Goal: Task Accomplishment & Management: Use online tool/utility

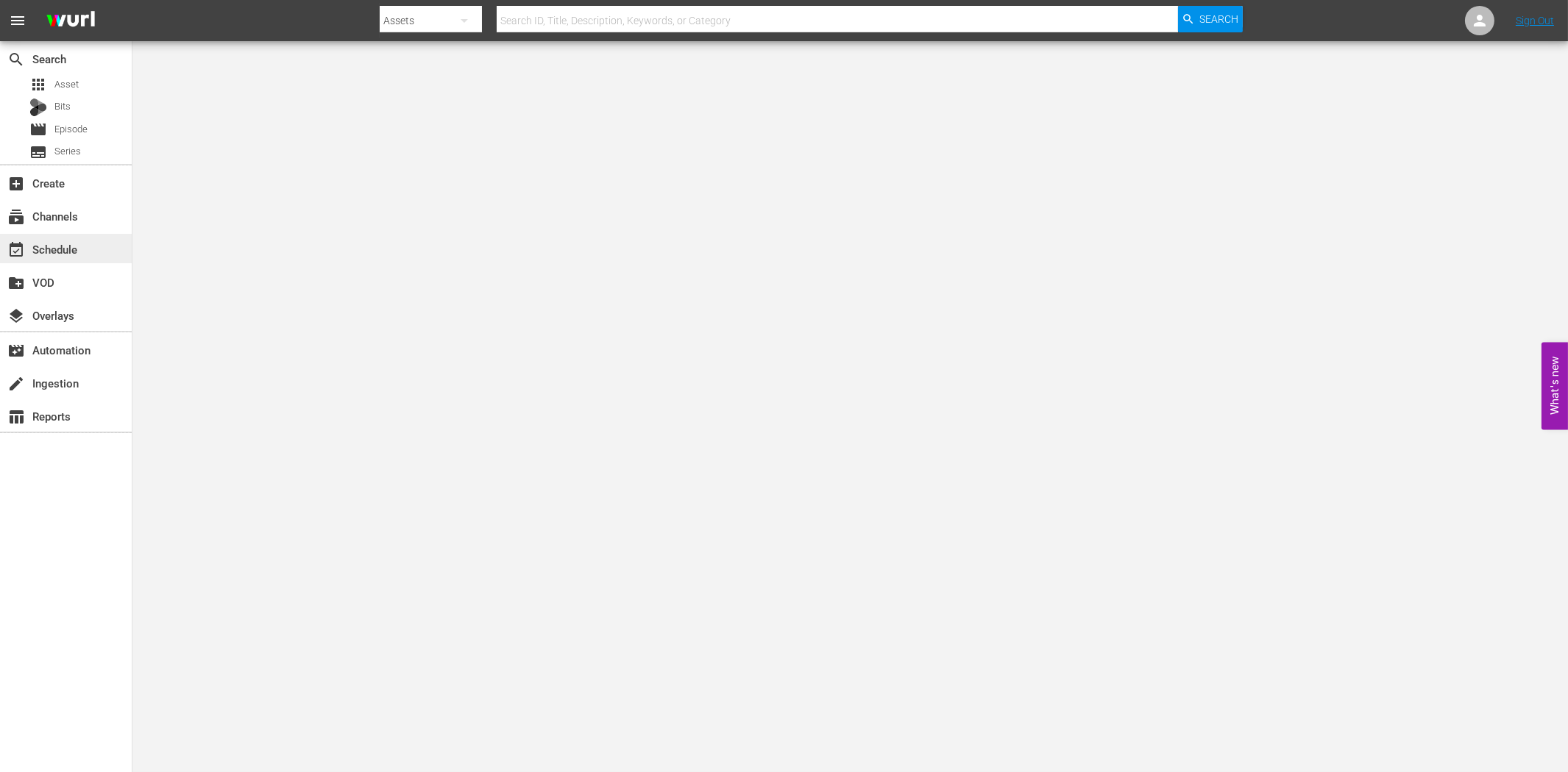
click at [70, 253] on div "event_available Schedule" at bounding box center [41, 247] width 82 height 14
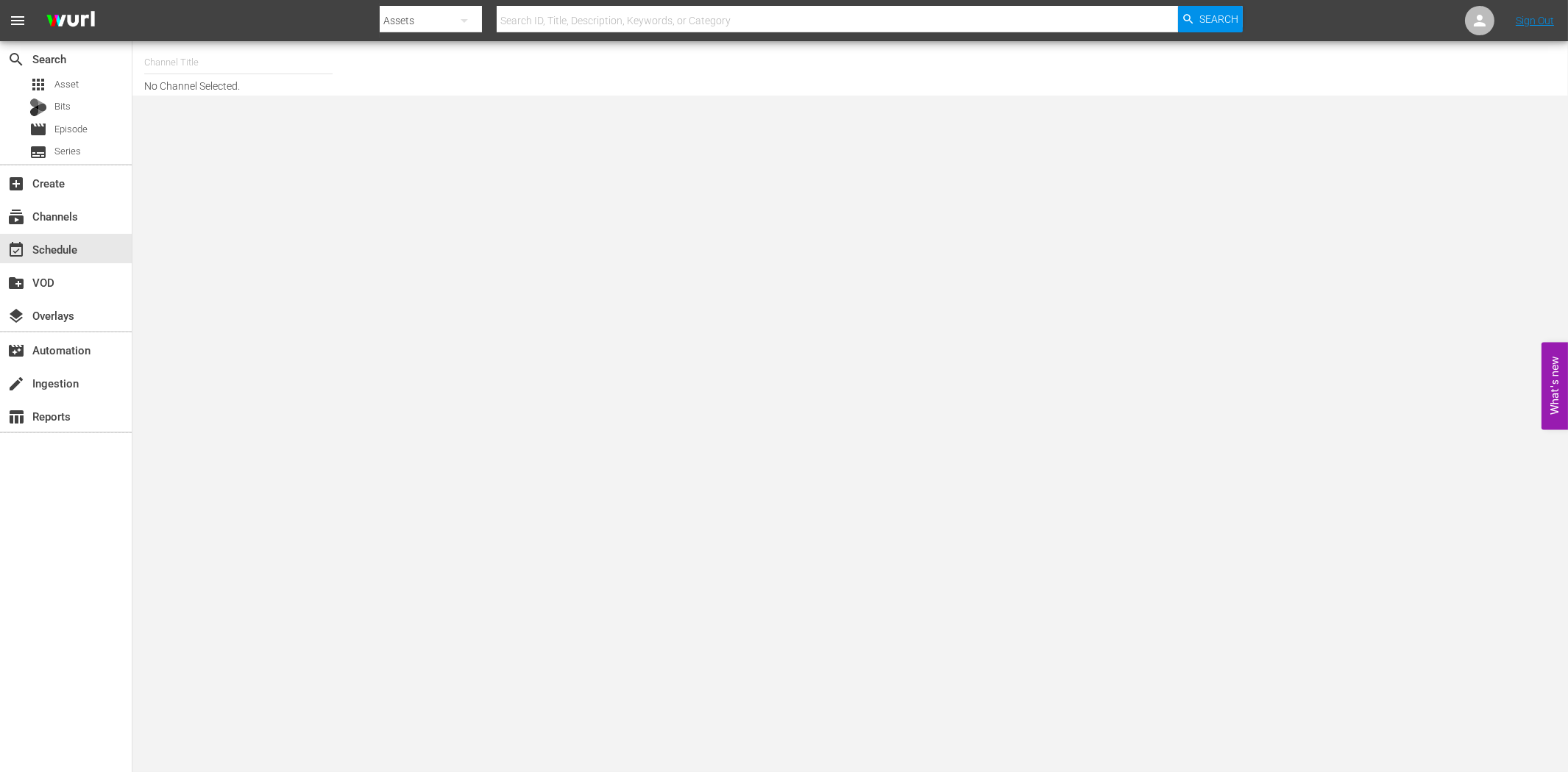
click at [89, 600] on div "search Search apps Asset Bits movie Episode subtitles Series add_box Create sub…" at bounding box center [66, 427] width 133 height 772
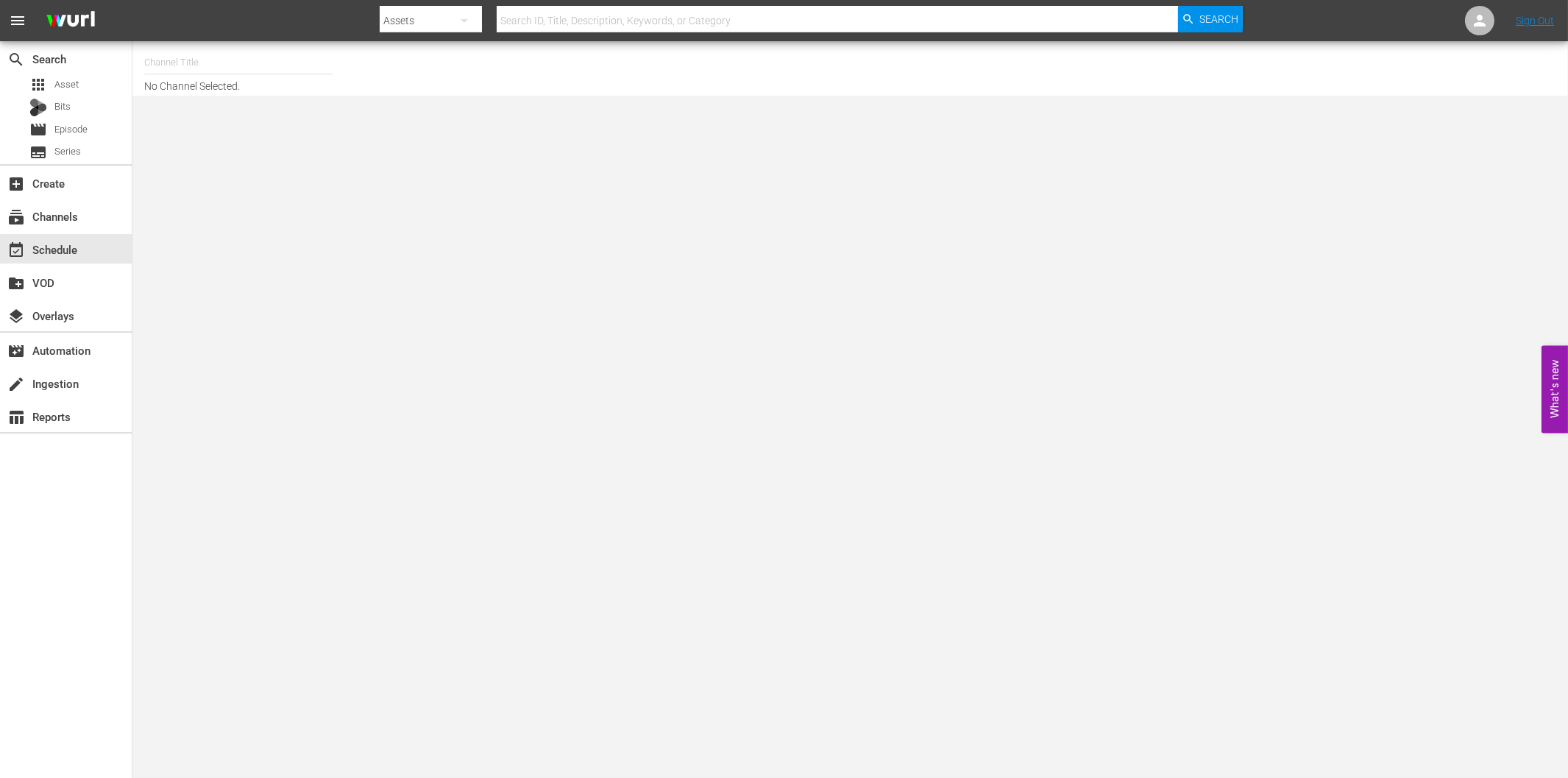
click at [77, 599] on div "search Search apps Asset Bits movie Episode subtitles Series add_box Create sub…" at bounding box center [66, 431] width 133 height 778
click at [82, 393] on div "create Ingestion" at bounding box center [66, 383] width 132 height 30
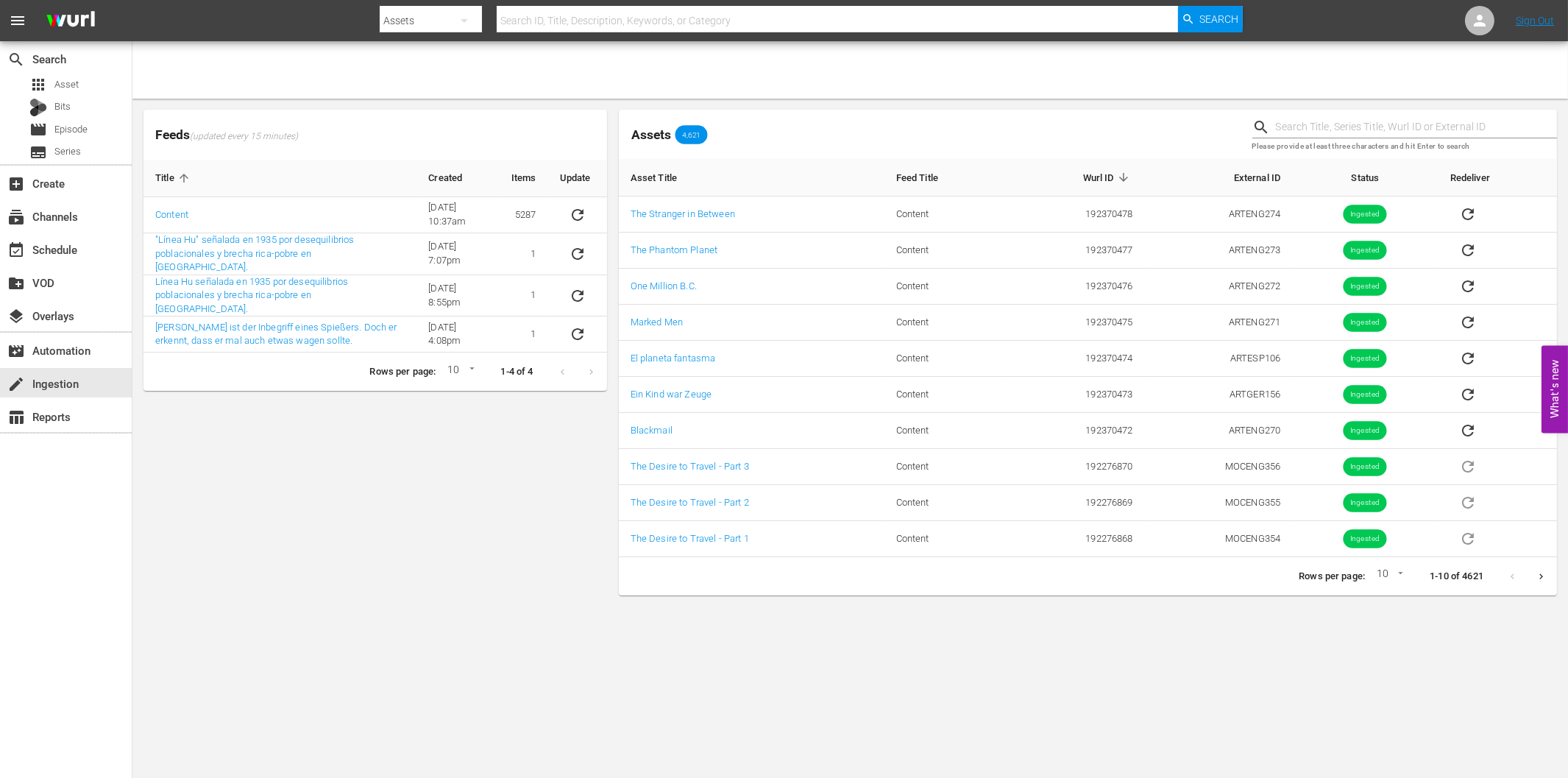
click at [276, 535] on div "Feeds (updated every 15 minutes) Title Created Items Update Content 6/8/22 @ 10…" at bounding box center [374, 352] width 475 height 497
click at [576, 214] on icon "sticky table" at bounding box center [577, 215] width 18 height 18
click at [541, 32] on div at bounding box center [811, 35] width 862 height 6
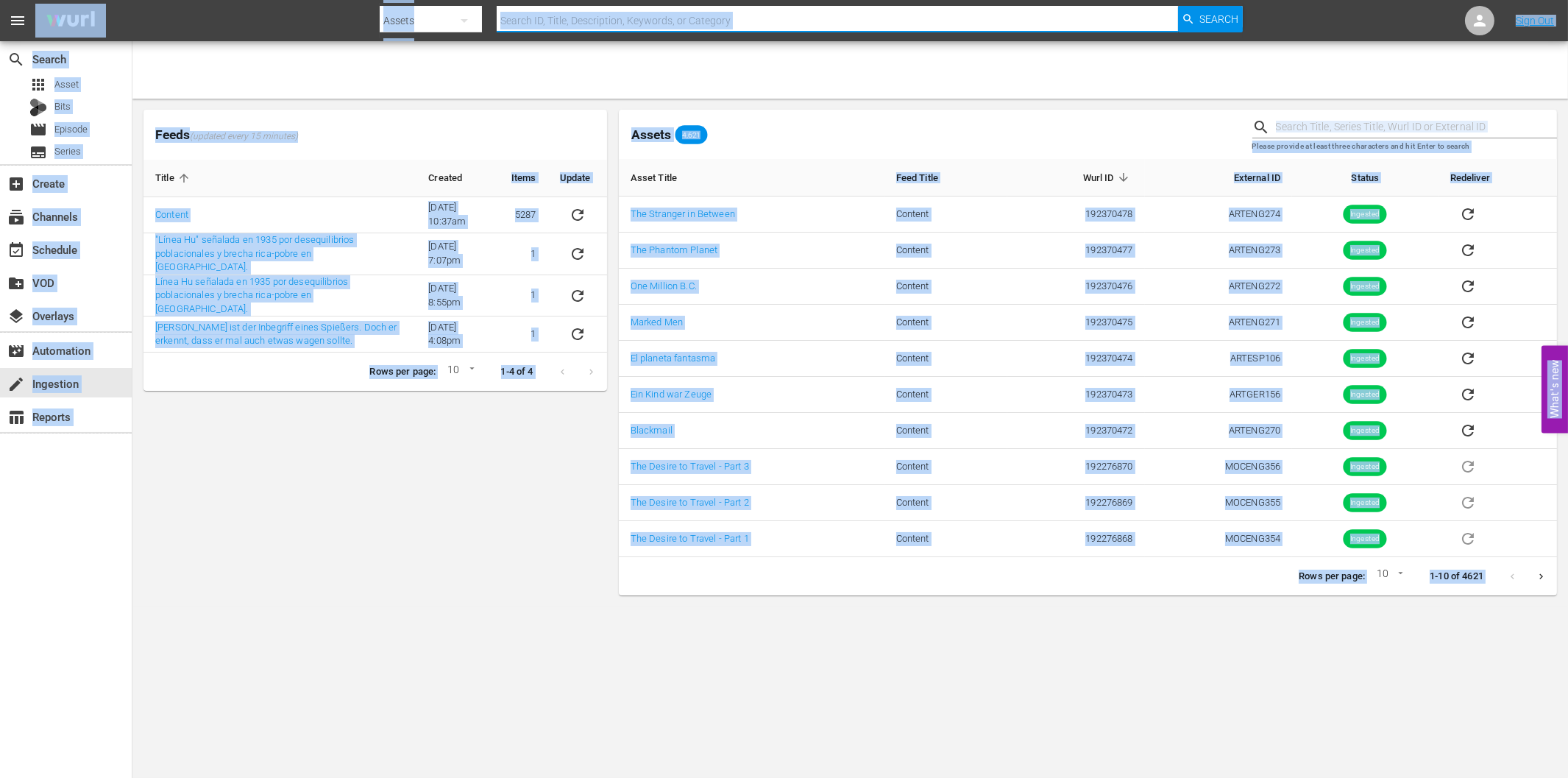
click at [554, 19] on input "text" at bounding box center [836, 20] width 680 height 35
click at [592, 19] on input "text" at bounding box center [836, 20] width 680 height 35
drag, startPoint x: 512, startPoint y: 67, endPoint x: 557, endPoint y: 22, distance: 63.6
click at [511, 67] on div at bounding box center [850, 70] width 1435 height 58
click at [561, 17] on input "text" at bounding box center [836, 20] width 680 height 35
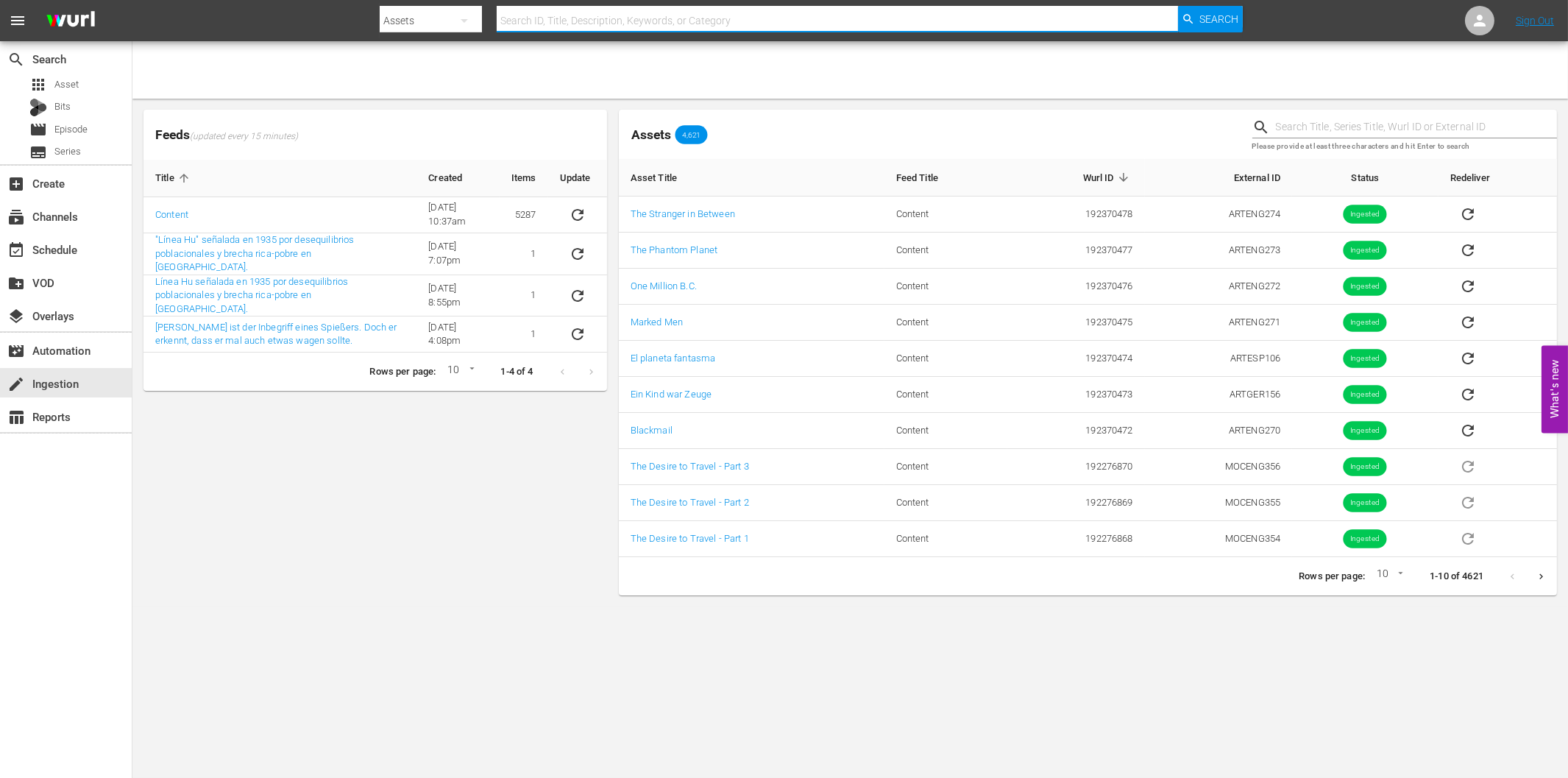
paste input "Ein Kind war Zeuge"
type input "Ein Kind war Zeuge"
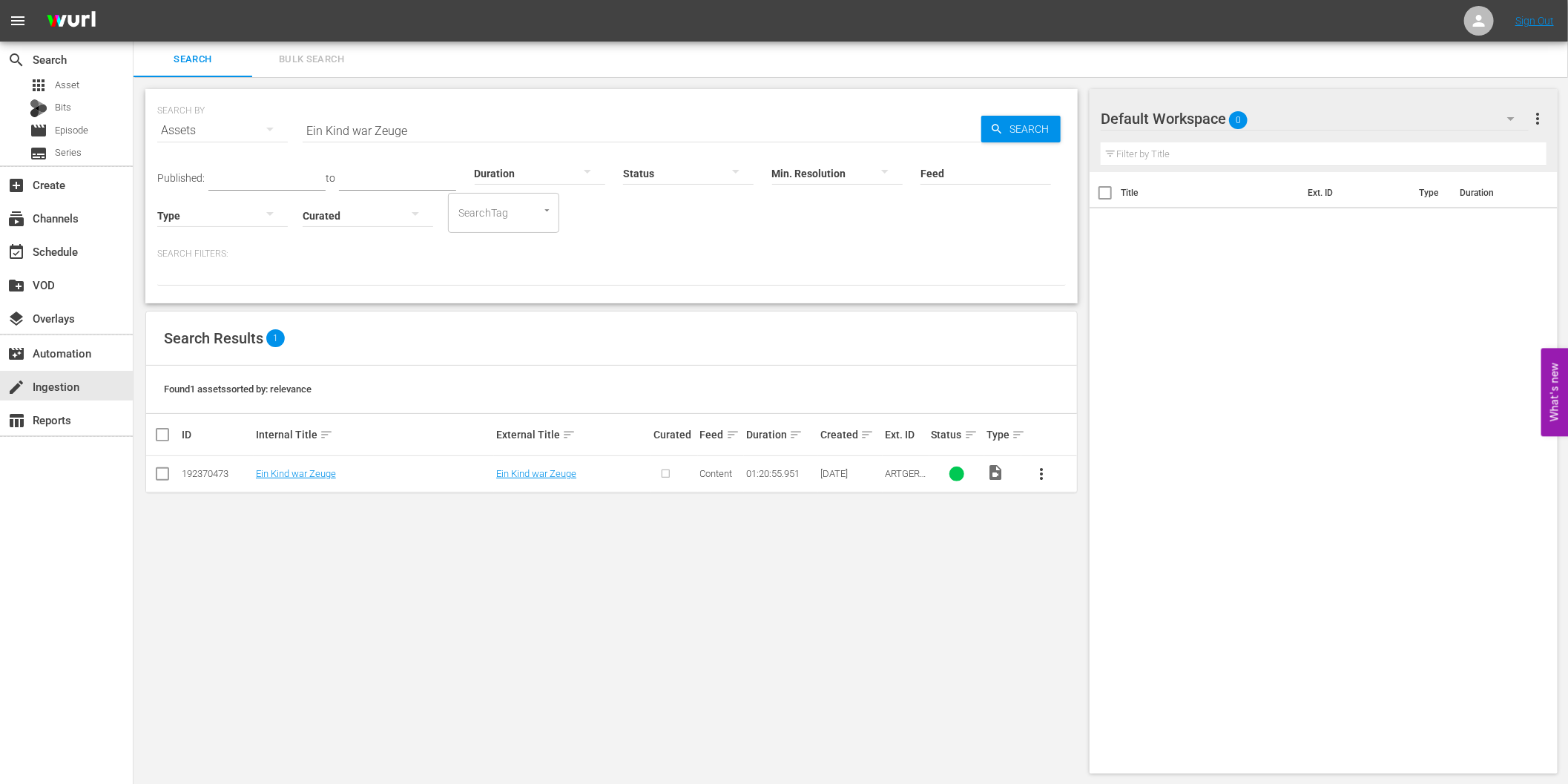
click at [258, 626] on div "SEARCH BY Search By Assets Search ID, Title, Description, Keywords, or Category…" at bounding box center [611, 431] width 956 height 709
click at [841, 654] on div "SEARCH BY Search By Assets Search ID, Title, Description, Keywords, or Category…" at bounding box center [611, 431] width 956 height 709
click at [1042, 470] on span "more_vert" at bounding box center [1041, 474] width 18 height 18
click at [1101, 592] on div "Episode" at bounding box center [1121, 586] width 101 height 35
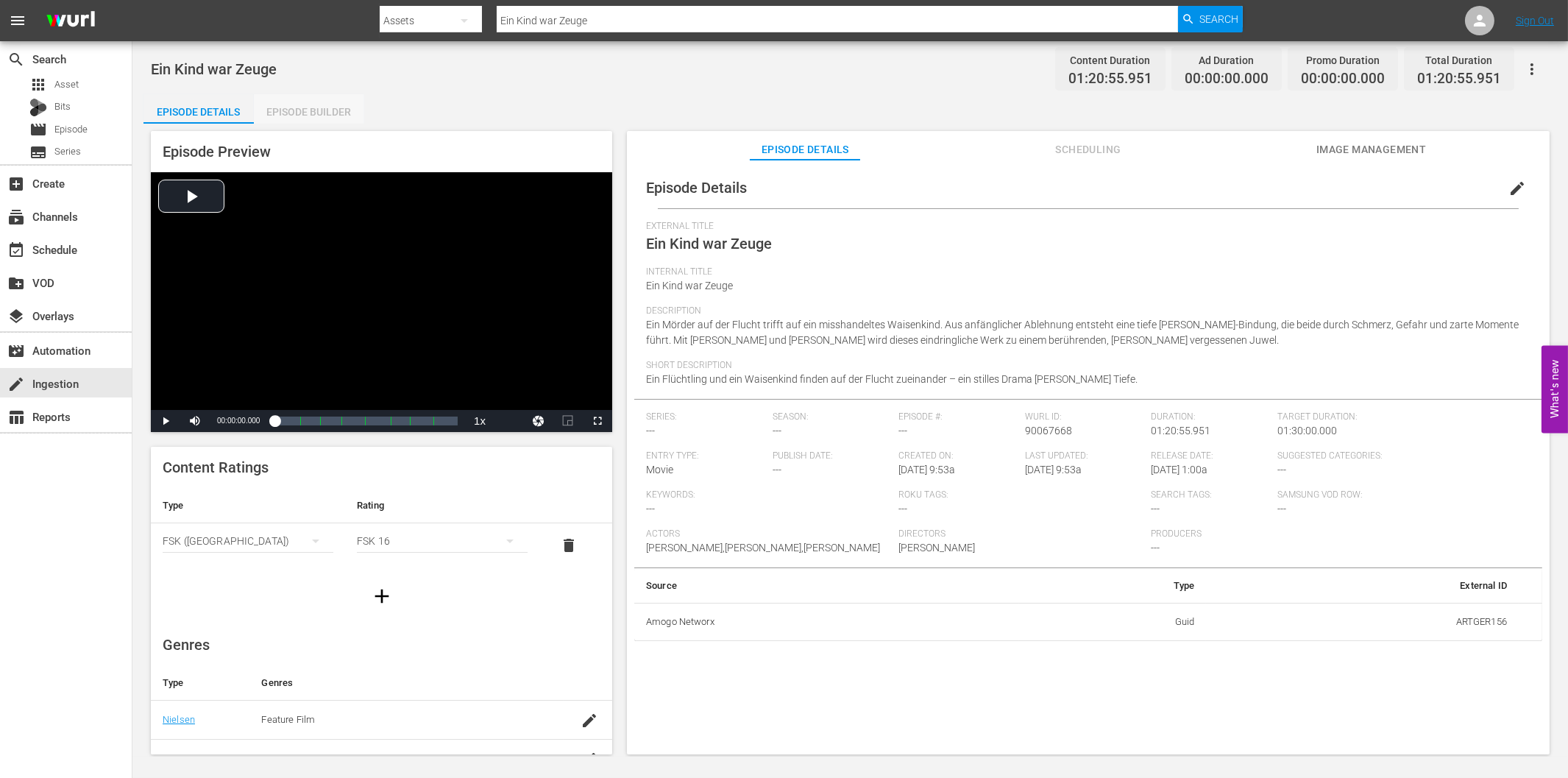
click at [300, 114] on div "Episode Builder" at bounding box center [309, 111] width 110 height 35
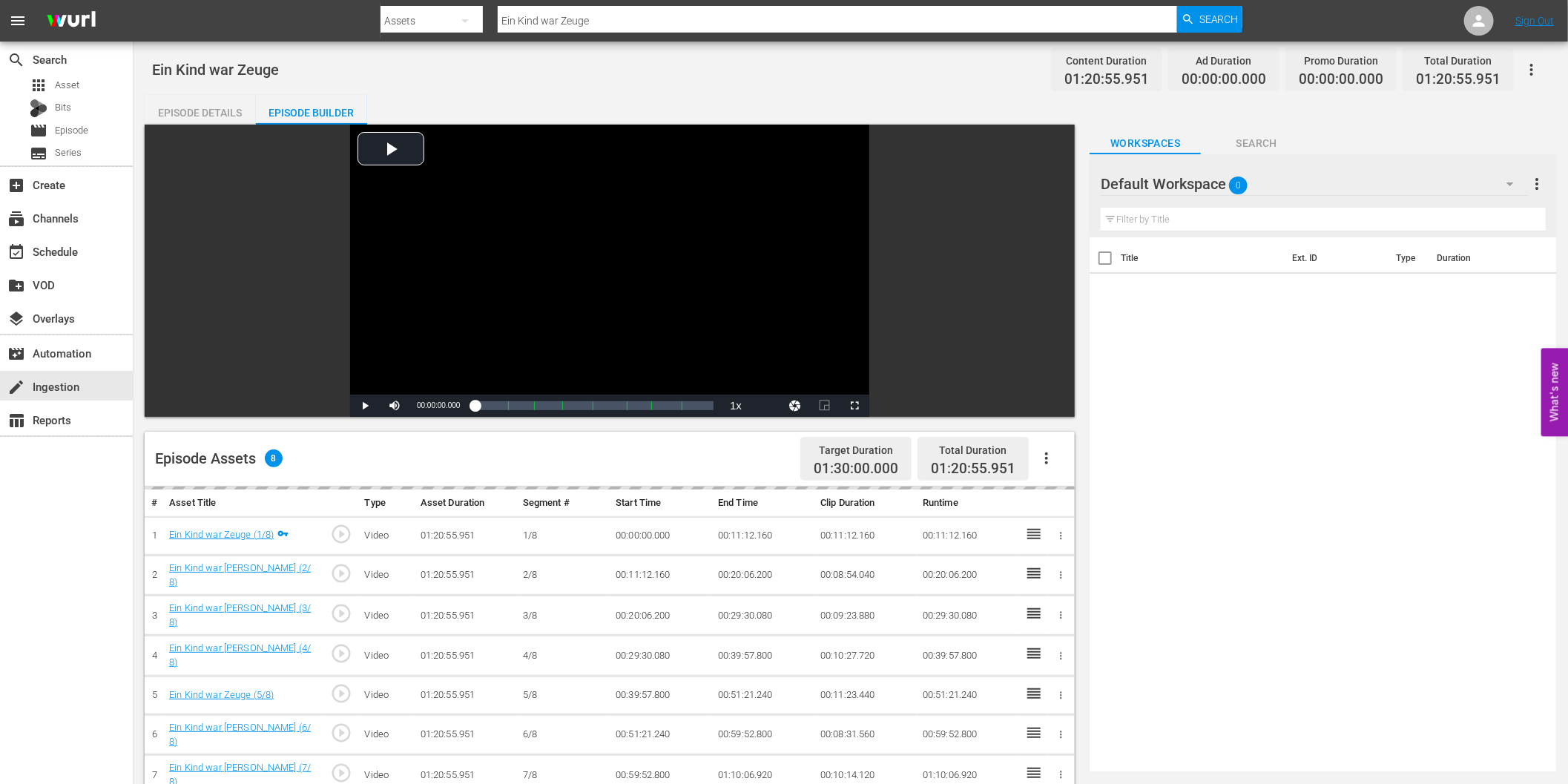
click at [1048, 458] on icon "button" at bounding box center [1046, 457] width 3 height 12
click at [1091, 465] on div "Fill with Ads" at bounding box center [1091, 464] width 101 height 35
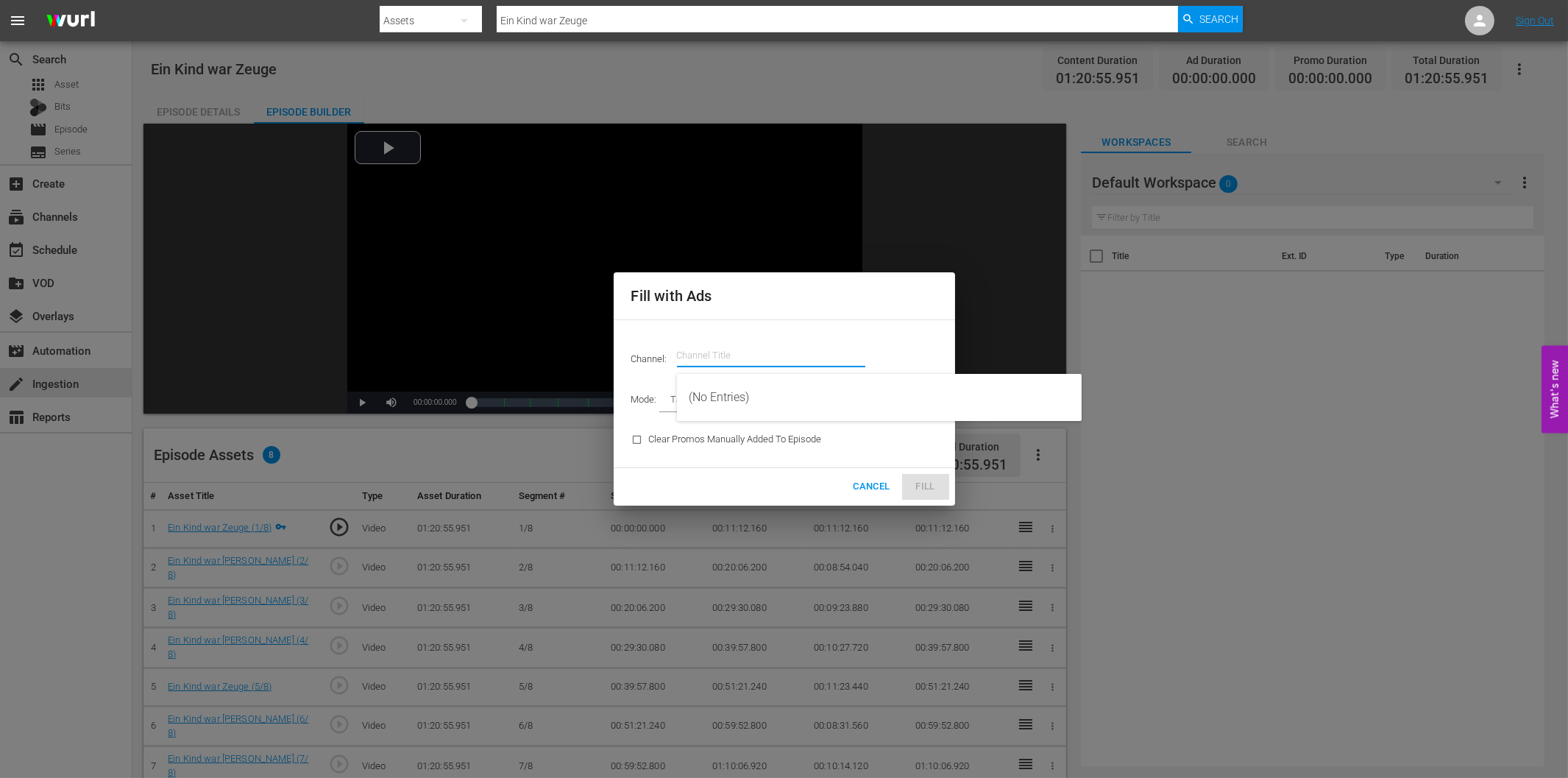
click at [743, 357] on input "text" at bounding box center [770, 355] width 189 height 35
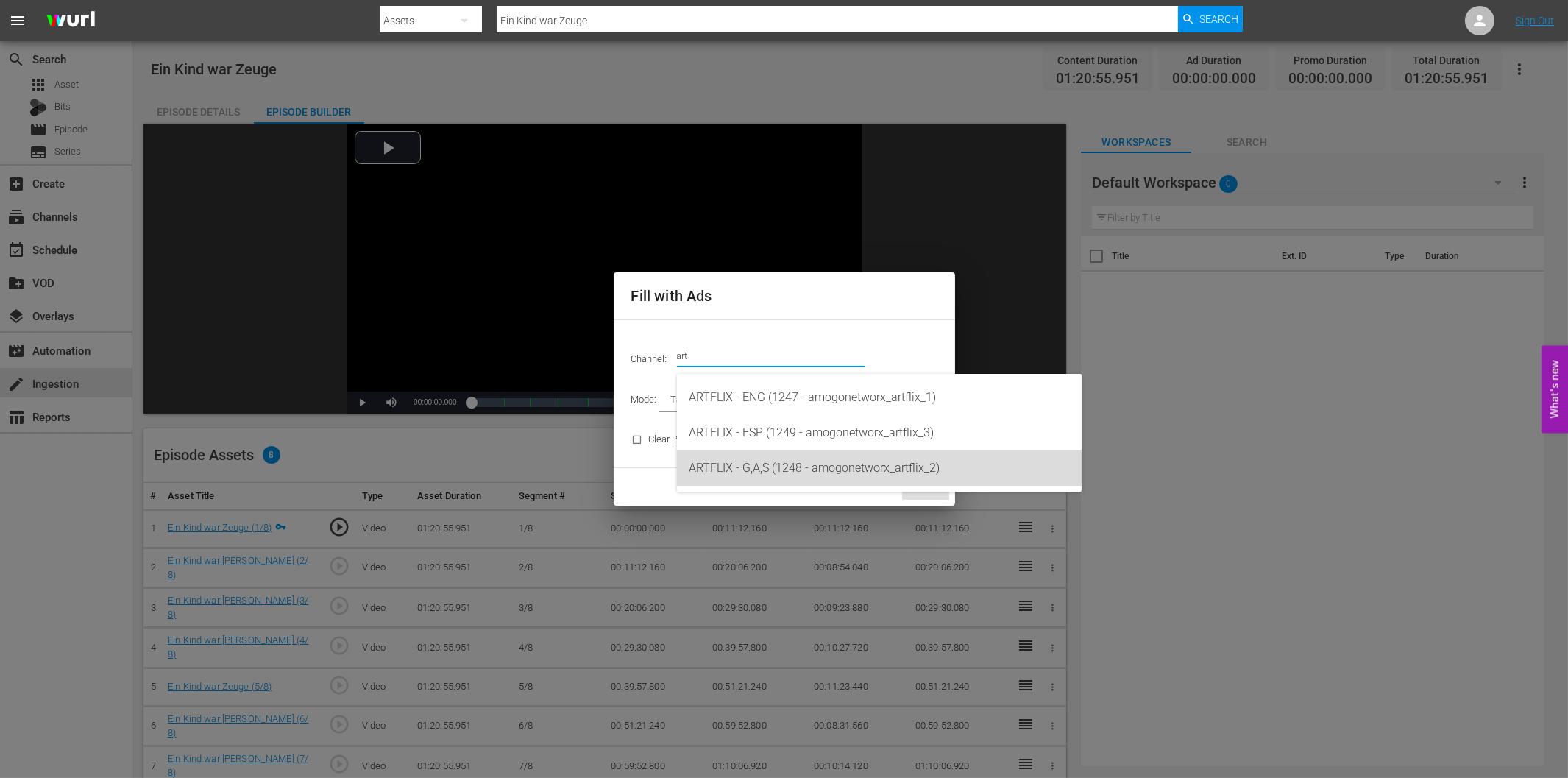
click at [761, 465] on div "ARTFLIX - G,A,S (1248 - amogonetworx_artflix_2)" at bounding box center [879, 468] width 381 height 35
type input "ARTFLIX - G,A,S (1248)"
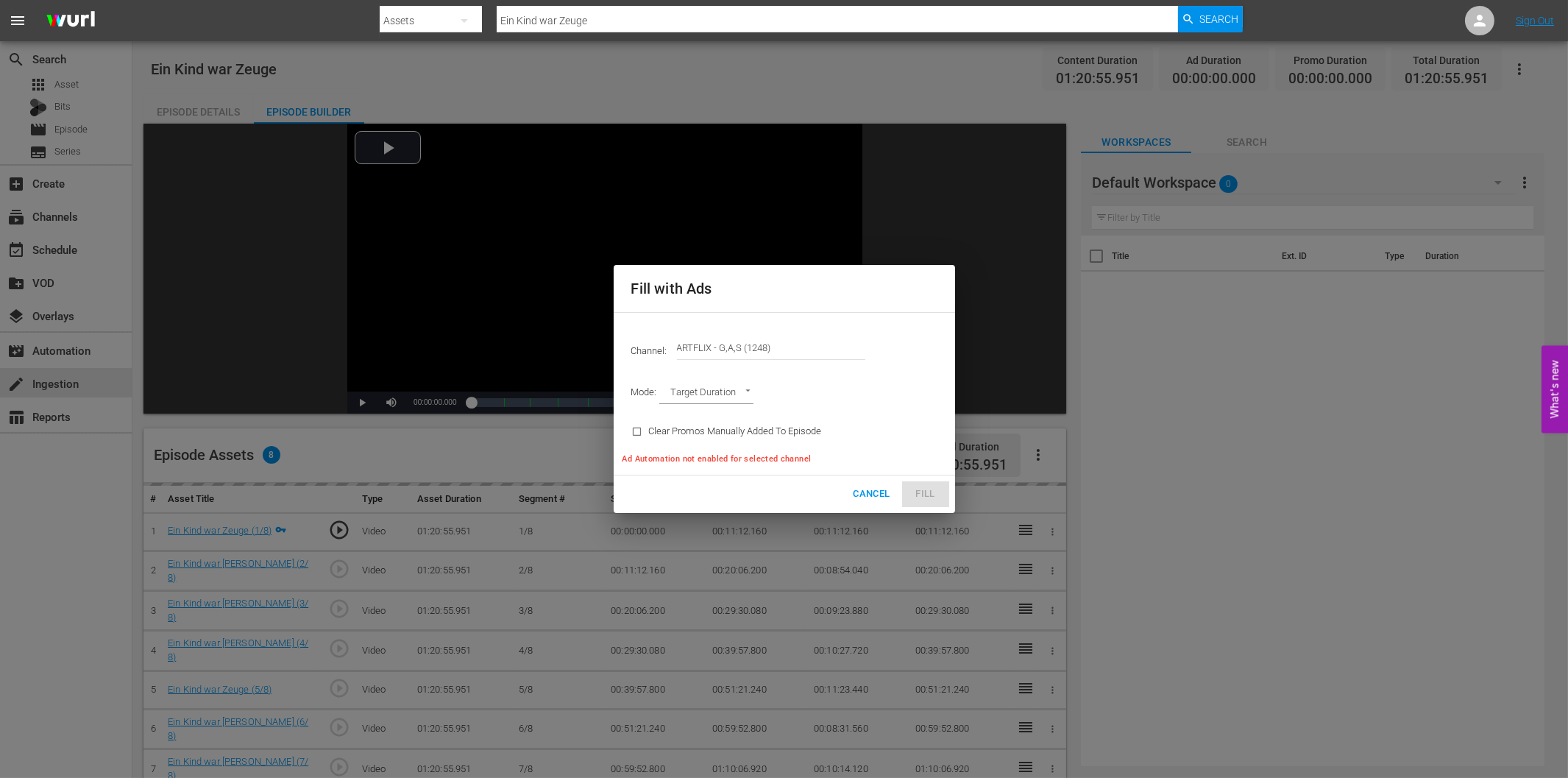
type input "AD_BREAK_DURATION"
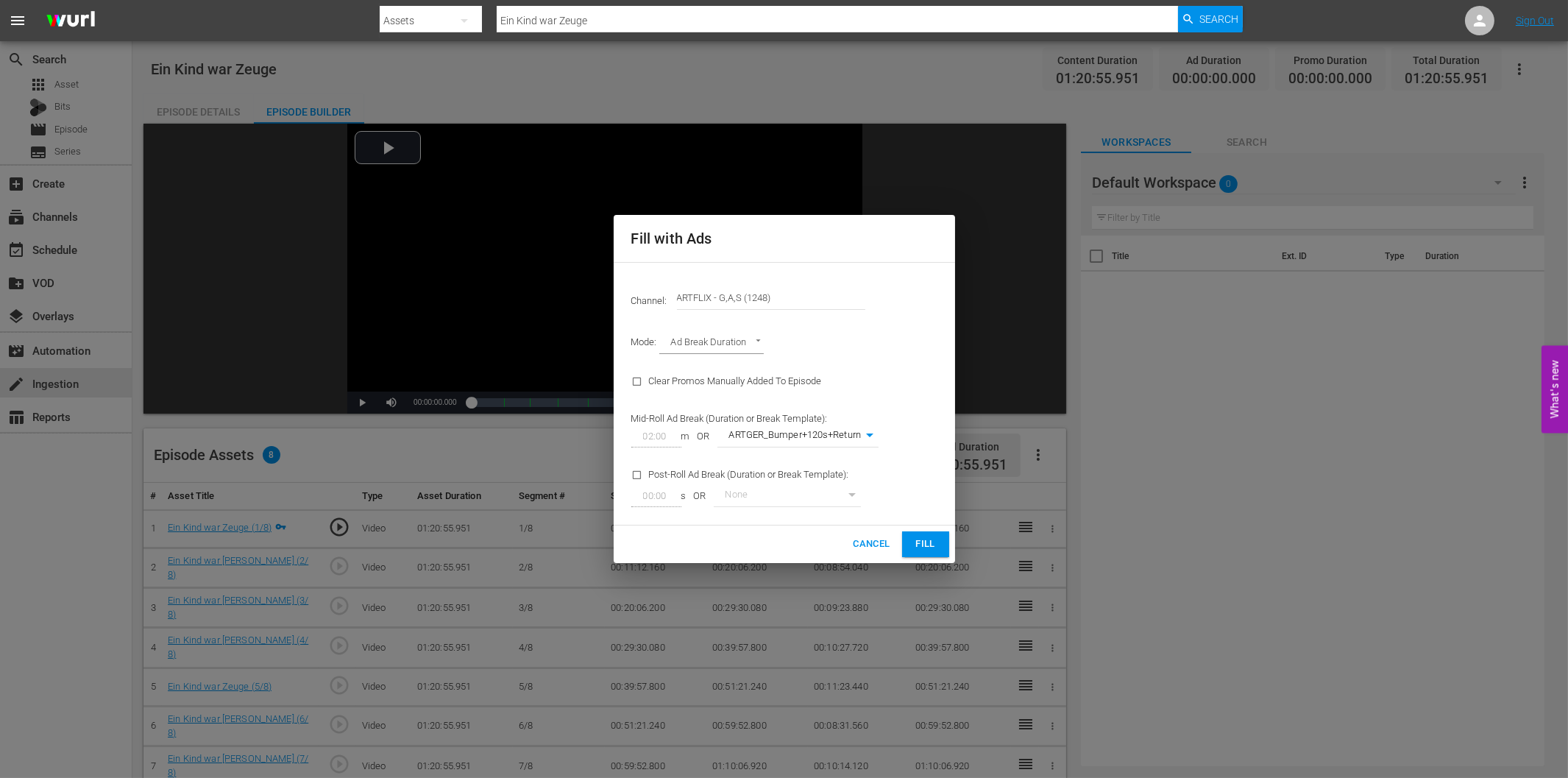
click at [921, 542] on span "Fill" at bounding box center [926, 544] width 23 height 17
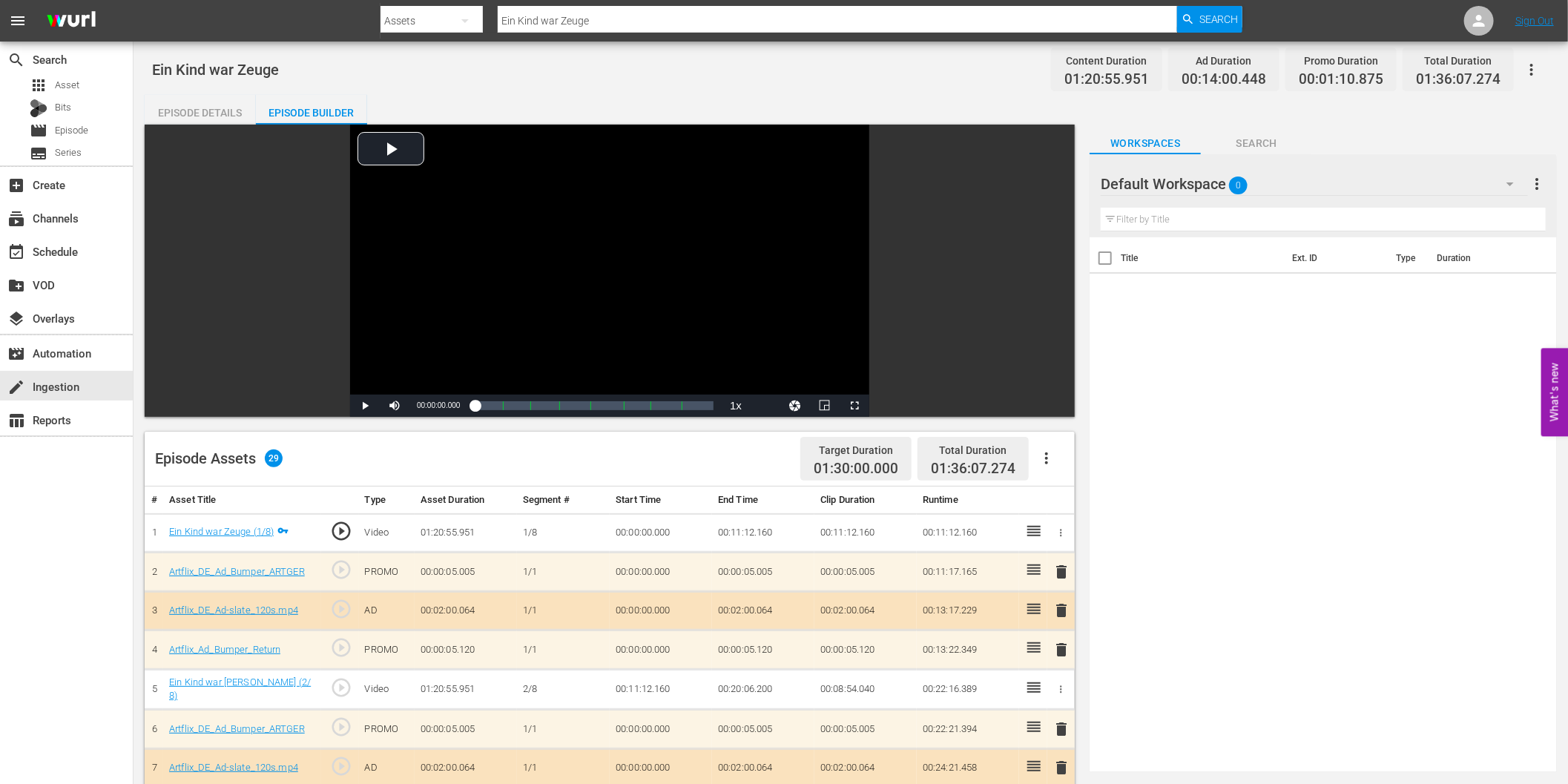
click at [55, 553] on div "search Search apps Asset Bits movie Episode subtitles Series add_box Create sub…" at bounding box center [66, 434] width 134 height 784
click at [1510, 184] on icon "button" at bounding box center [1510, 185] width 7 height 4
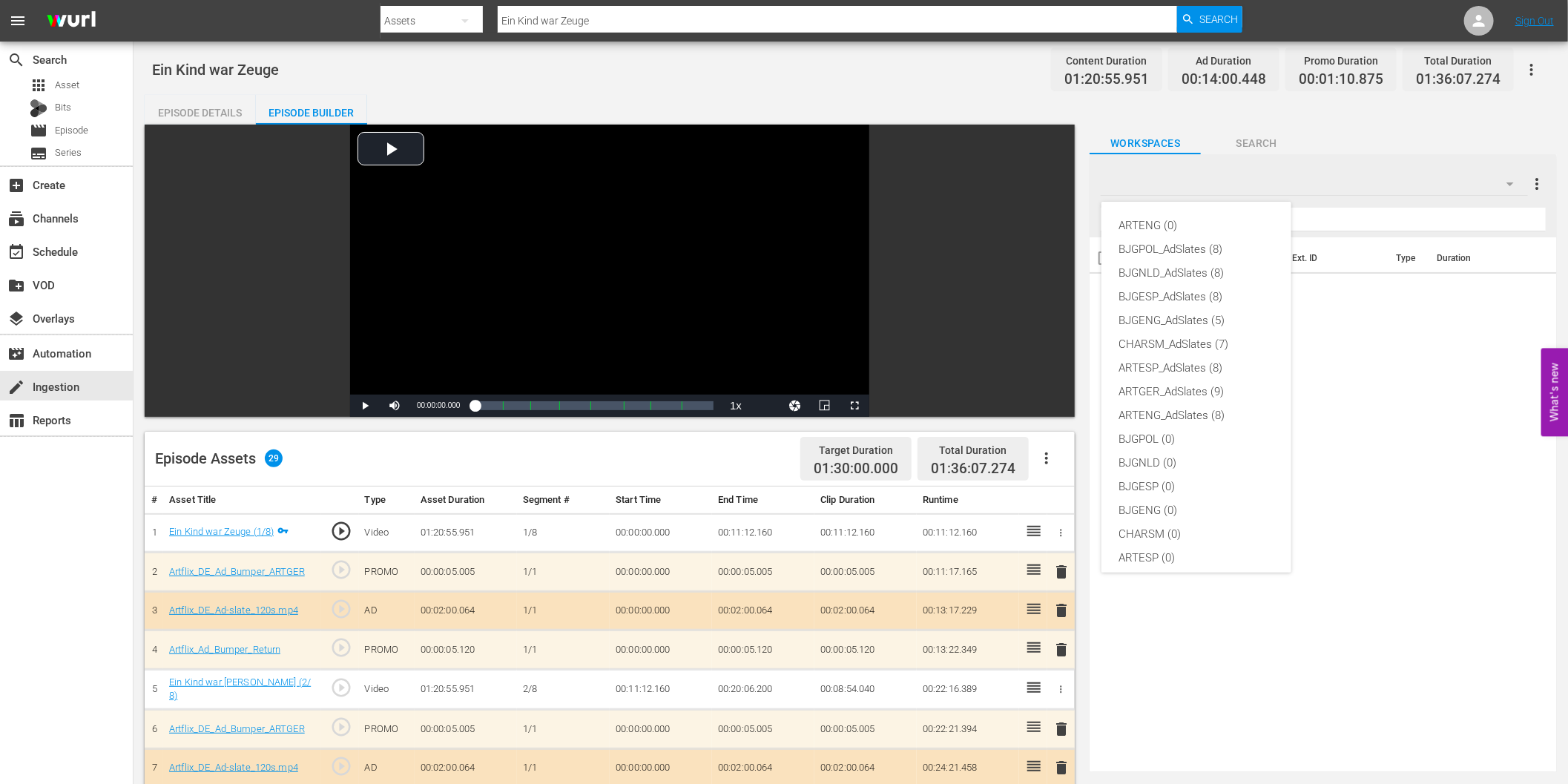
scroll to position [55, 0]
click at [1173, 517] on div "ARTGER (0)" at bounding box center [1197, 526] width 155 height 24
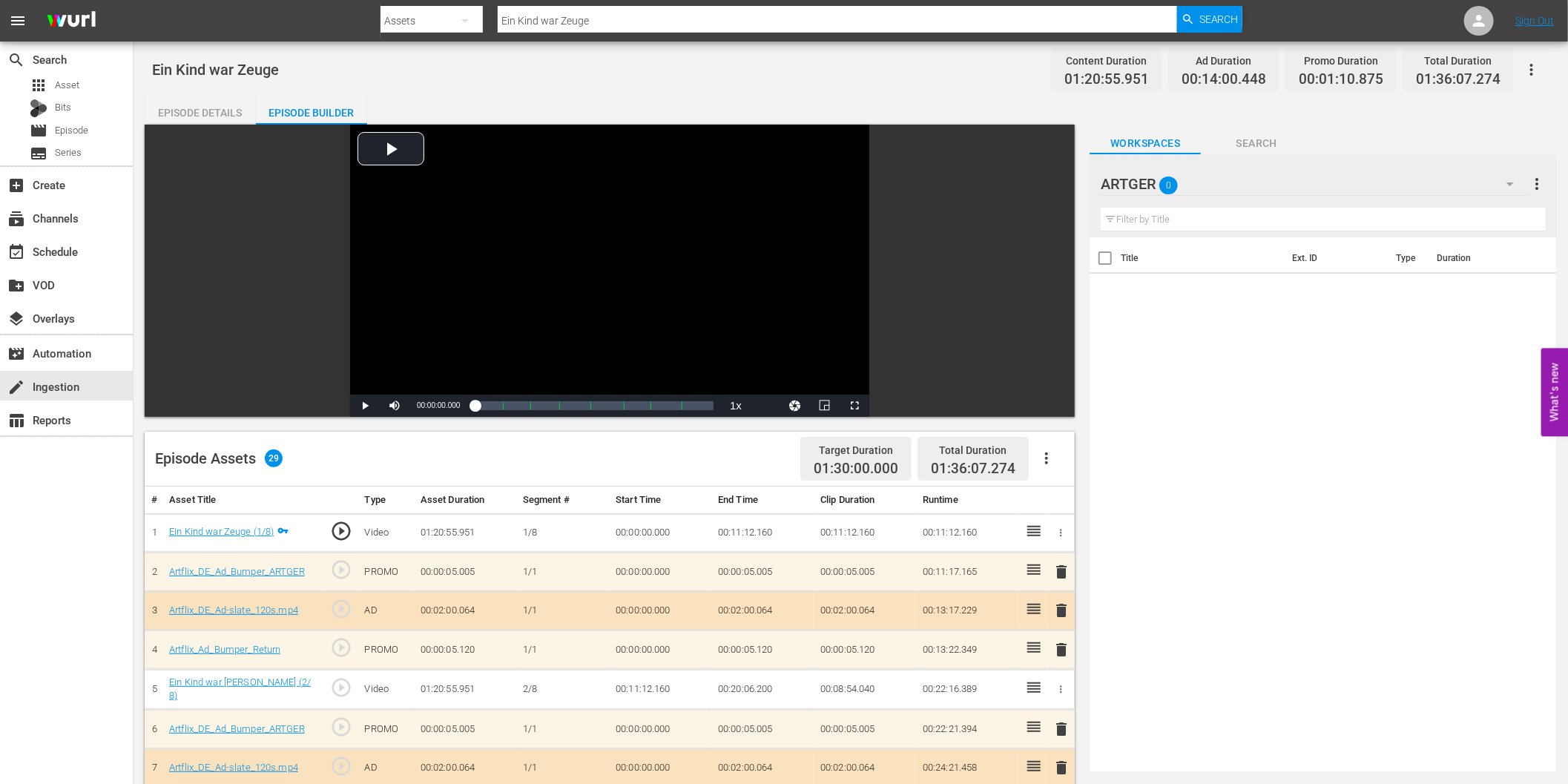
click at [1506, 186] on icon "button" at bounding box center [1511, 184] width 18 height 18
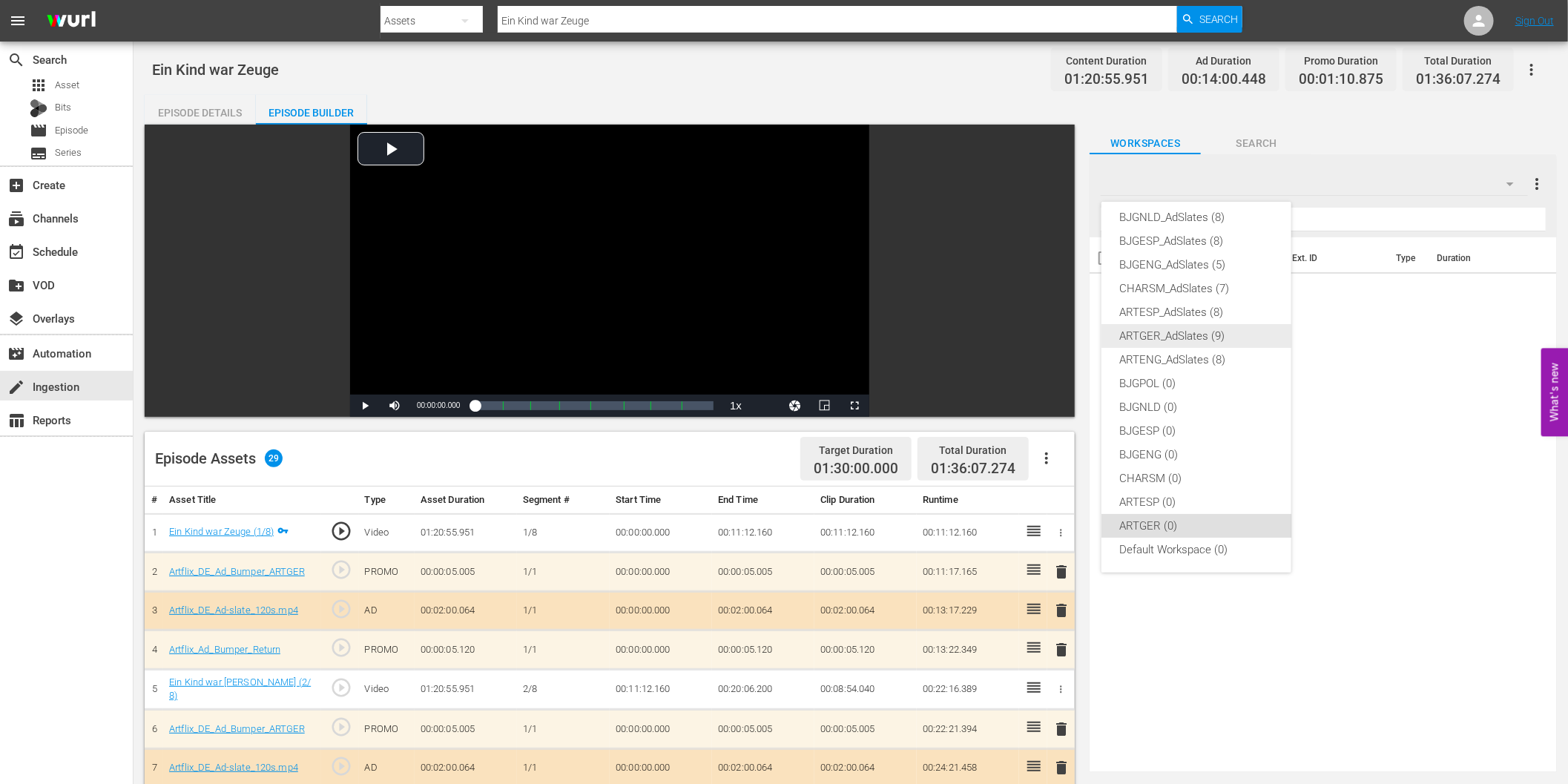
click at [1191, 336] on div "ARTGER_AdSlates (9)" at bounding box center [1197, 336] width 155 height 24
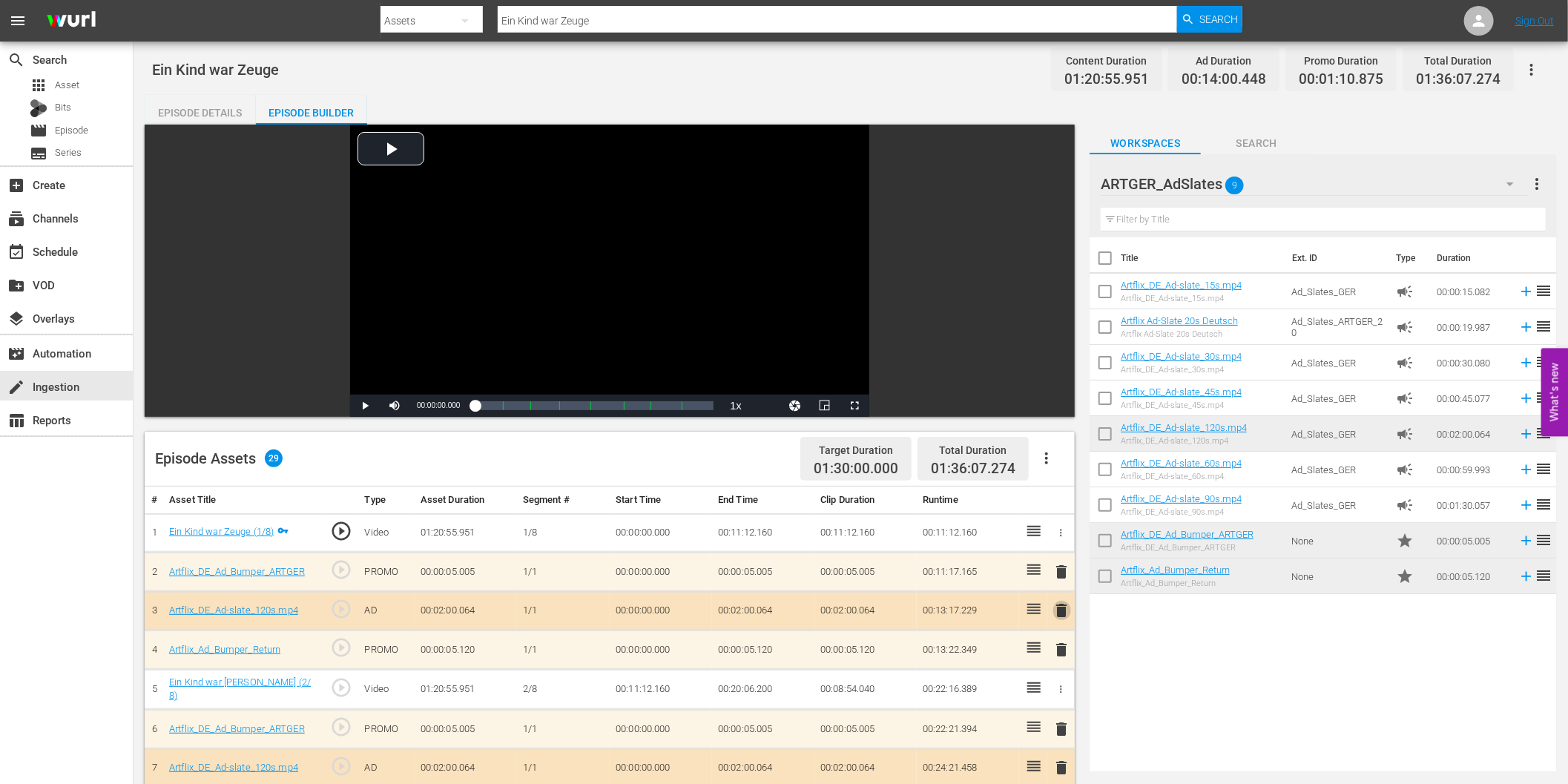
click at [1065, 609] on span "delete" at bounding box center [1062, 610] width 18 height 18
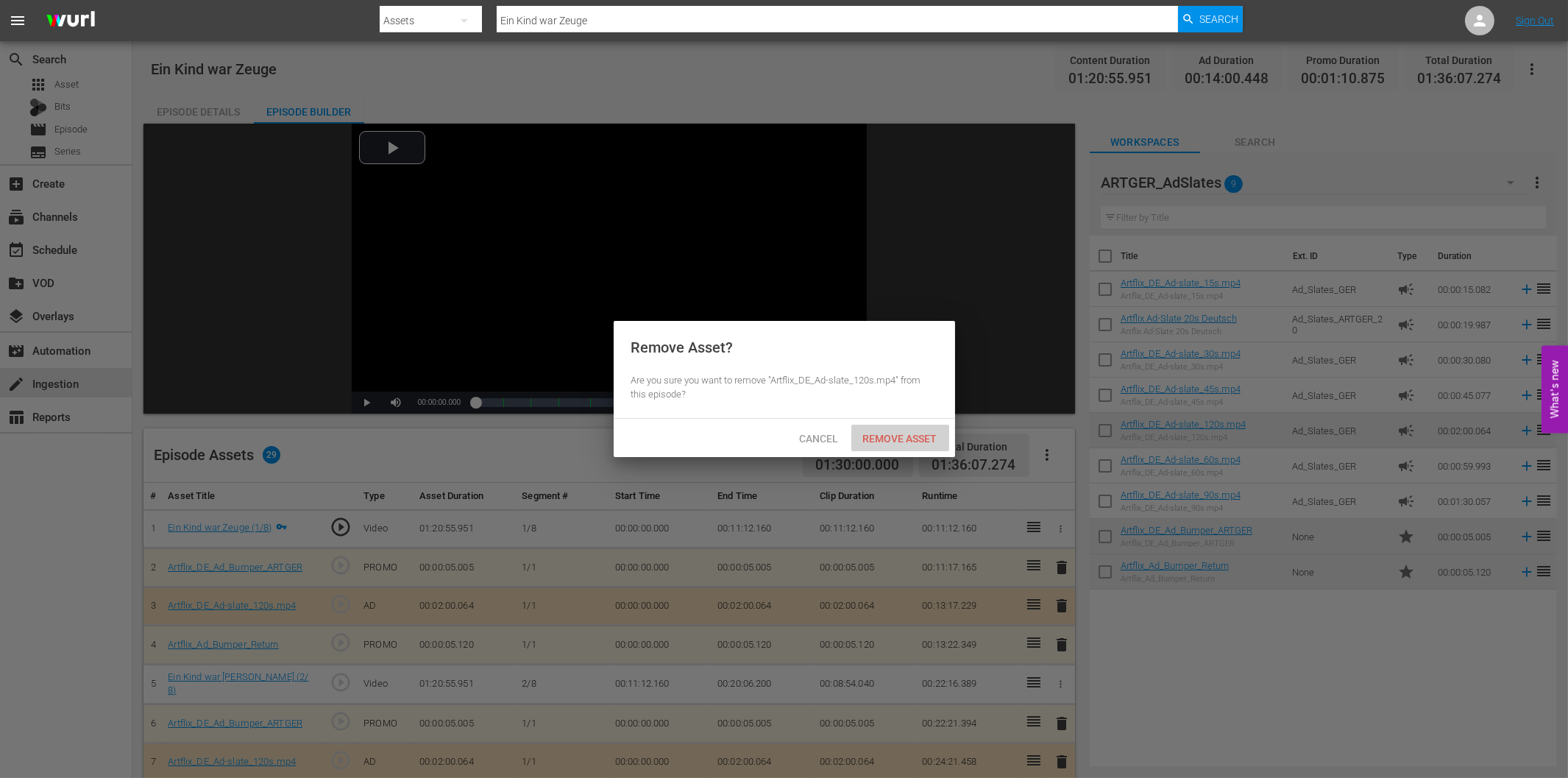
click at [911, 440] on span "Remove Asset" at bounding box center [900, 439] width 97 height 12
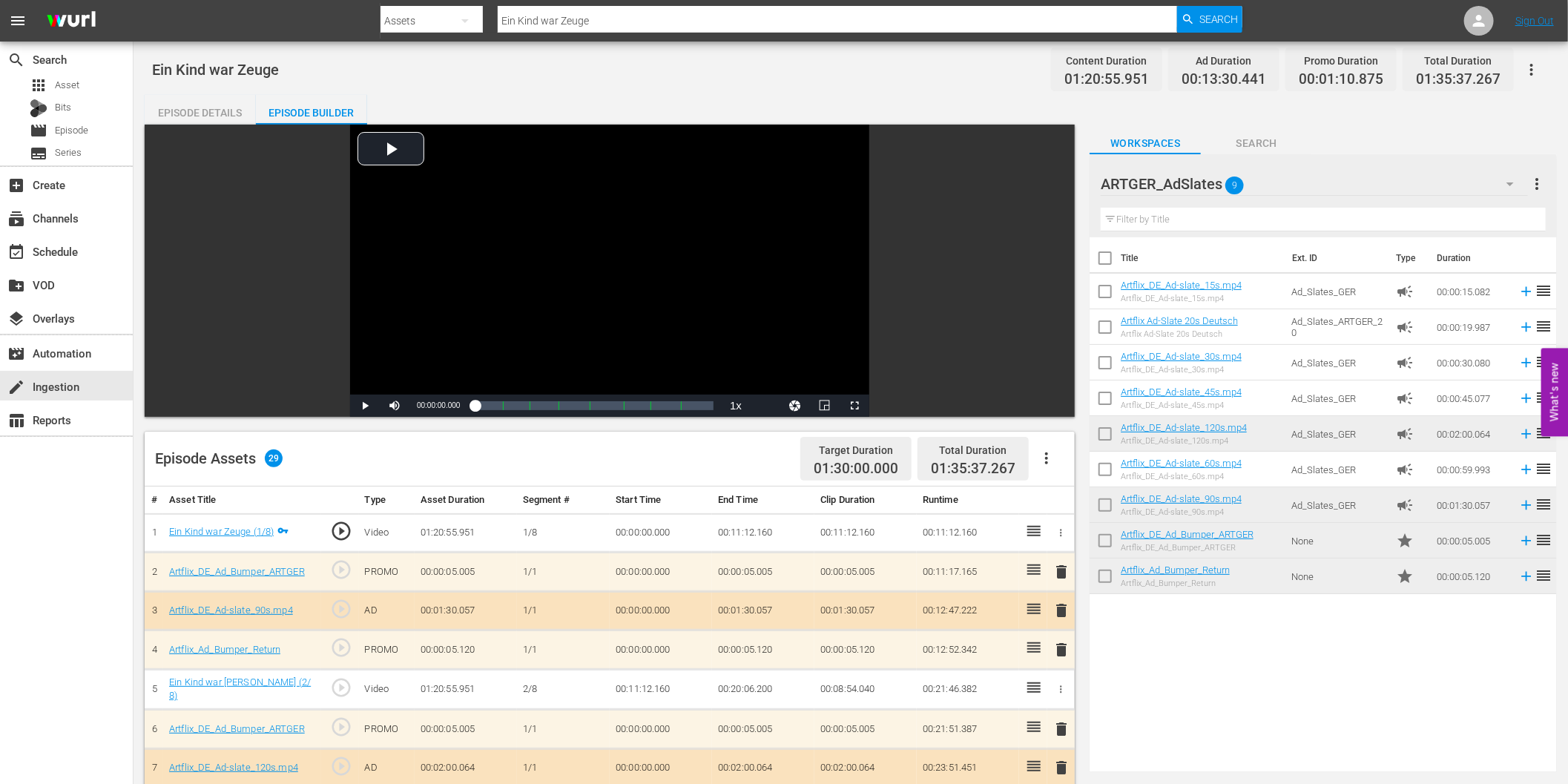
click at [578, 19] on input "Ein Kind war Zeuge" at bounding box center [837, 20] width 679 height 35
paste input "l planeta fantasma"
type input "El planeta fantasma"
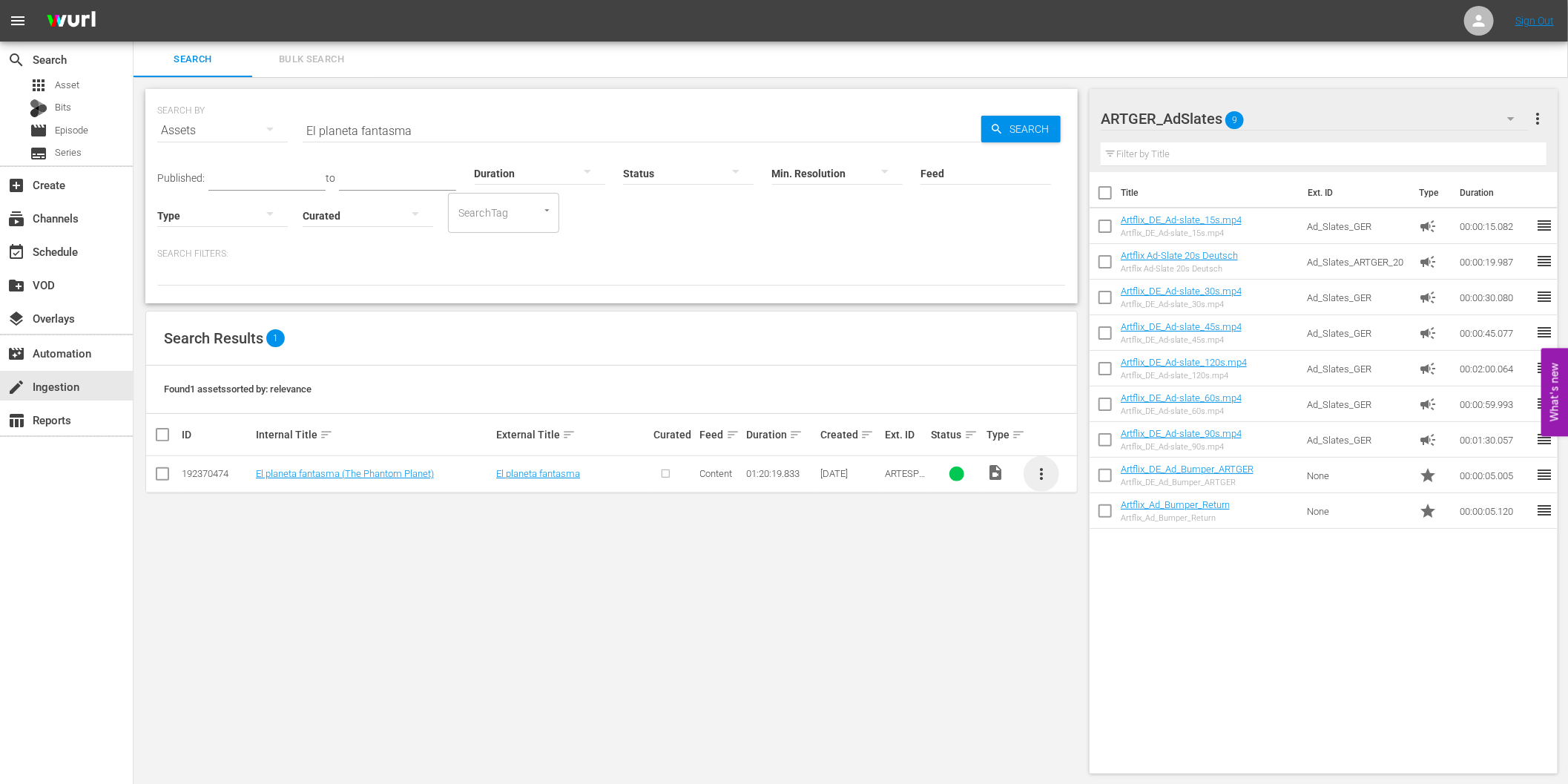
click at [1042, 468] on span "more_vert" at bounding box center [1041, 474] width 18 height 18
click at [1089, 589] on div "Episode" at bounding box center [1121, 586] width 101 height 35
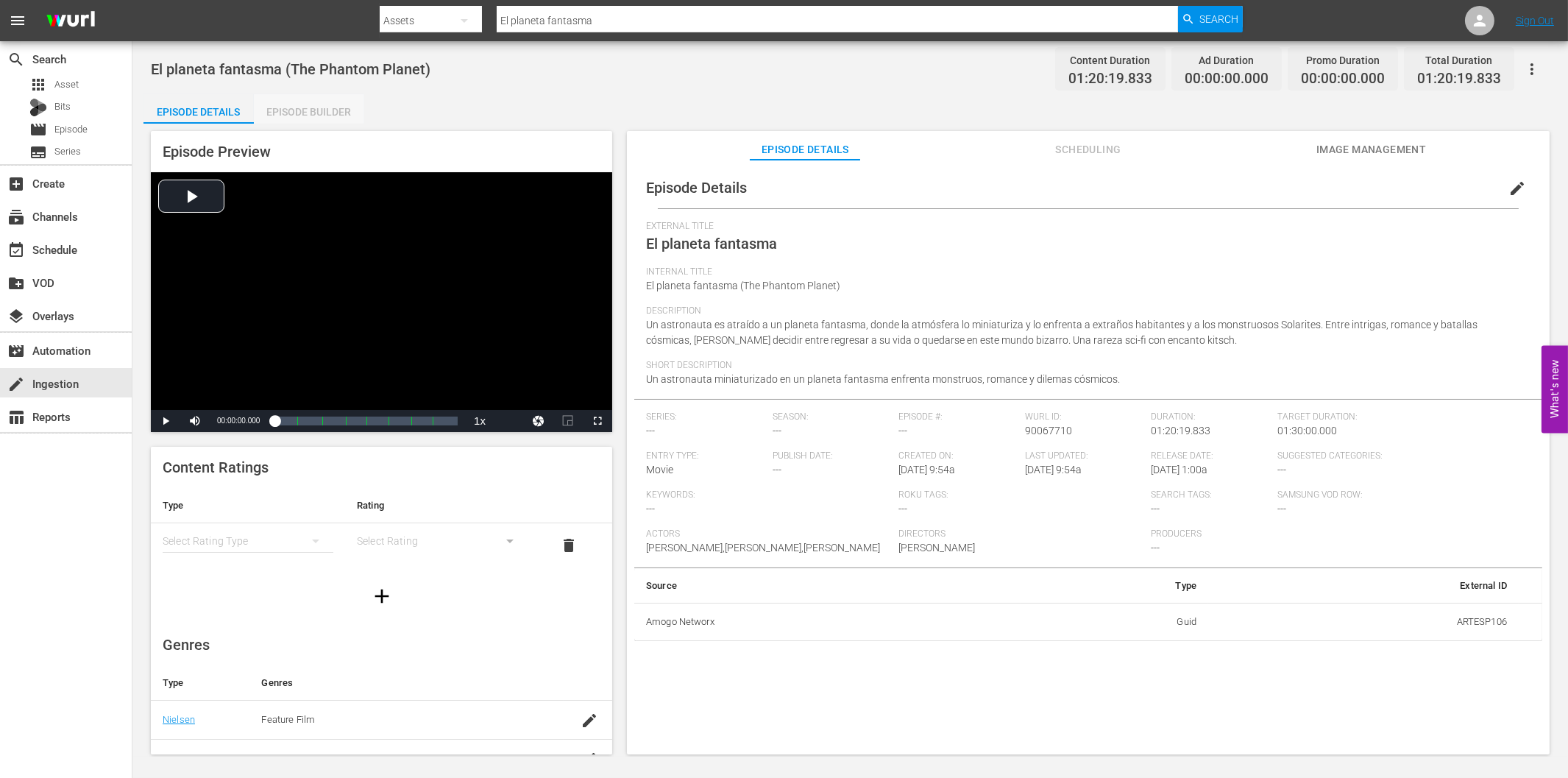
click at [321, 109] on div "Episode Builder" at bounding box center [309, 111] width 110 height 35
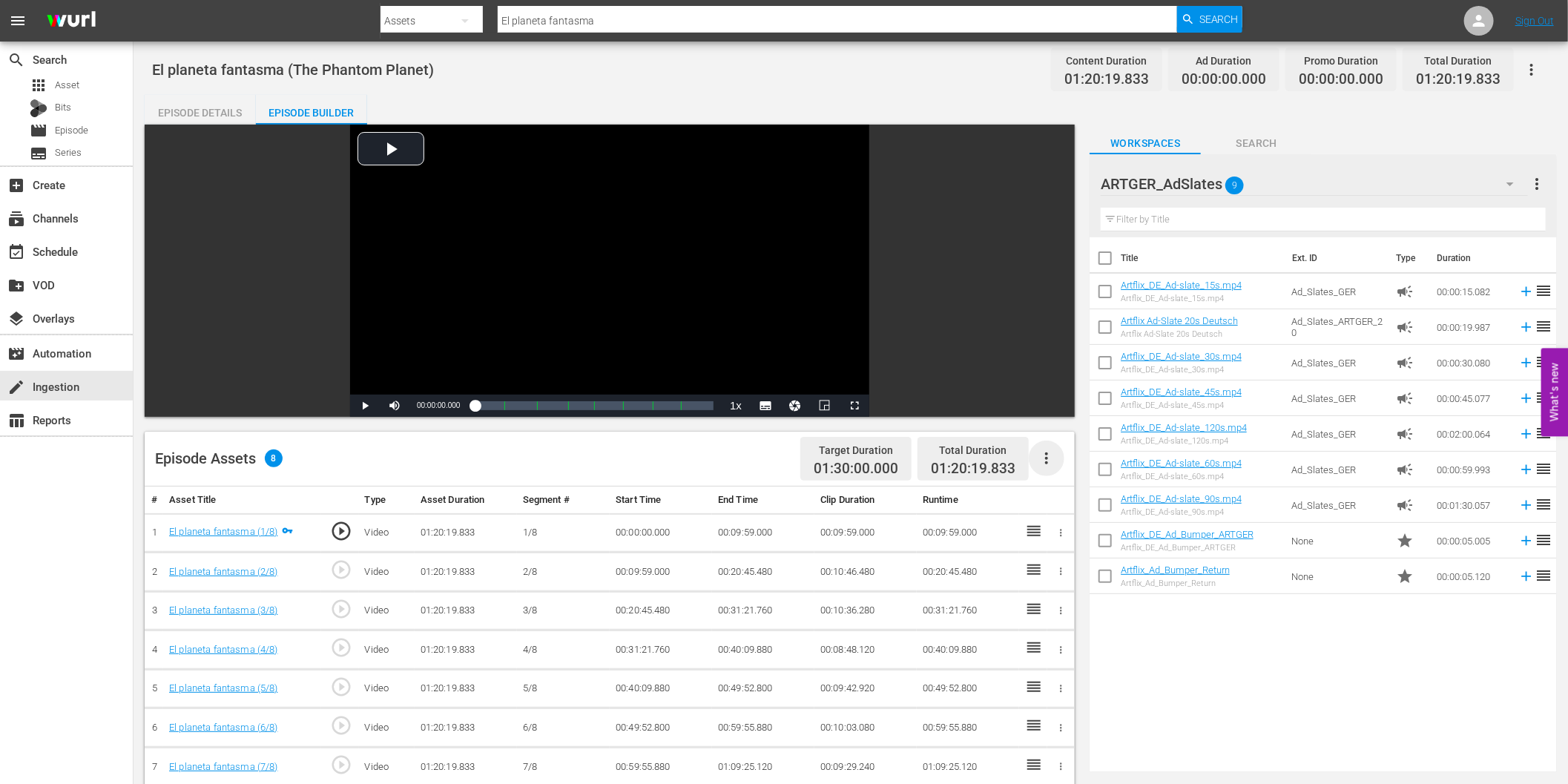
click at [1046, 457] on icon "button" at bounding box center [1047, 458] width 18 height 18
click at [1072, 468] on div "Fill with Ads" at bounding box center [1091, 464] width 101 height 35
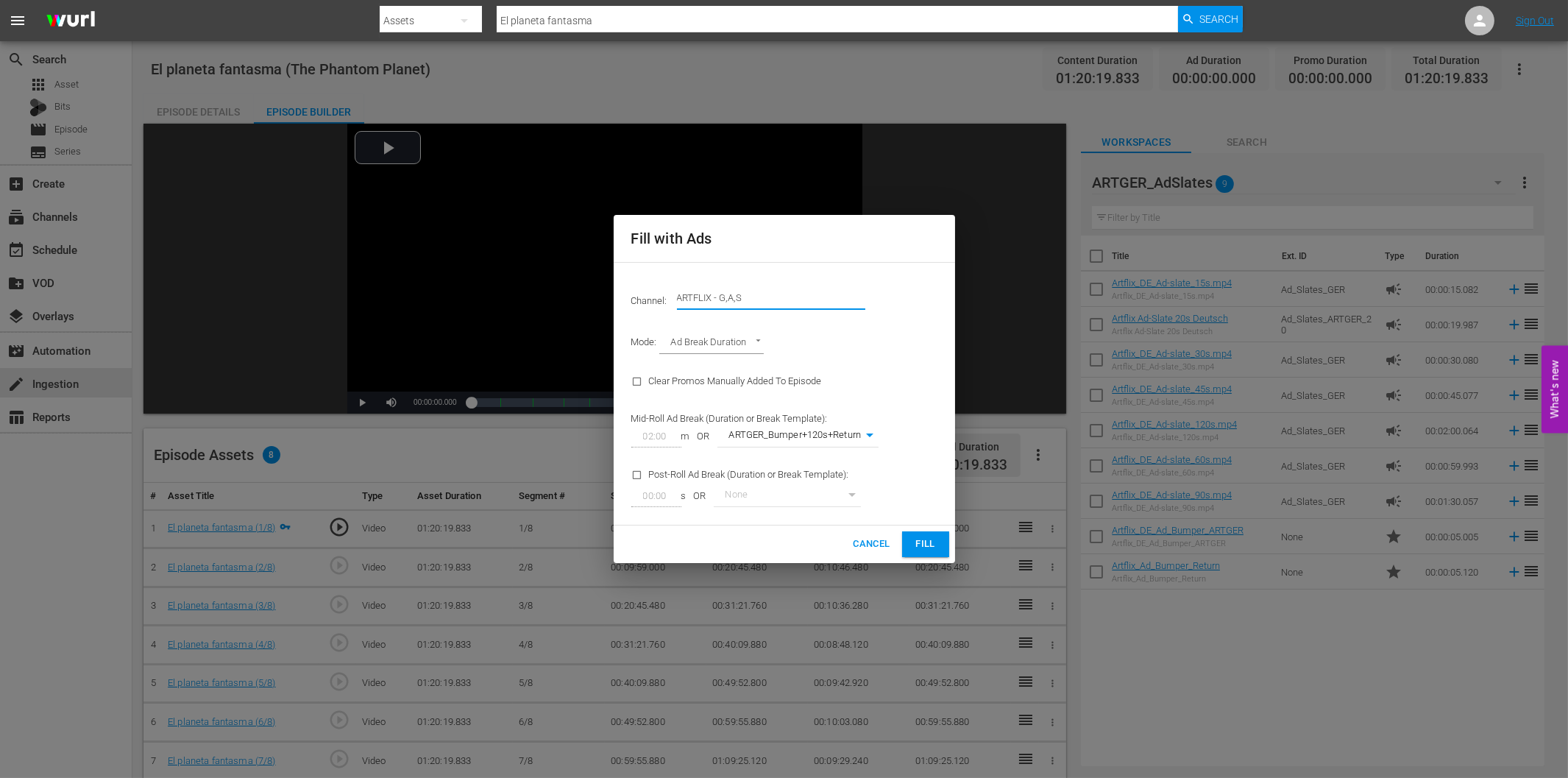
drag, startPoint x: 720, startPoint y: 299, endPoint x: 788, endPoint y: 300, distance: 68.0
click at [788, 300] on input "ARTFLIX - G,A,S" at bounding box center [770, 298] width 189 height 35
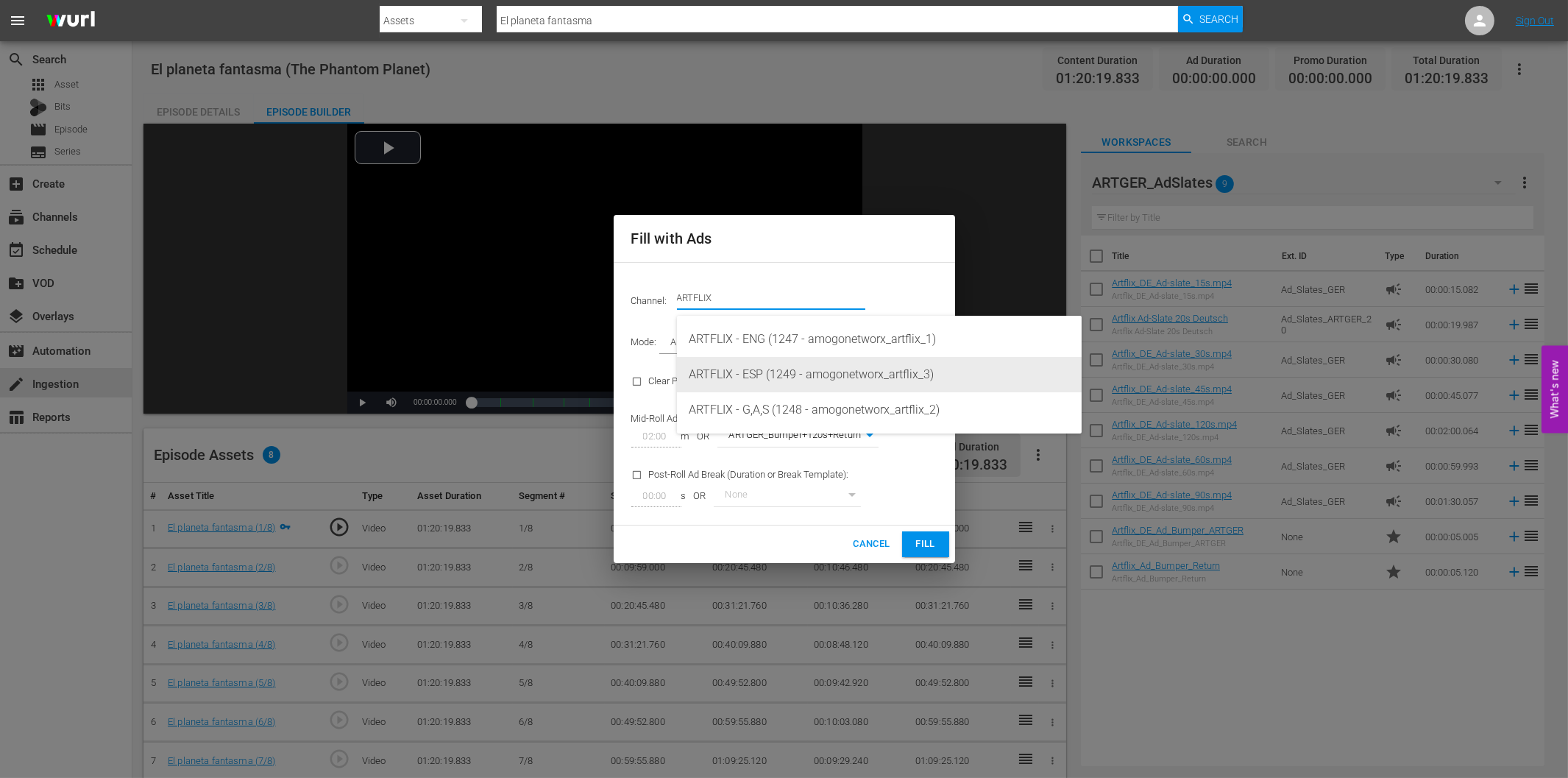
click at [798, 377] on div "ARTFLIX - ESP (1249 - amogonetworx_artflix_3)" at bounding box center [879, 375] width 381 height 35
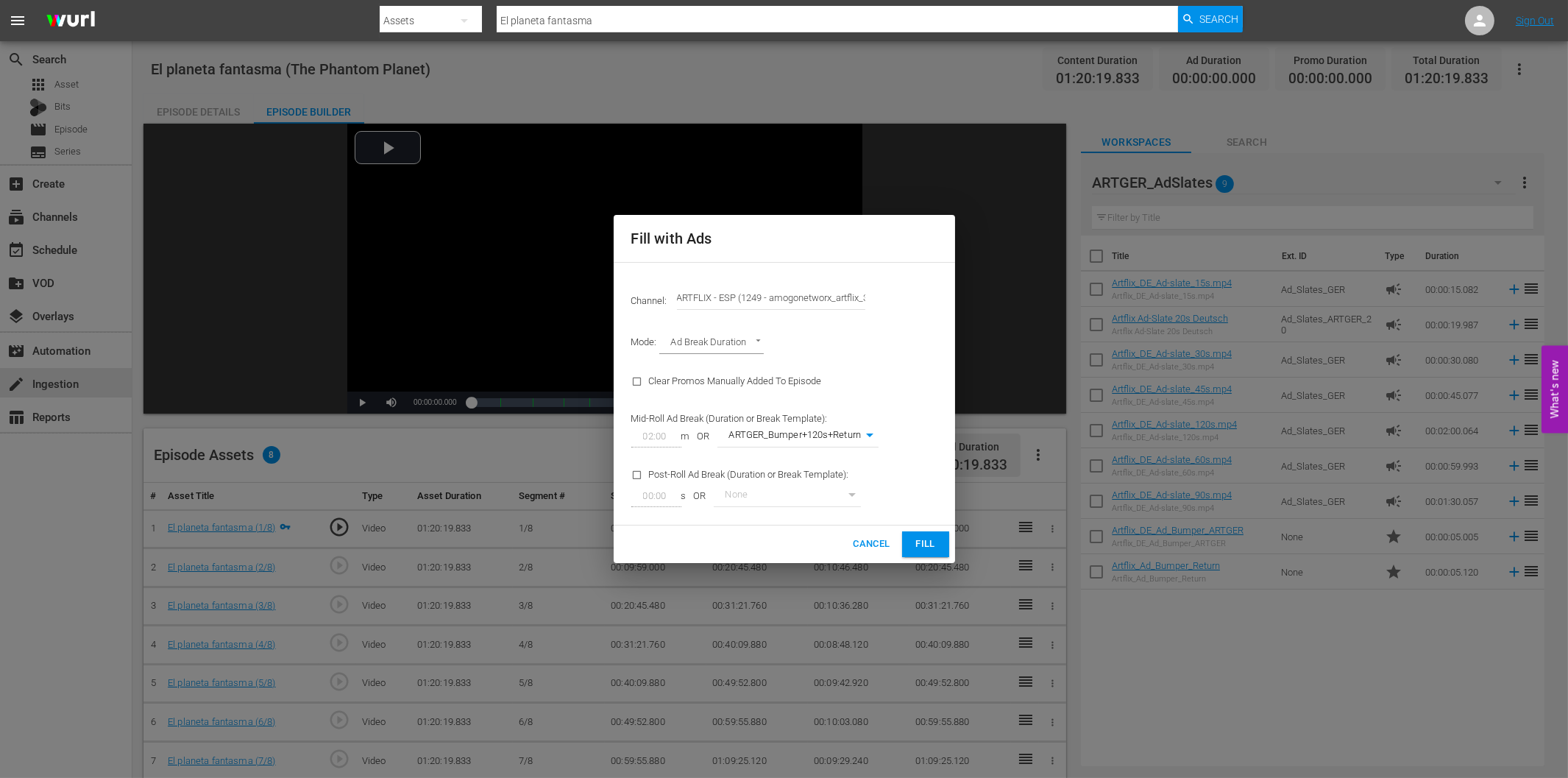
type input "ARTFLIX - ESP (1249)"
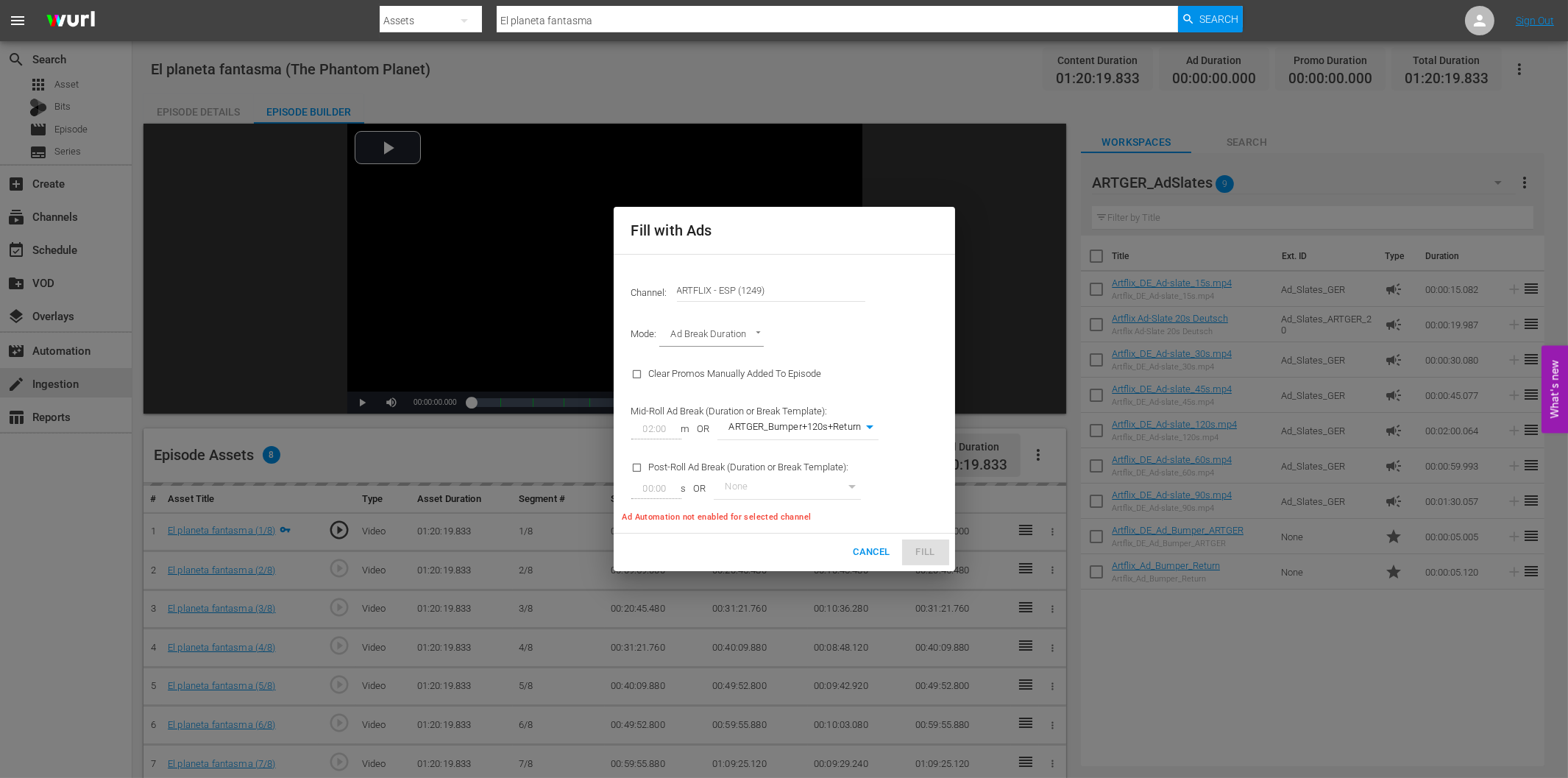
type input "245"
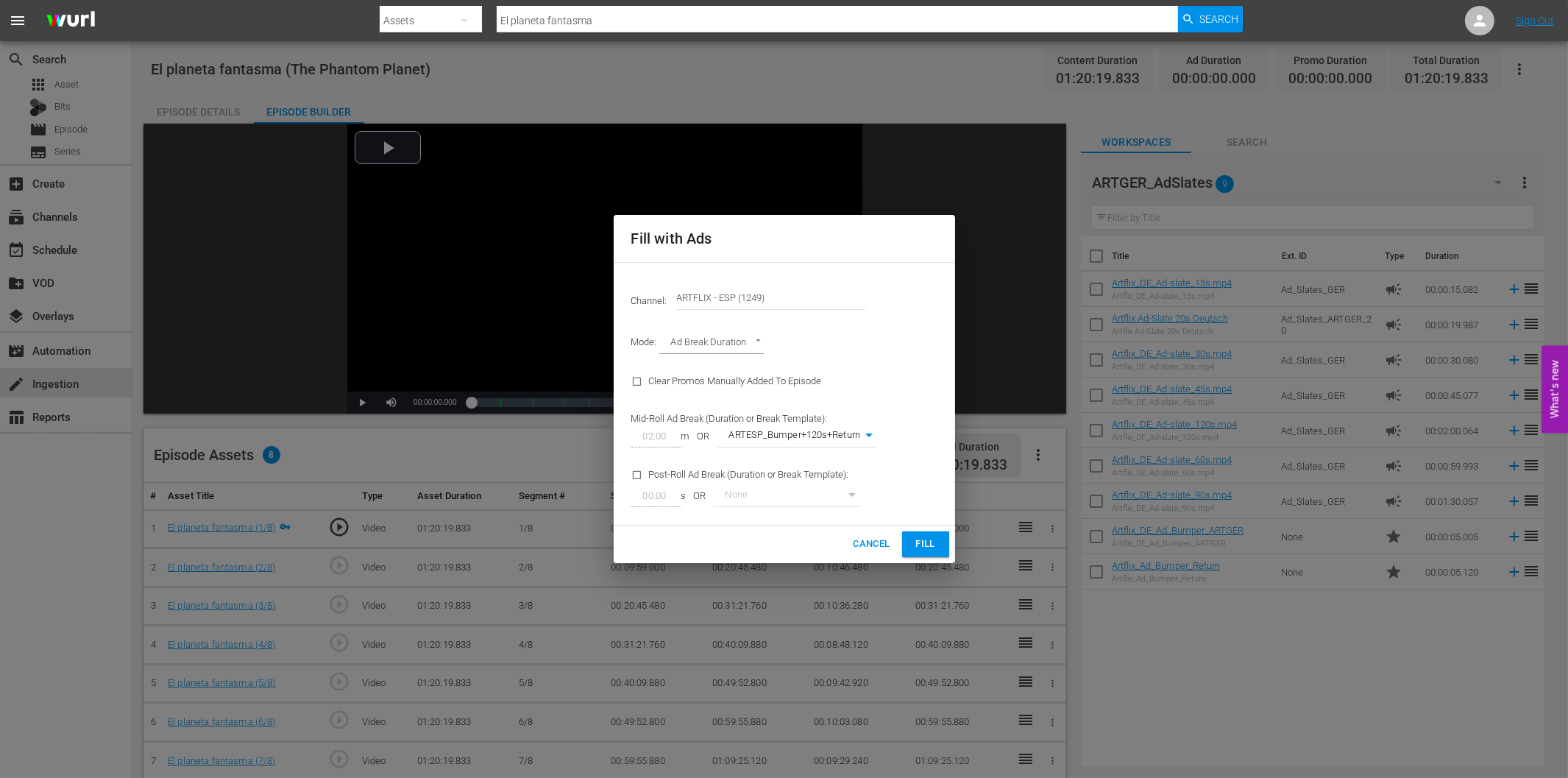
click at [924, 538] on span "Fill" at bounding box center [926, 544] width 23 height 17
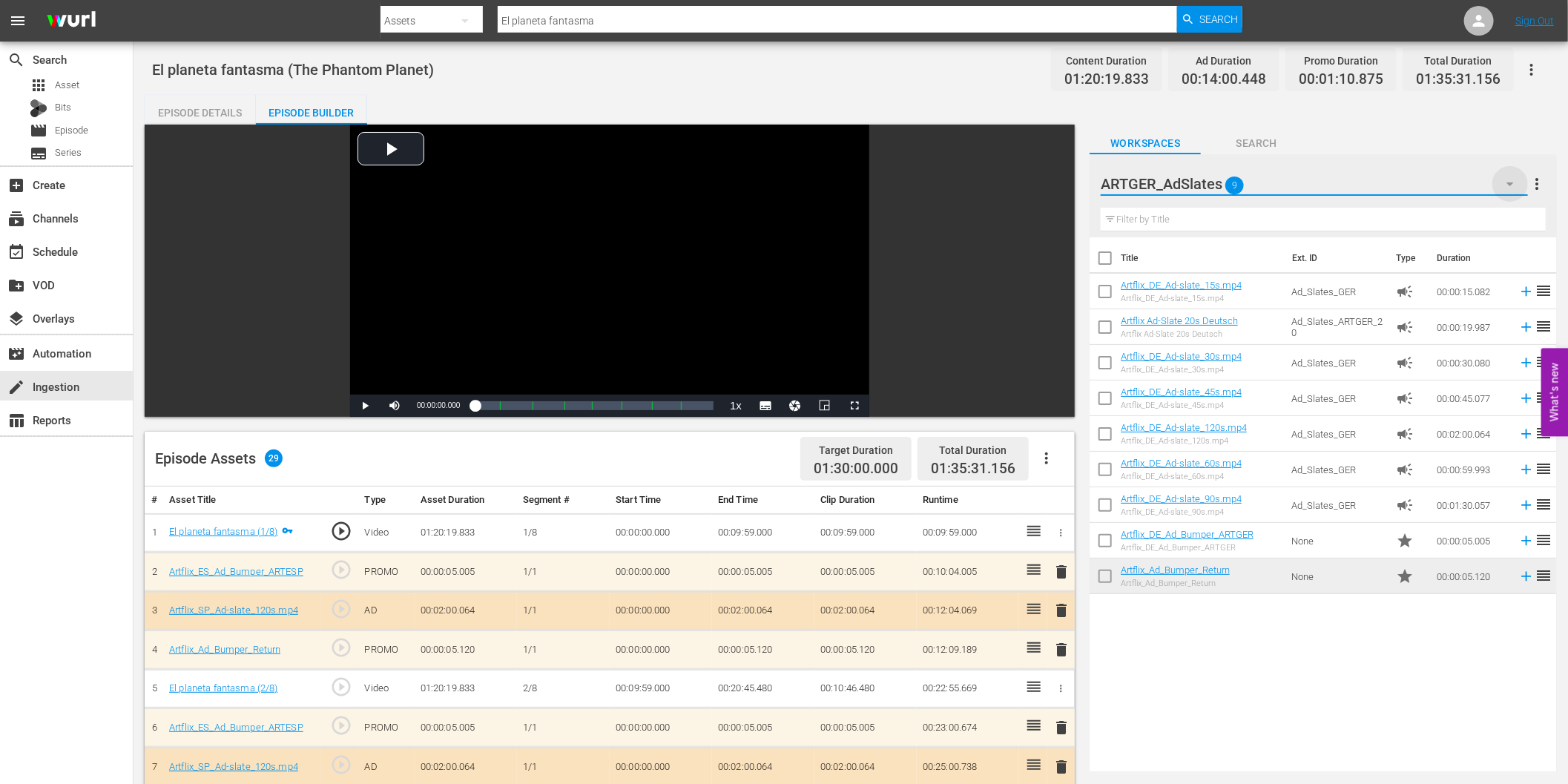
click at [1504, 178] on icon "button" at bounding box center [1511, 184] width 18 height 18
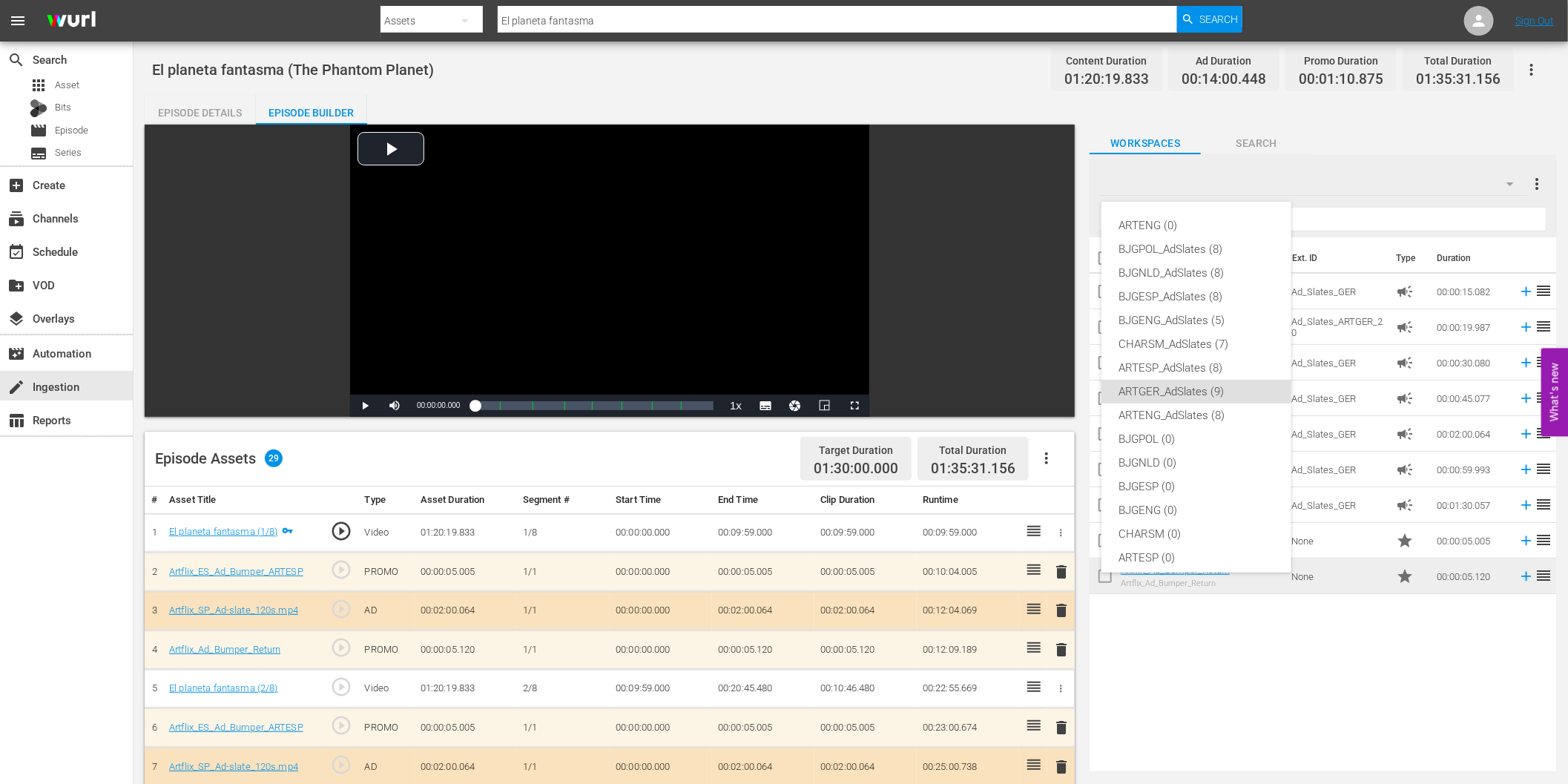
scroll to position [55, 0]
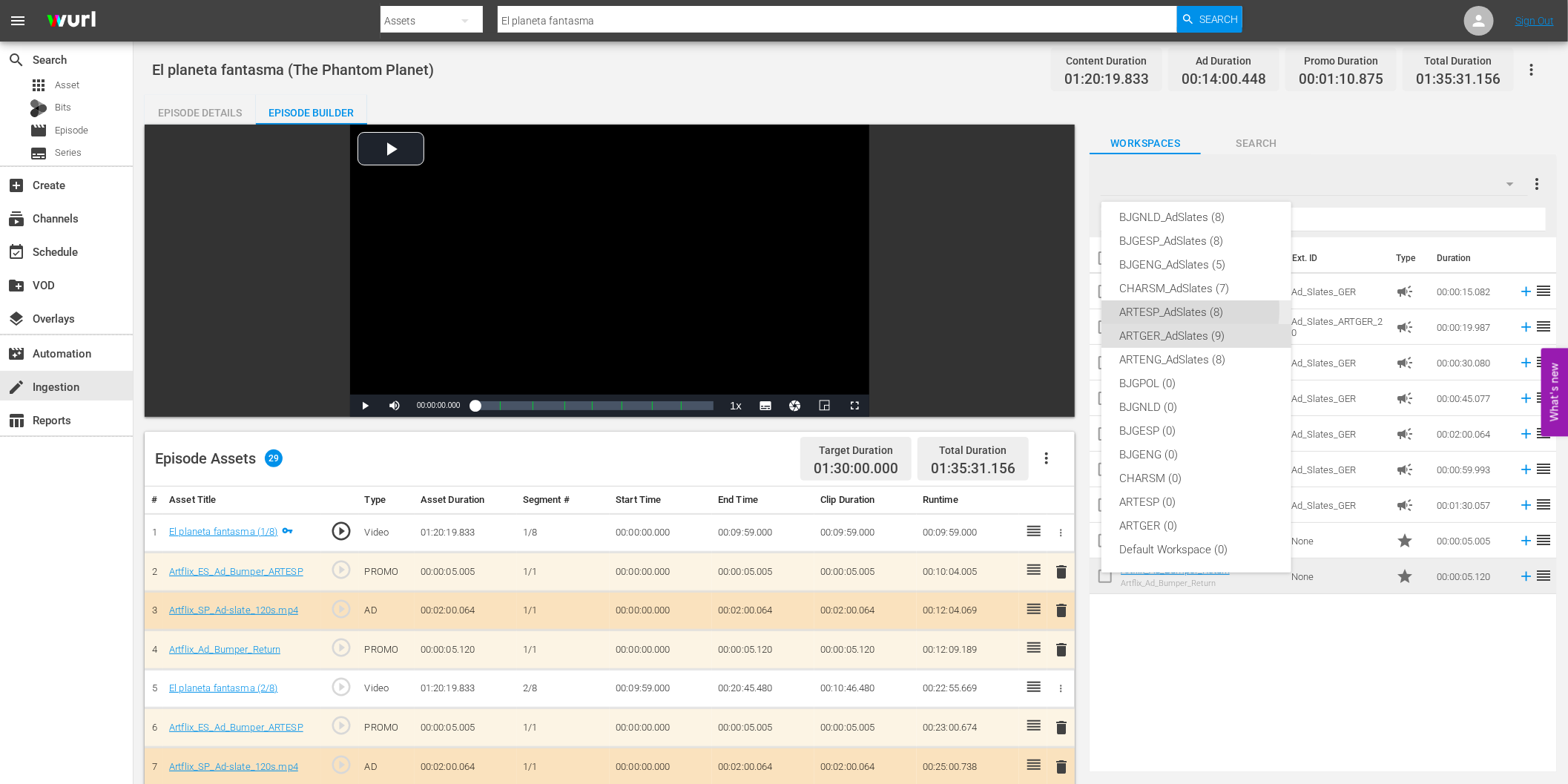
click at [1184, 309] on div "ARTESP_AdSlates (8)" at bounding box center [1197, 312] width 155 height 24
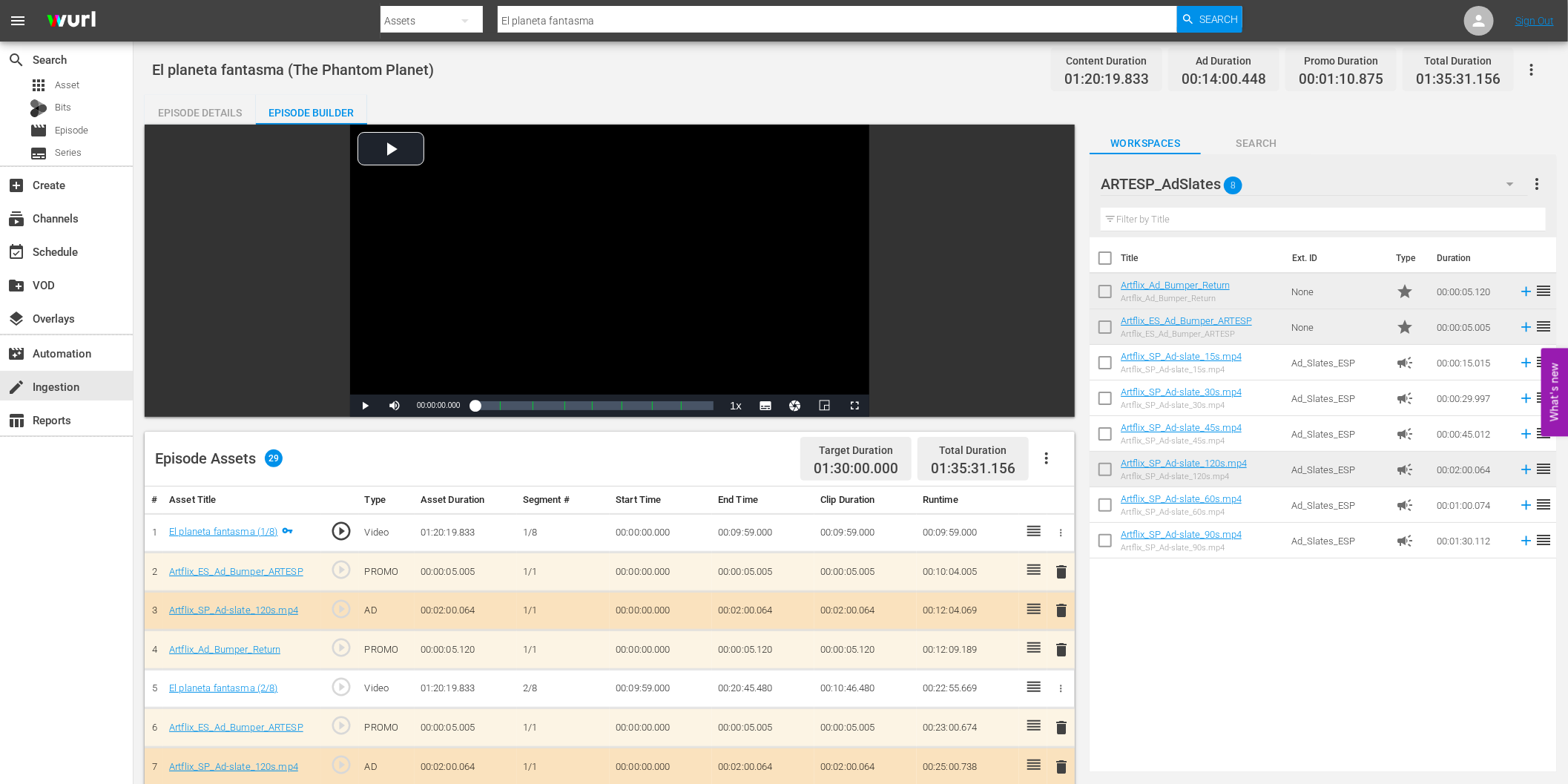
click at [1059, 609] on span "delete" at bounding box center [1062, 610] width 18 height 18
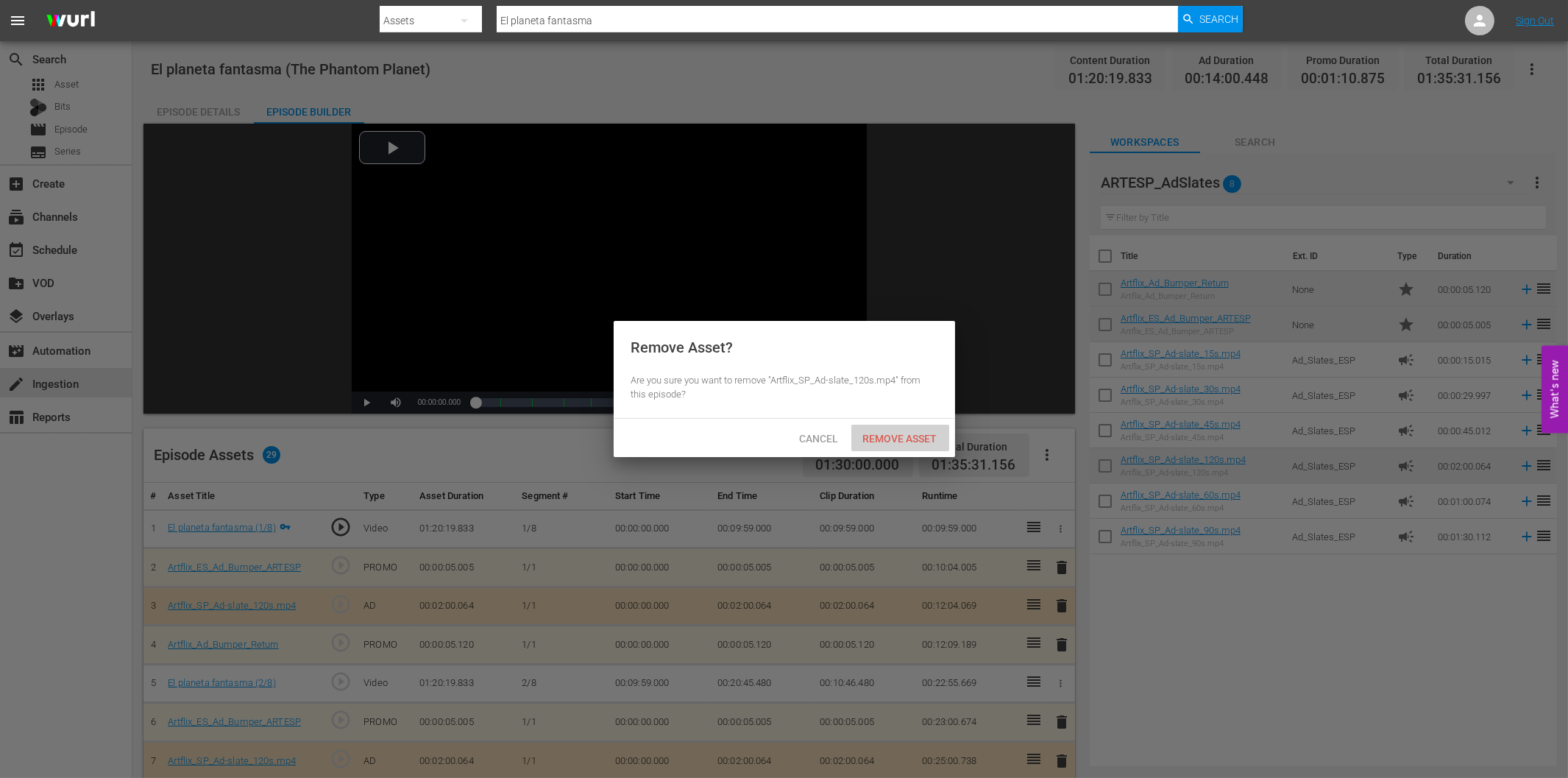
click at [899, 436] on span "Remove Asset" at bounding box center [900, 439] width 97 height 12
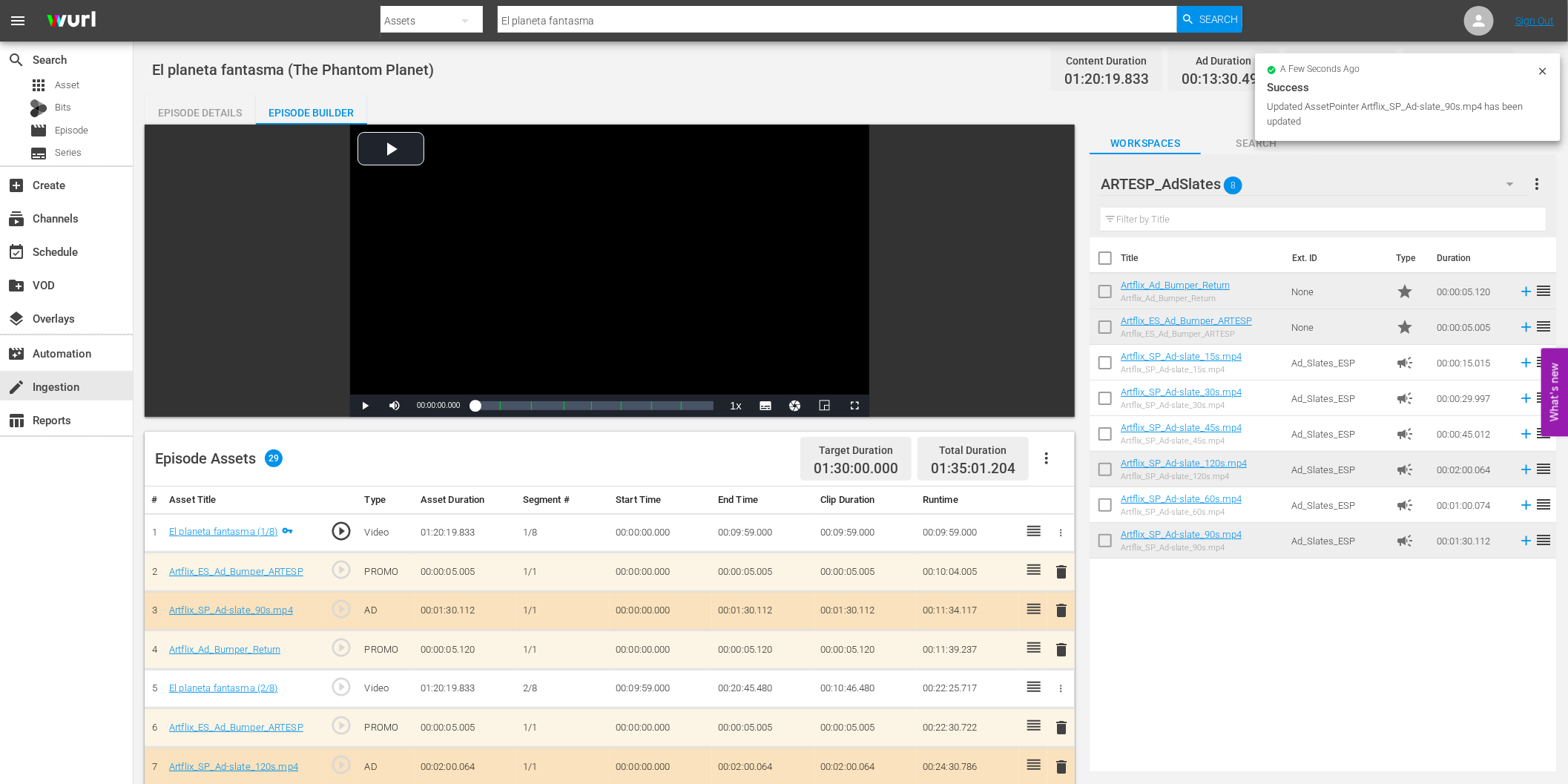
click at [641, 449] on div "Episode Assets 29 Target Duration 01:30:00.000 Total Duration 01:35:01.204" at bounding box center [609, 459] width 930 height 55
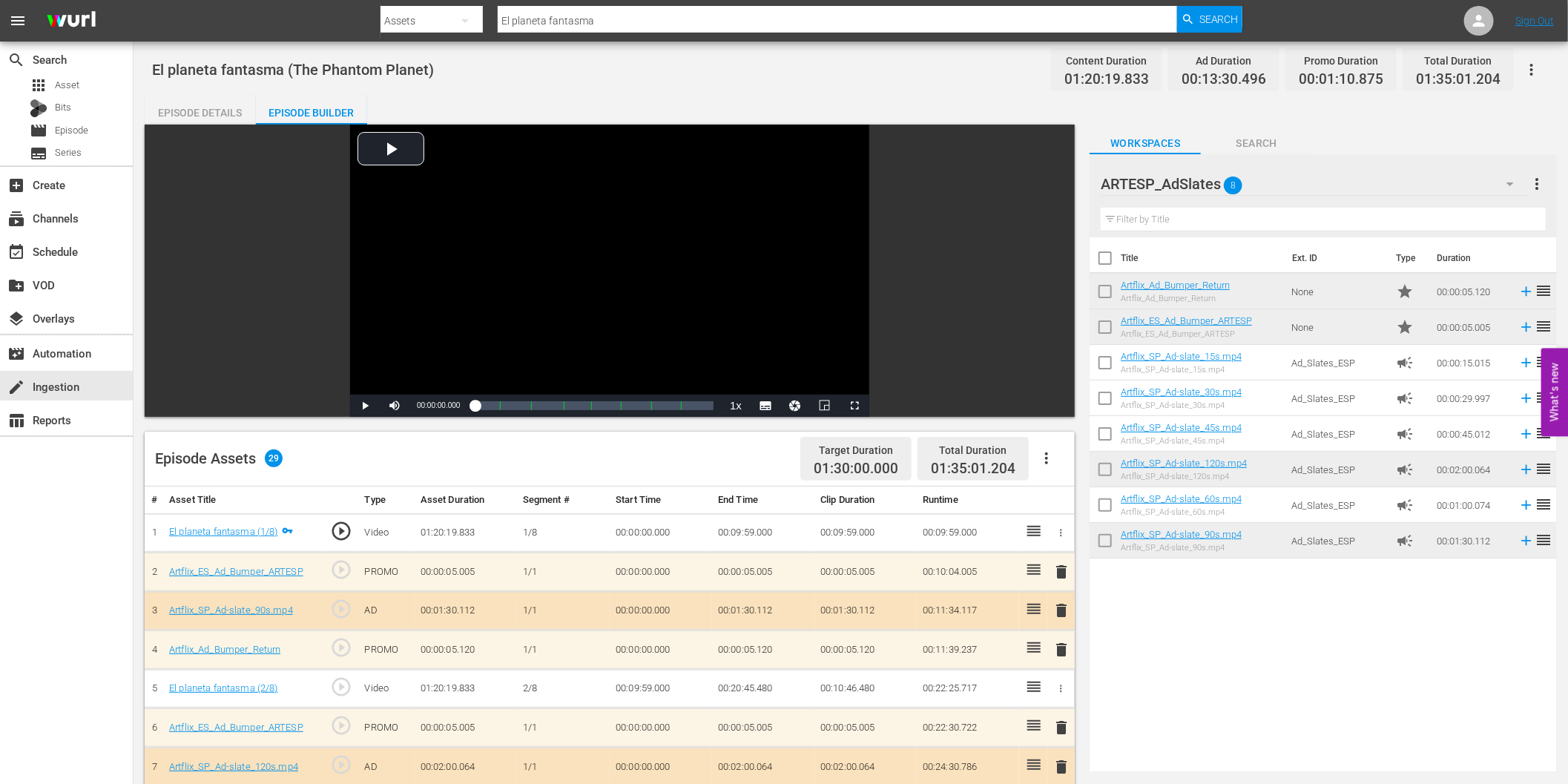
click at [614, 26] on input "El planeta fantasma" at bounding box center [837, 20] width 679 height 35
paste input "Blackmail"
type input "Blackmail"
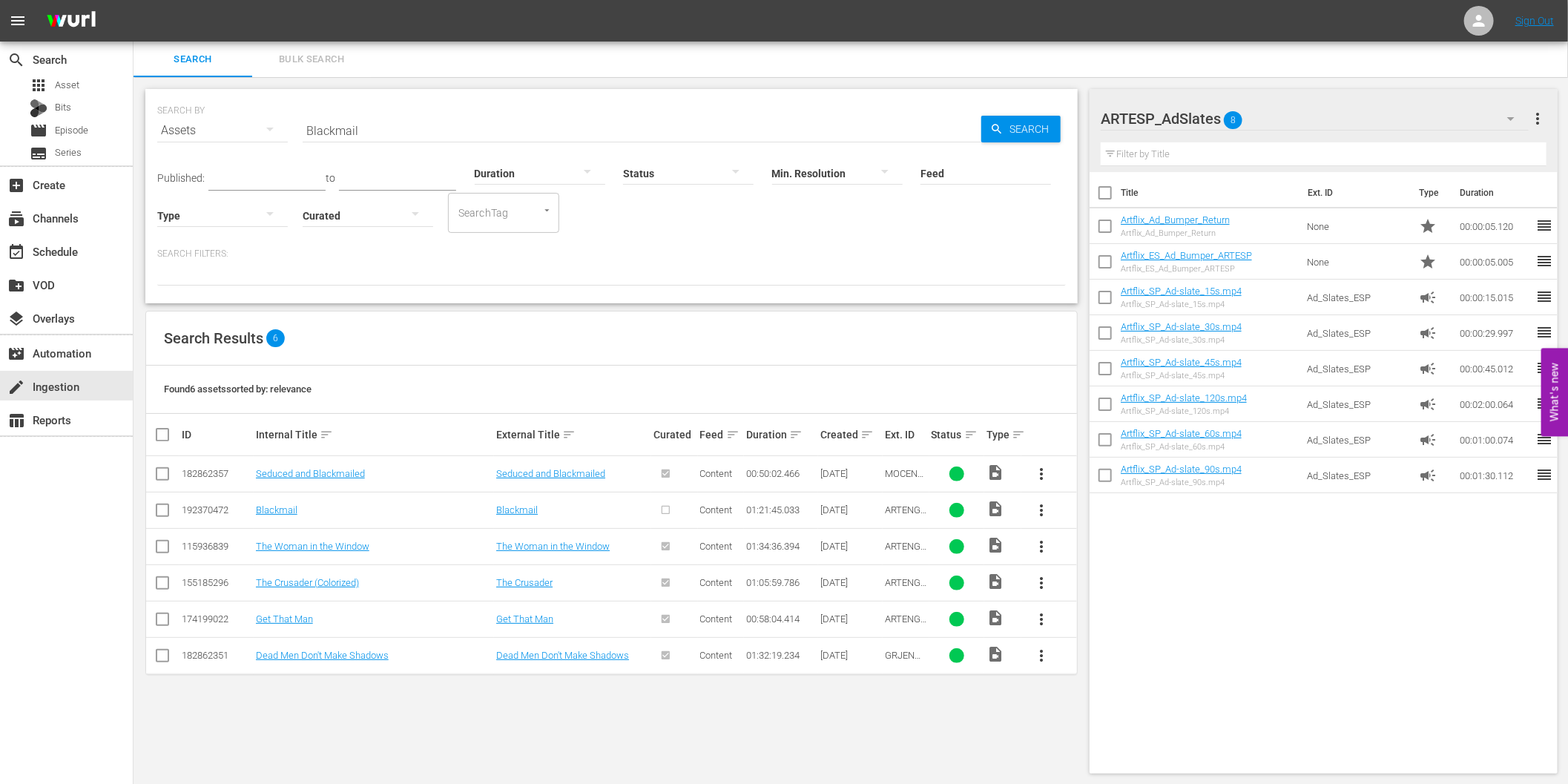
click at [1040, 512] on span "more_vert" at bounding box center [1041, 510] width 18 height 18
click at [1083, 617] on div "Episode" at bounding box center [1121, 622] width 101 height 35
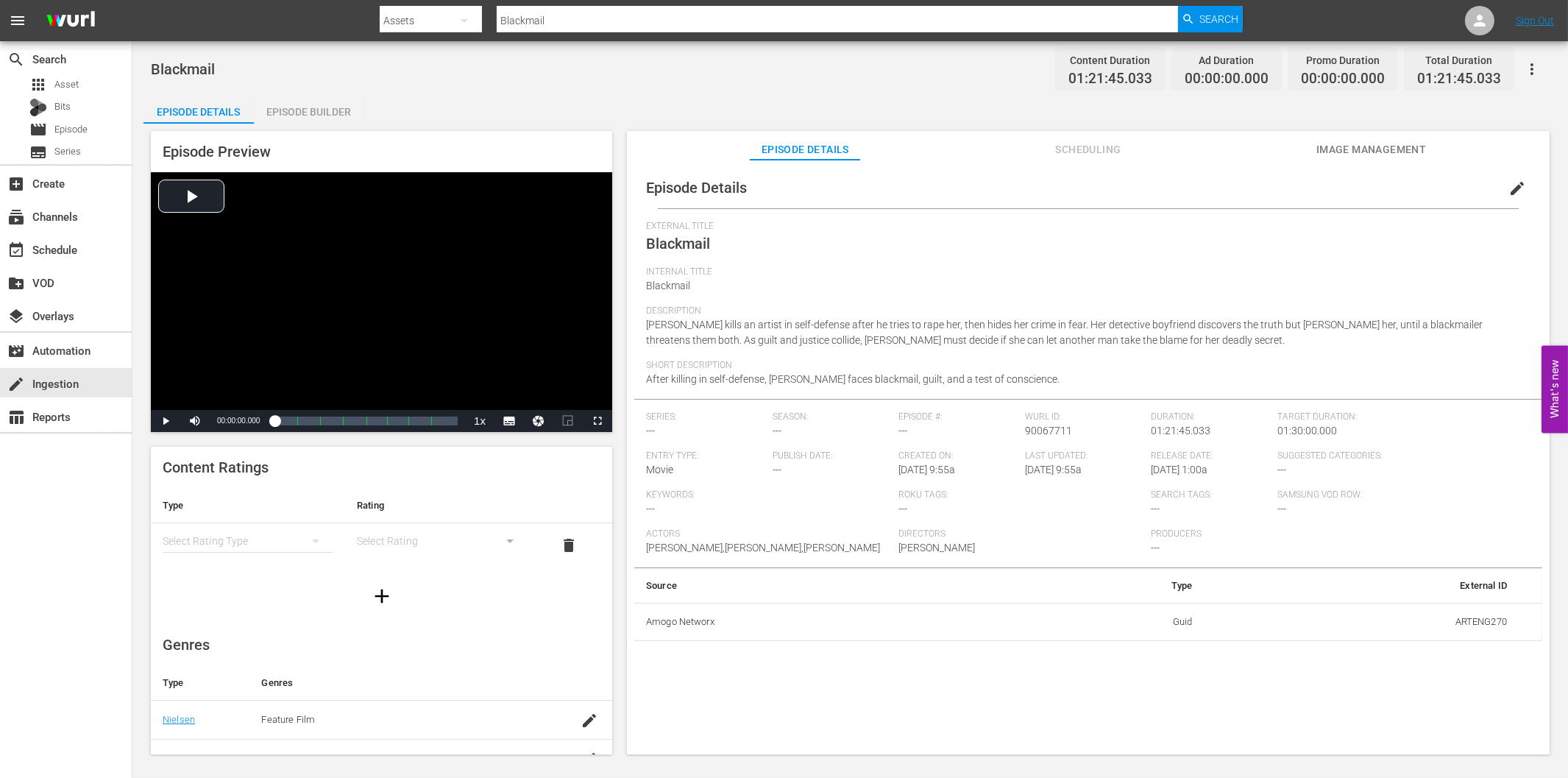
click at [300, 107] on div "Episode Builder" at bounding box center [309, 111] width 110 height 35
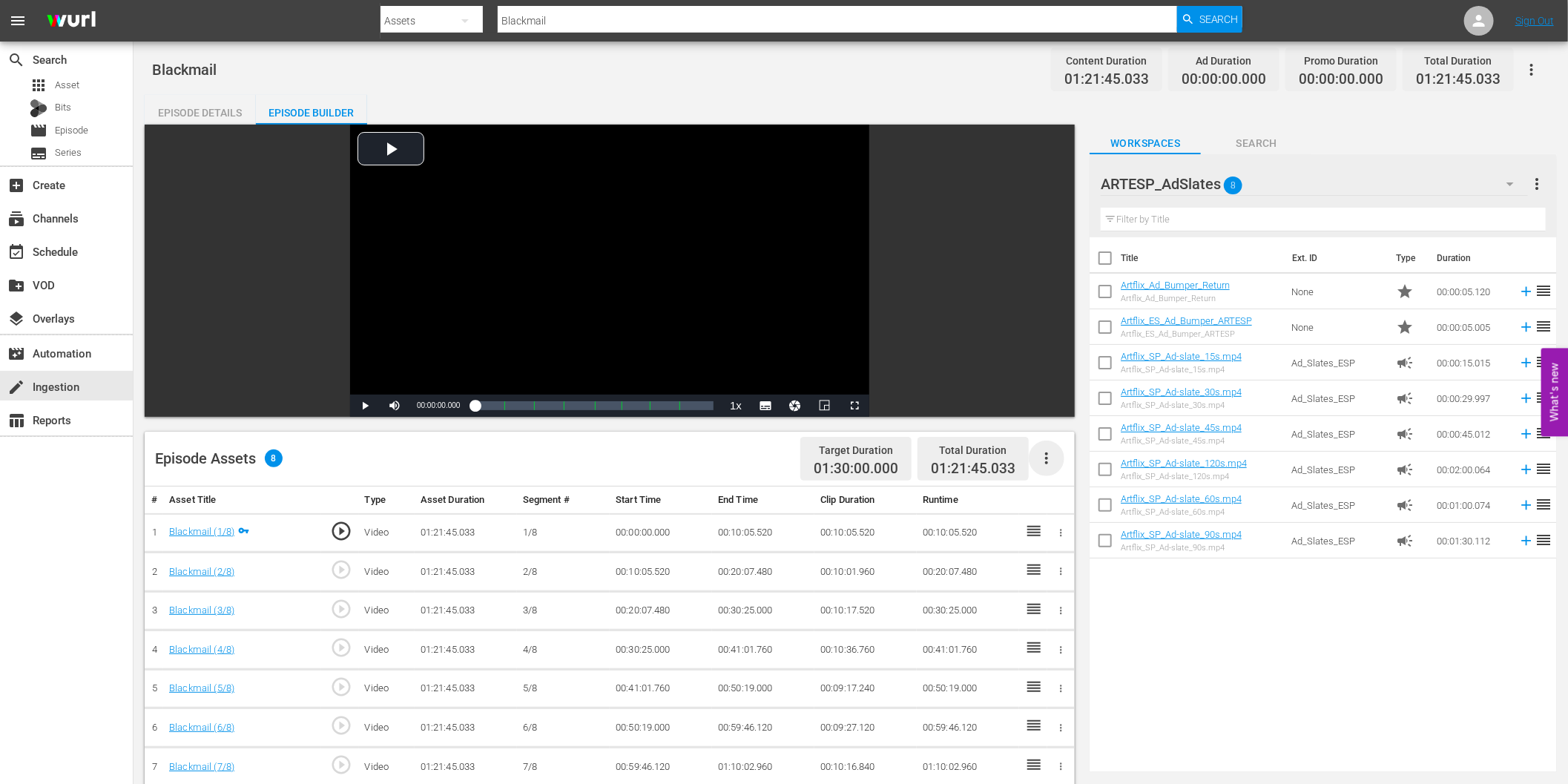
click at [1050, 457] on icon "button" at bounding box center [1047, 458] width 18 height 18
click at [1059, 468] on div "Fill with Ads" at bounding box center [1091, 464] width 101 height 35
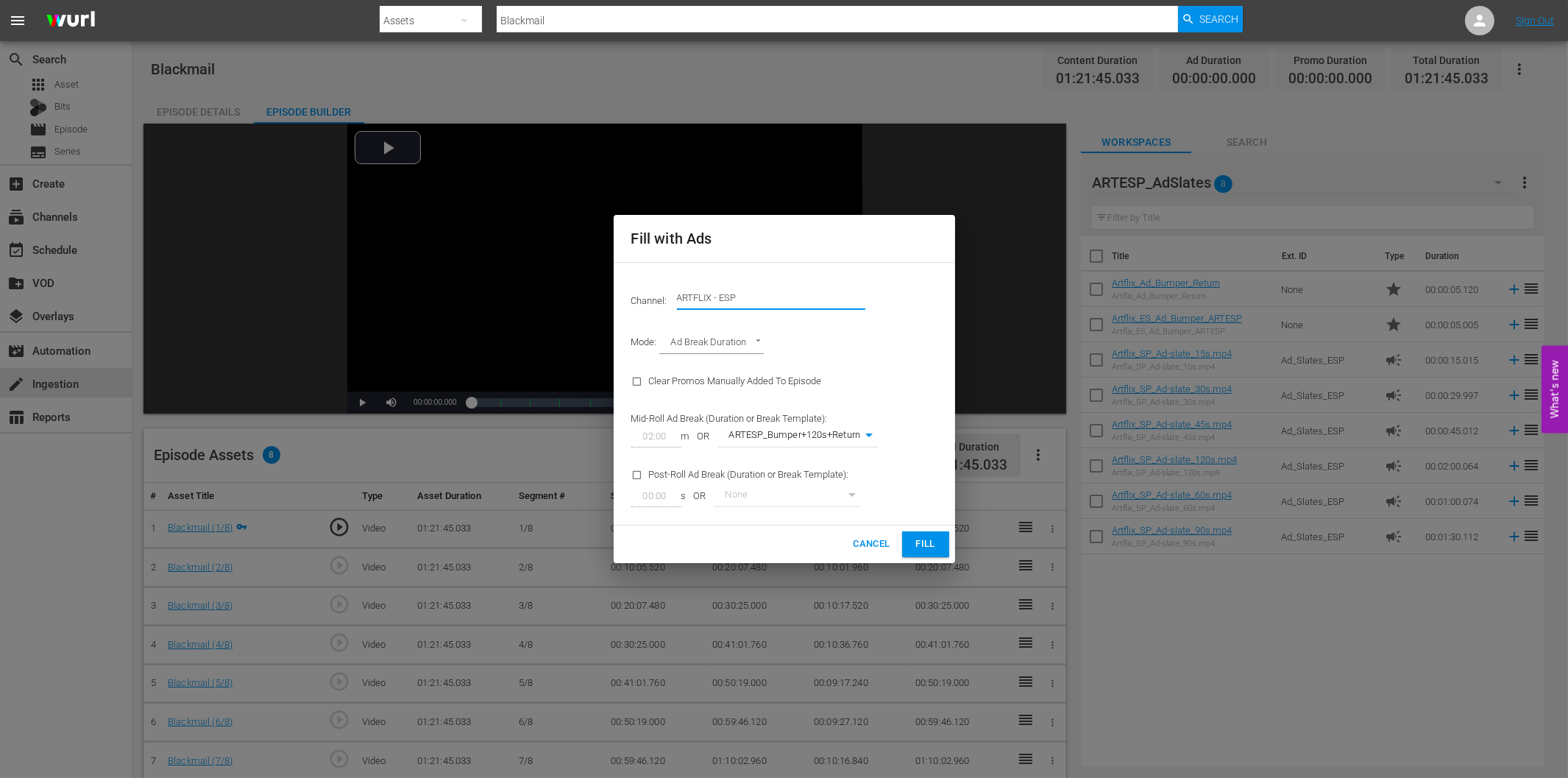
drag, startPoint x: 709, startPoint y: 295, endPoint x: 789, endPoint y: 297, distance: 80.0
click at [789, 297] on input "ARTFLIX - ESP" at bounding box center [770, 298] width 189 height 35
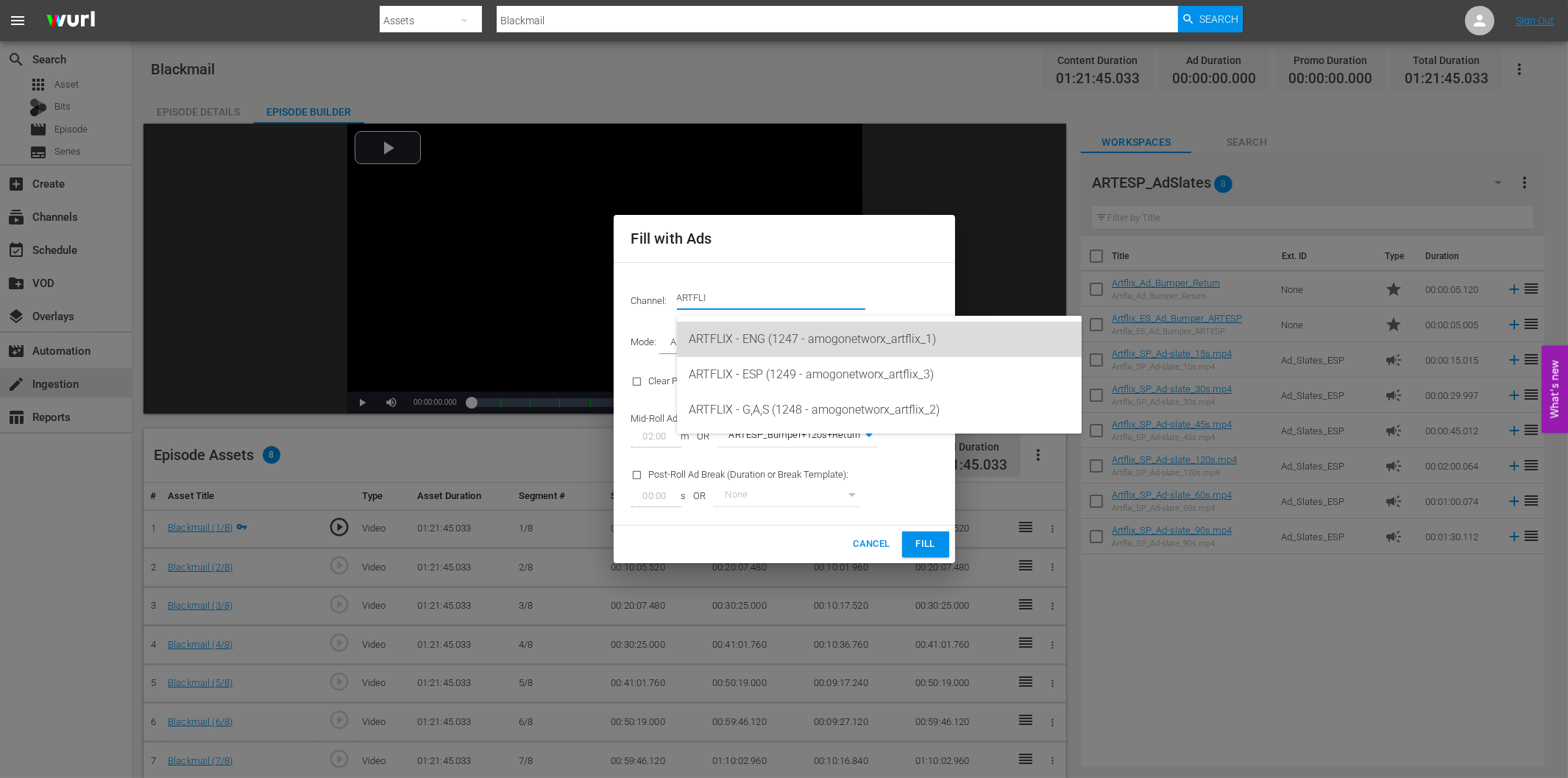
click at [780, 334] on div "ARTFLIX - ENG (1247 - amogonetworx_artflix_1)" at bounding box center [879, 338] width 381 height 35
type input "ARTFLIX - ENG (1247)"
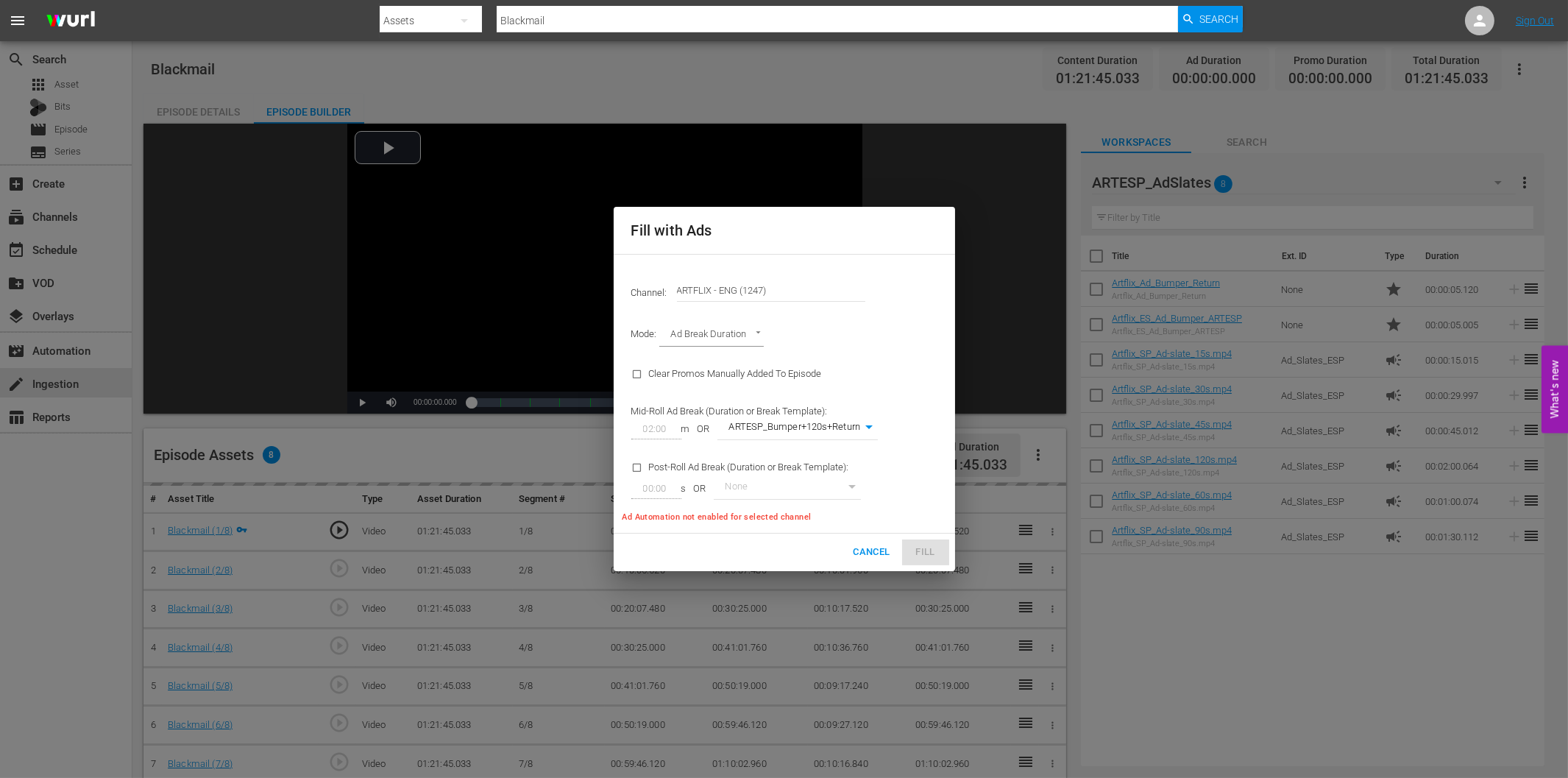
type input "220"
checkbox input "true"
type input "221"
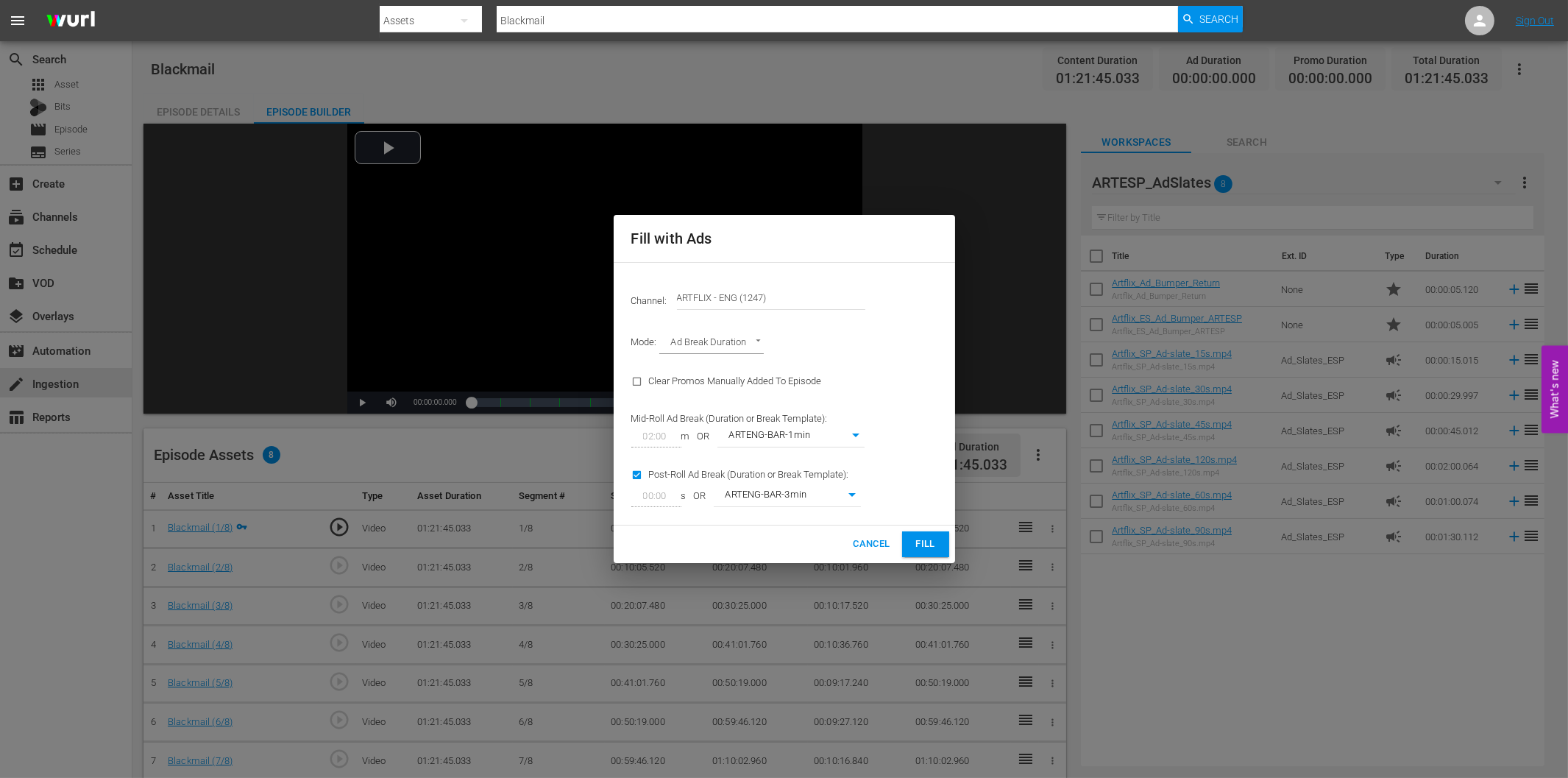
click at [917, 544] on span "Fill" at bounding box center [926, 544] width 23 height 17
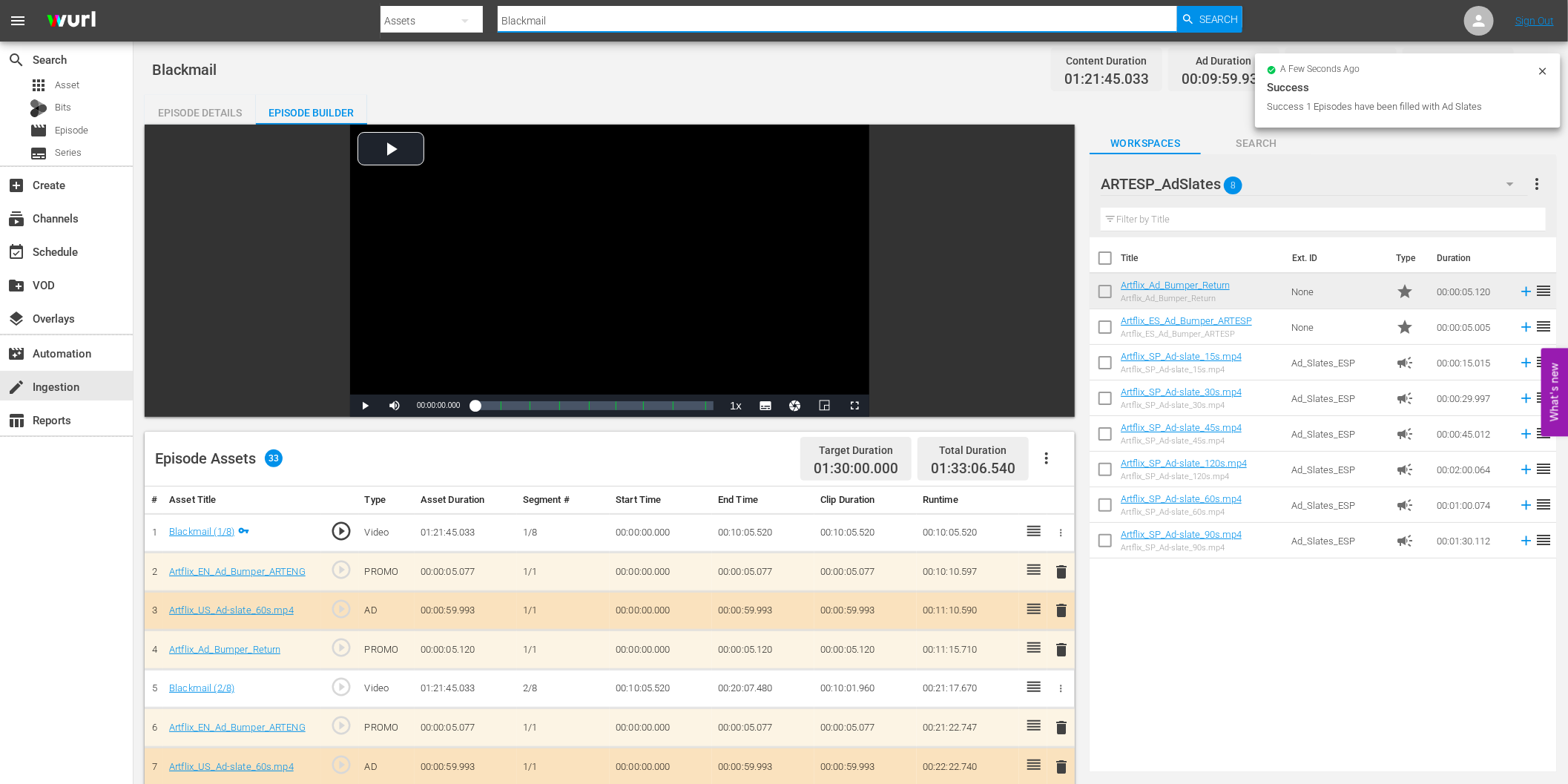
click at [568, 25] on input "Blackmail" at bounding box center [837, 20] width 679 height 35
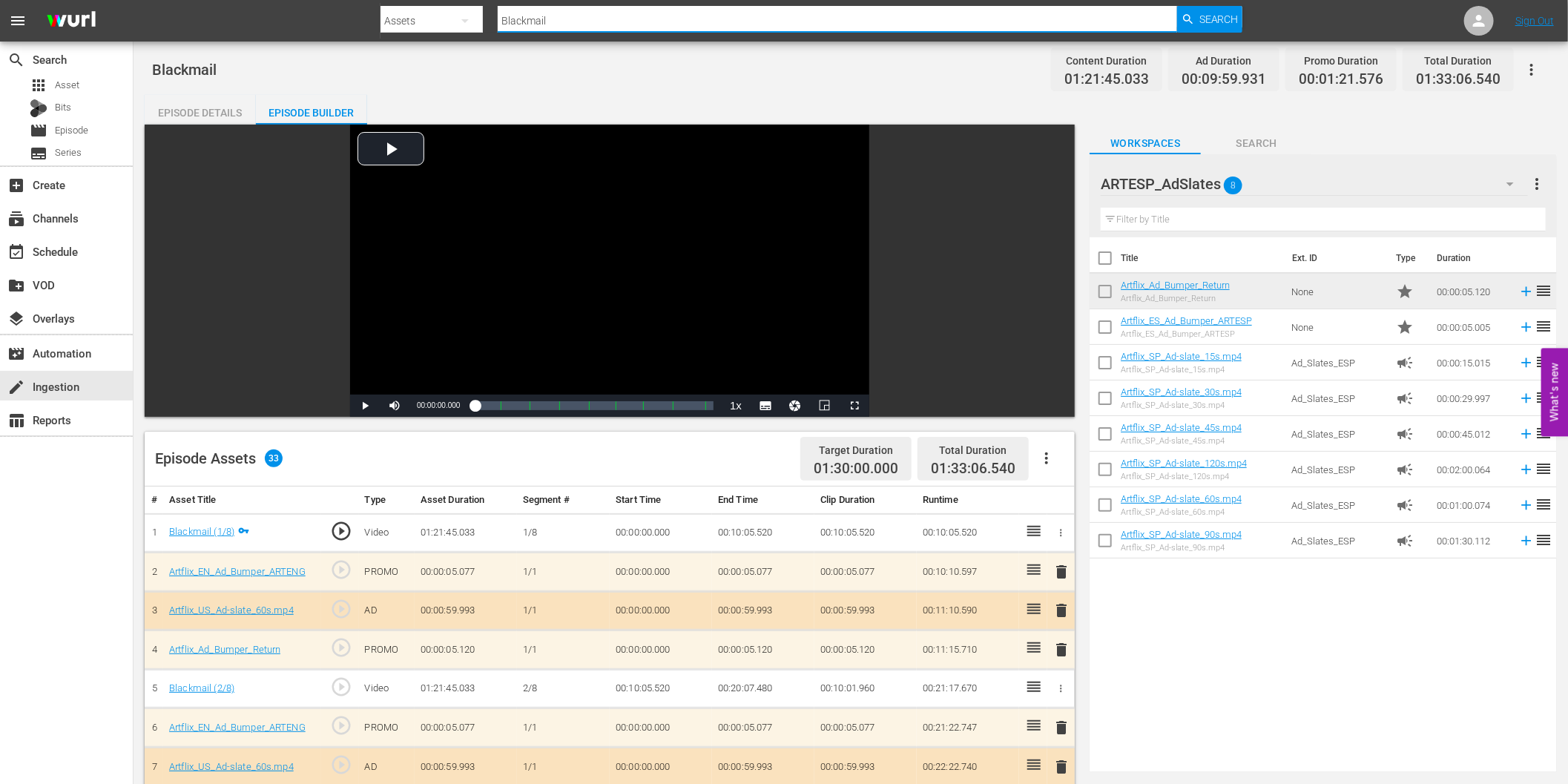
paste input "Marked Men"
type input "Marked Men"
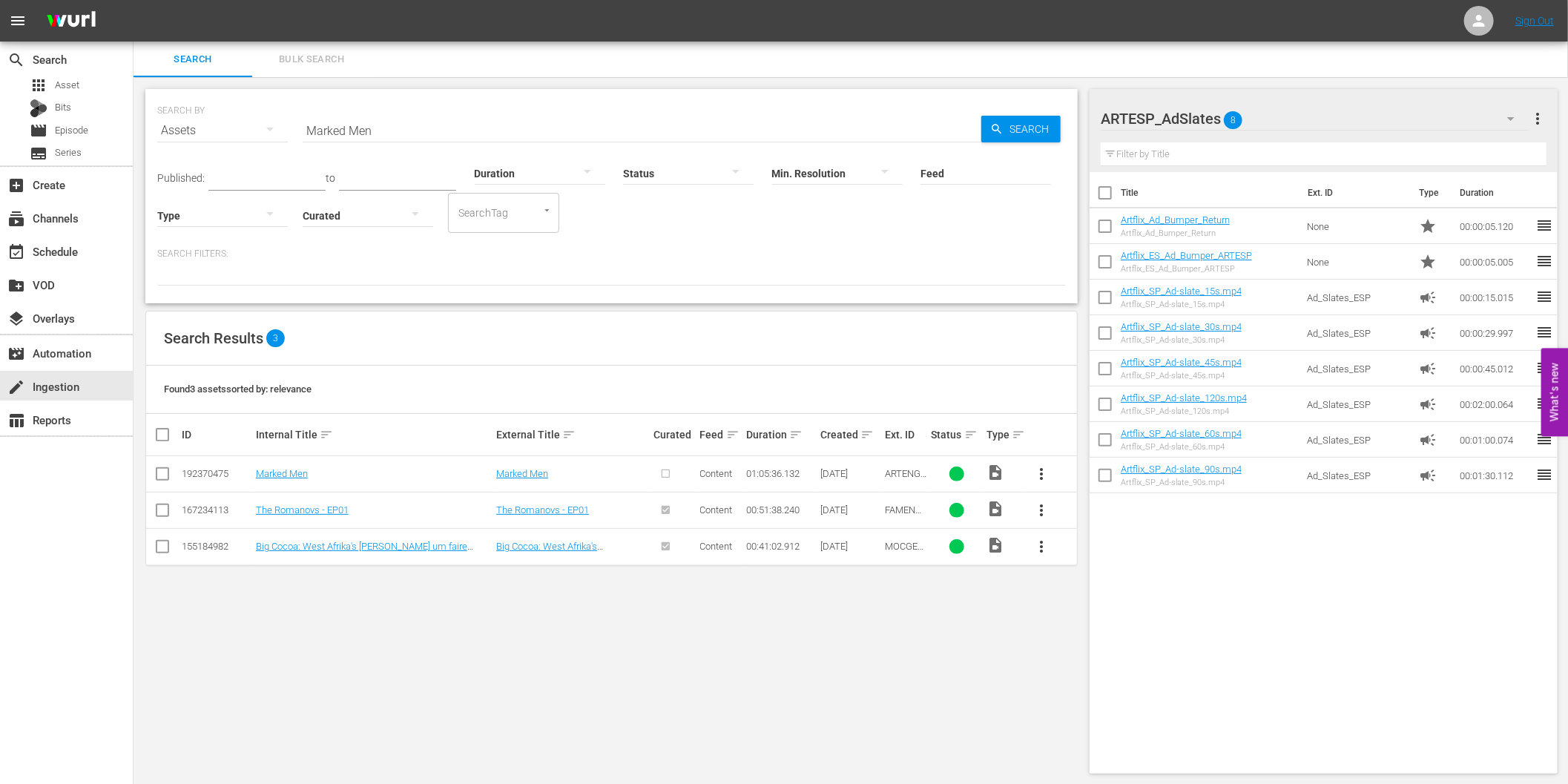
click at [1041, 471] on span "more_vert" at bounding box center [1041, 474] width 18 height 18
click at [1087, 588] on div "Episode" at bounding box center [1121, 586] width 101 height 35
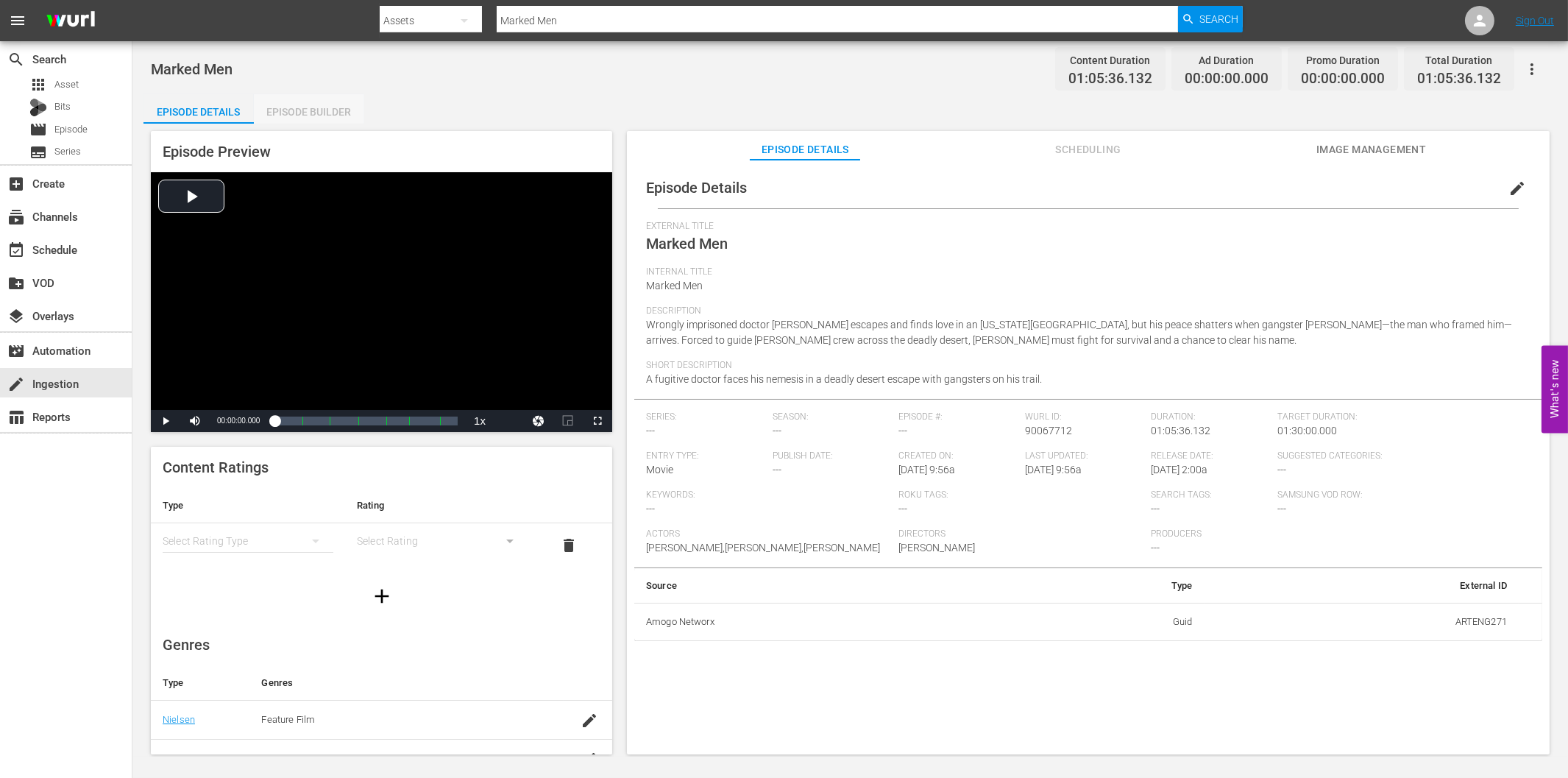
click at [335, 112] on div "Episode Builder" at bounding box center [309, 111] width 110 height 35
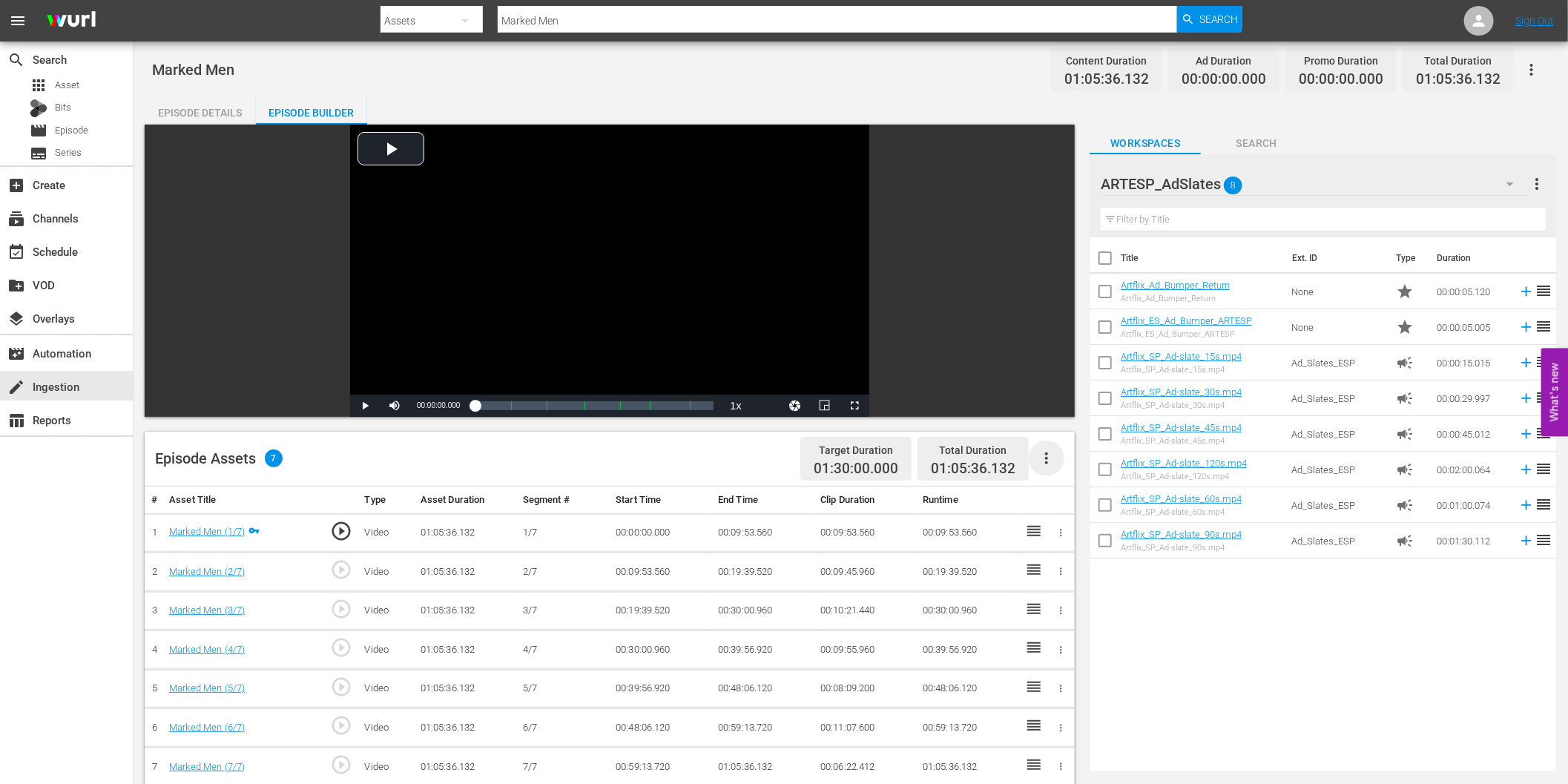
click at [1044, 458] on icon "button" at bounding box center [1047, 458] width 18 height 18
click at [1088, 466] on div "Fill with Ads" at bounding box center [1091, 464] width 101 height 35
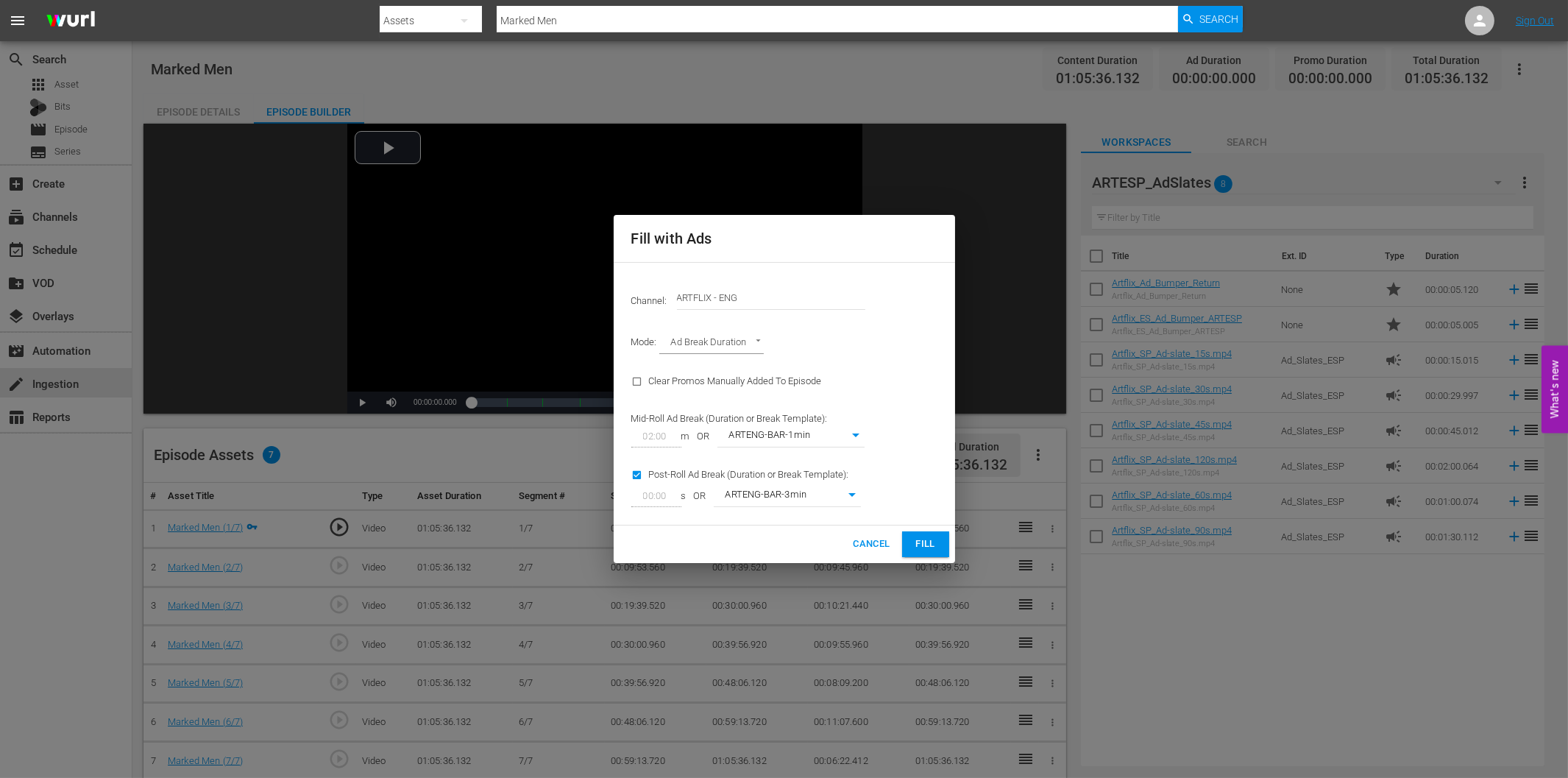
click at [939, 541] on button "Fill" at bounding box center [926, 544] width 47 height 26
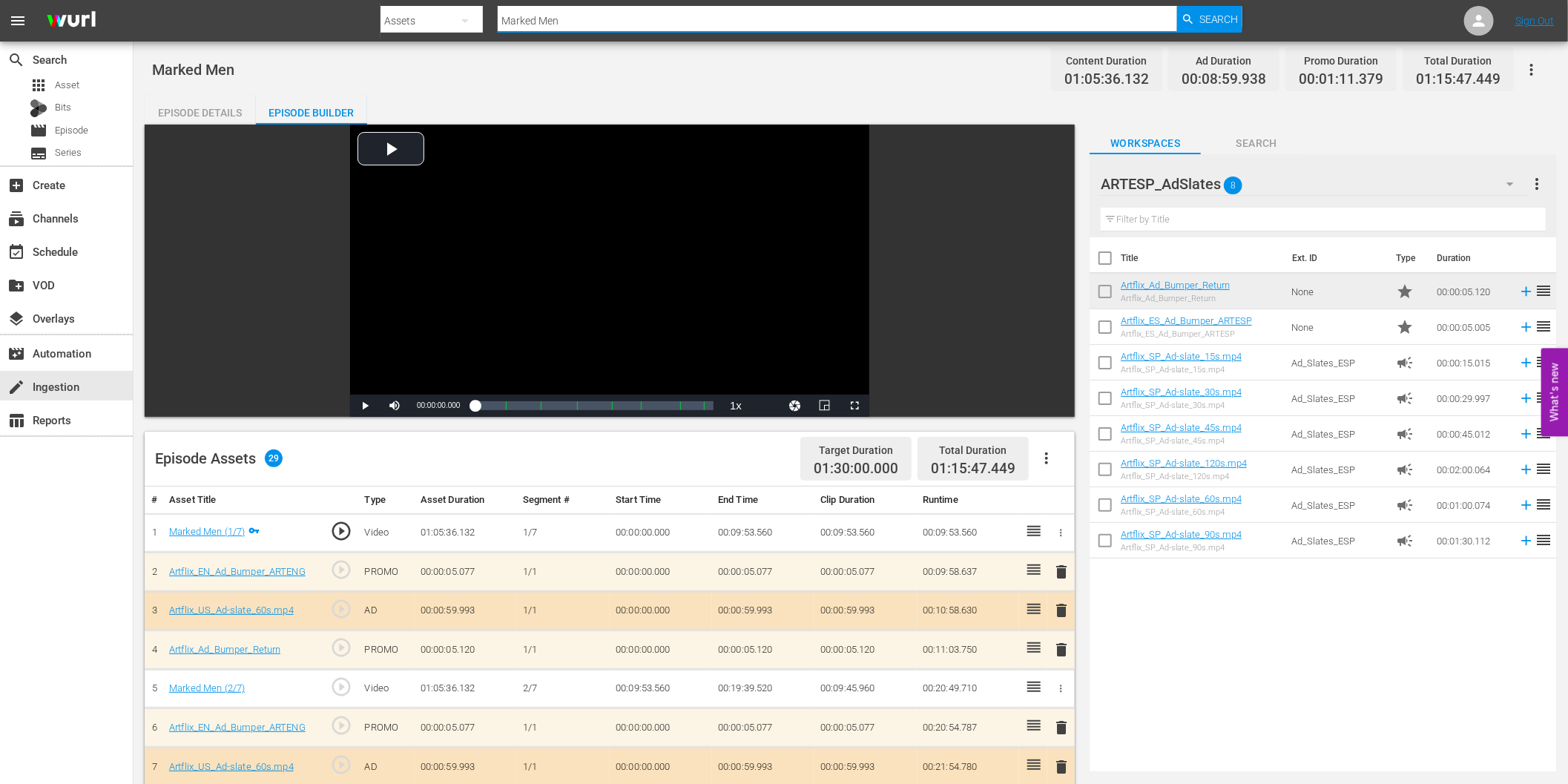
click at [544, 19] on input "Marked Men" at bounding box center [837, 20] width 679 height 35
paste input "One Million B.C."
type input "One Million B.C."
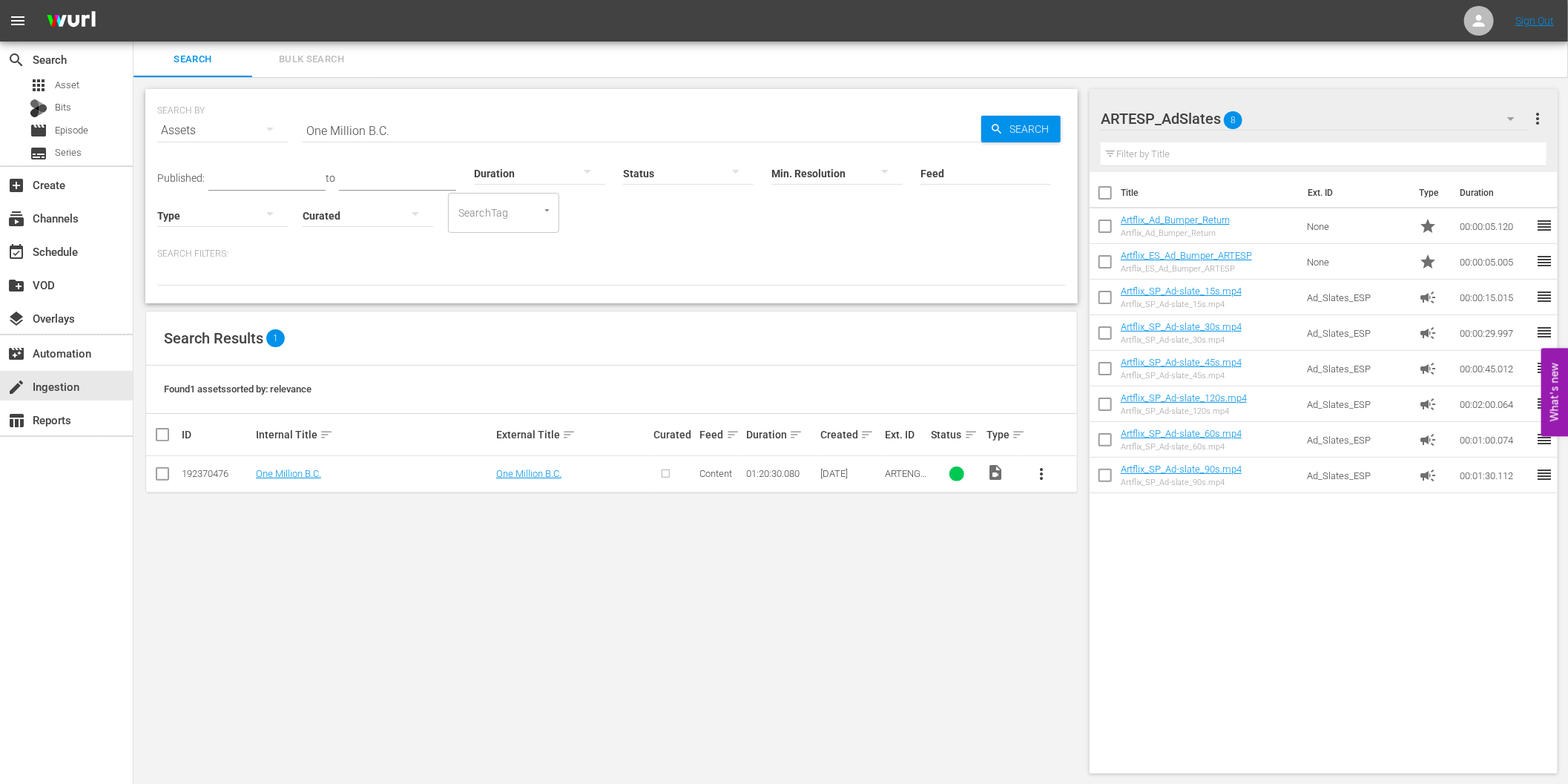
click at [1047, 476] on span "more_vert" at bounding box center [1041, 474] width 18 height 18
click at [1084, 583] on div "Episode" at bounding box center [1121, 586] width 101 height 35
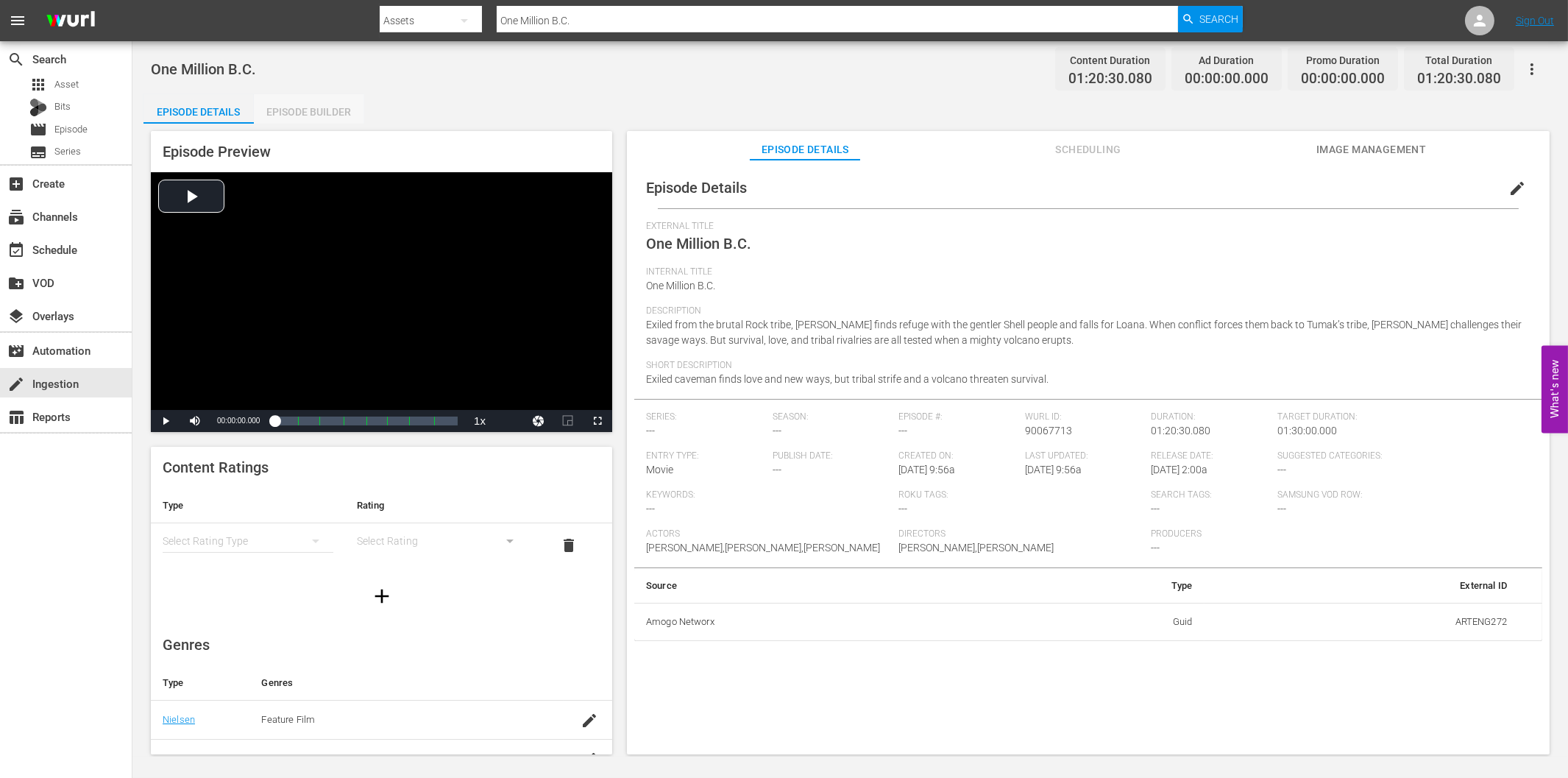
click at [349, 117] on div "Episode Builder" at bounding box center [309, 111] width 110 height 35
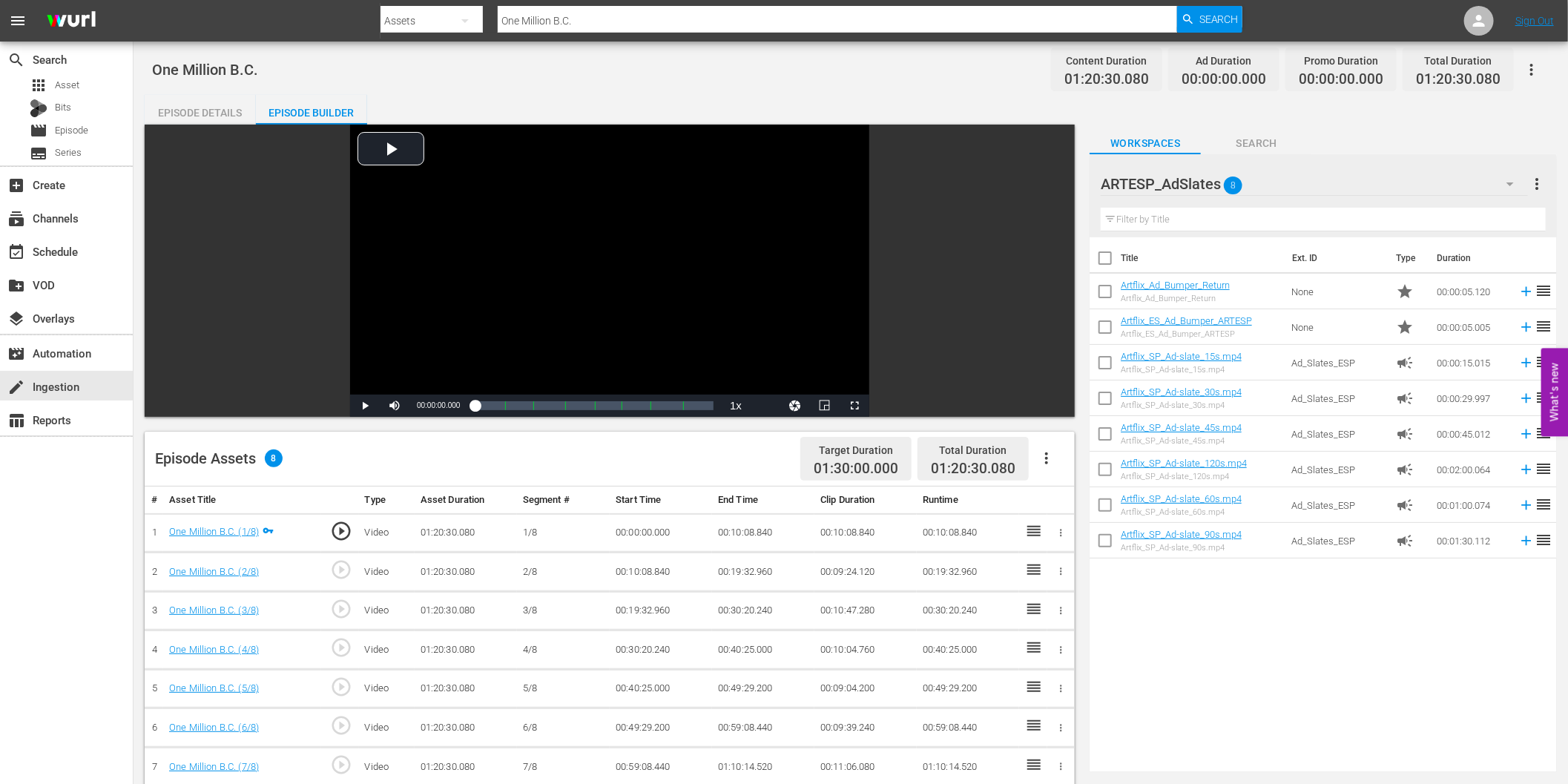
click at [1048, 457] on icon "button" at bounding box center [1046, 457] width 3 height 12
click at [1091, 472] on div "Fill with Ads" at bounding box center [1091, 464] width 101 height 35
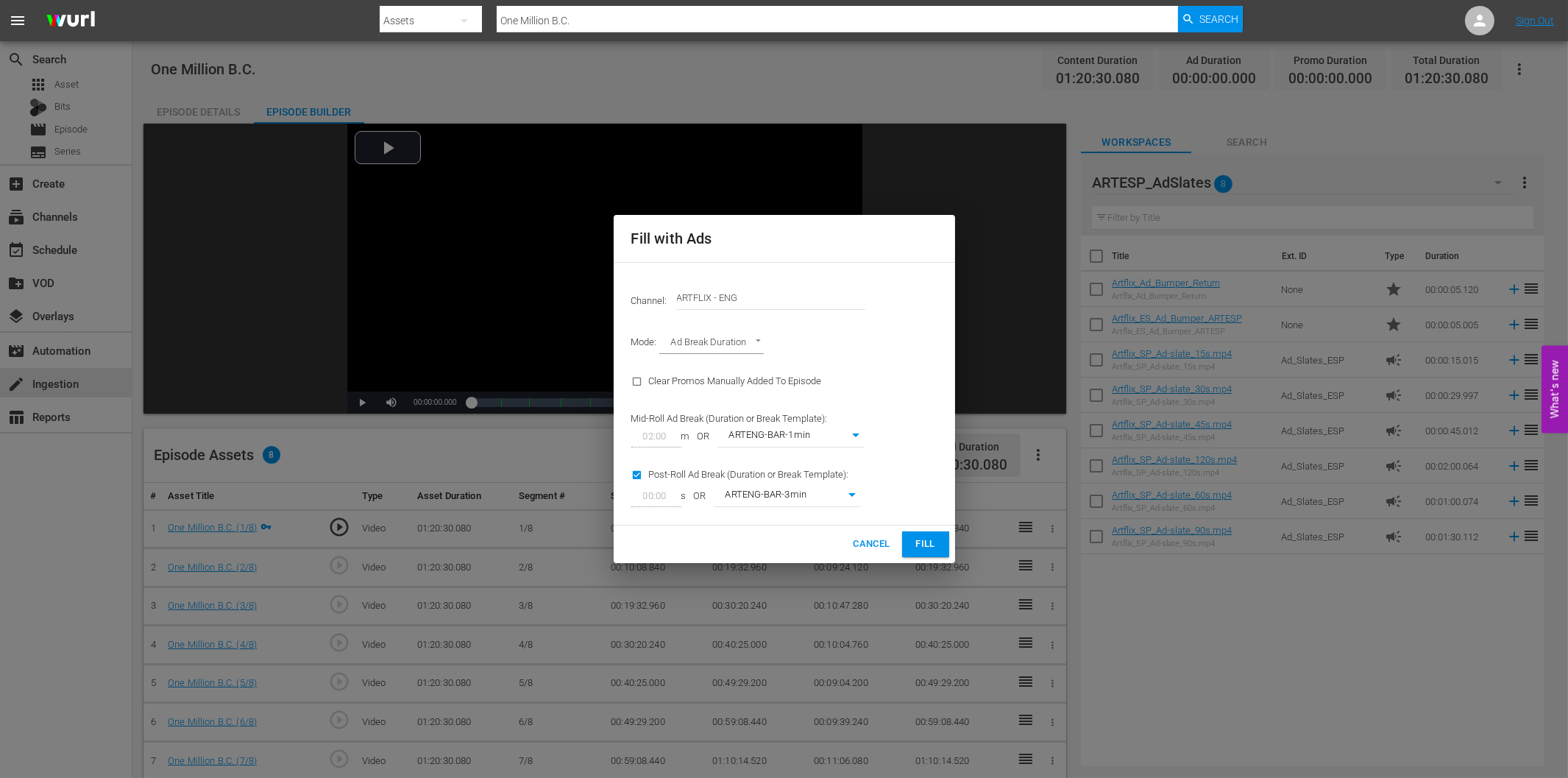
click at [927, 541] on span "Fill" at bounding box center [926, 544] width 23 height 17
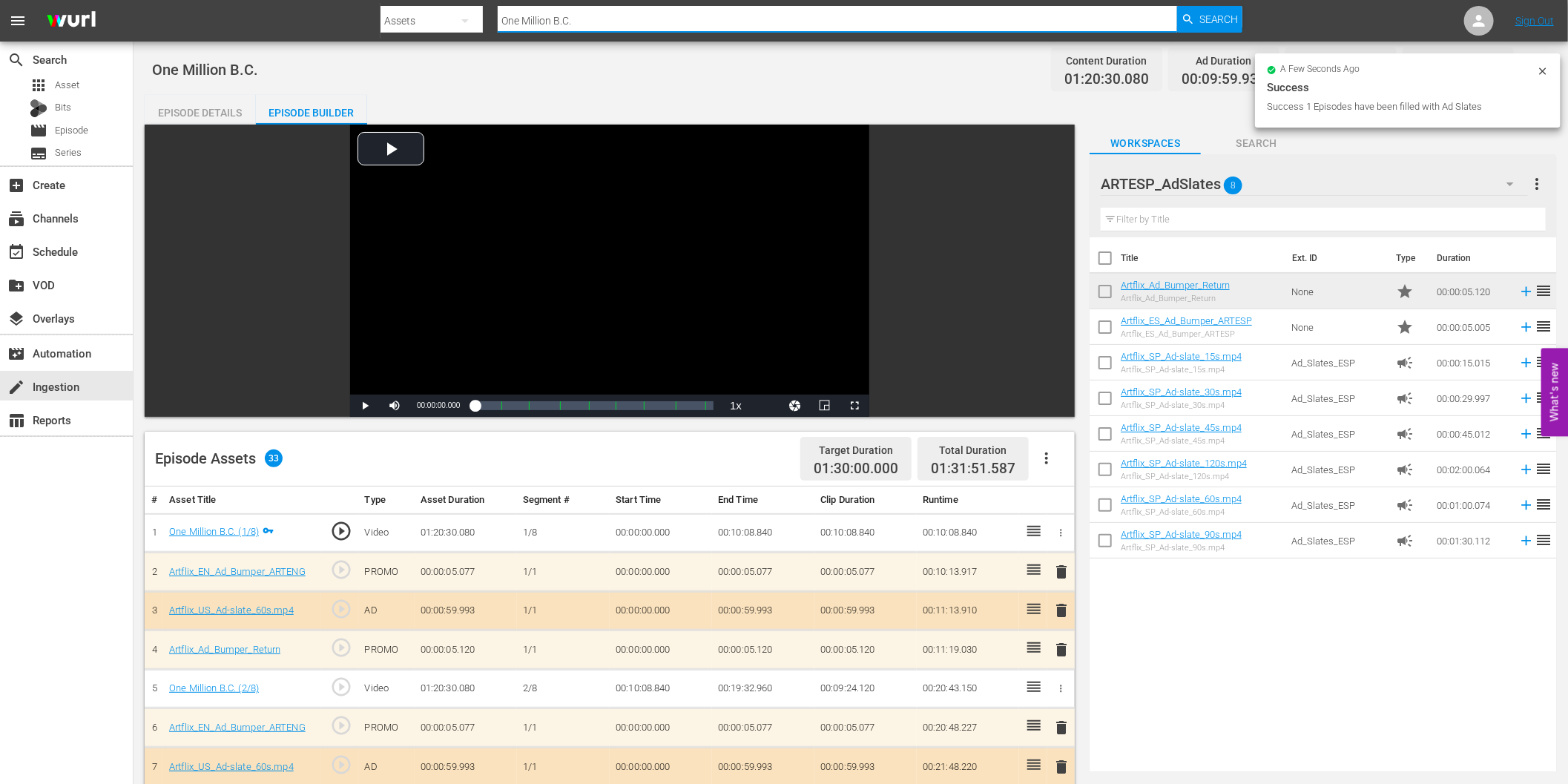
click at [571, 26] on input "One Million B.C." at bounding box center [837, 20] width 679 height 35
paste input "The Phantom Planet"
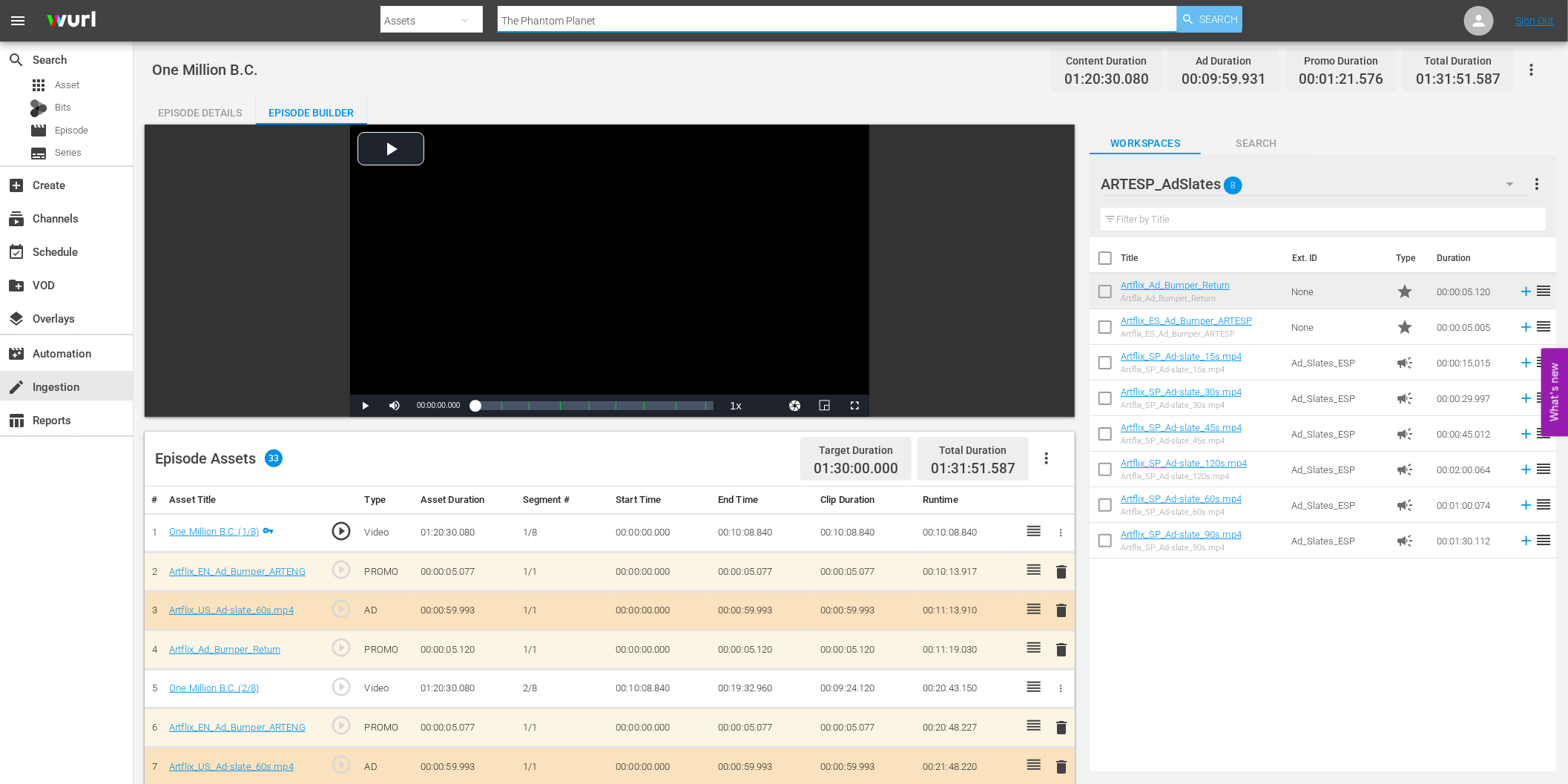
type input "The Phantom Planet"
click at [1203, 23] on span "Search" at bounding box center [1219, 19] width 39 height 26
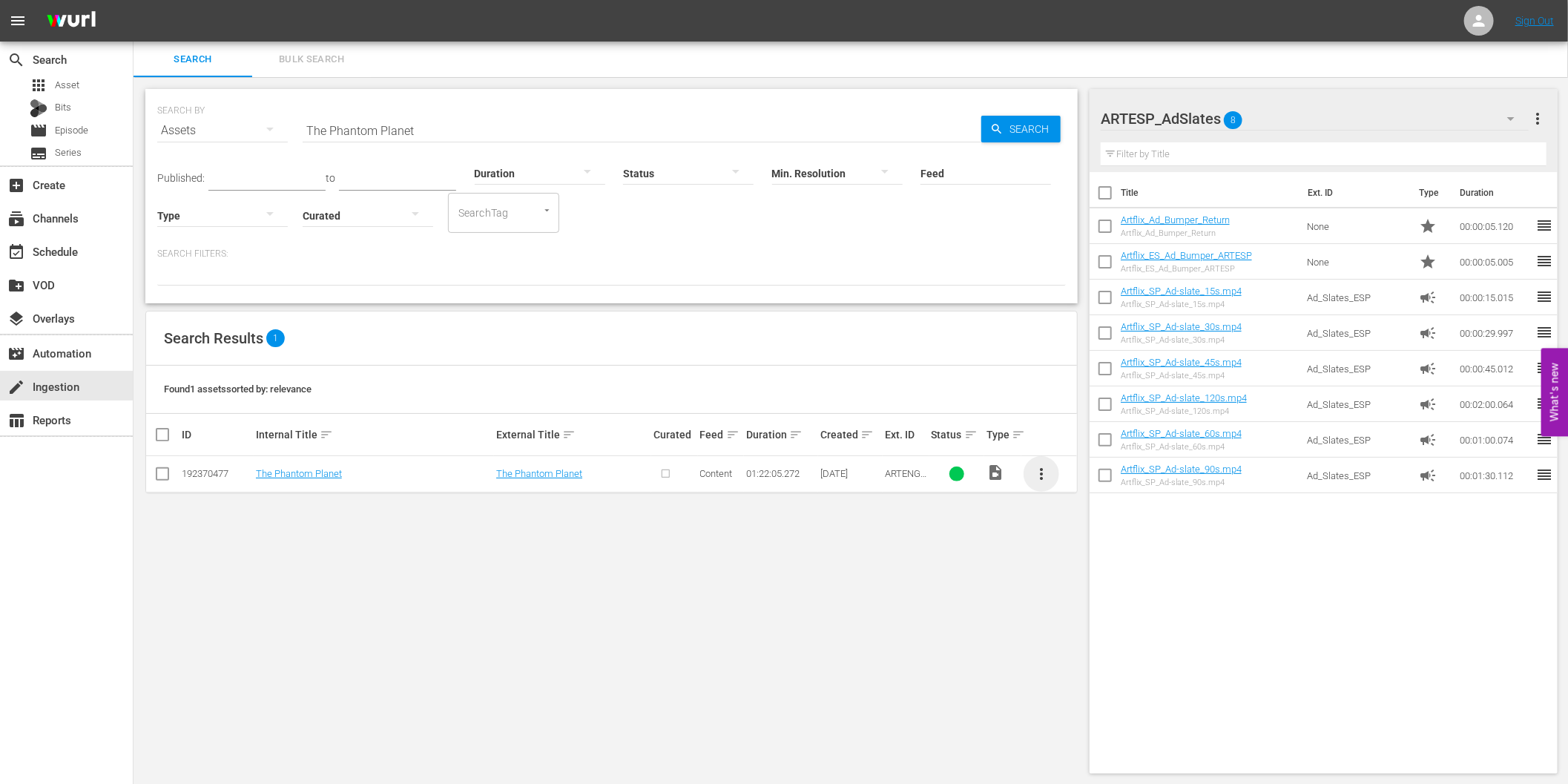
click at [1044, 477] on span "more_vert" at bounding box center [1041, 474] width 18 height 18
click at [1111, 585] on div "Episode" at bounding box center [1121, 586] width 101 height 35
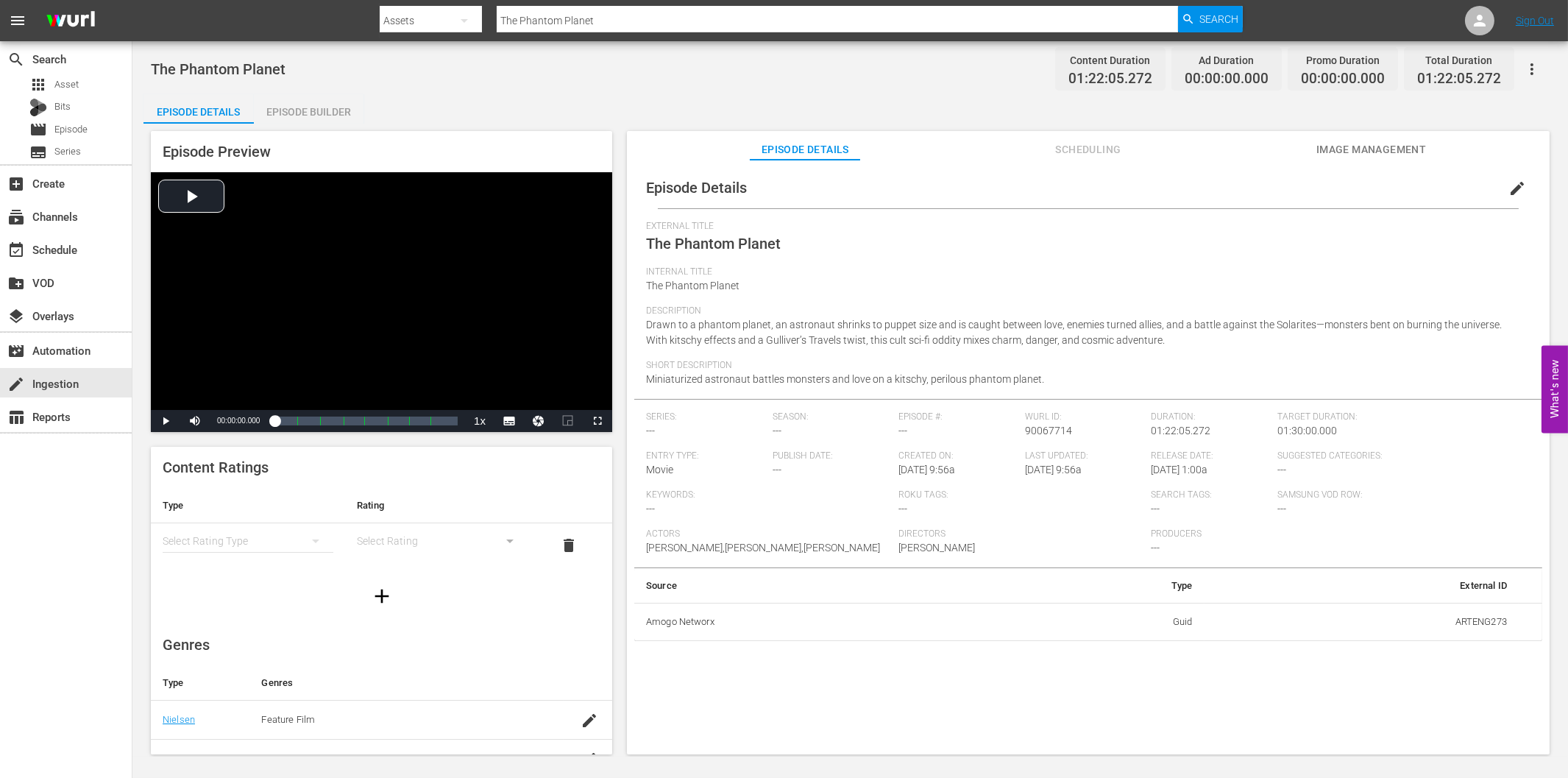
click at [329, 115] on div "Episode Builder" at bounding box center [309, 111] width 110 height 35
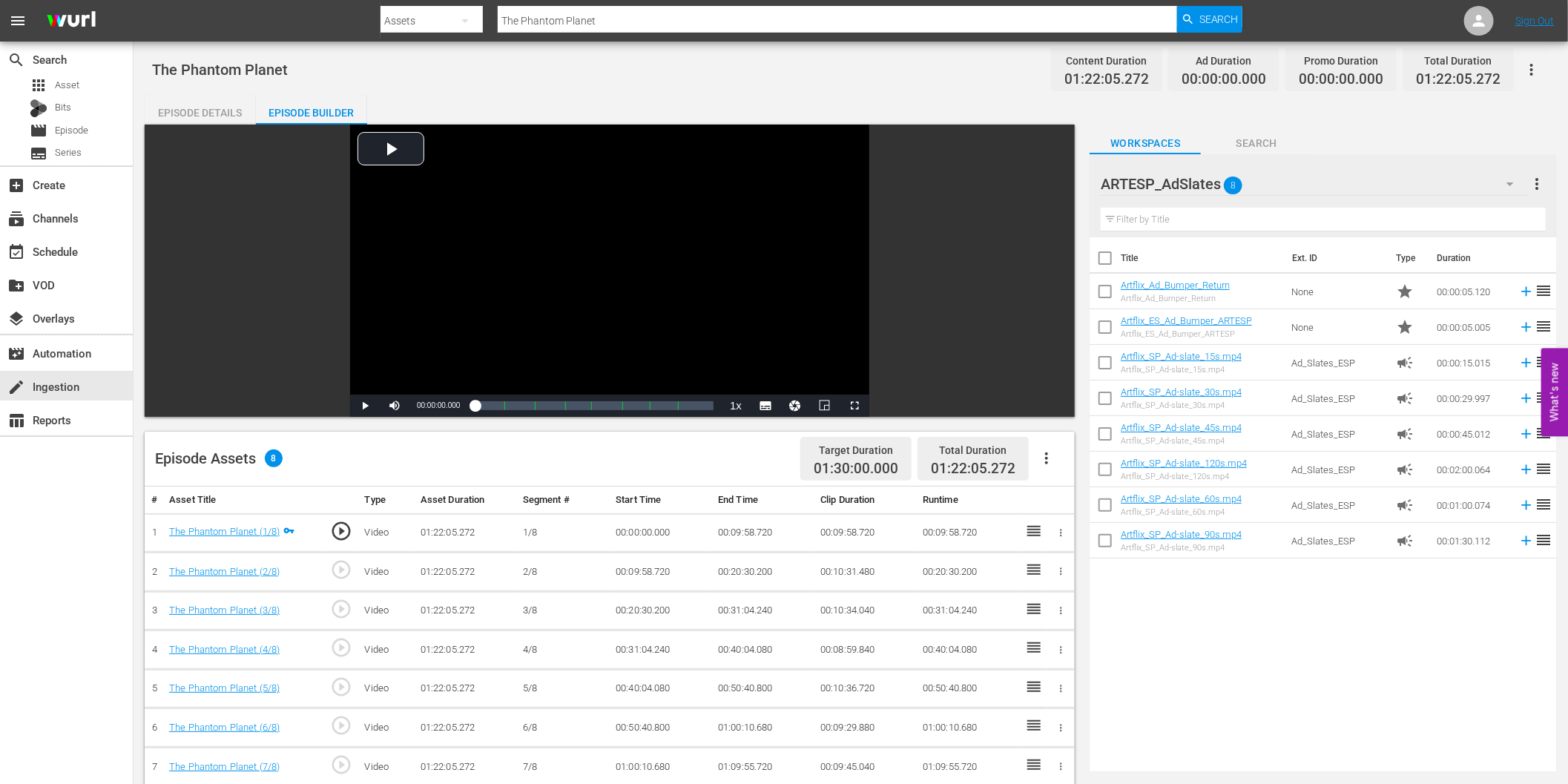
click at [1046, 460] on icon "button" at bounding box center [1047, 458] width 18 height 18
click at [1078, 466] on div "Fill with Ads" at bounding box center [1091, 464] width 101 height 35
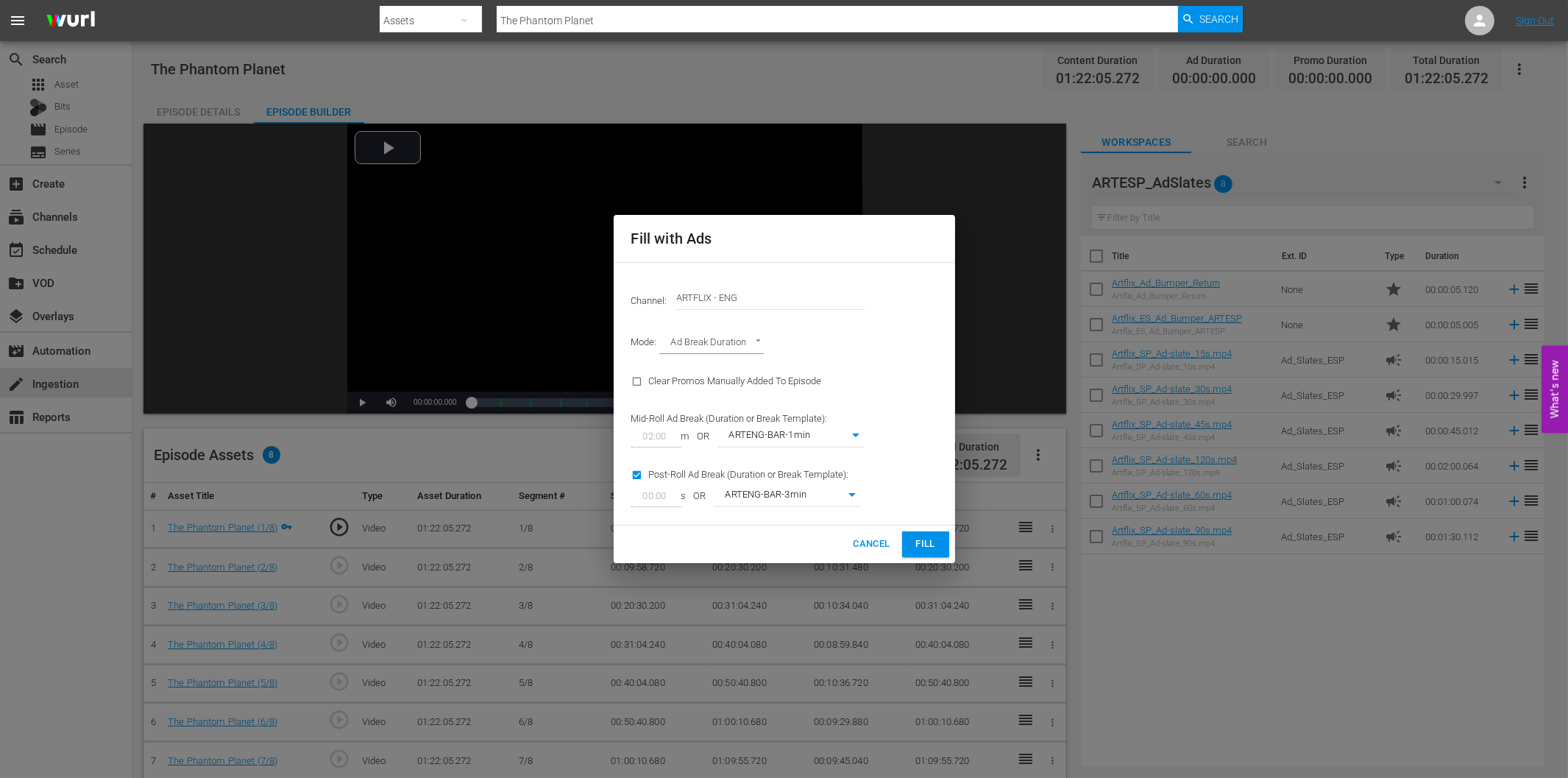
click at [930, 549] on span "Fill" at bounding box center [926, 544] width 23 height 17
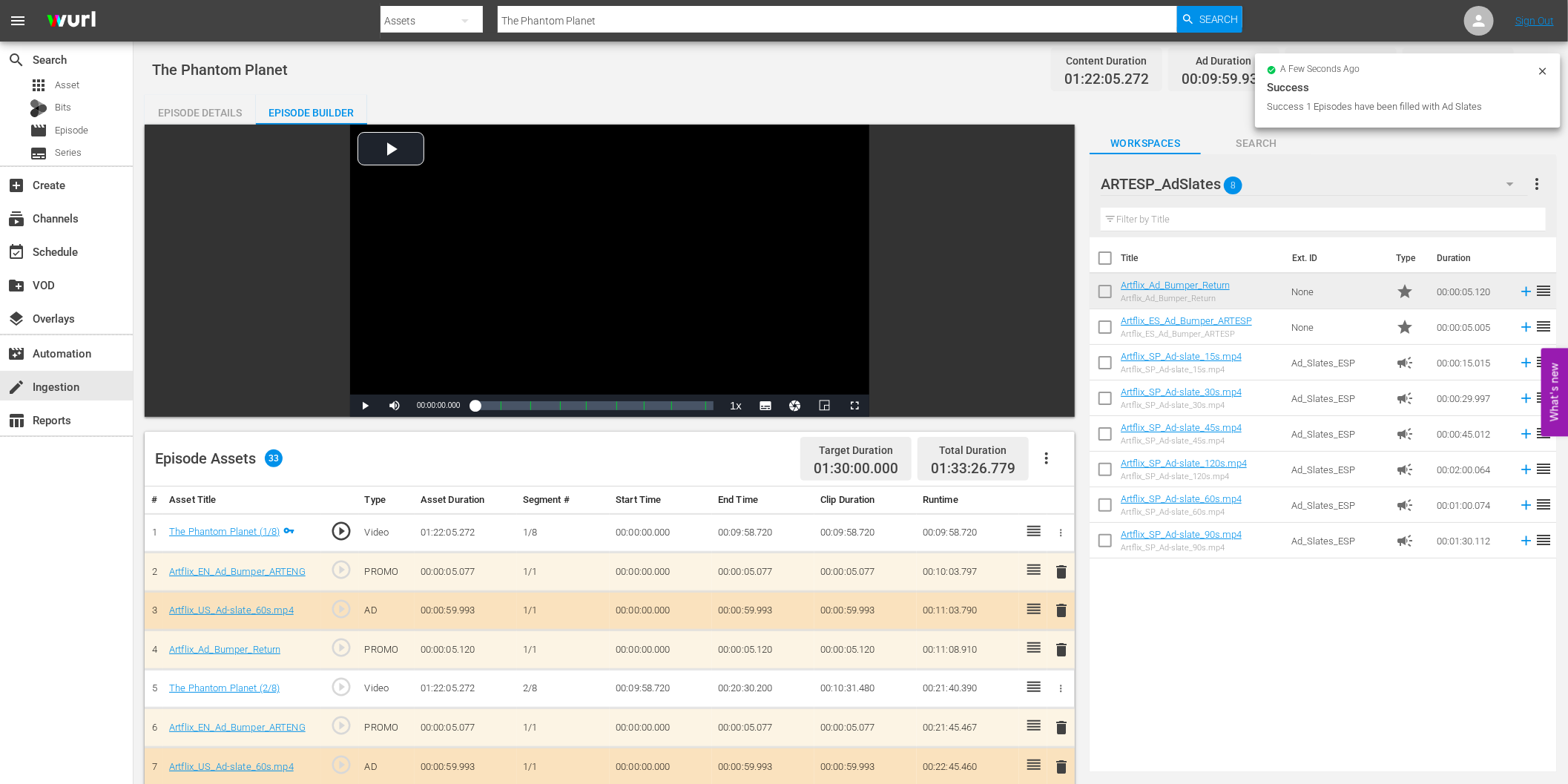
click at [551, 25] on input "The Phantom Planet" at bounding box center [837, 20] width 679 height 35
paste input "Stranger in Between"
type input "The Stranger in Between"
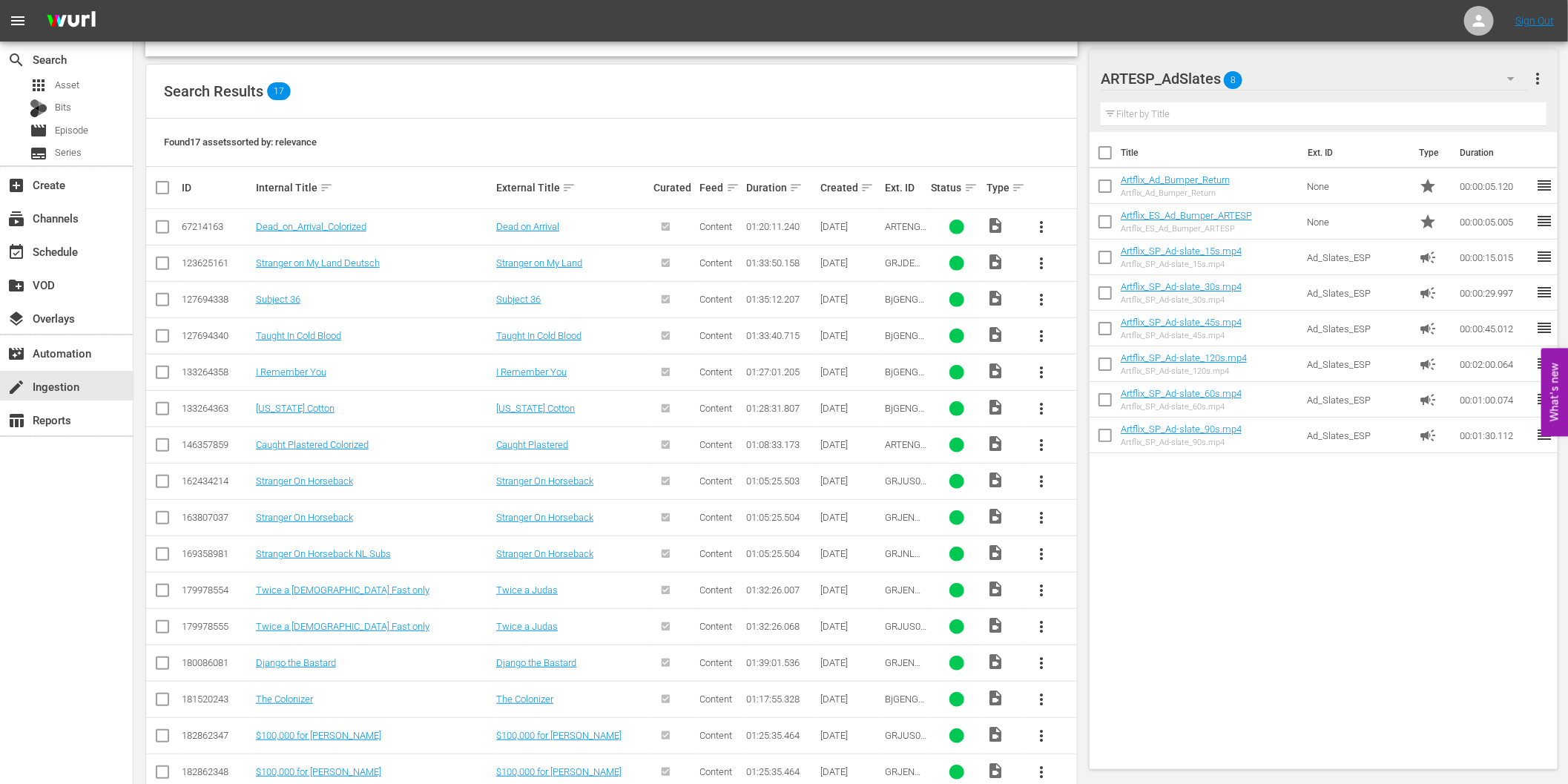
scroll to position [317, 0]
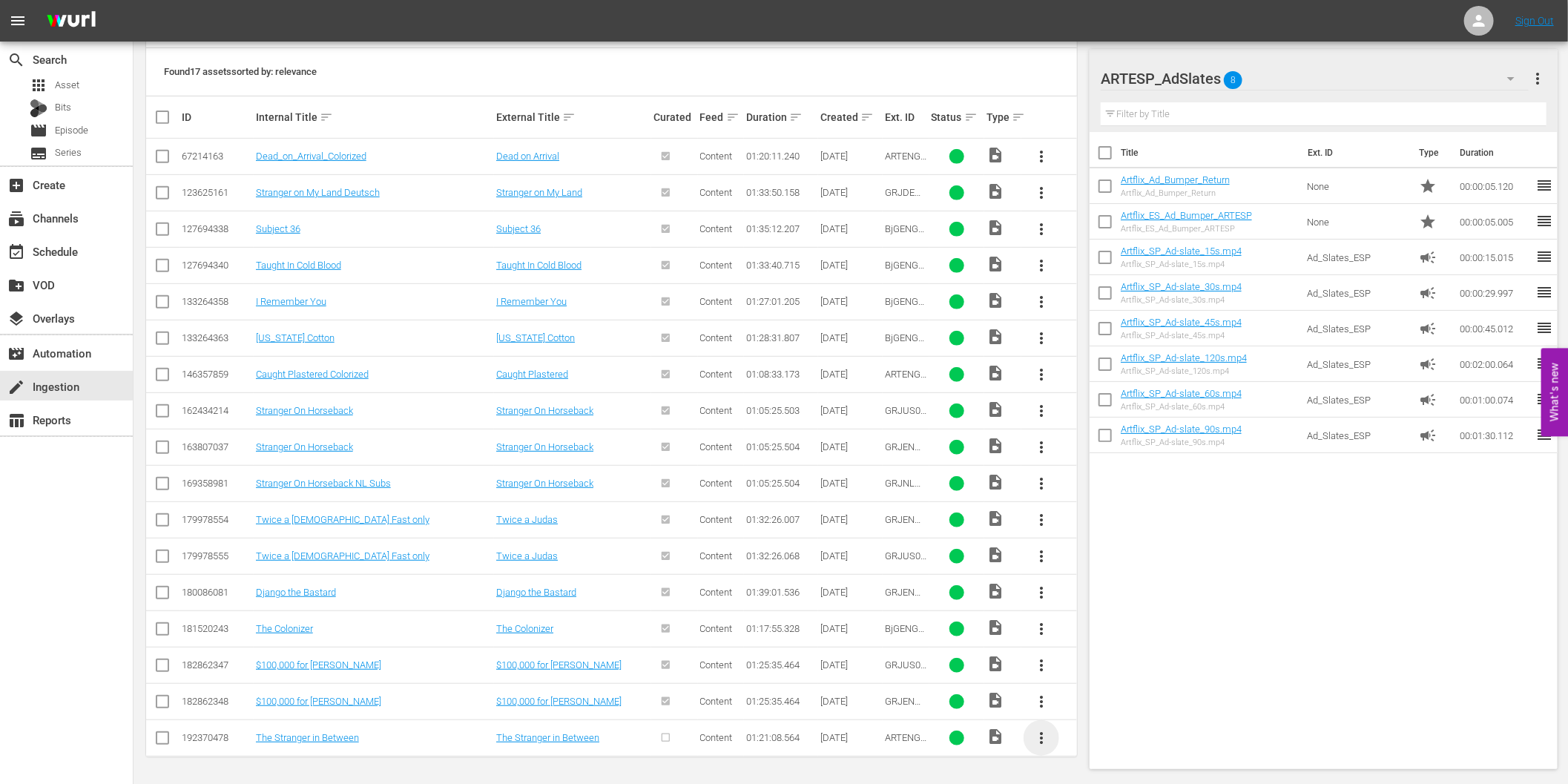
click at [1043, 738] on span "more_vert" at bounding box center [1041, 739] width 18 height 18
click at [1131, 727] on div "Episode" at bounding box center [1121, 731] width 101 height 35
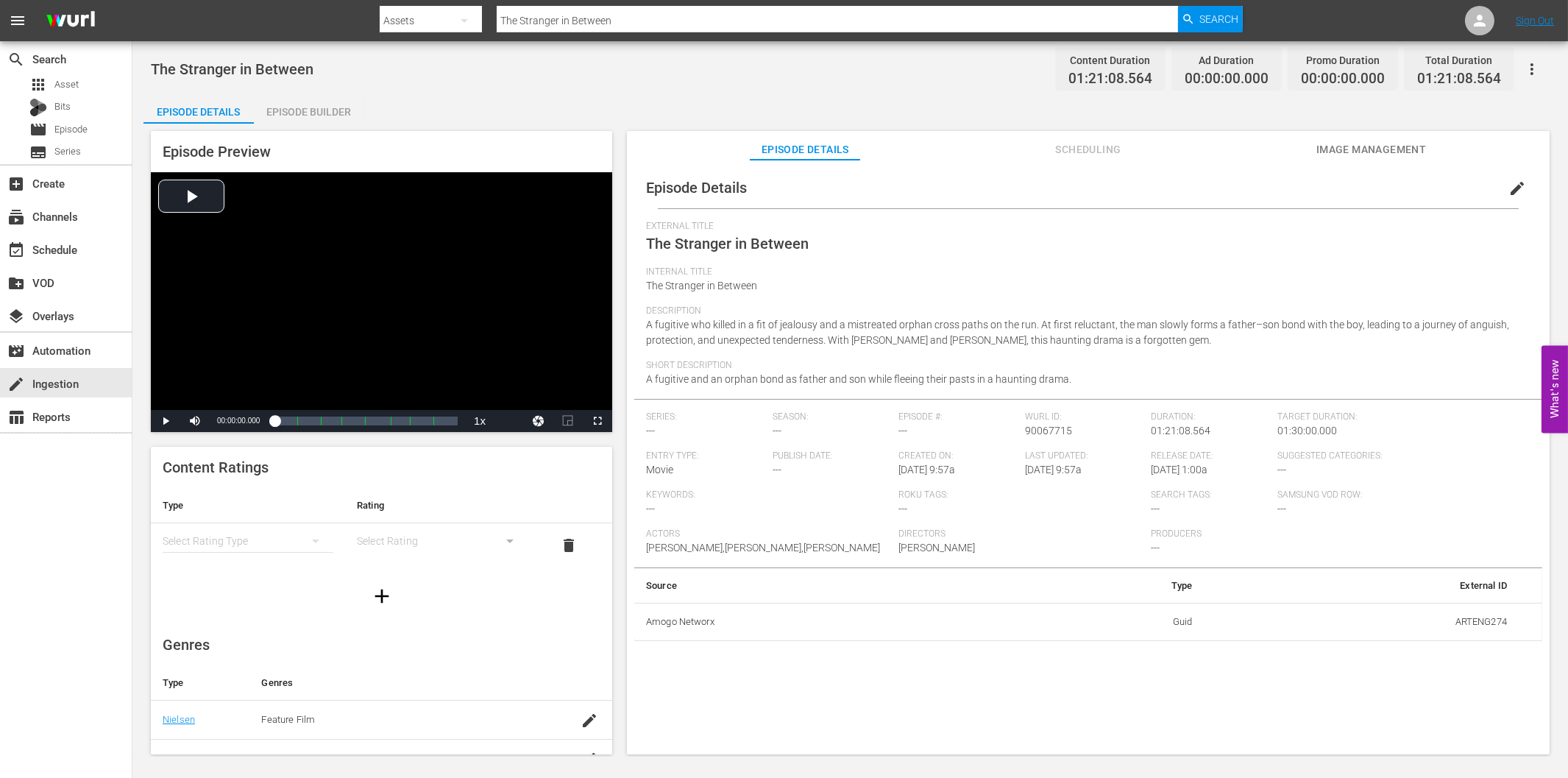
click at [309, 104] on div "Episode Builder" at bounding box center [309, 111] width 110 height 35
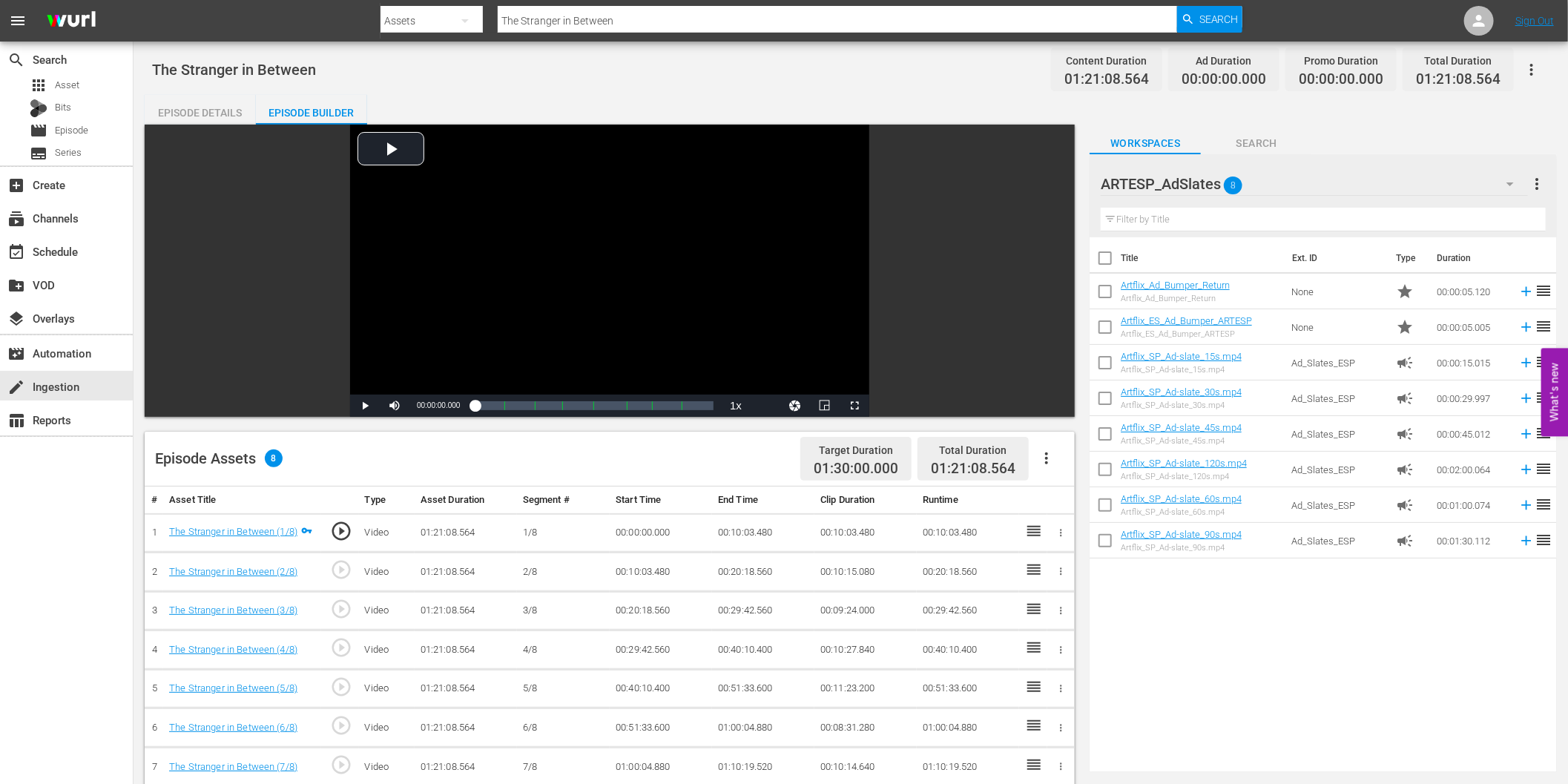
click at [1043, 457] on icon "button" at bounding box center [1047, 458] width 18 height 18
click at [1053, 470] on div "Fill with Ads" at bounding box center [1091, 464] width 101 height 35
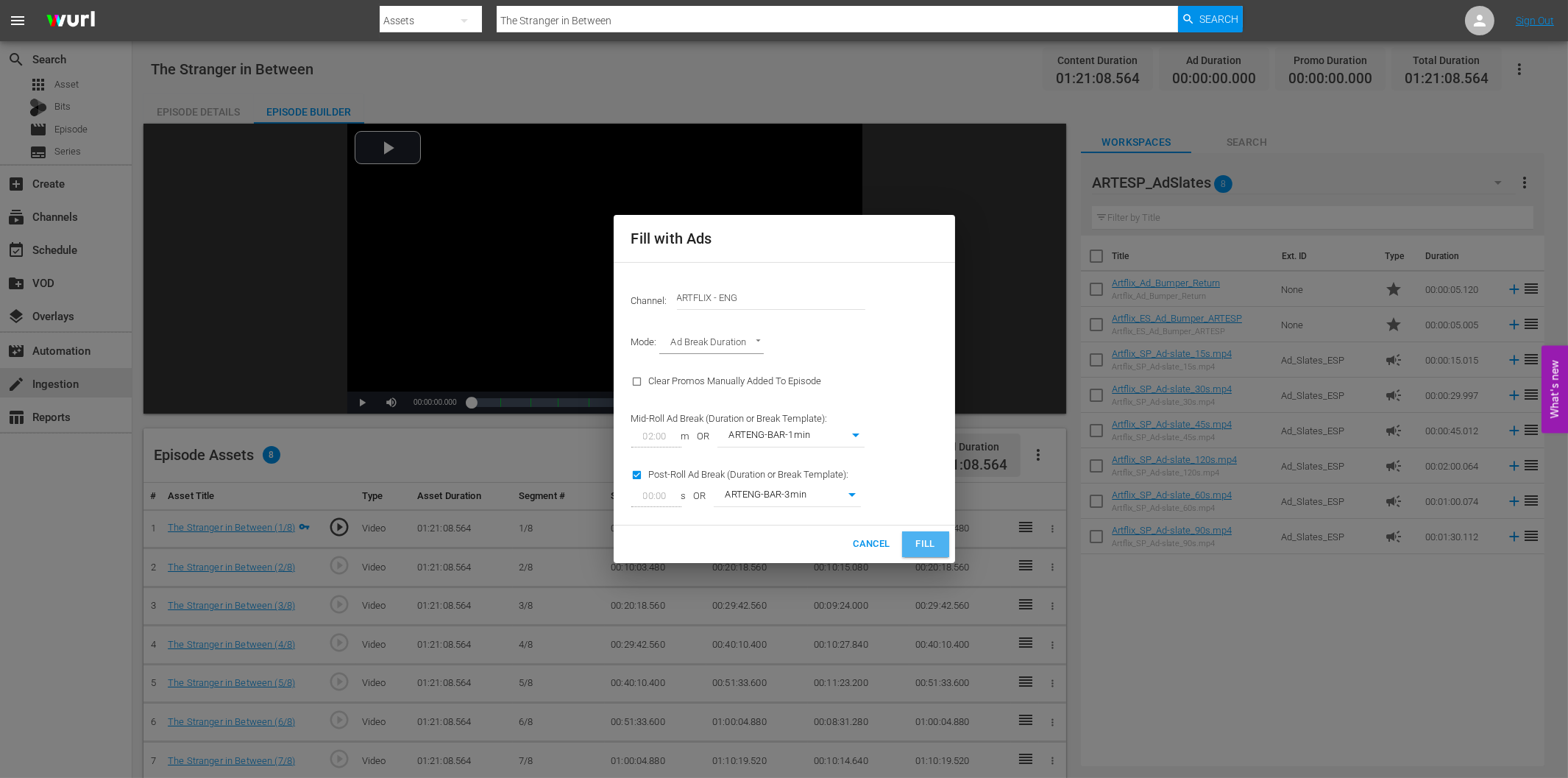
click at [935, 548] on span "Fill" at bounding box center [926, 544] width 23 height 17
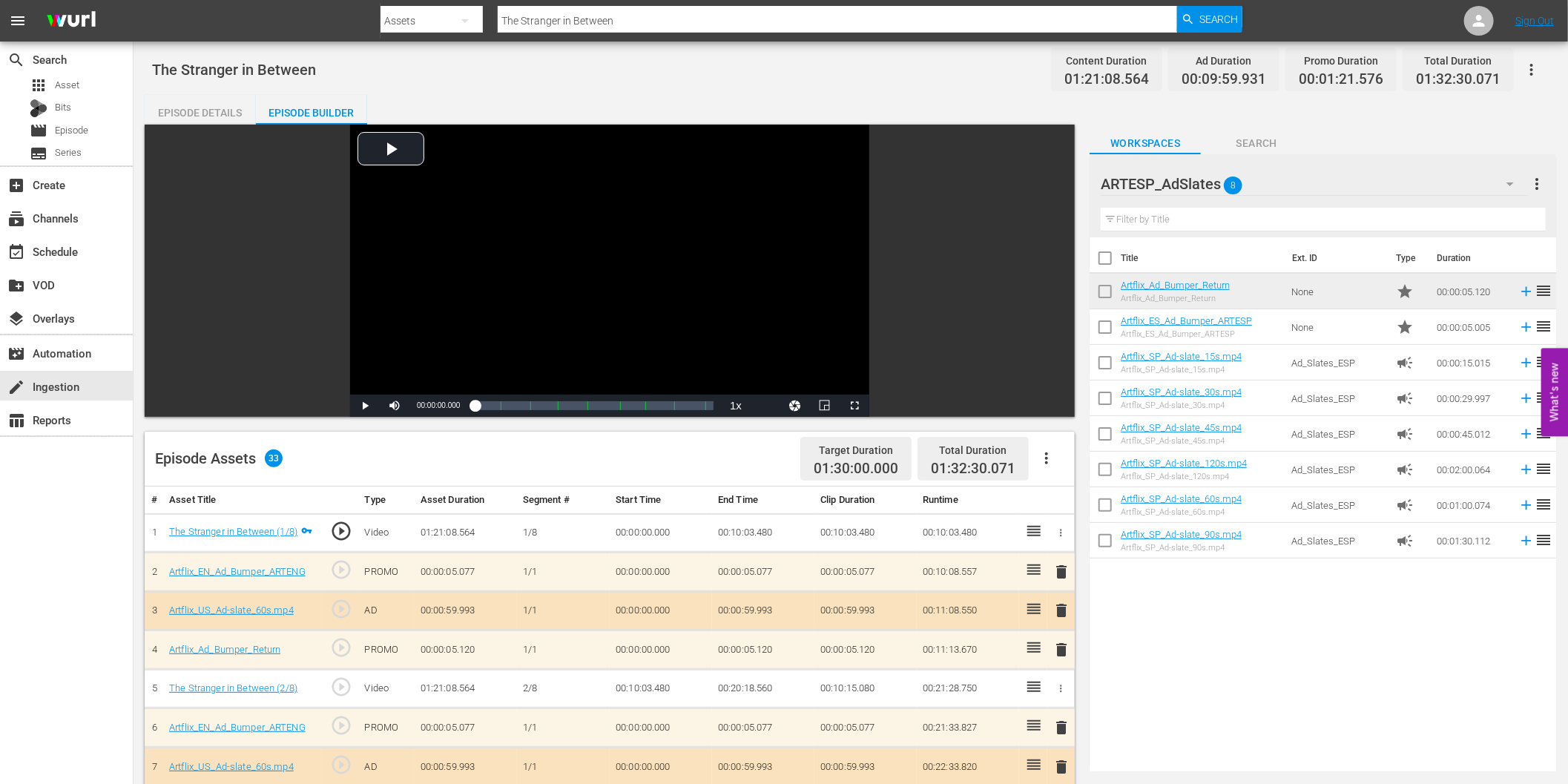
click at [395, 15] on div "Assets" at bounding box center [431, 21] width 103 height 42
click at [406, 110] on div "Episodes" at bounding box center [427, 110] width 59 height 24
click at [553, 23] on input "text" at bounding box center [837, 20] width 679 height 35
paste input "The Stranger in Between"
type input "The Stranger in Between"
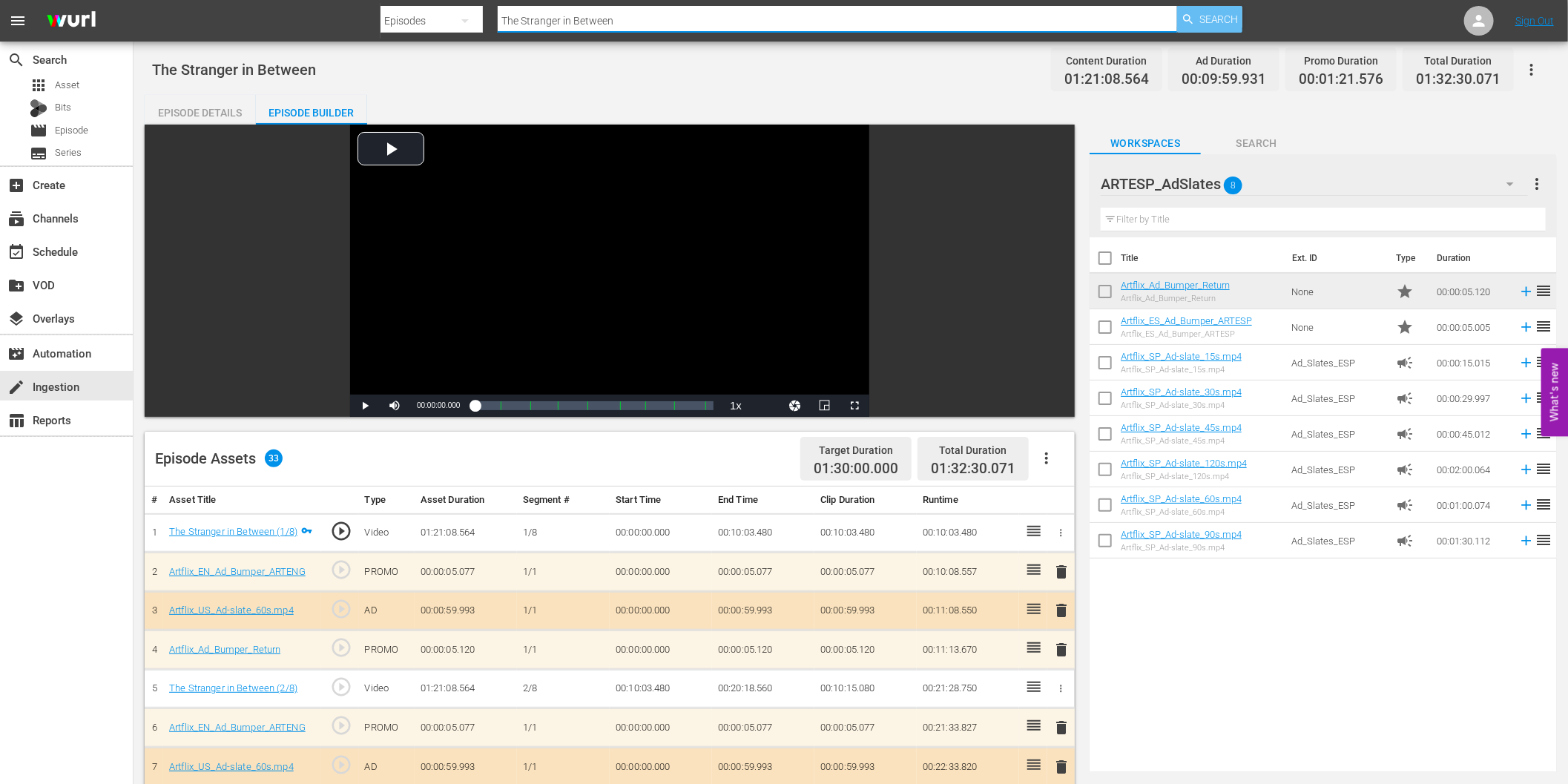
click at [1200, 16] on span "Search" at bounding box center [1219, 19] width 39 height 26
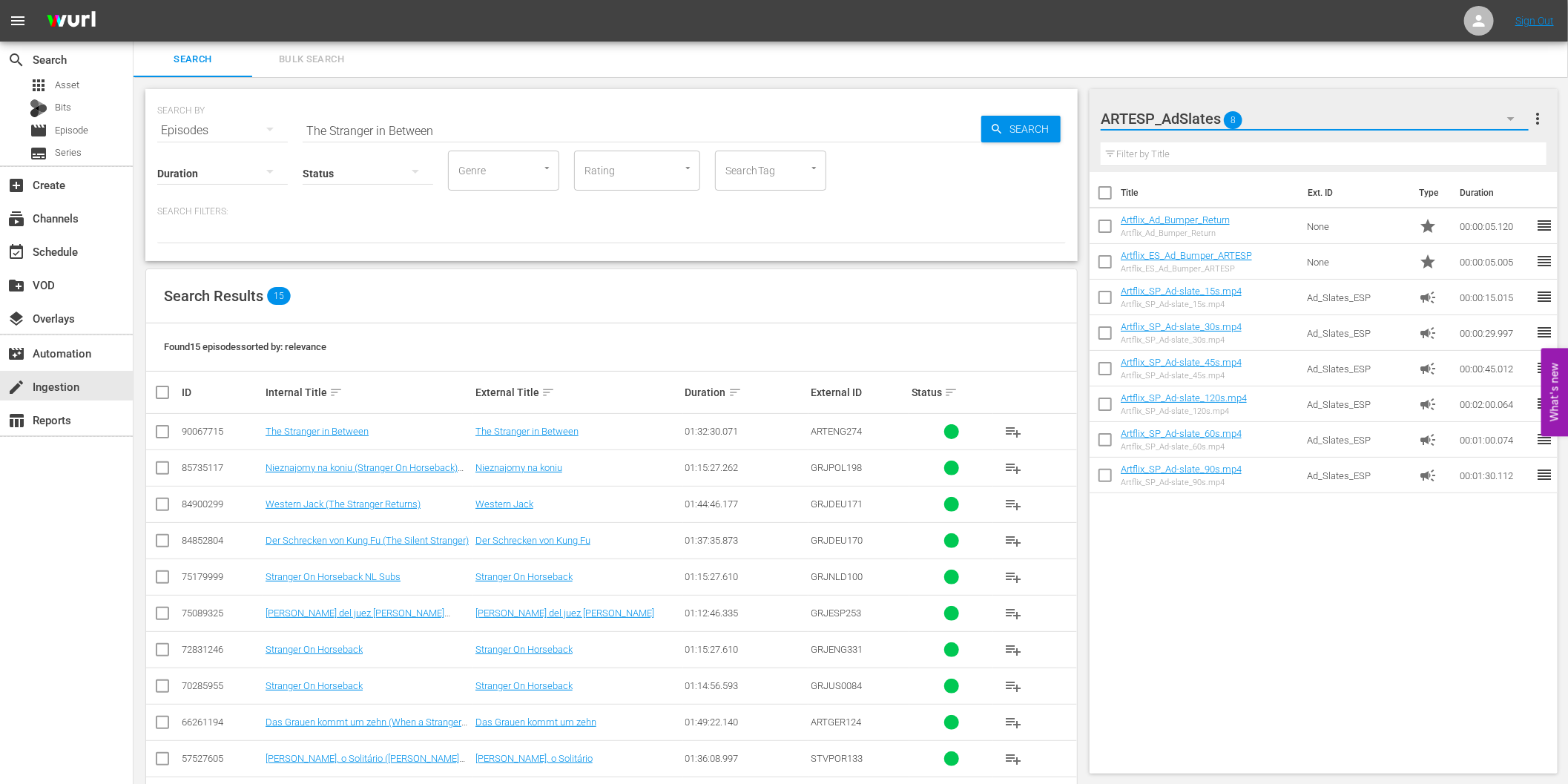
click at [1507, 121] on icon "button" at bounding box center [1511, 119] width 18 height 18
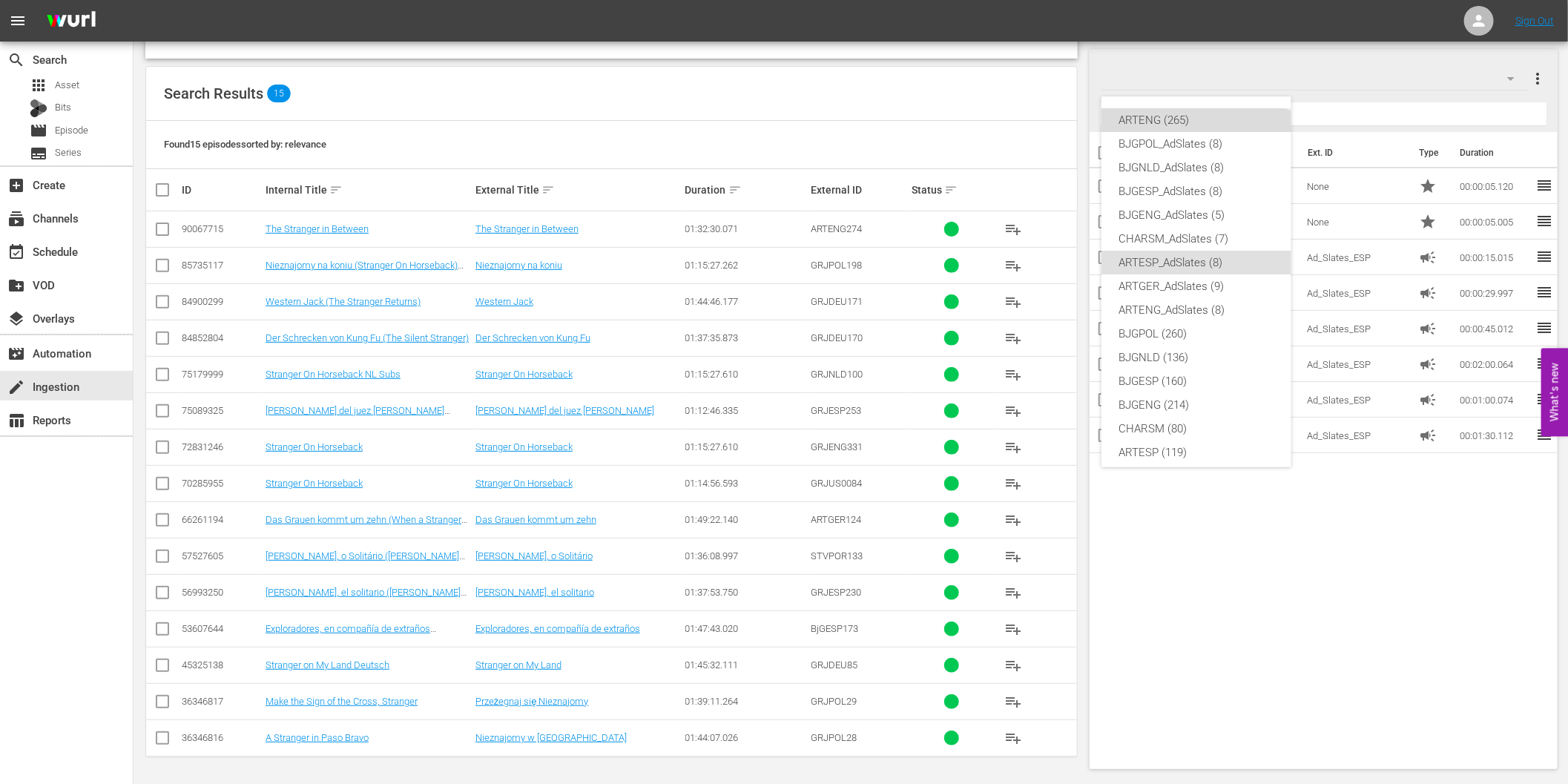
click at [1192, 124] on div "ARTENG (265)" at bounding box center [1197, 120] width 155 height 24
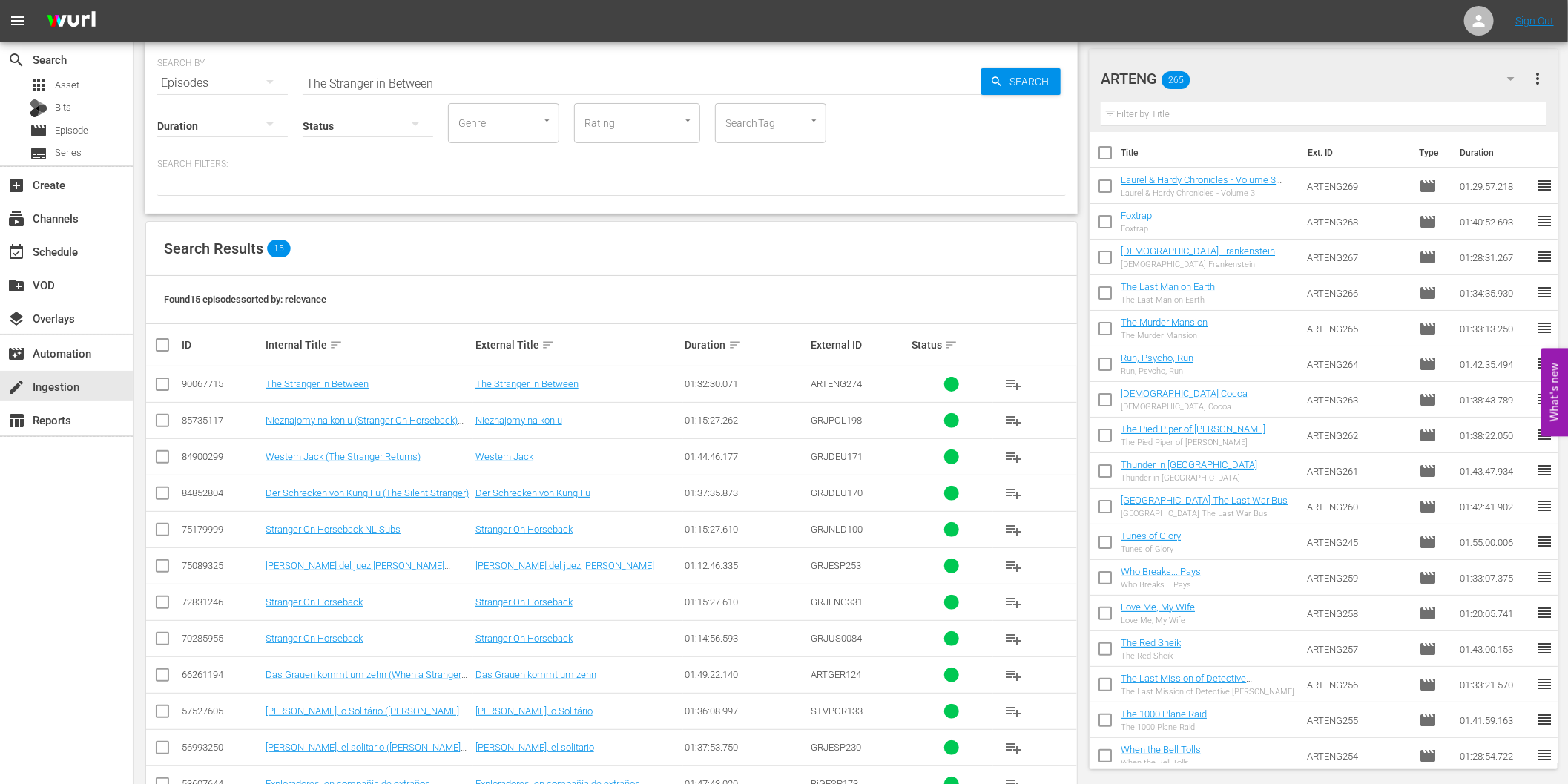
scroll to position [38, 0]
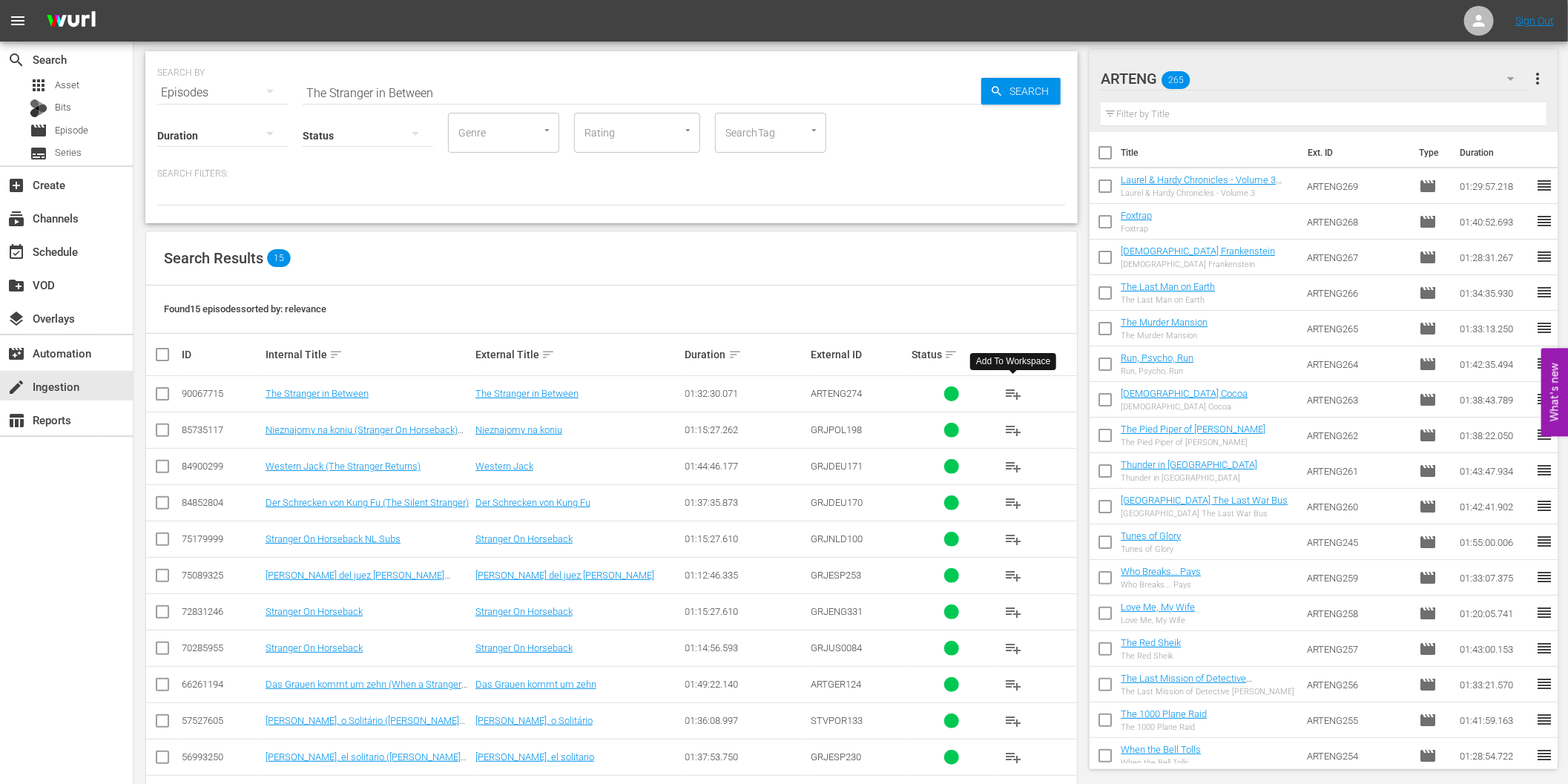
click at [1009, 390] on span "playlist_add" at bounding box center [1013, 394] width 18 height 18
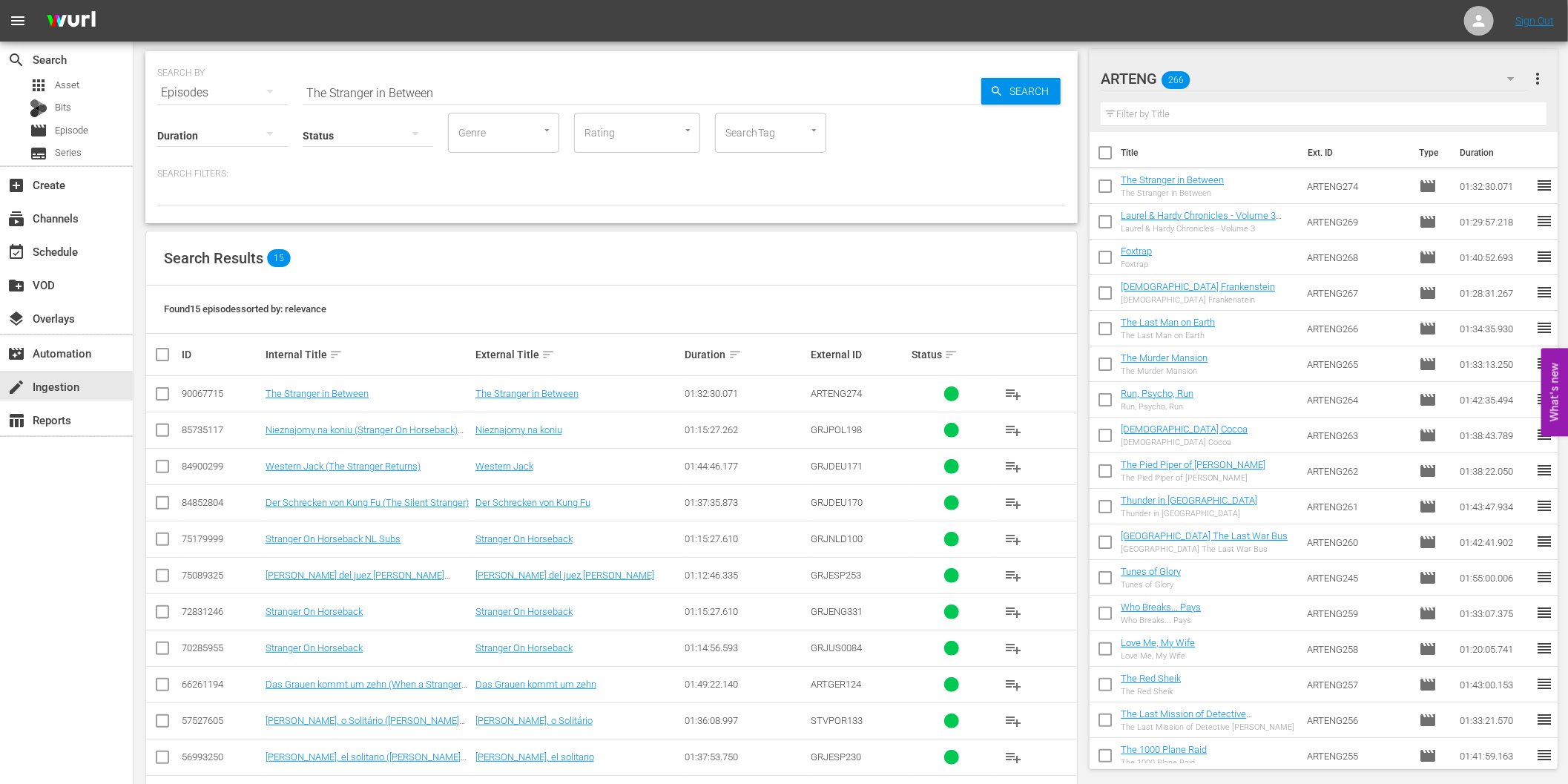
click at [390, 85] on input "The Stranger in Between" at bounding box center [642, 92] width 678 height 35
paste input "Phantom Planet"
click at [1024, 86] on span "Search" at bounding box center [1031, 91] width 57 height 26
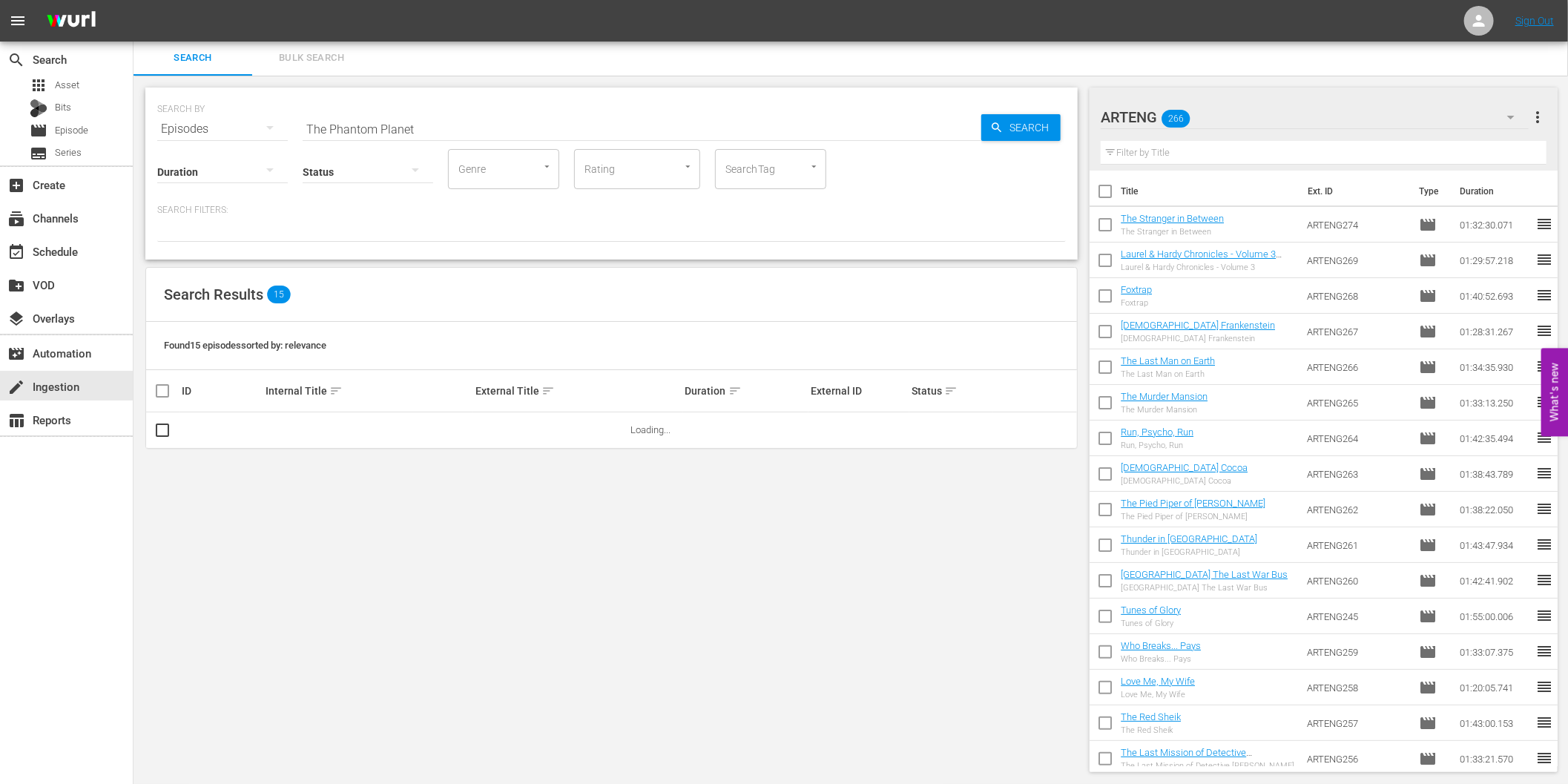
scroll to position [0, 0]
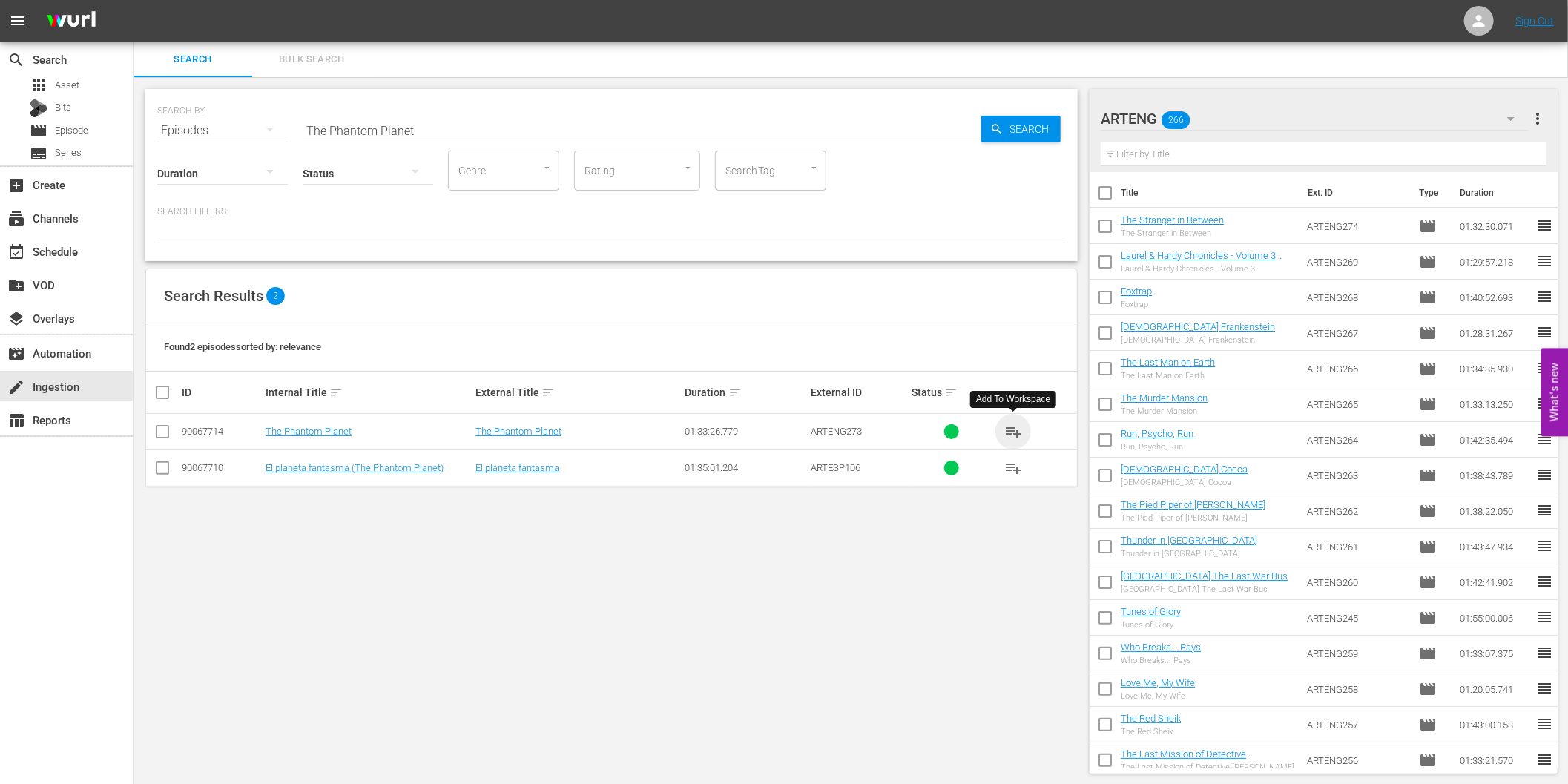
click at [1017, 426] on span "playlist_add" at bounding box center [1013, 432] width 18 height 18
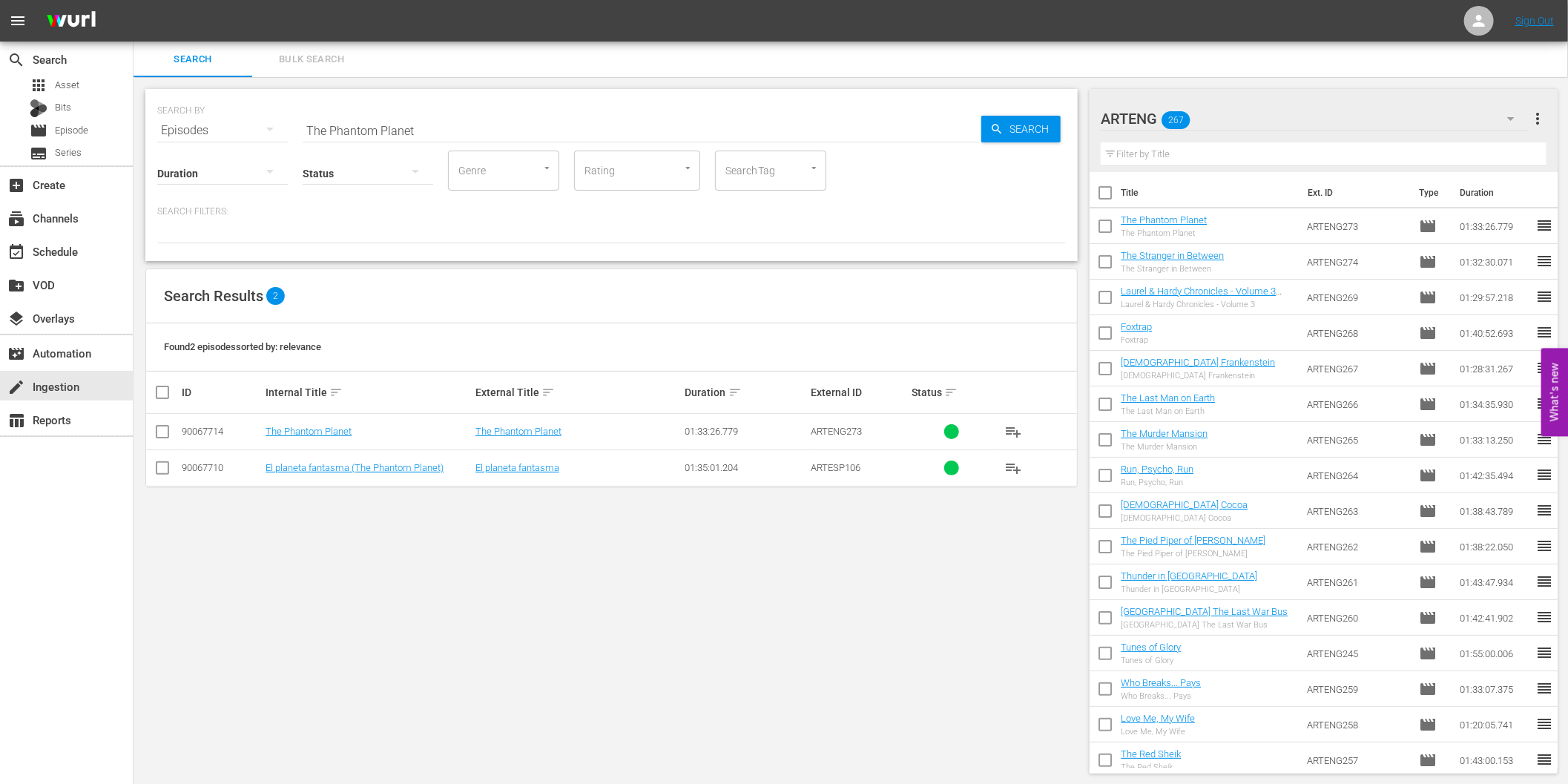
click at [602, 135] on input "The Phantom Planet" at bounding box center [642, 130] width 678 height 35
paste input "One Million B.C."
click at [1024, 135] on span "Search" at bounding box center [1031, 128] width 57 height 26
click at [1017, 428] on span "playlist_add" at bounding box center [1013, 432] width 18 height 18
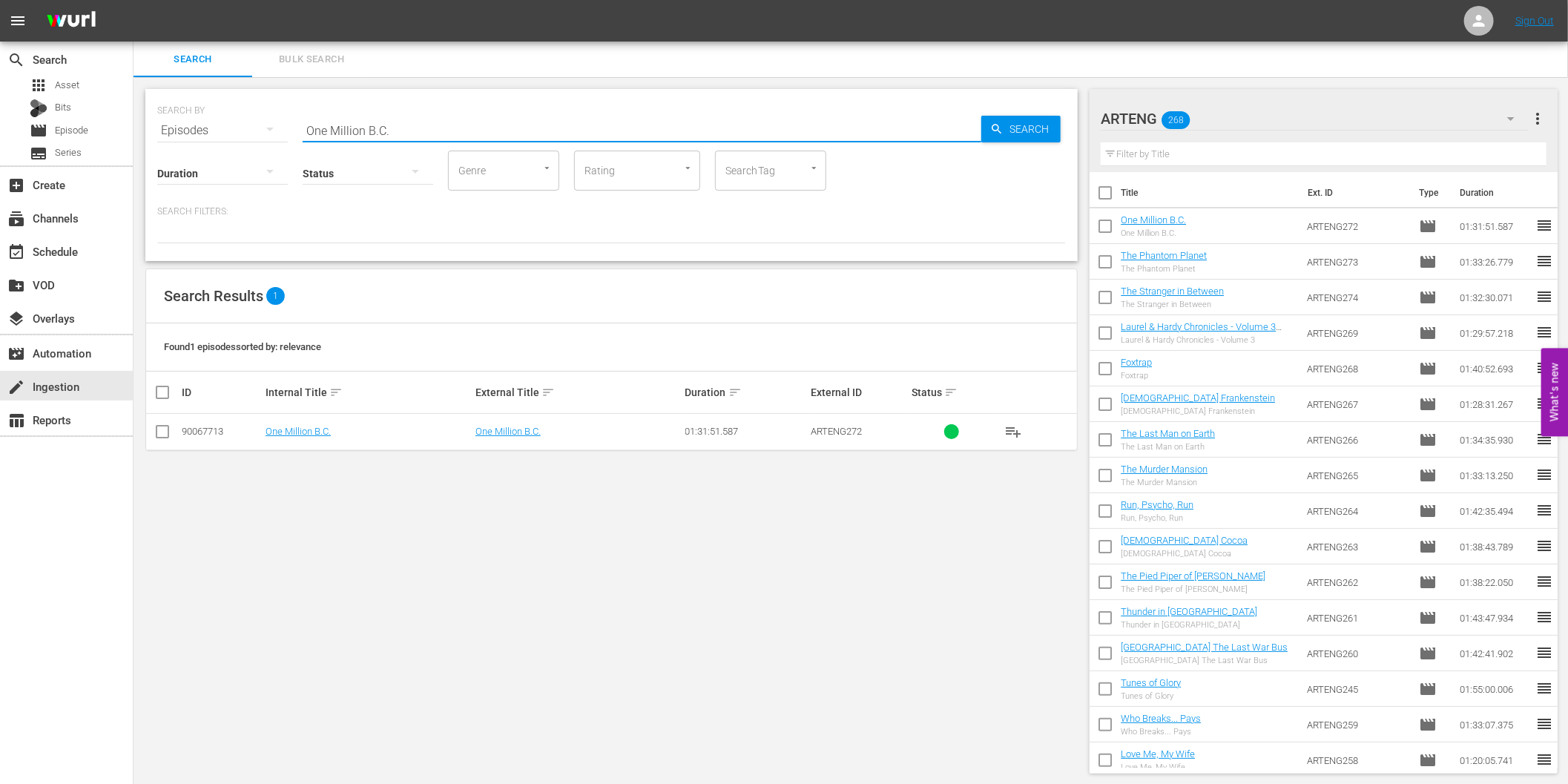
click at [567, 129] on input "One Million B.C." at bounding box center [642, 130] width 678 height 35
paste input "Marked Men"
click at [1017, 131] on span "Search" at bounding box center [1031, 128] width 57 height 26
click at [1014, 432] on span "playlist_add" at bounding box center [1013, 432] width 18 height 18
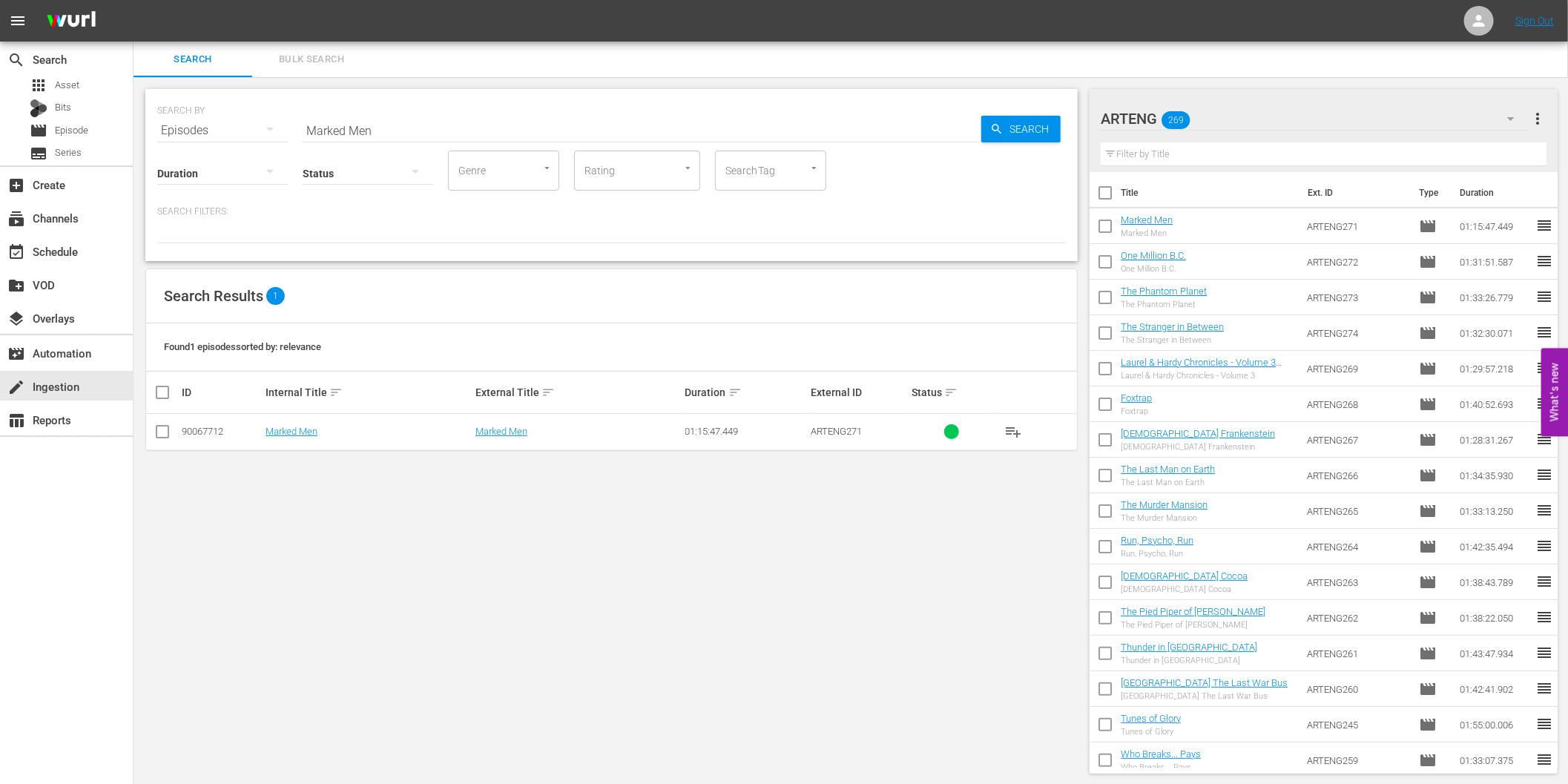
click at [484, 127] on input "Marked Men" at bounding box center [642, 130] width 678 height 35
paste input "Blackmail"
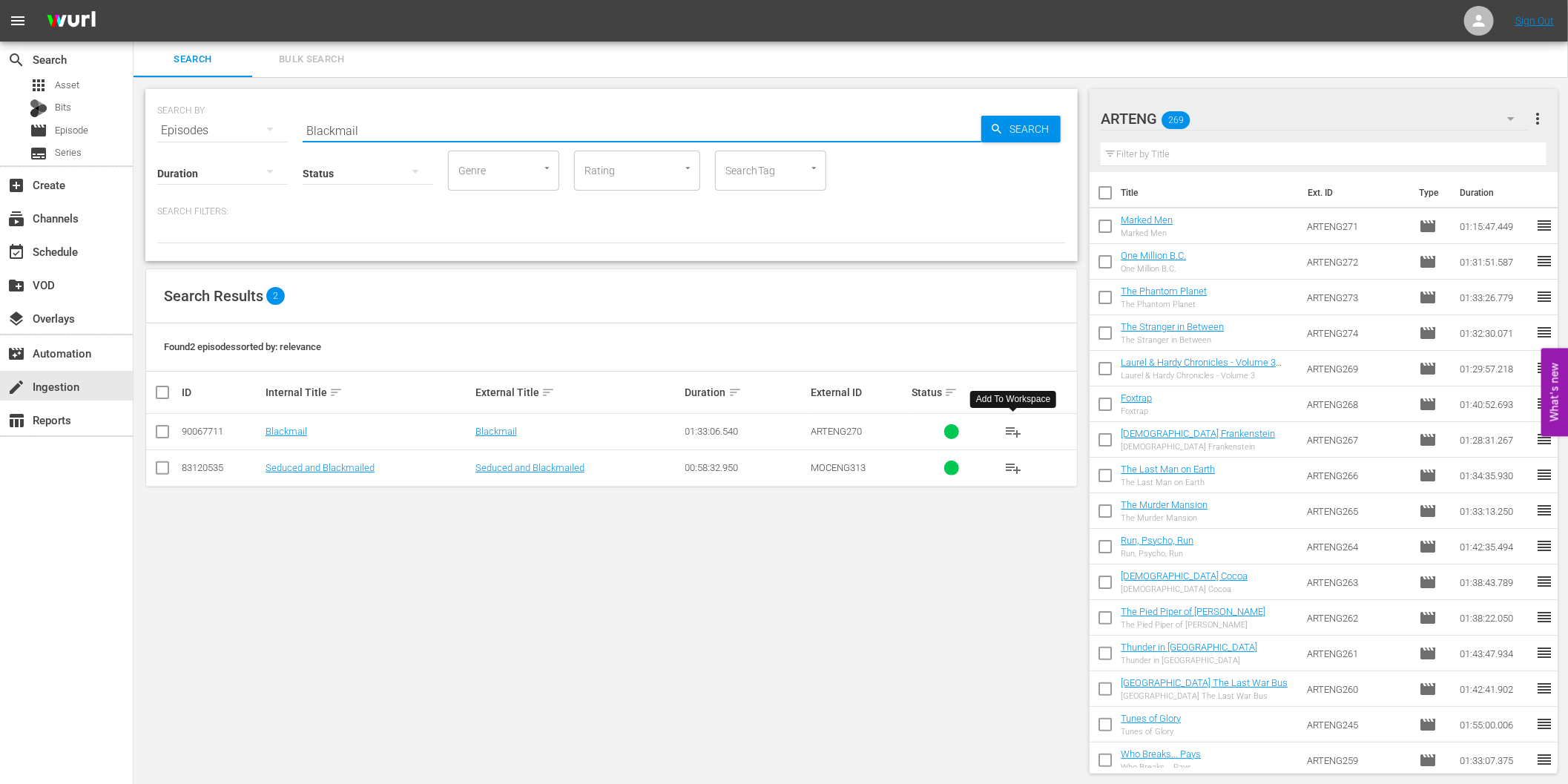
click at [1012, 431] on span "playlist_add" at bounding box center [1013, 432] width 18 height 18
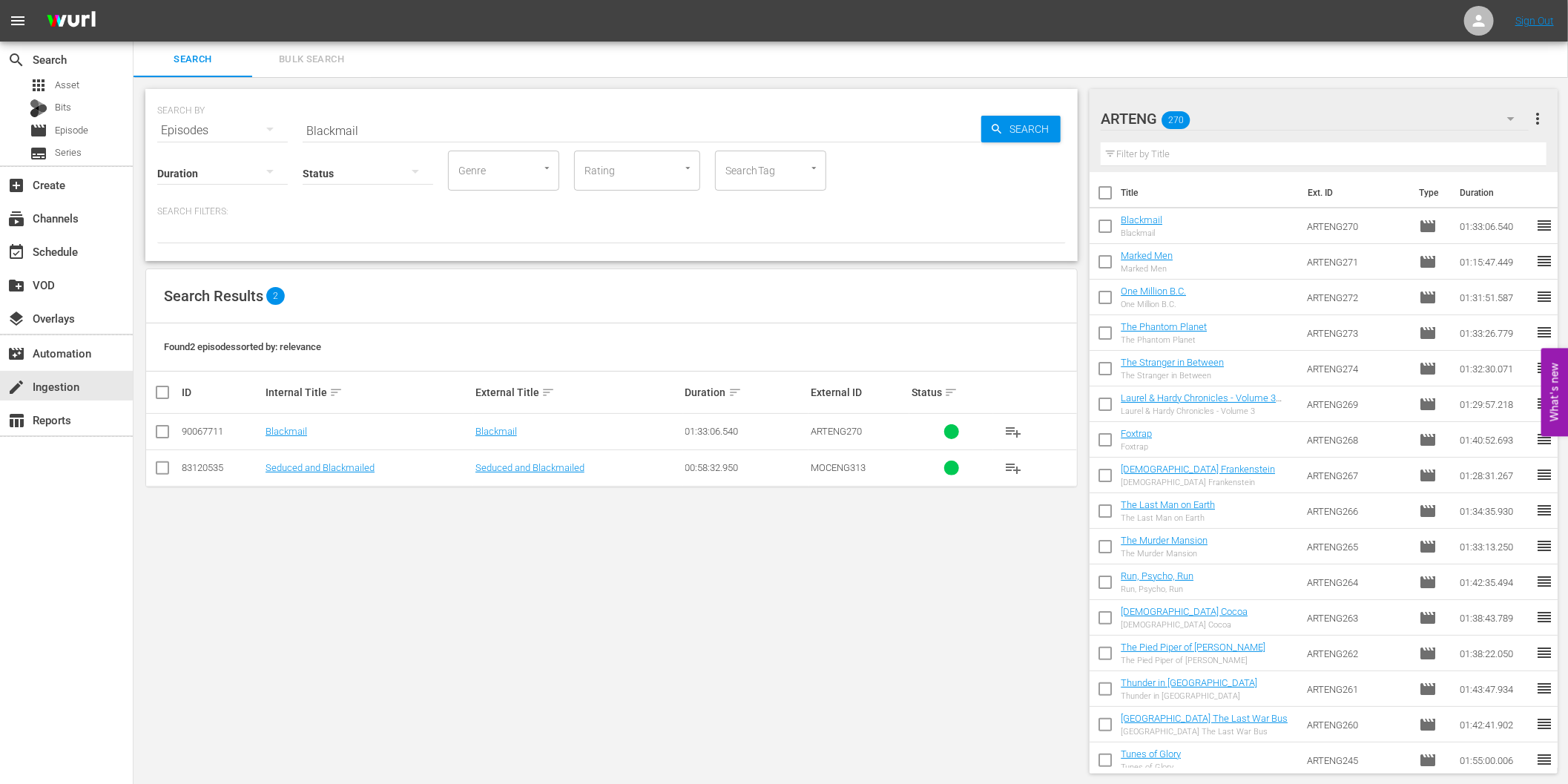
click at [529, 135] on input "Blackmail" at bounding box center [642, 130] width 678 height 35
paste input "Ein Kind war Zeuge"
click at [1001, 123] on icon "button" at bounding box center [997, 129] width 14 height 14
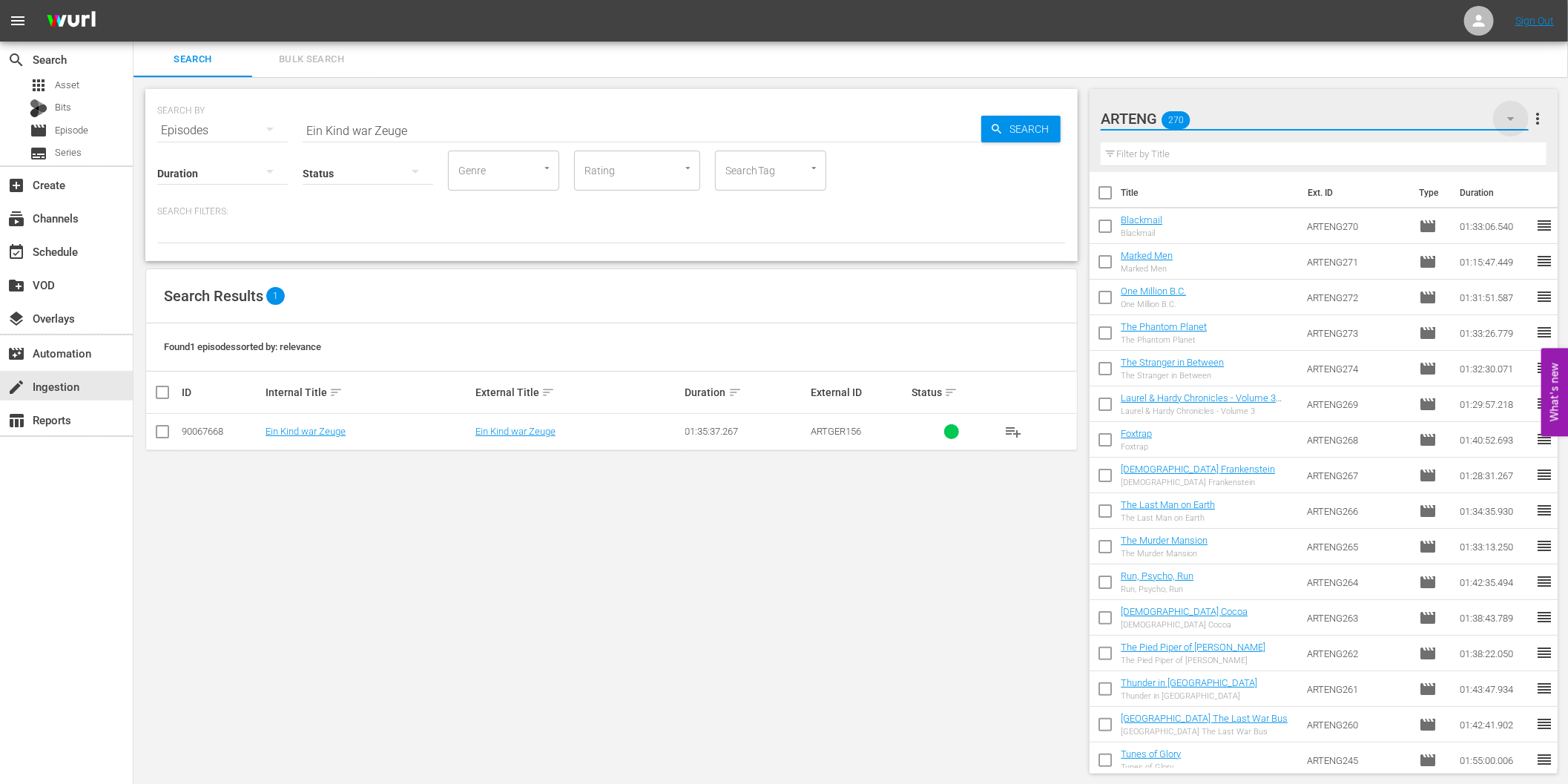
click at [1510, 116] on icon "button" at bounding box center [1511, 119] width 18 height 18
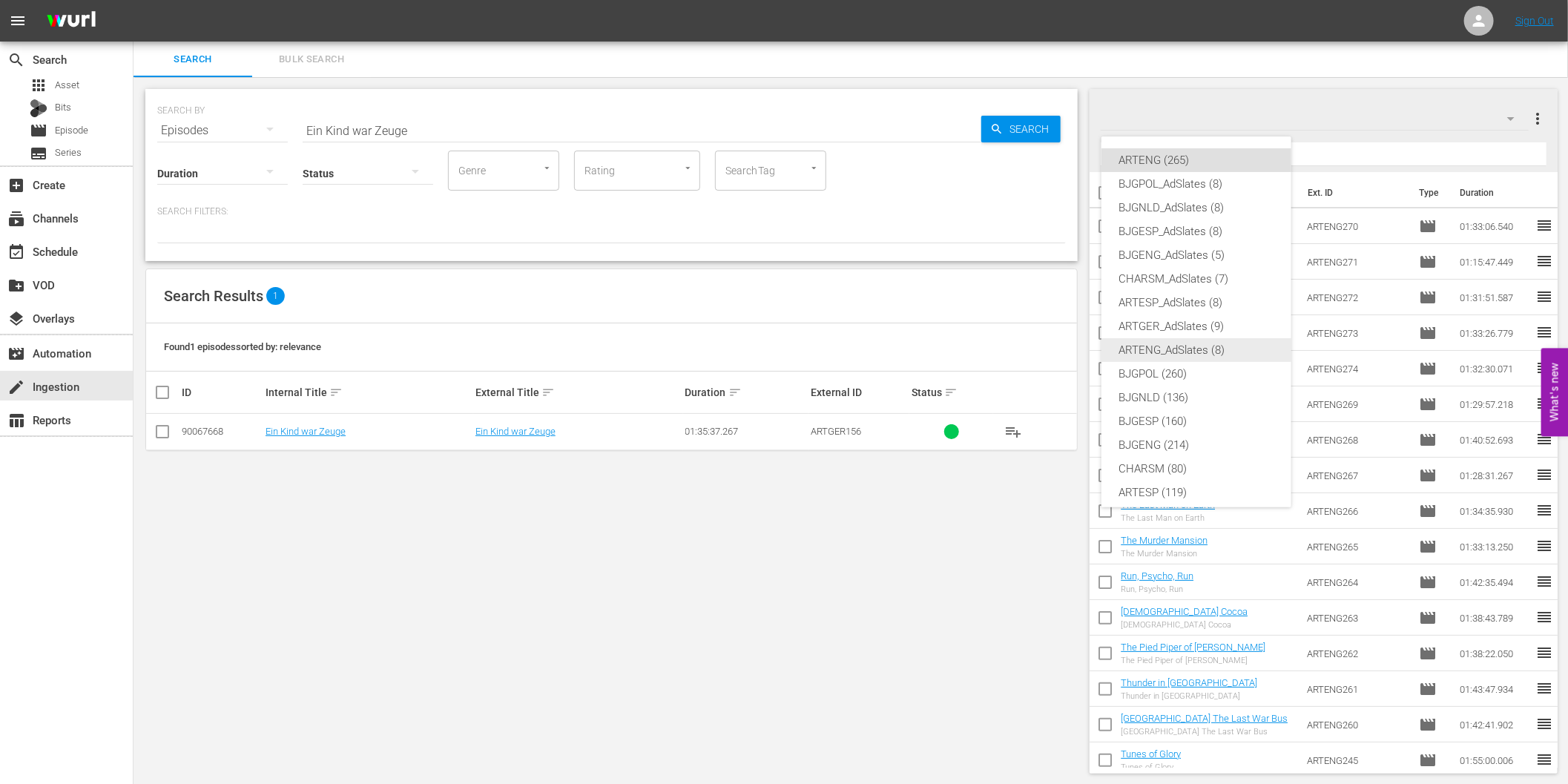
scroll to position [55, 0]
click at [1169, 458] on div "ARTGER (153)" at bounding box center [1197, 460] width 155 height 24
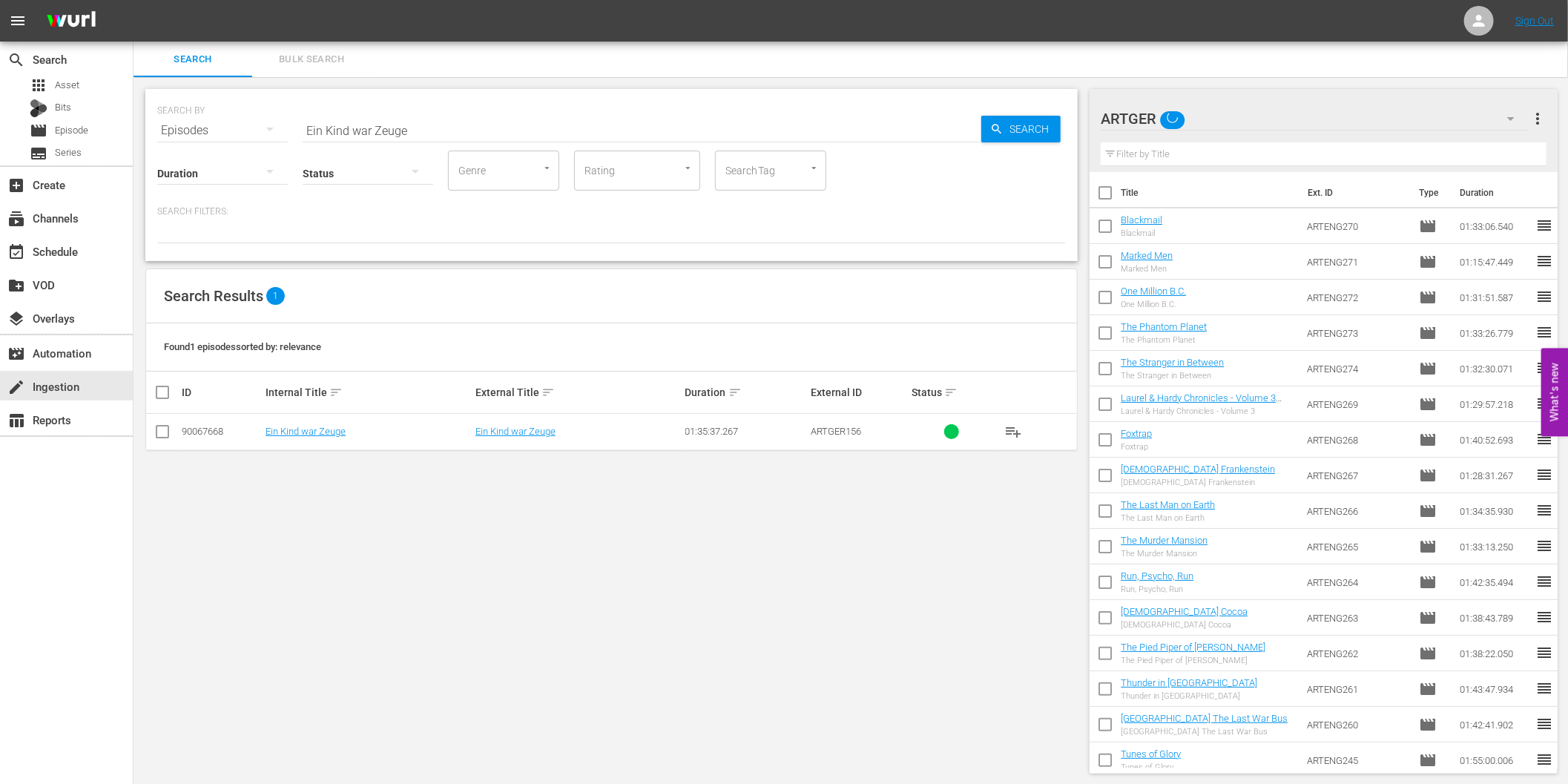
scroll to position [20, 0]
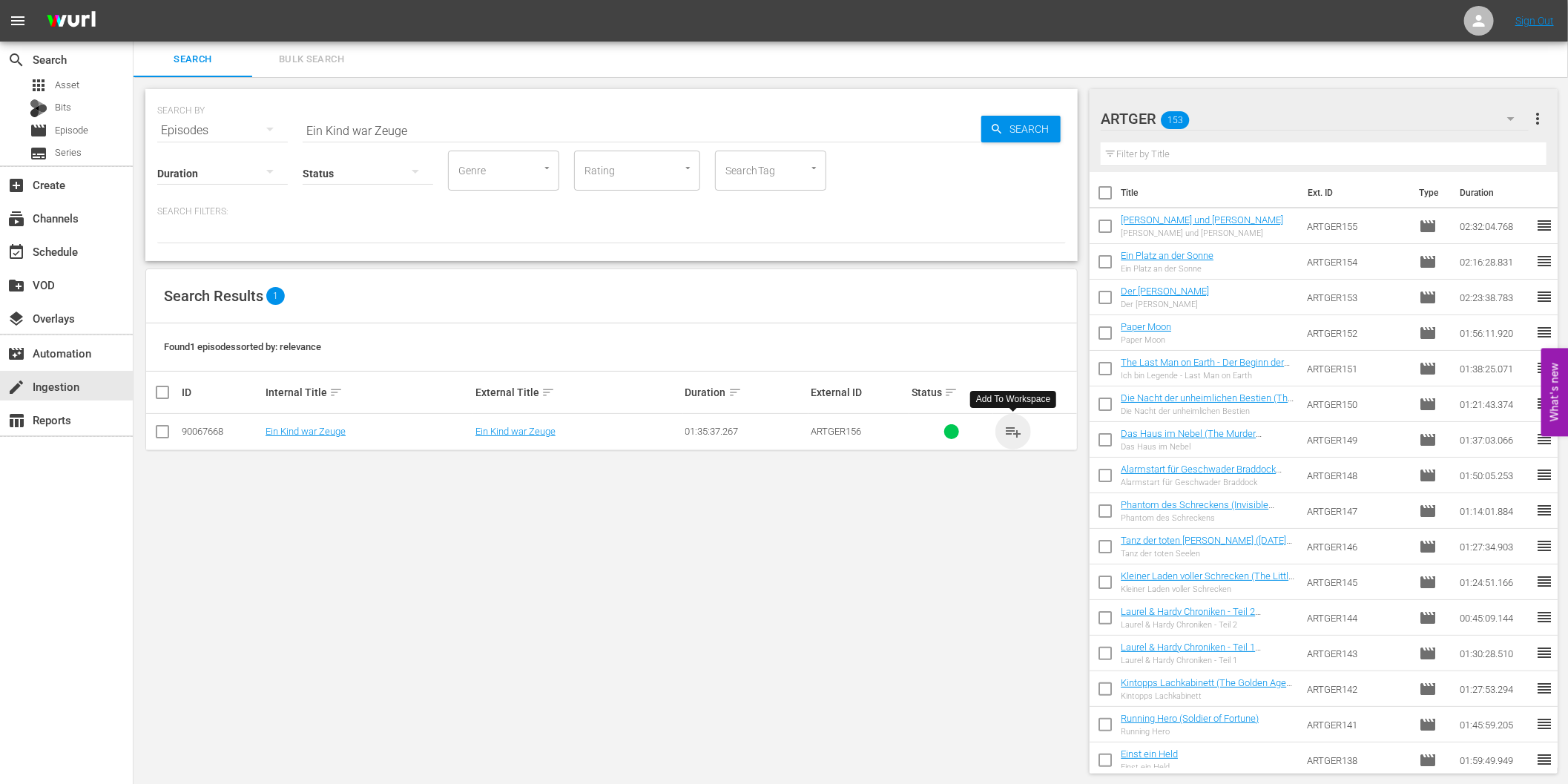
click at [1007, 432] on span "playlist_add" at bounding box center [1013, 432] width 18 height 18
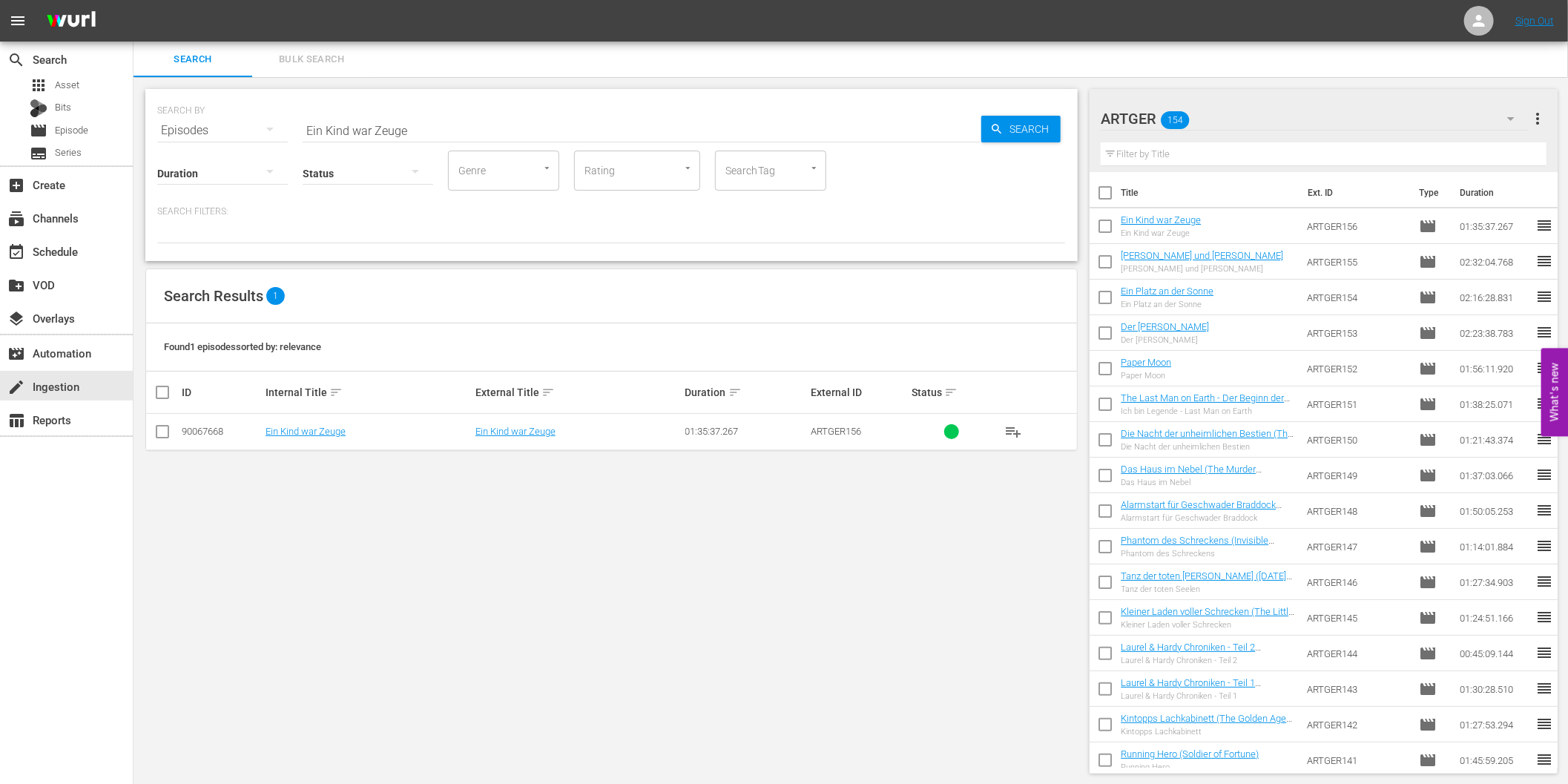
click at [539, 130] on input "Ein Kind war Zeuge" at bounding box center [642, 130] width 678 height 35
paste input "l planeta fantasma"
type input "El planeta fantasma"
click at [1011, 137] on span "Search" at bounding box center [1031, 128] width 57 height 26
click at [1506, 118] on icon "button" at bounding box center [1511, 119] width 18 height 18
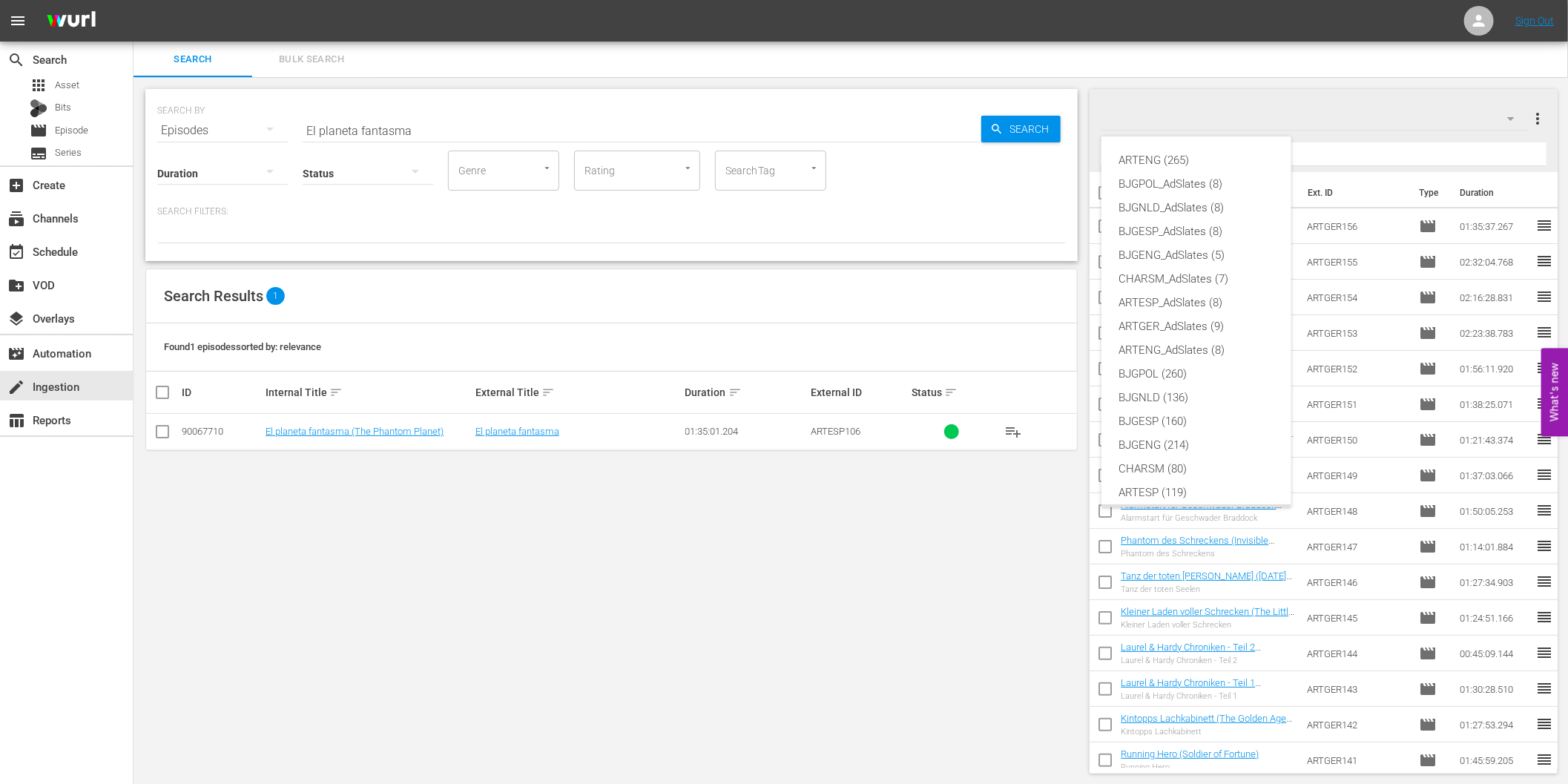
scroll to position [55, 0]
click at [1154, 439] on div "ARTESP (119)" at bounding box center [1197, 437] width 155 height 24
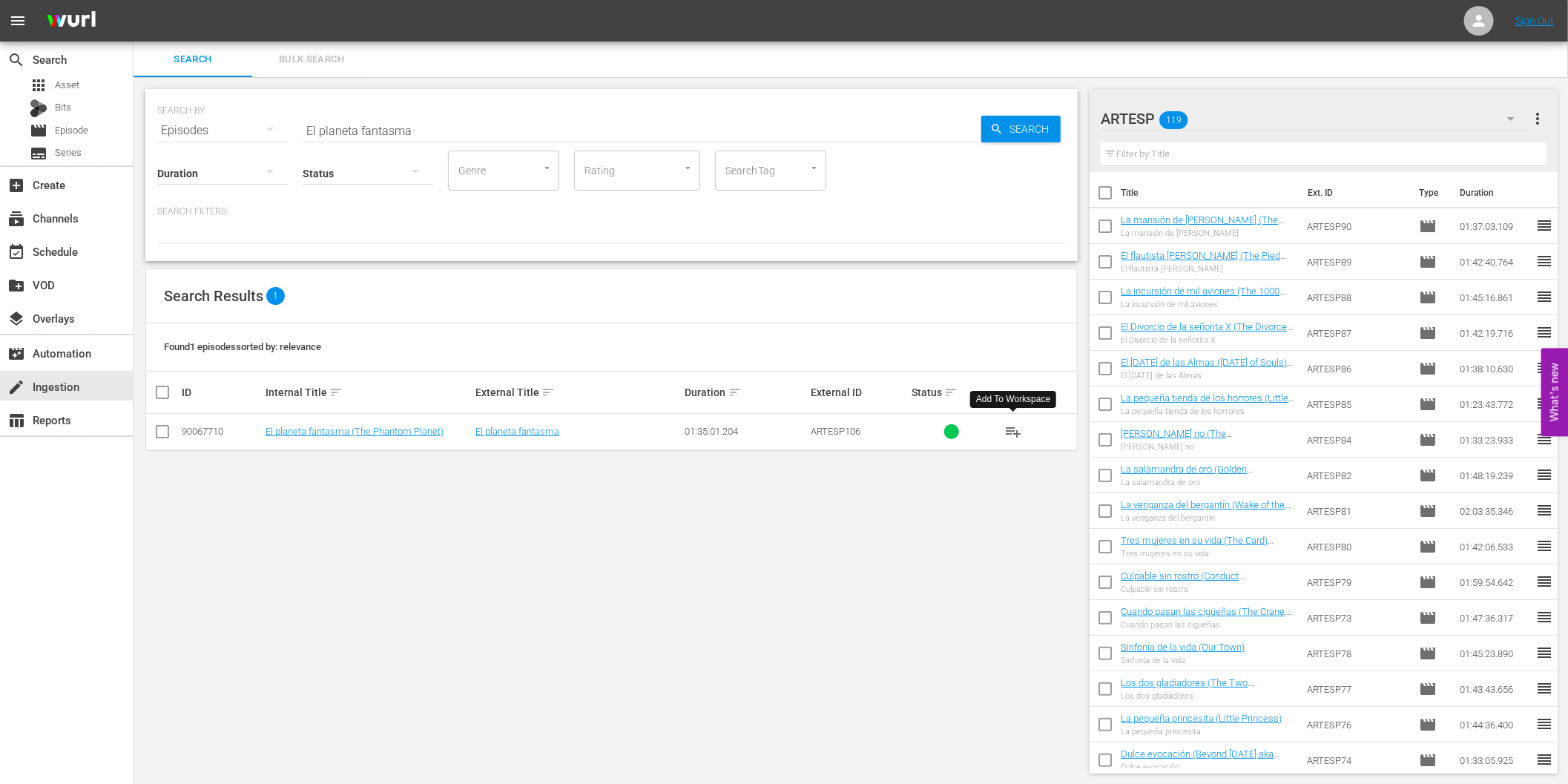
click at [1011, 430] on span "playlist_add" at bounding box center [1013, 432] width 18 height 18
click at [686, 597] on div "SEARCH BY Search By Episodes Search ID, Title, Description, Keywords, or Catego…" at bounding box center [611, 431] width 956 height 709
click at [1507, 116] on icon "button" at bounding box center [1511, 119] width 18 height 18
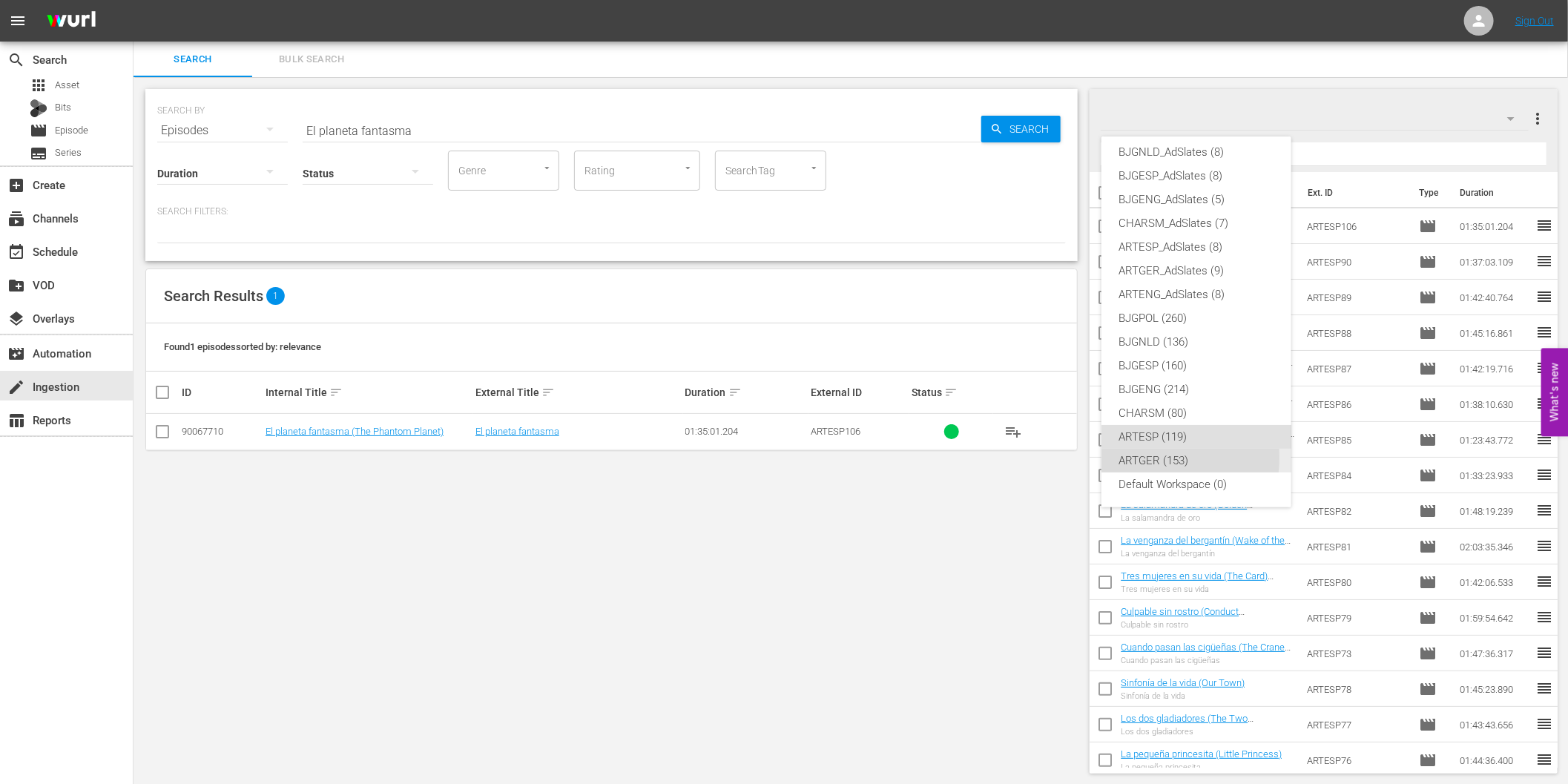
click at [1157, 457] on div "ARTGER (153)" at bounding box center [1197, 460] width 155 height 24
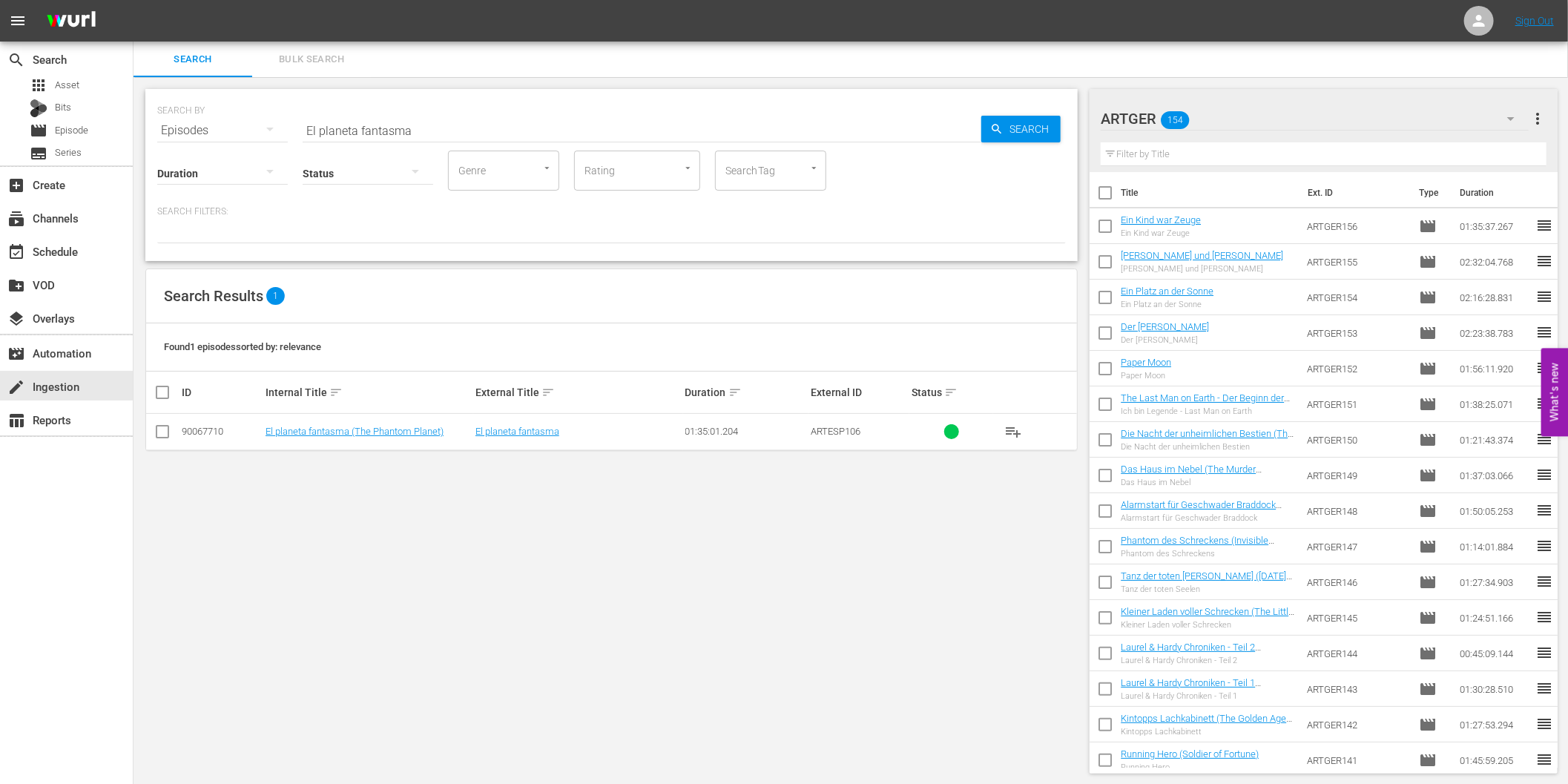
click at [373, 530] on div "SEARCH BY Search By Episodes Search ID, Title, Description, Keywords, or Catego…" at bounding box center [611, 431] width 956 height 709
click at [60, 387] on div "create Ingestion" at bounding box center [41, 384] width 83 height 14
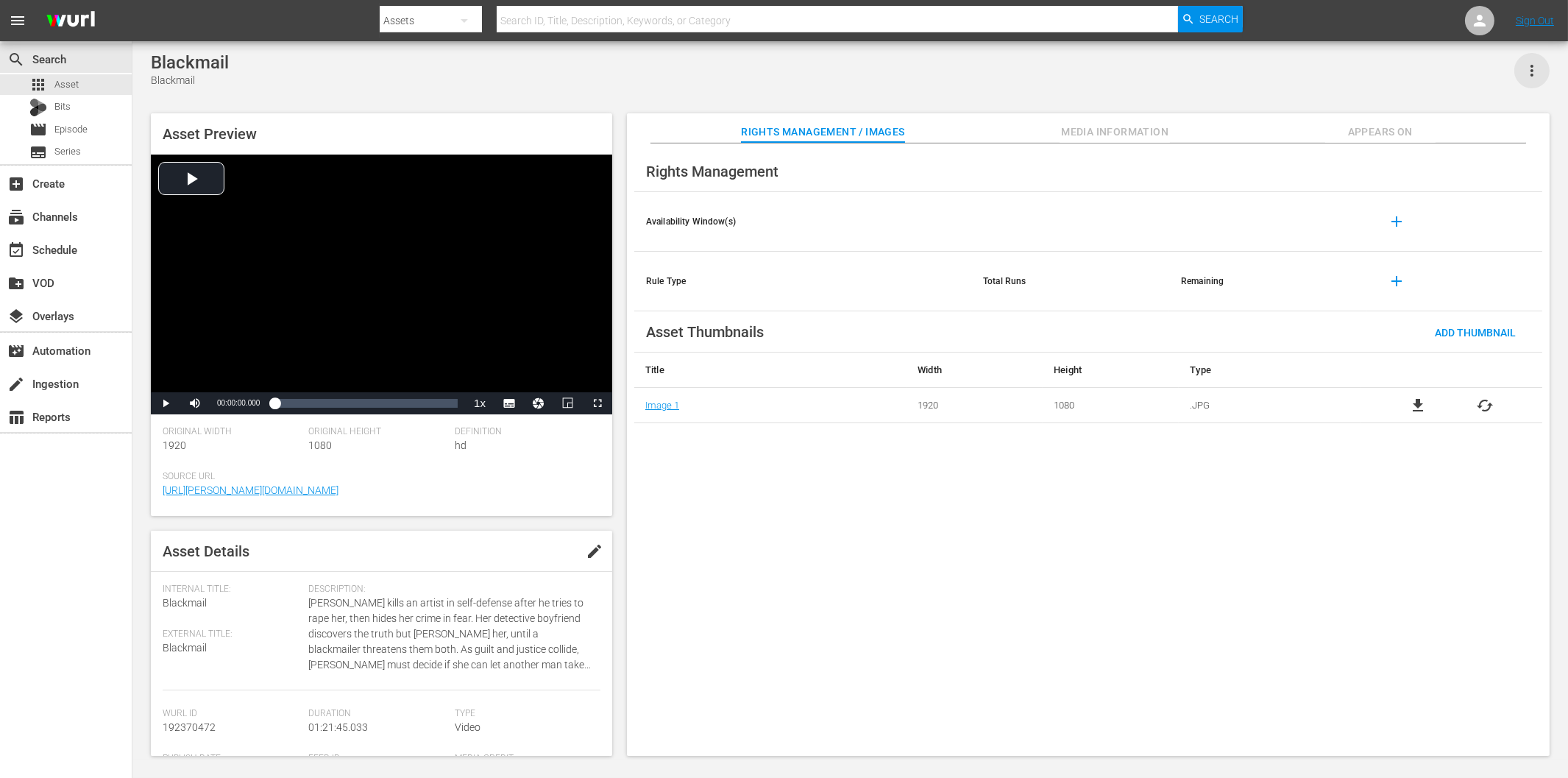
click at [1410, 67] on icon "button" at bounding box center [1532, 71] width 18 height 18
click at [1271, 93] on div "Blackmail Blackmail Asset Preview Video Player is loading. Play Video Play Mute…" at bounding box center [850, 400] width 1414 height 696
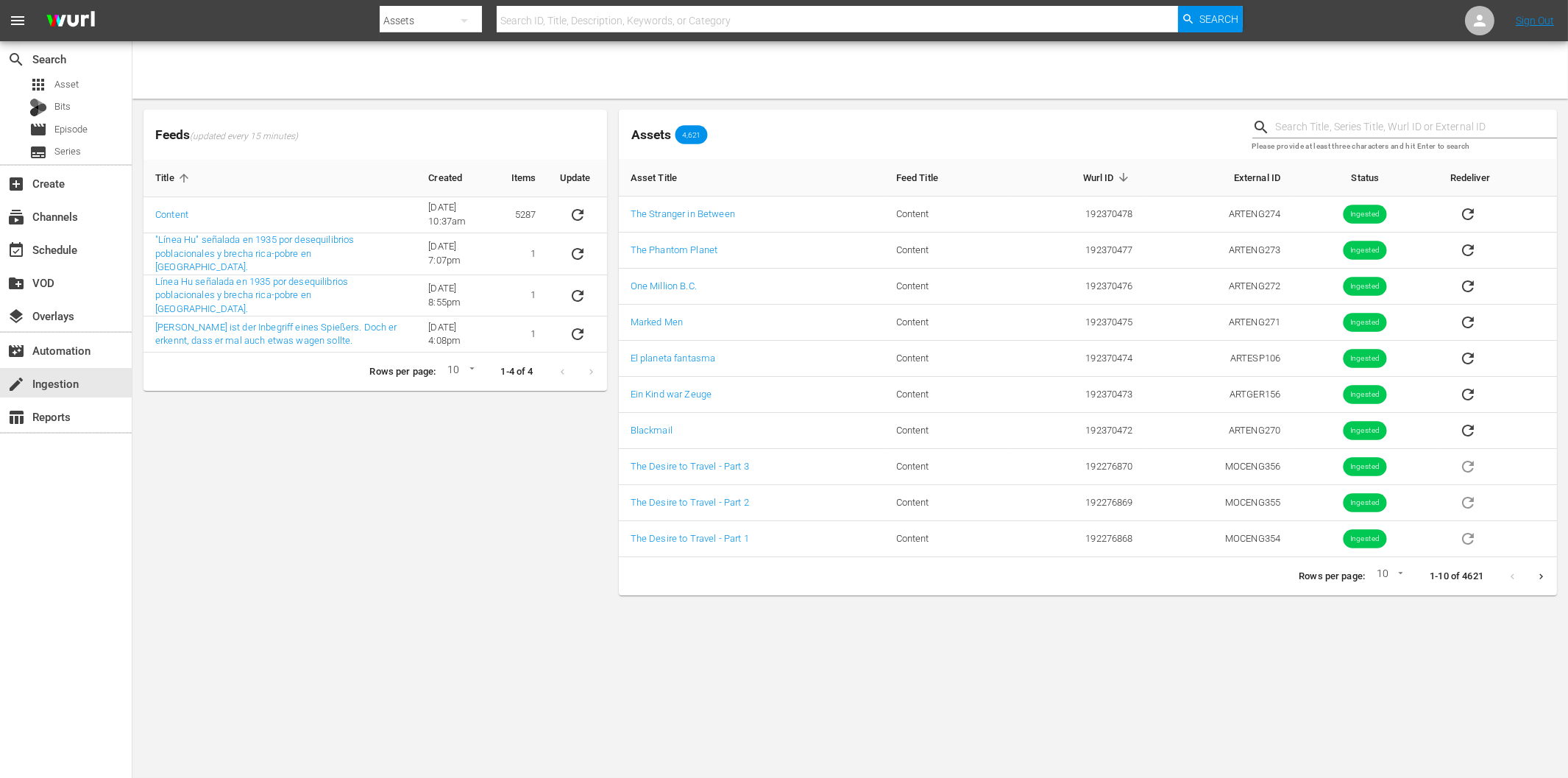
click at [241, 519] on div "Feeds (updated every 15 minutes) Title Created Items Update Content [DATE] 10:3…" at bounding box center [374, 352] width 475 height 497
click at [230, 489] on div "Feeds (updated every 15 minutes) Title Created Items Update Content [DATE] 10:3…" at bounding box center [374, 352] width 475 height 497
click at [392, 535] on div "Feeds (updated every 15 minutes) Title Created Items Update Content [DATE] 10:3…" at bounding box center [374, 352] width 475 height 497
click at [233, 497] on div "Feeds (updated every 15 minutes) Title Created Items Update Content [DATE] 10:3…" at bounding box center [374, 352] width 475 height 497
click at [197, 556] on div "Feeds (updated every 15 minutes) Title Created Items Update Content [DATE] 10:3…" at bounding box center [374, 352] width 475 height 497
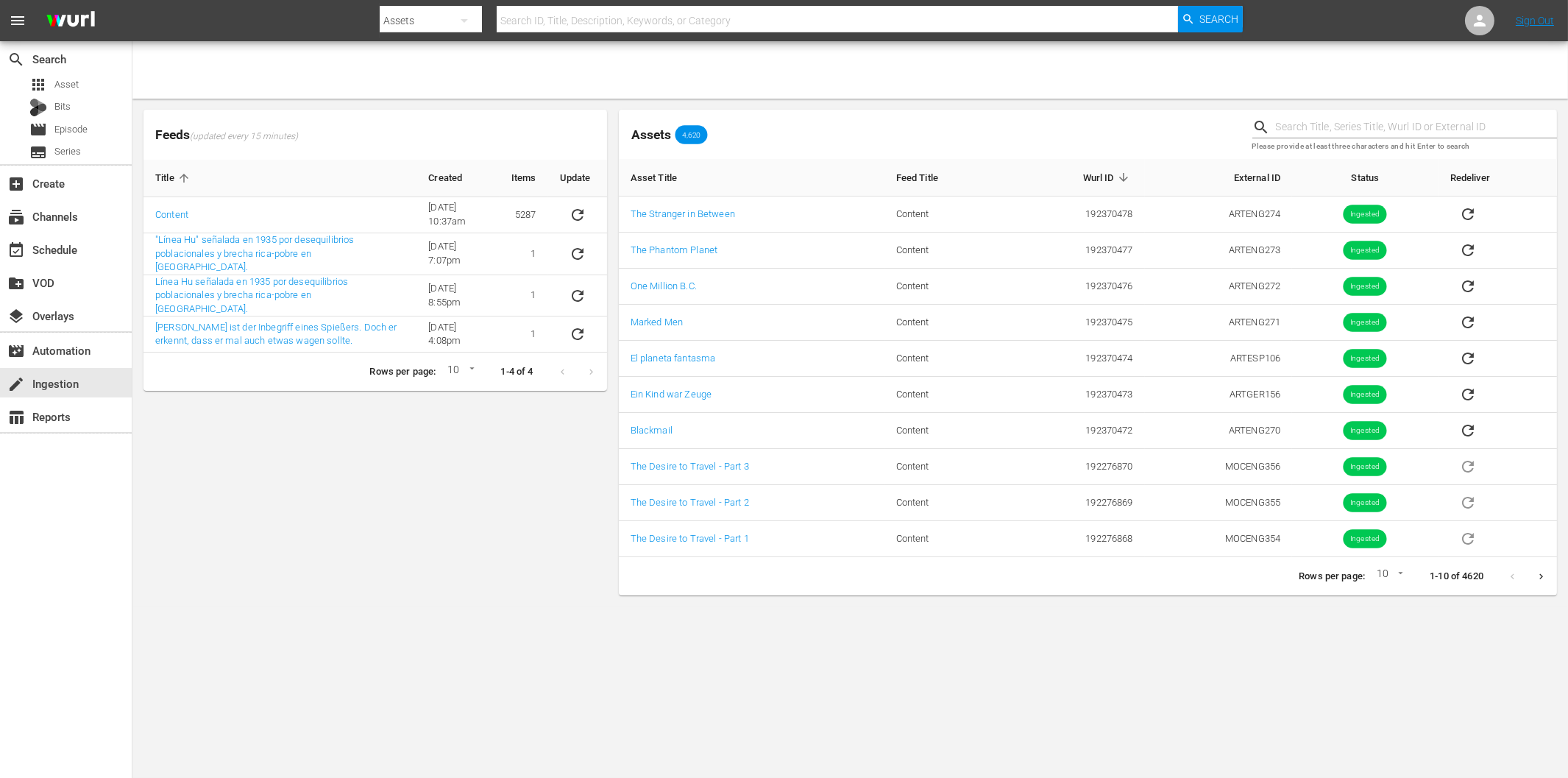
click at [281, 465] on div "Feeds (updated every 15 minutes) Title Created Items Update Content [DATE] 10:3…" at bounding box center [374, 352] width 475 height 497
click at [50, 245] on div "event_available Schedule" at bounding box center [41, 247] width 82 height 14
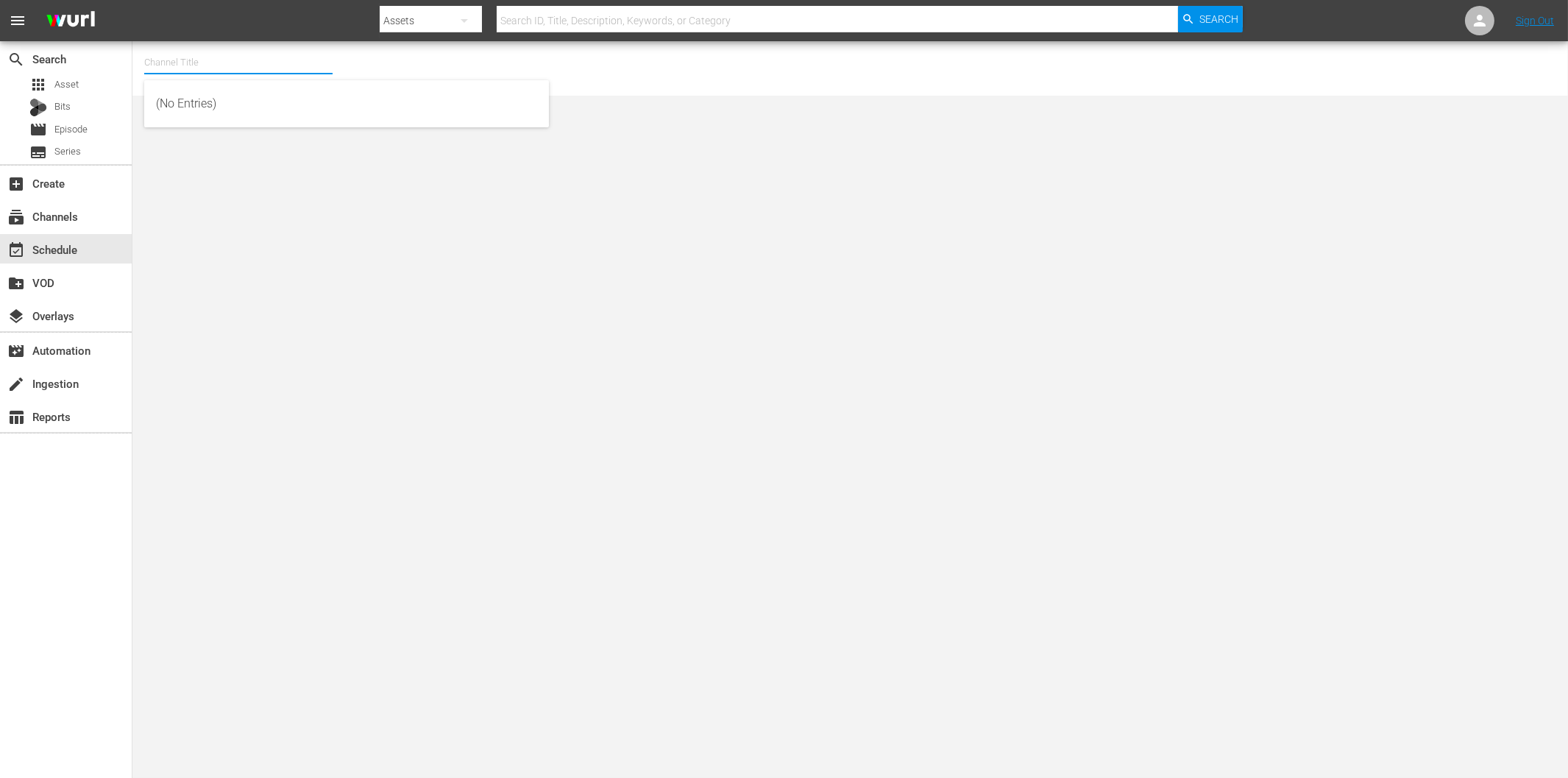
click at [184, 68] on input "text" at bounding box center [238, 62] width 189 height 35
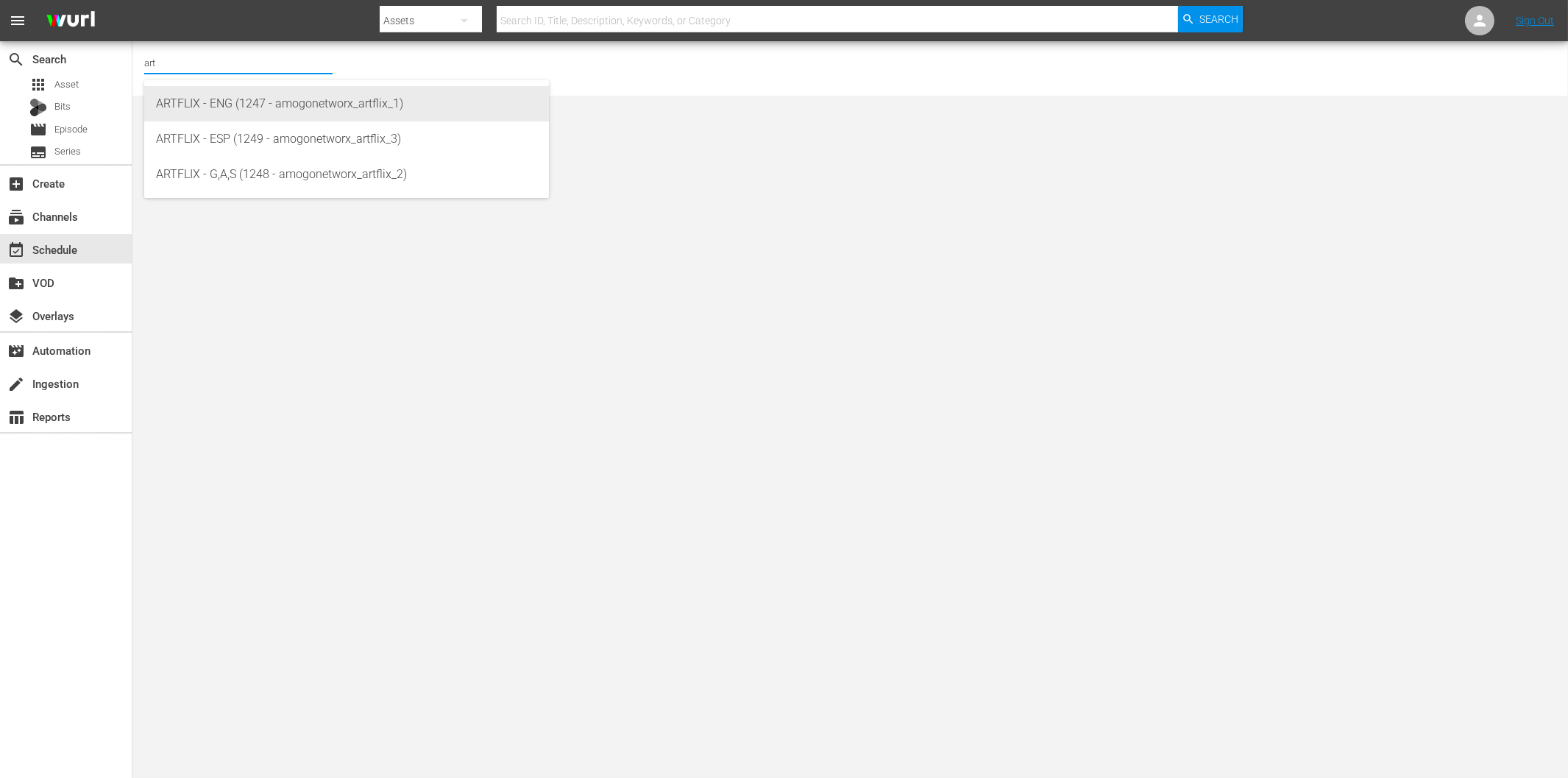
click at [219, 105] on div "ARTFLIX - ENG (1247 - amogonetworx_artflix_1)" at bounding box center [346, 103] width 381 height 35
type input "ARTFLIX - ENG (1247 - amogonetworx_artflix_1)"
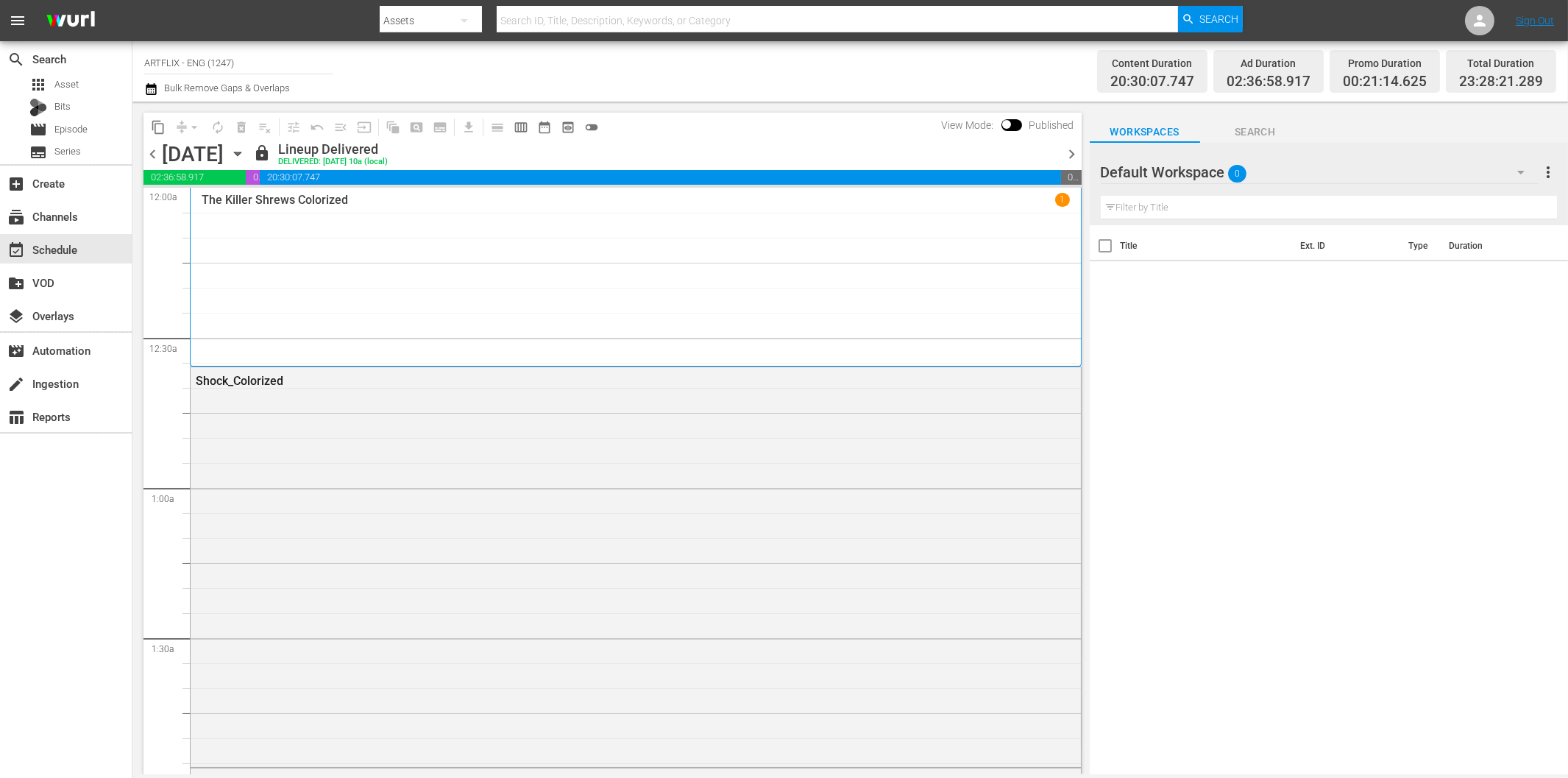
click at [245, 159] on icon "button" at bounding box center [237, 153] width 16 height 16
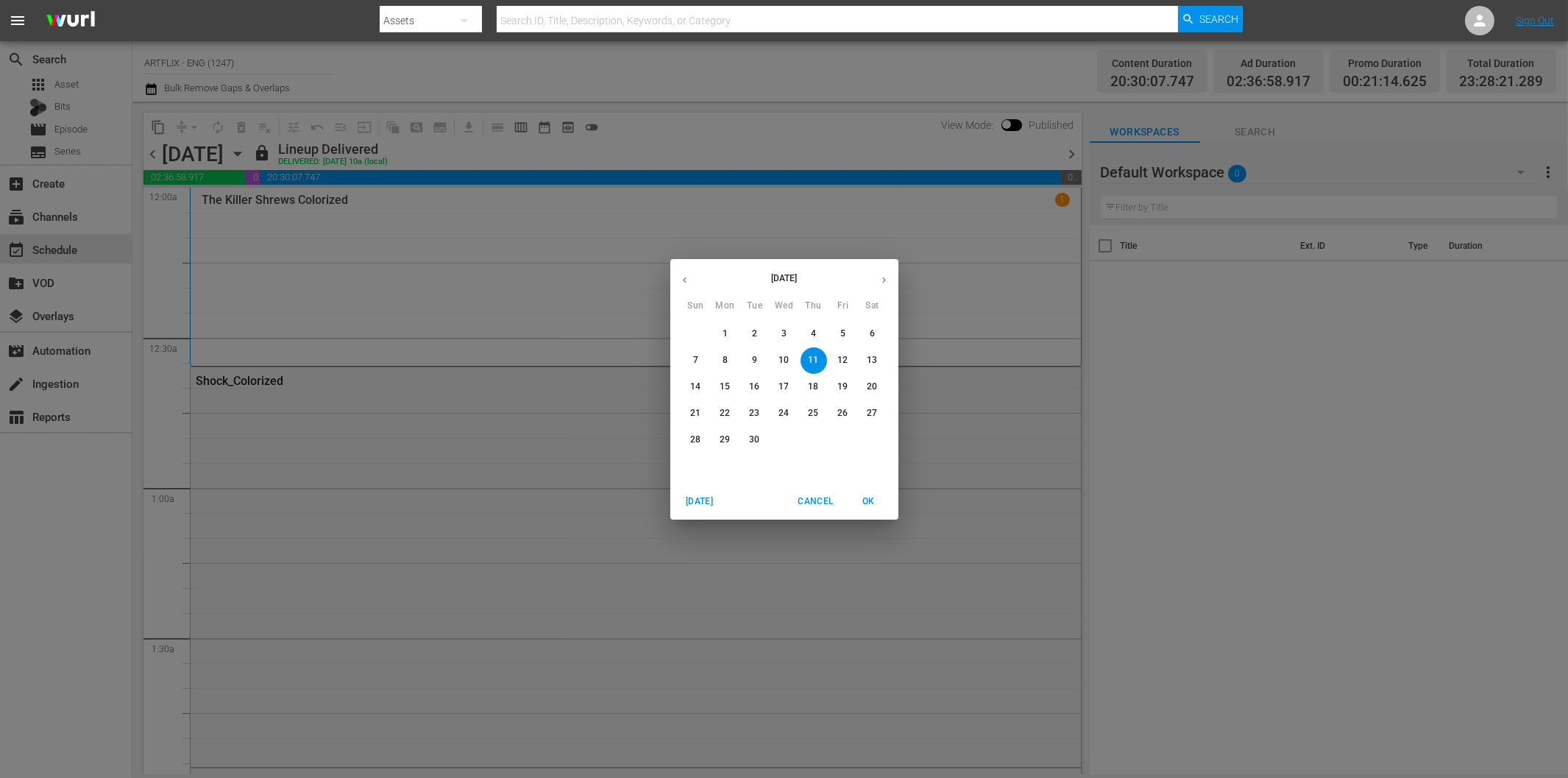
click at [729, 441] on p "29" at bounding box center [724, 440] width 10 height 13
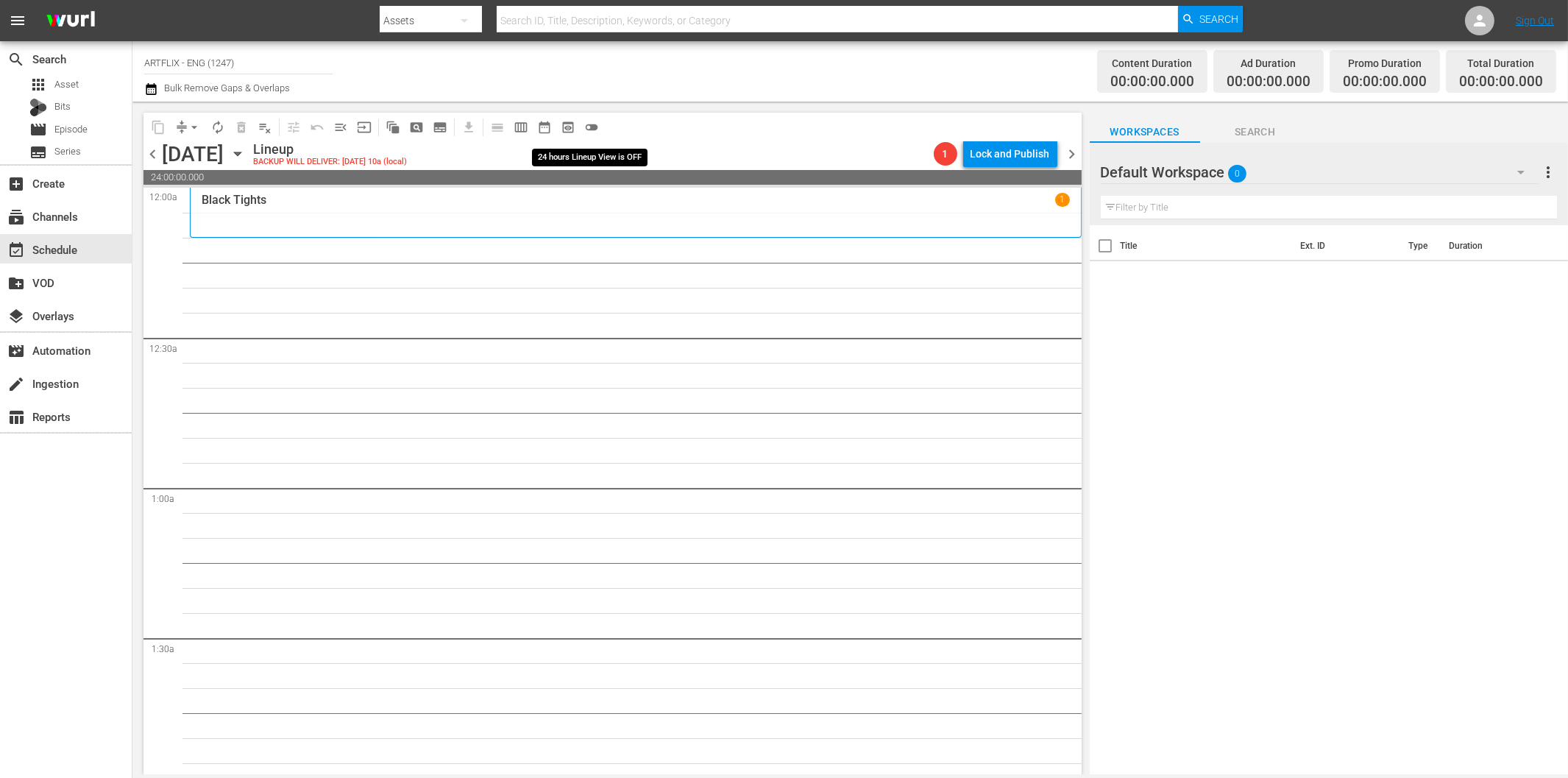
click at [592, 125] on span "toggle_off" at bounding box center [592, 127] width 14 height 14
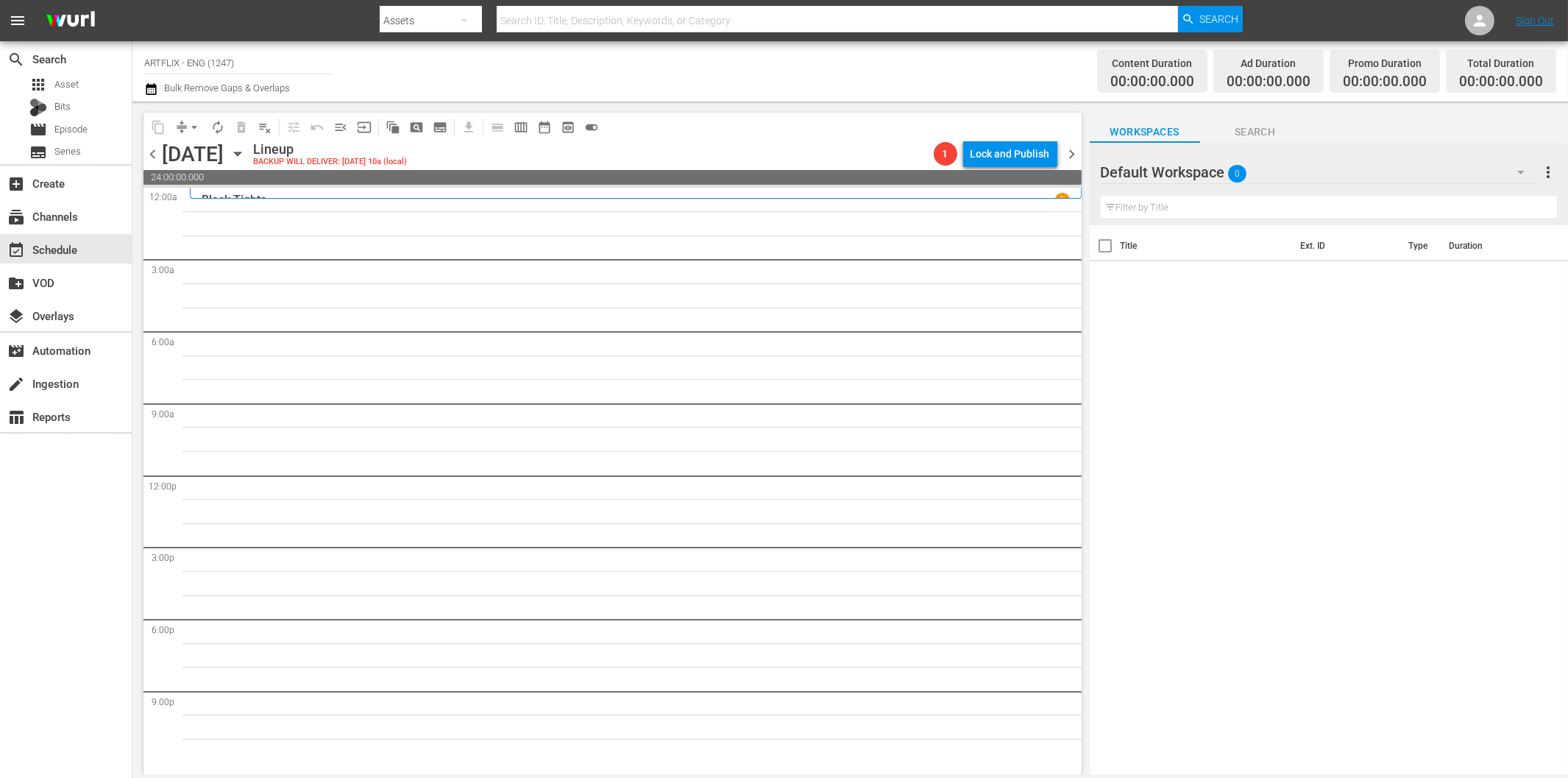
click at [1521, 168] on icon "button" at bounding box center [1521, 172] width 18 height 18
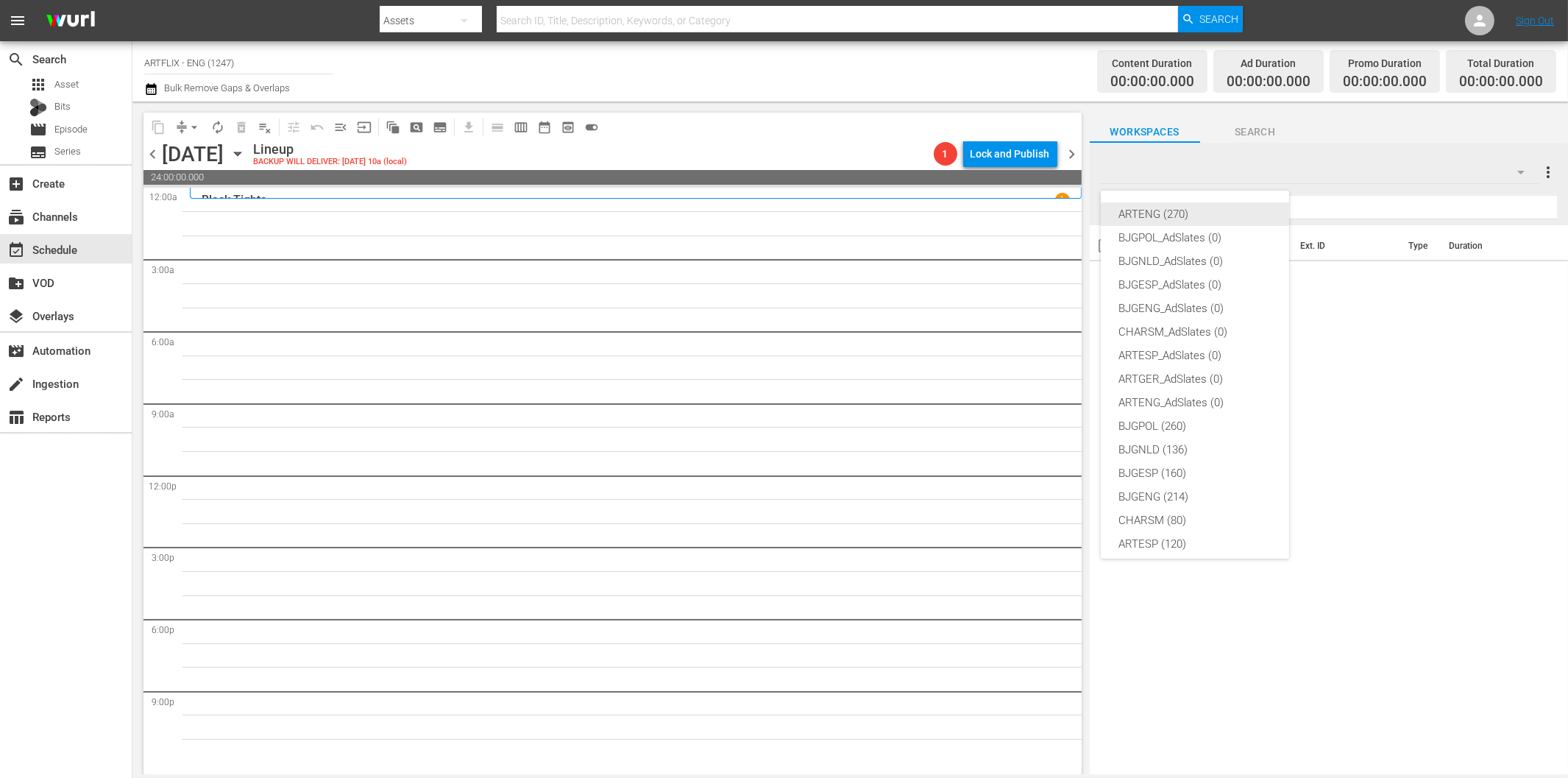
click at [1174, 221] on div "ARTENG (270)" at bounding box center [1195, 214] width 153 height 23
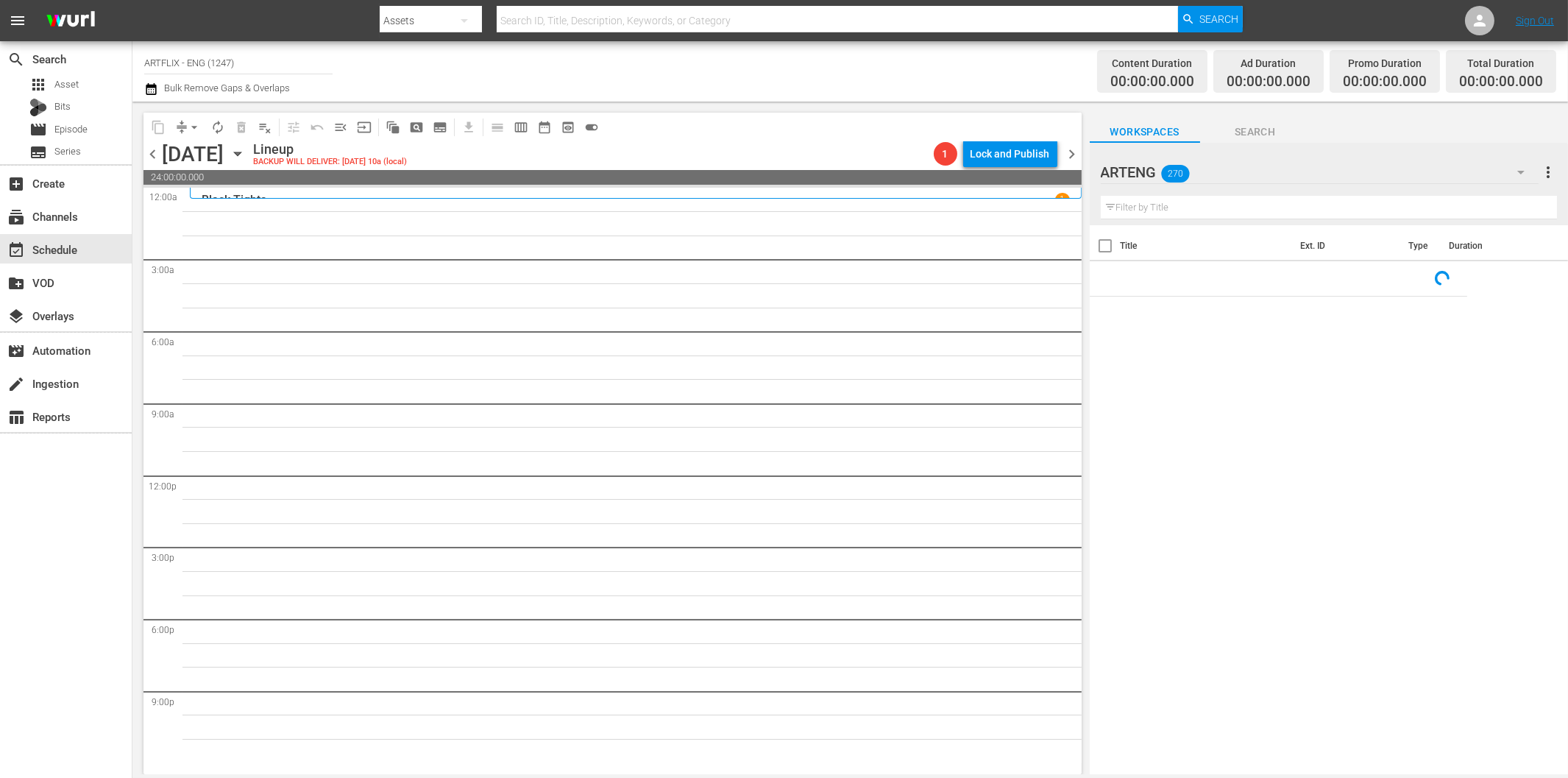
click at [1187, 209] on input "text" at bounding box center [1329, 208] width 457 height 23
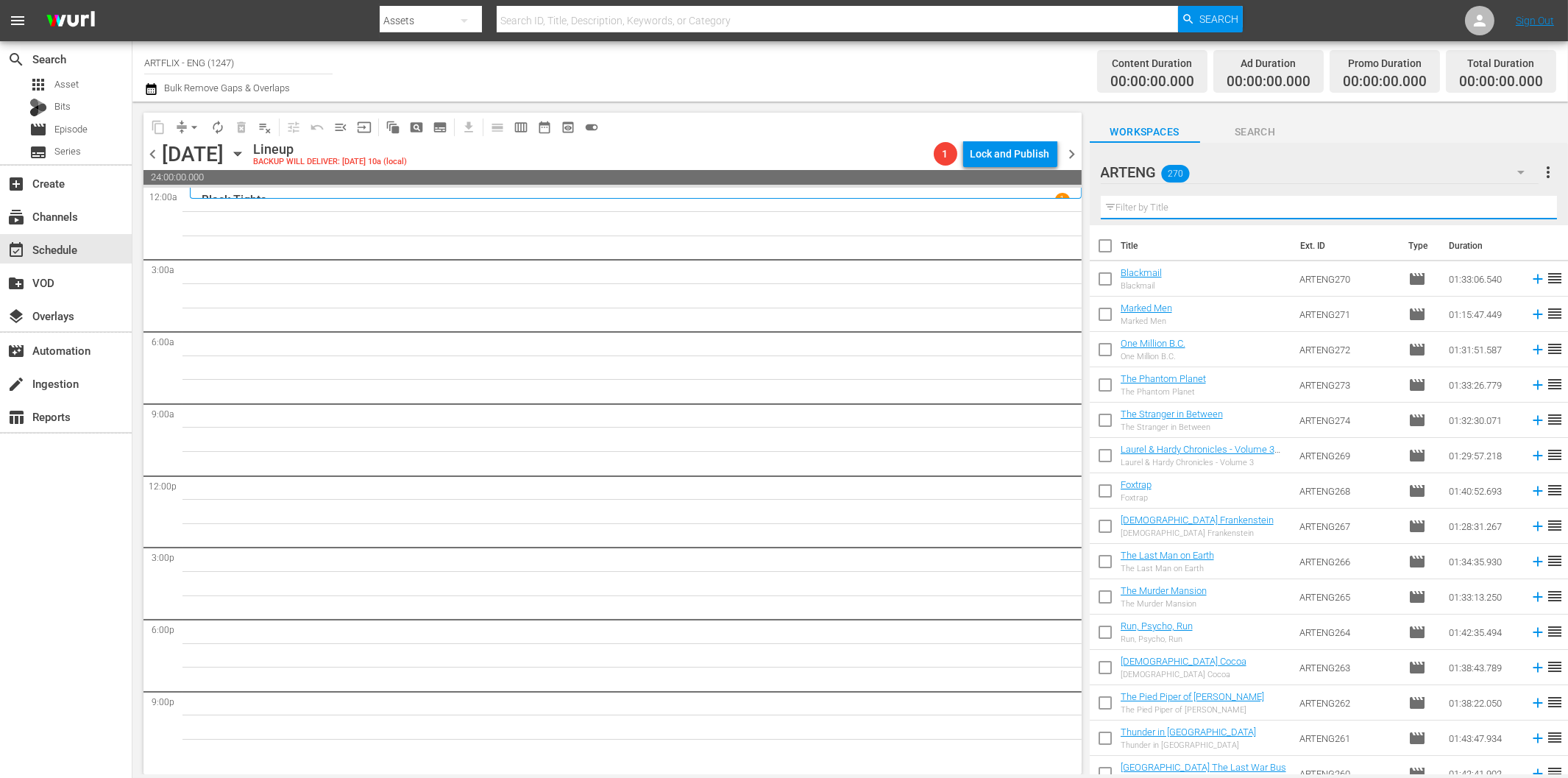
paste input "Dead End"
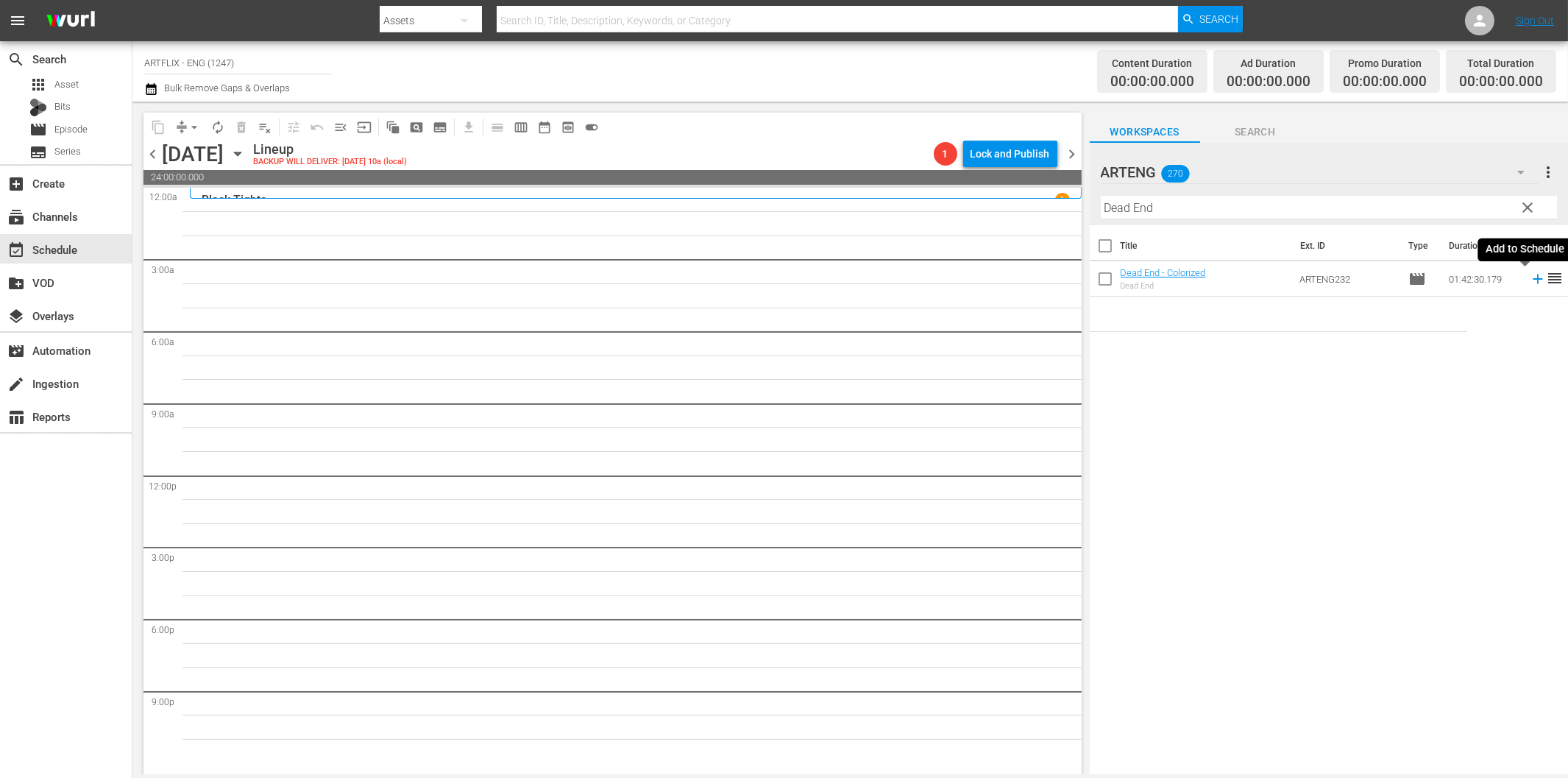
click at [1533, 280] on icon at bounding box center [1537, 279] width 10 height 10
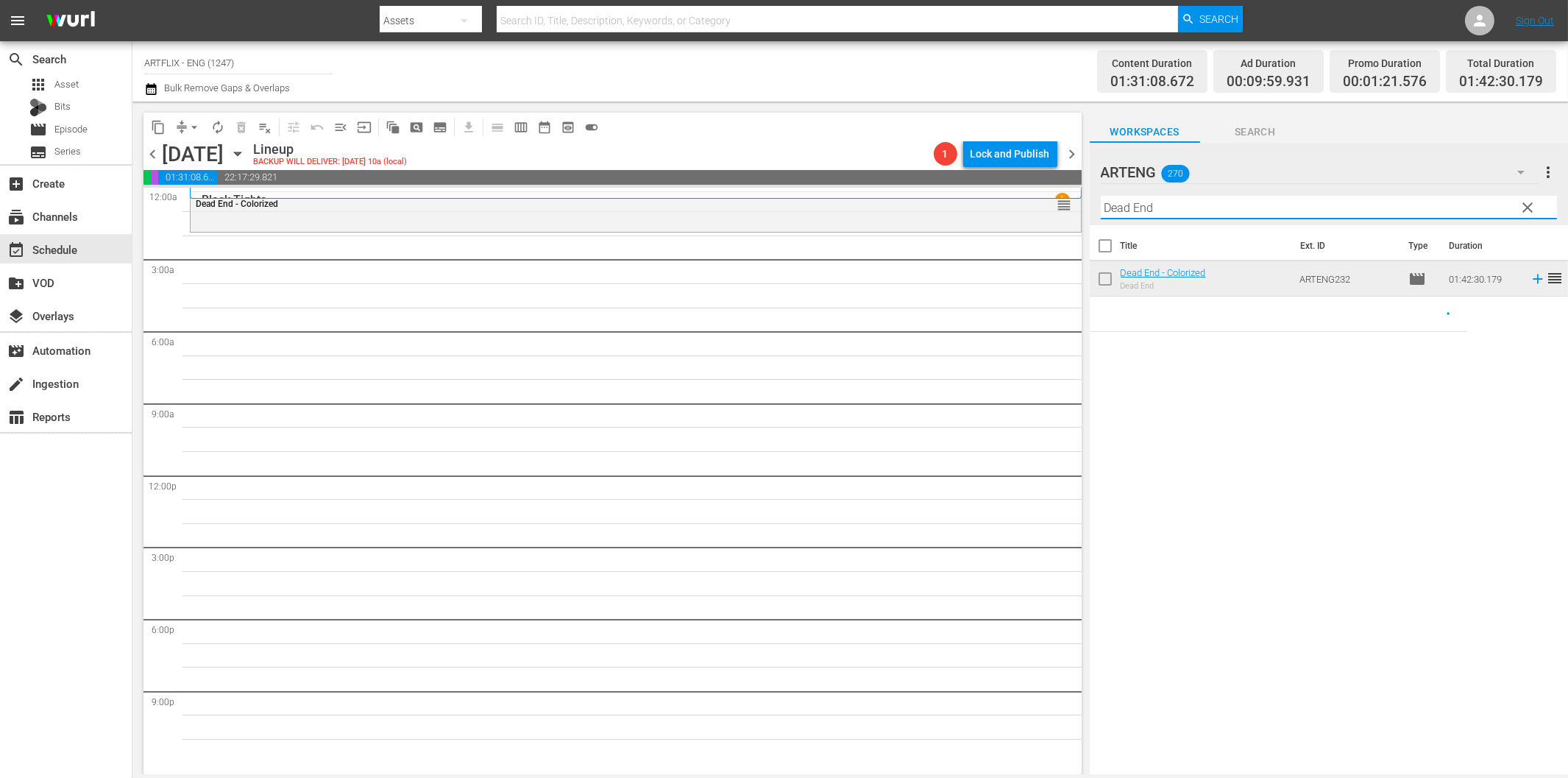
click at [1166, 209] on input "Dead End" at bounding box center [1329, 208] width 457 height 23
paste input "The Woman in the Window"
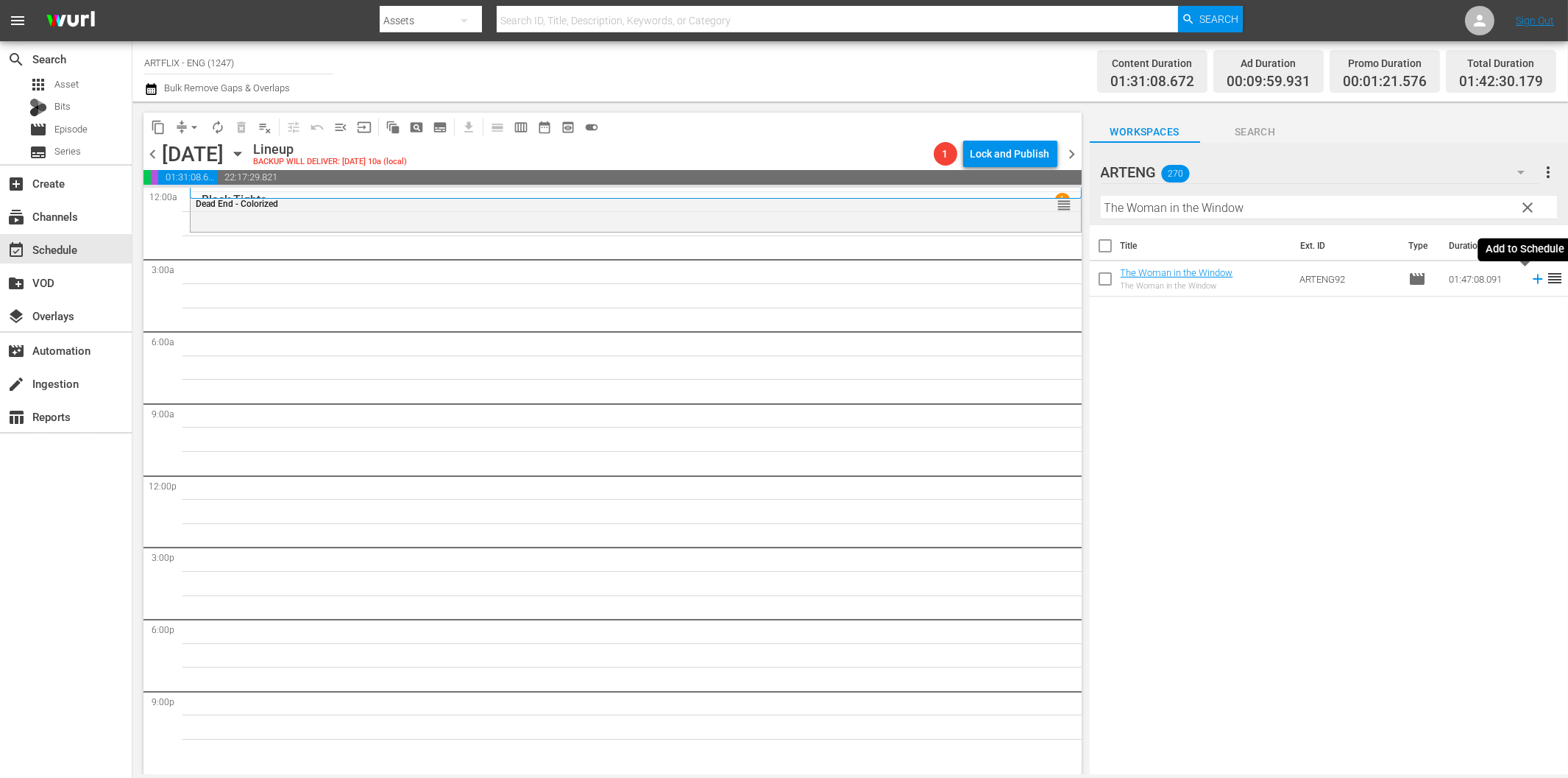
click at [1529, 277] on icon at bounding box center [1537, 279] width 16 height 16
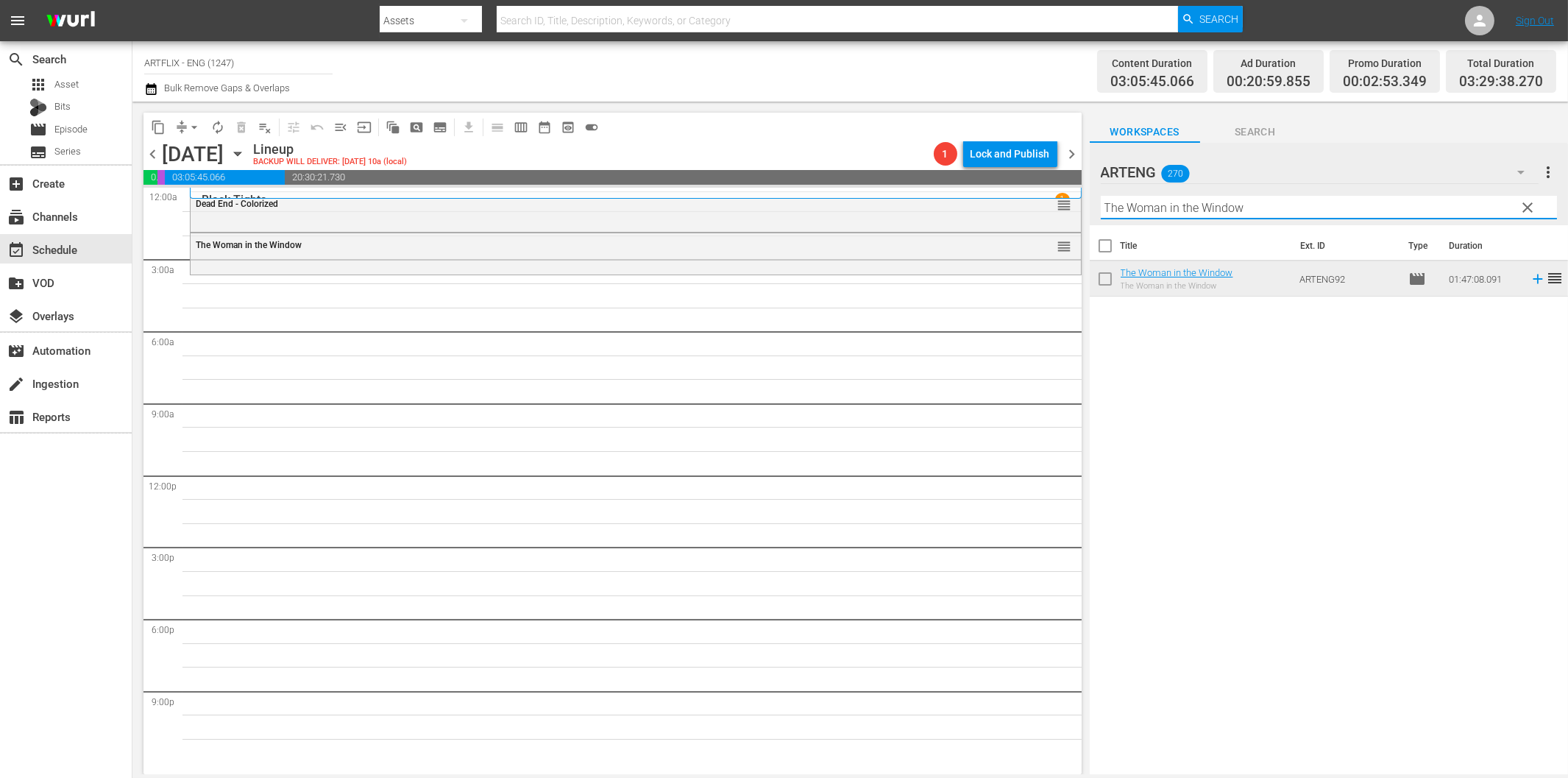
click at [1210, 209] on input "The Woman in the Window" at bounding box center [1329, 208] width 457 height 23
paste input "Corregidor"
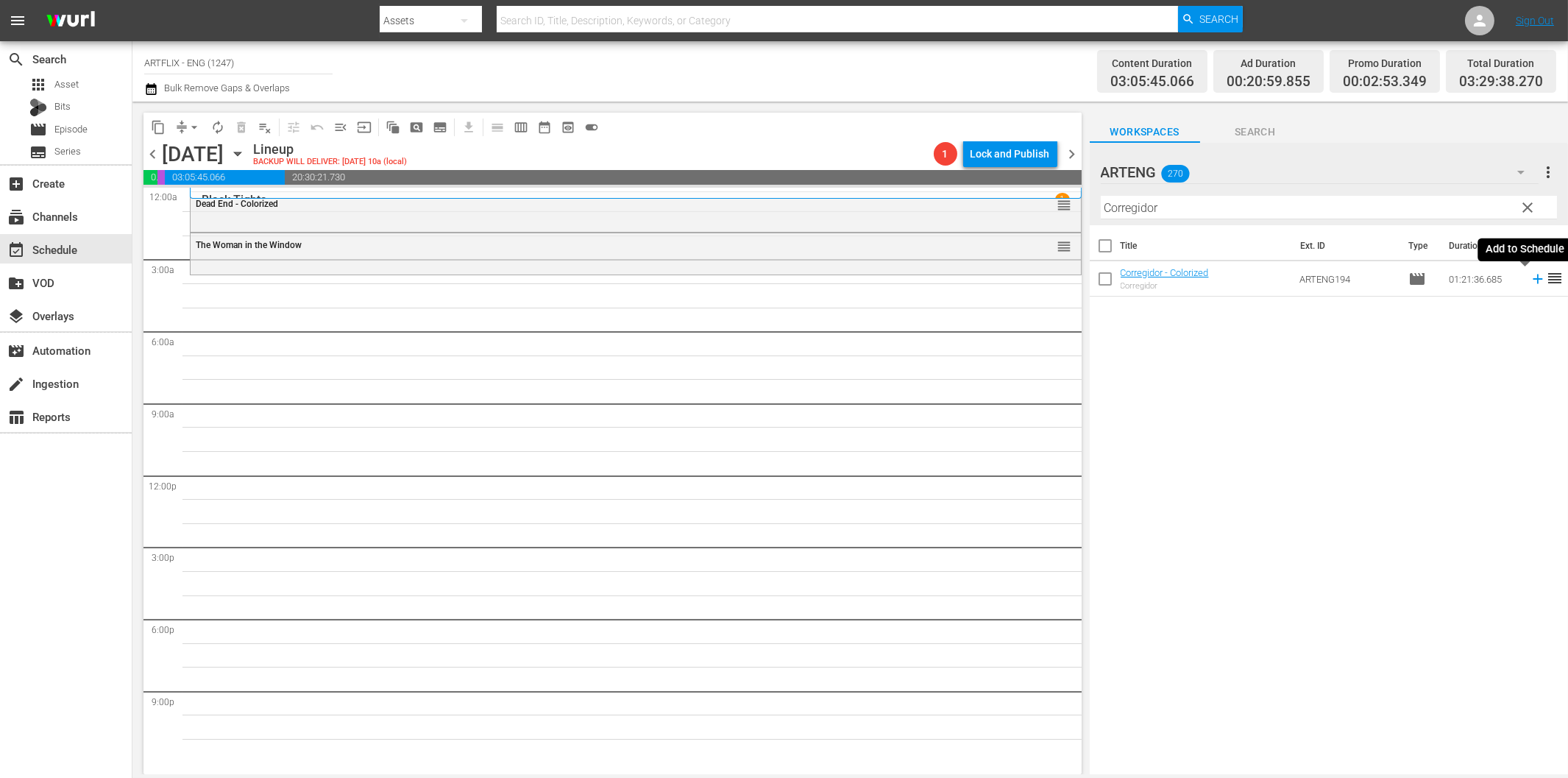
click at [1529, 282] on icon at bounding box center [1537, 279] width 16 height 16
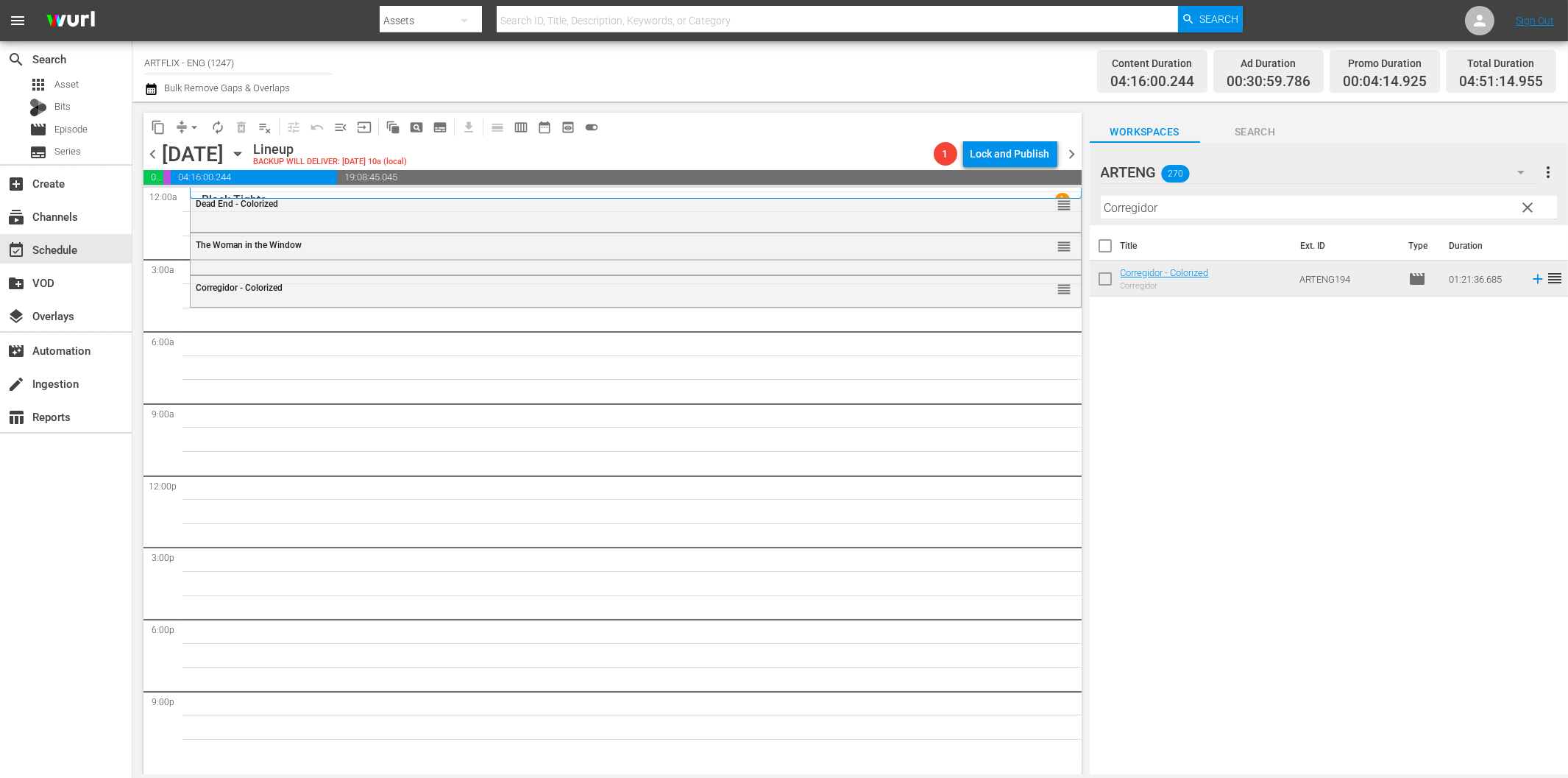
click at [1141, 213] on input "Corregidor" at bounding box center [1329, 208] width 457 height 23
paste input "Tunes of Glory"
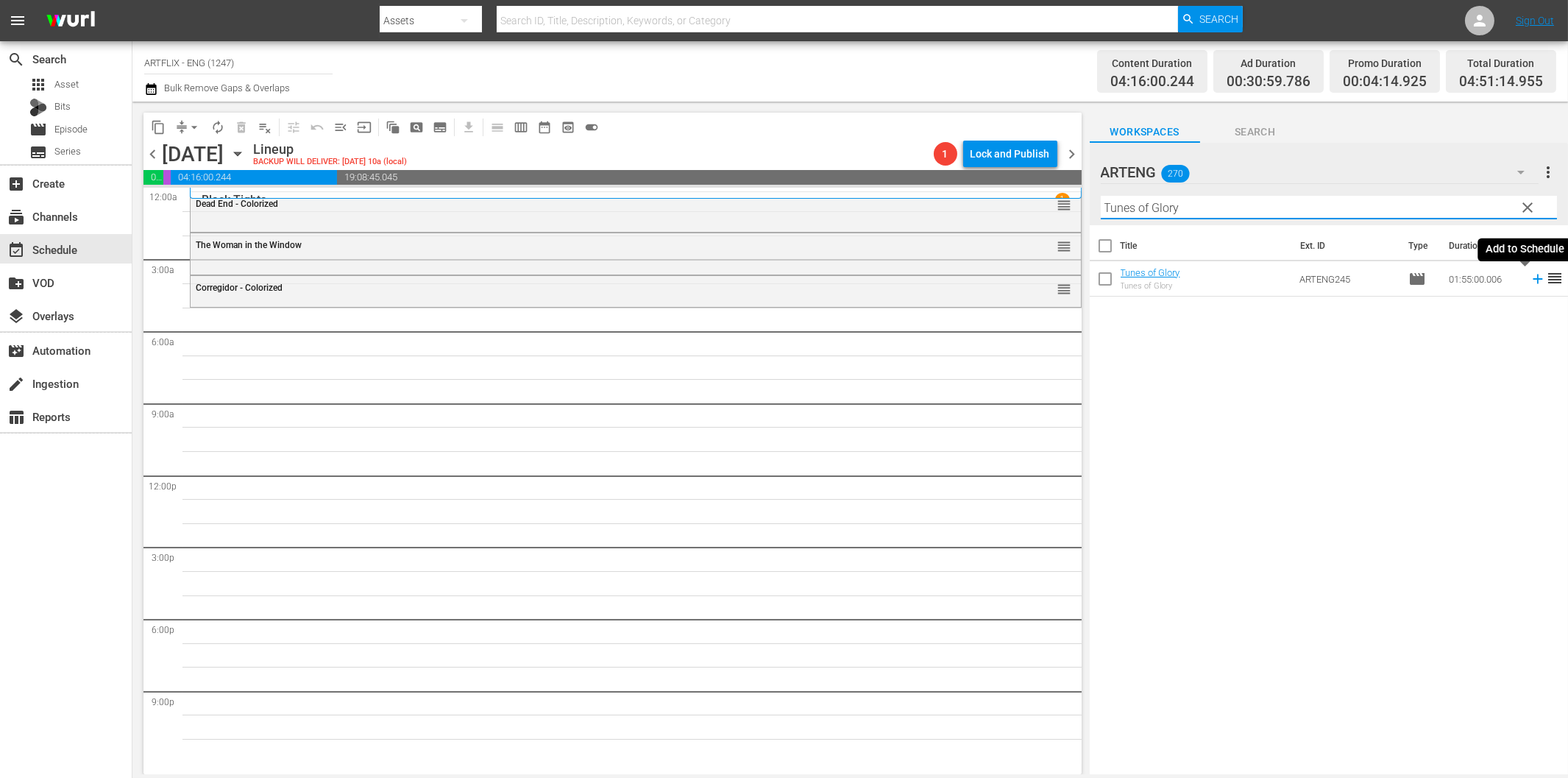
click at [1529, 281] on icon at bounding box center [1537, 279] width 16 height 16
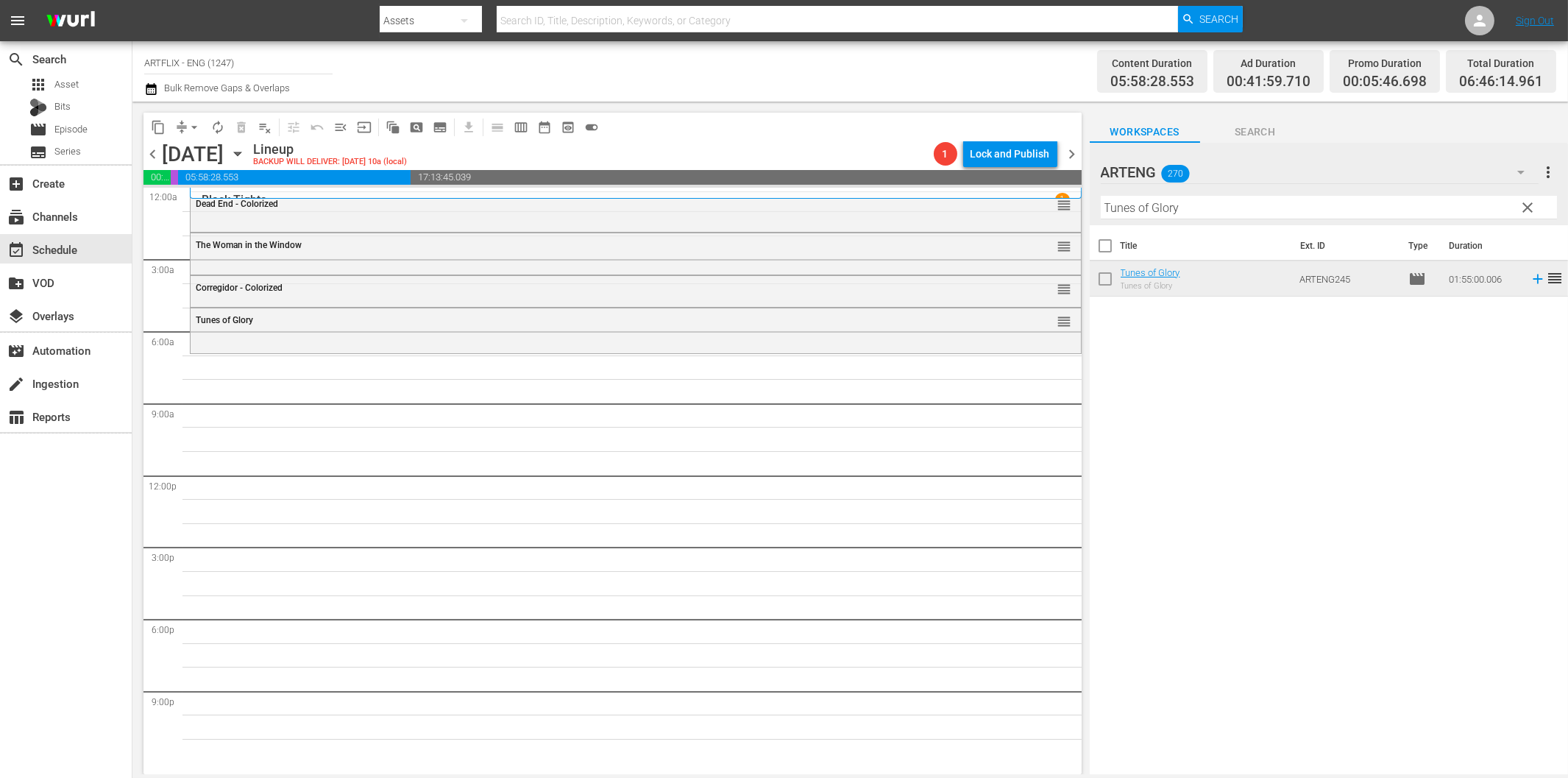
click at [1190, 213] on input "Tunes of Glory" at bounding box center [1329, 208] width 457 height 23
paste input "oo Late for Tears"
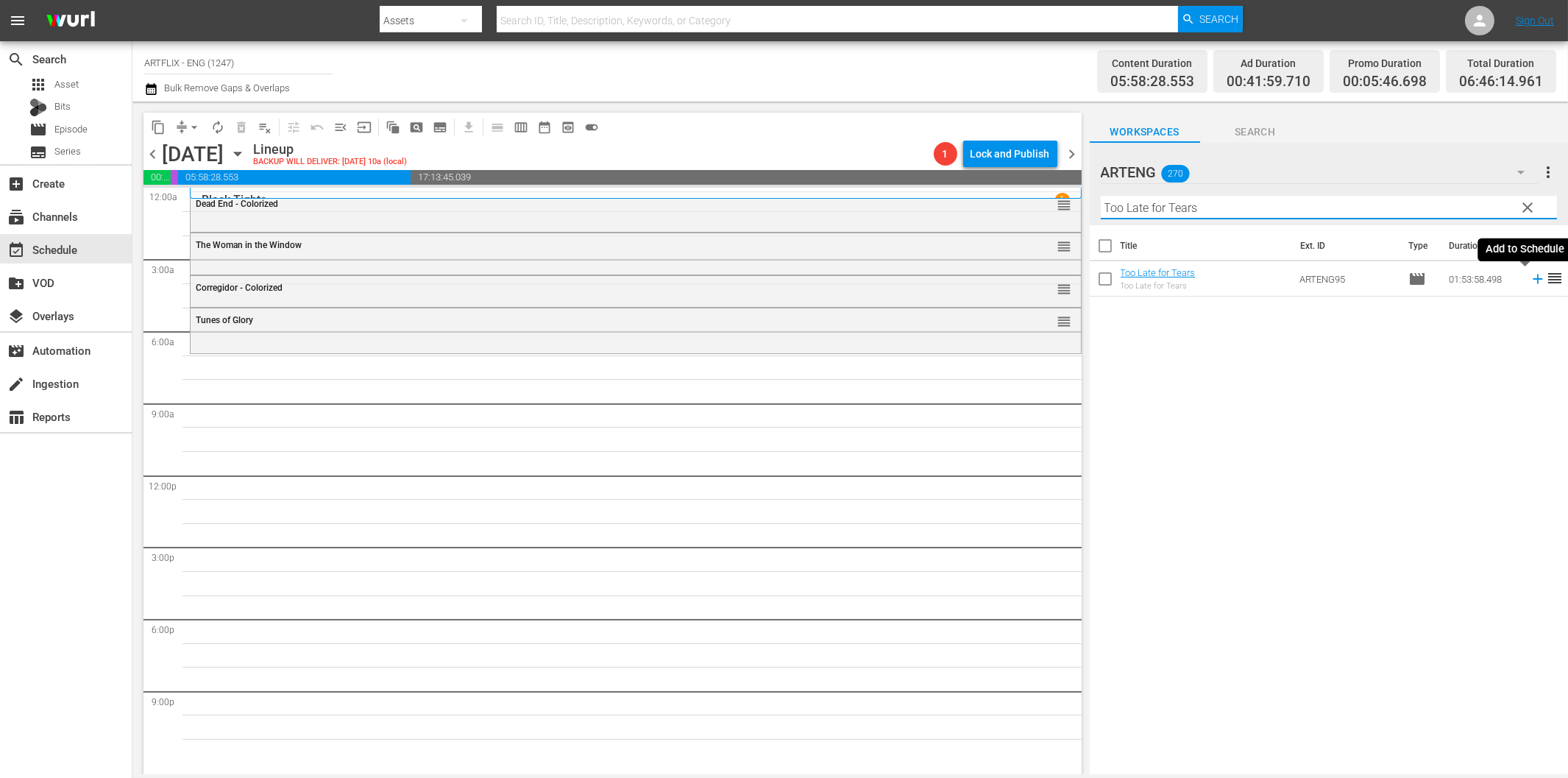
click at [1533, 278] on icon at bounding box center [1537, 279] width 10 height 10
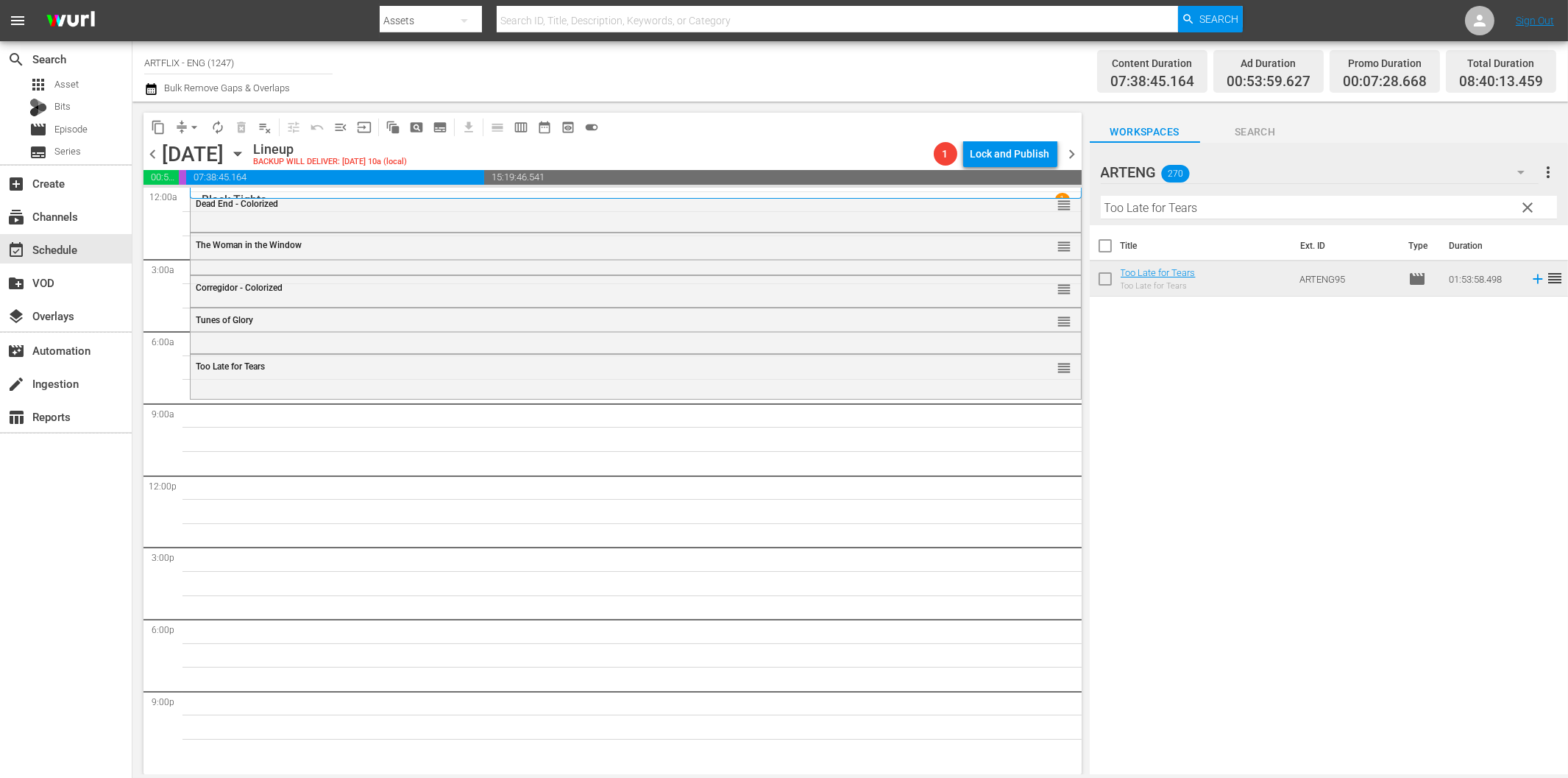
click at [1345, 211] on input "Too Late for Tears" at bounding box center [1329, 208] width 457 height 23
paste input "he Golden Age of Comedy"
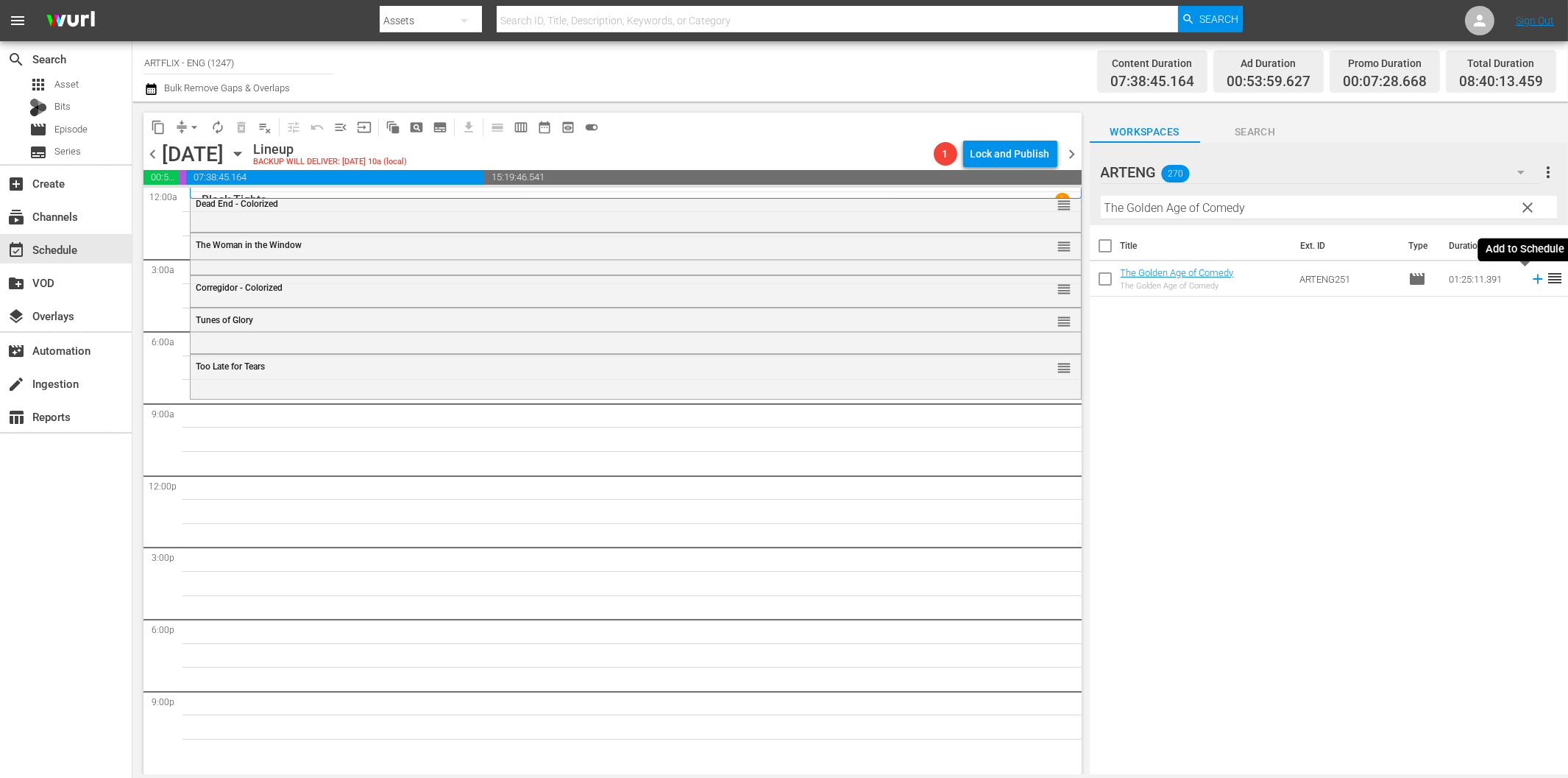
click at [1533, 280] on icon at bounding box center [1537, 279] width 10 height 10
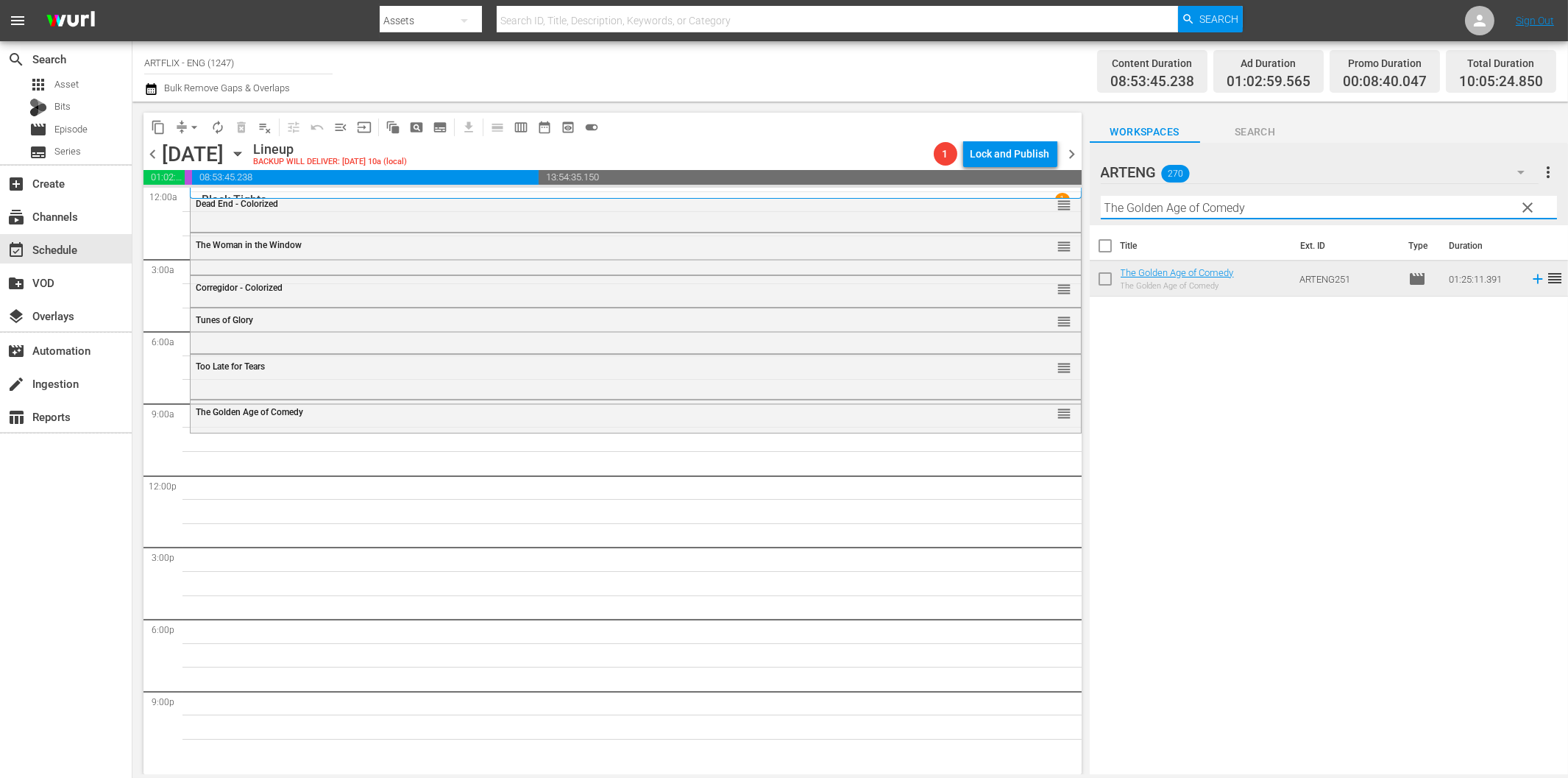
click at [1249, 208] on input "The Golden Age of Comedy" at bounding box center [1329, 208] width 457 height 23
paste input "Oliver Twist"
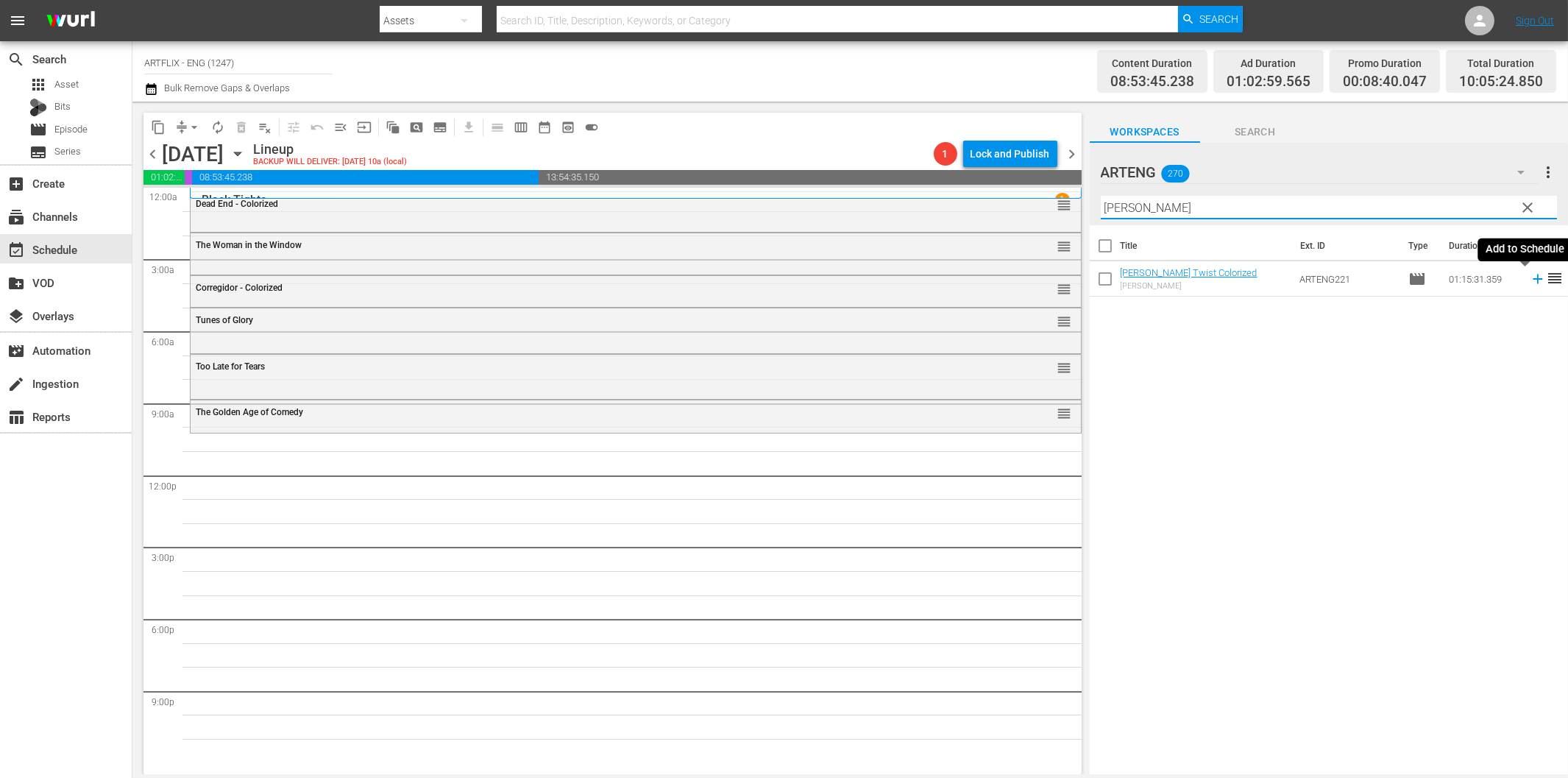
drag, startPoint x: 1526, startPoint y: 280, endPoint x: 1517, endPoint y: 280, distance: 9.0
click at [1533, 280] on icon at bounding box center [1537, 279] width 10 height 10
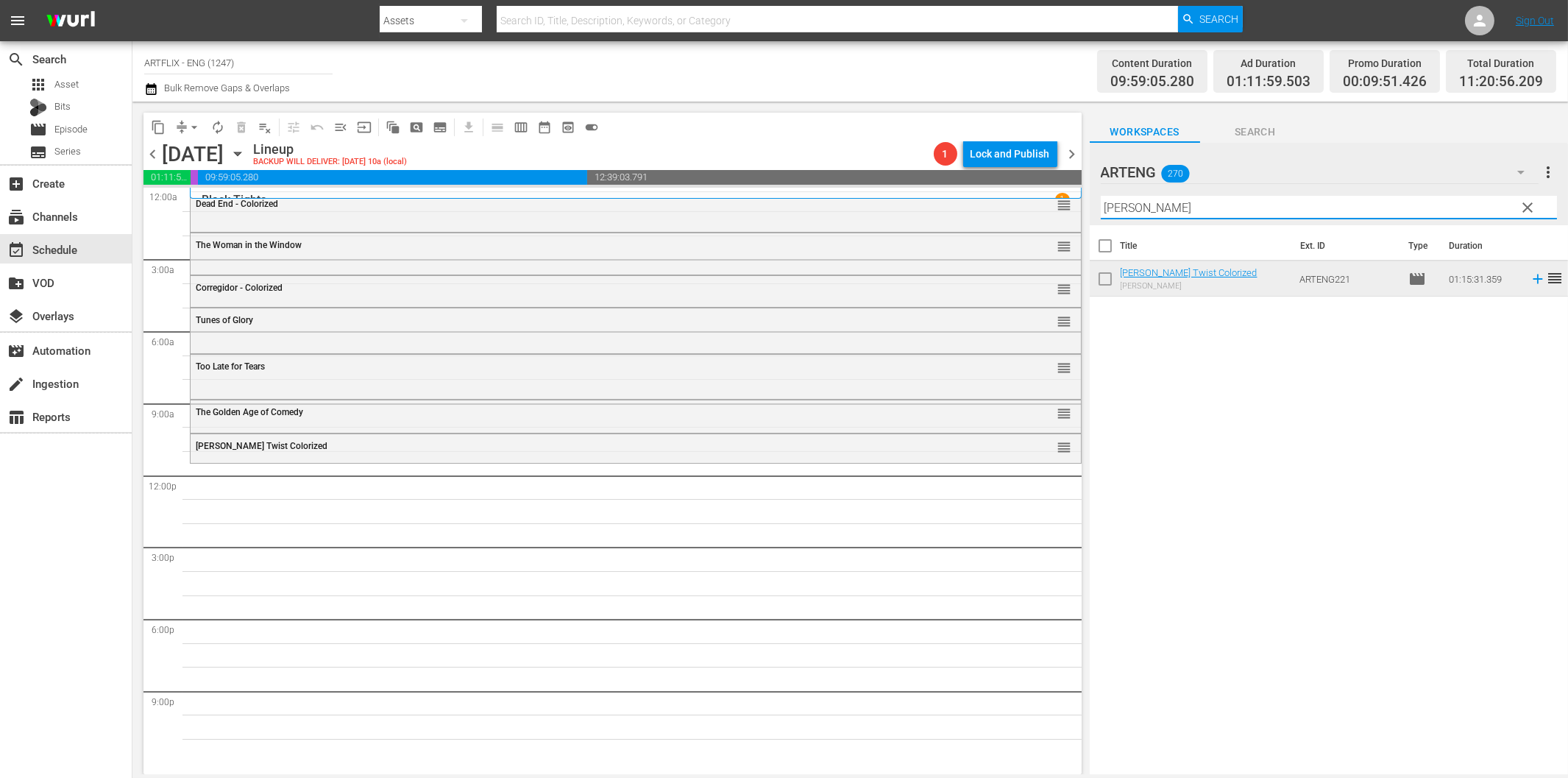
click at [1206, 209] on input "Oliver Twist" at bounding box center [1329, 208] width 457 height 23
paste input "Long John Silver's Return to Treasure Island"
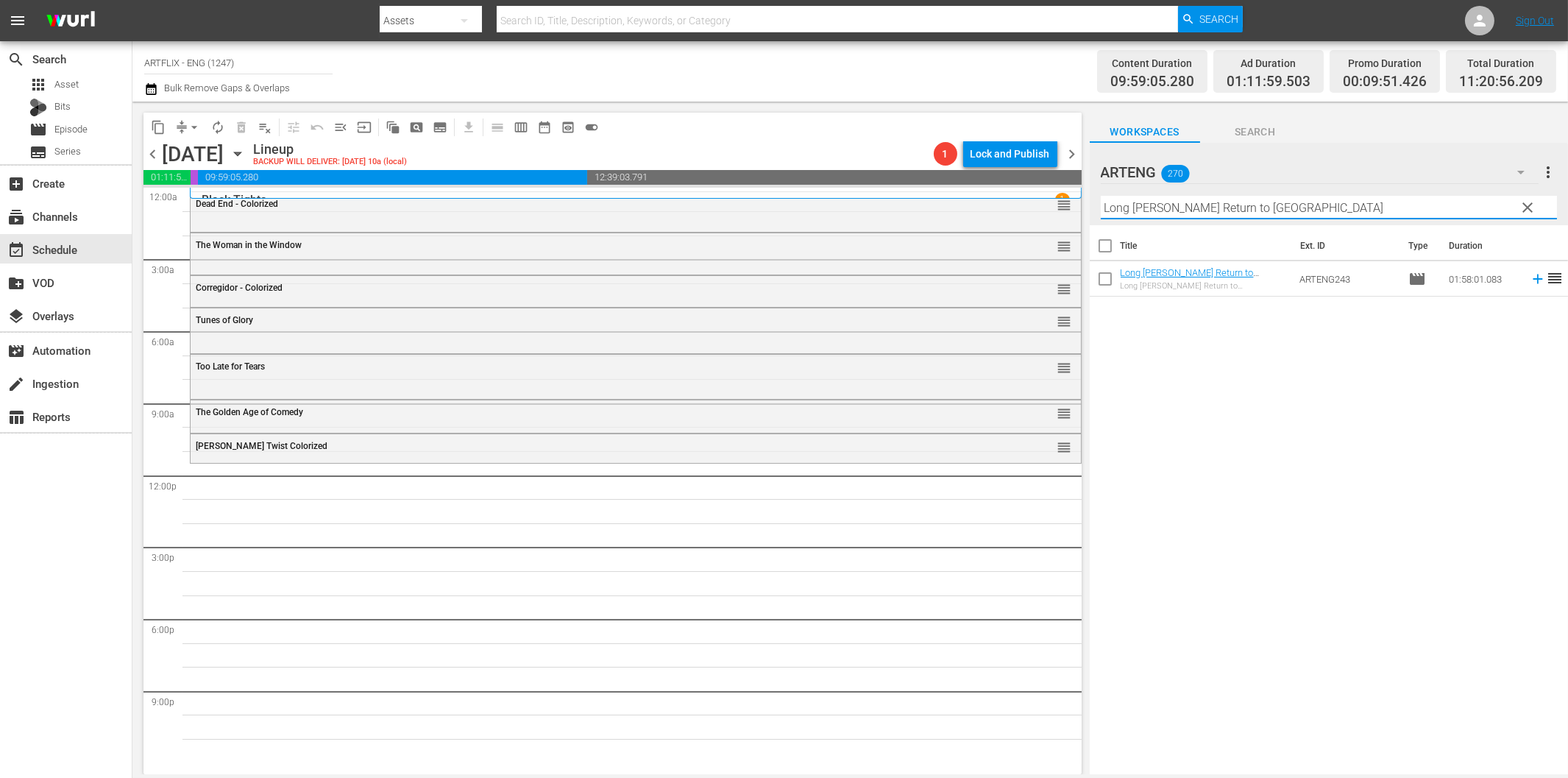
click at [1529, 282] on icon at bounding box center [1537, 279] width 16 height 16
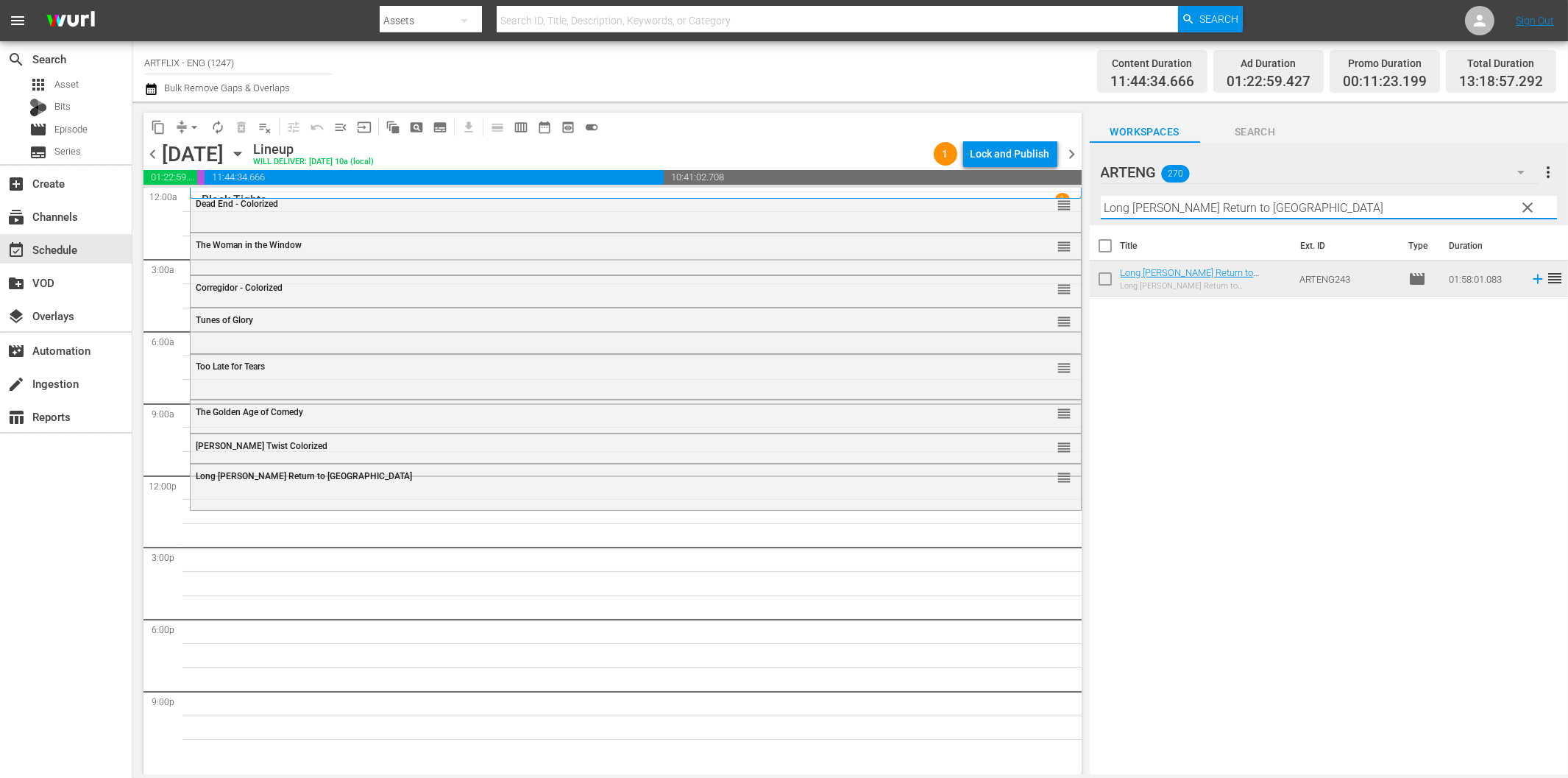
click at [1179, 201] on input "Long John Silver's Return to Treasure Island" at bounding box center [1329, 208] width 457 height 23
paste input "The New Adventures of Tarzan"
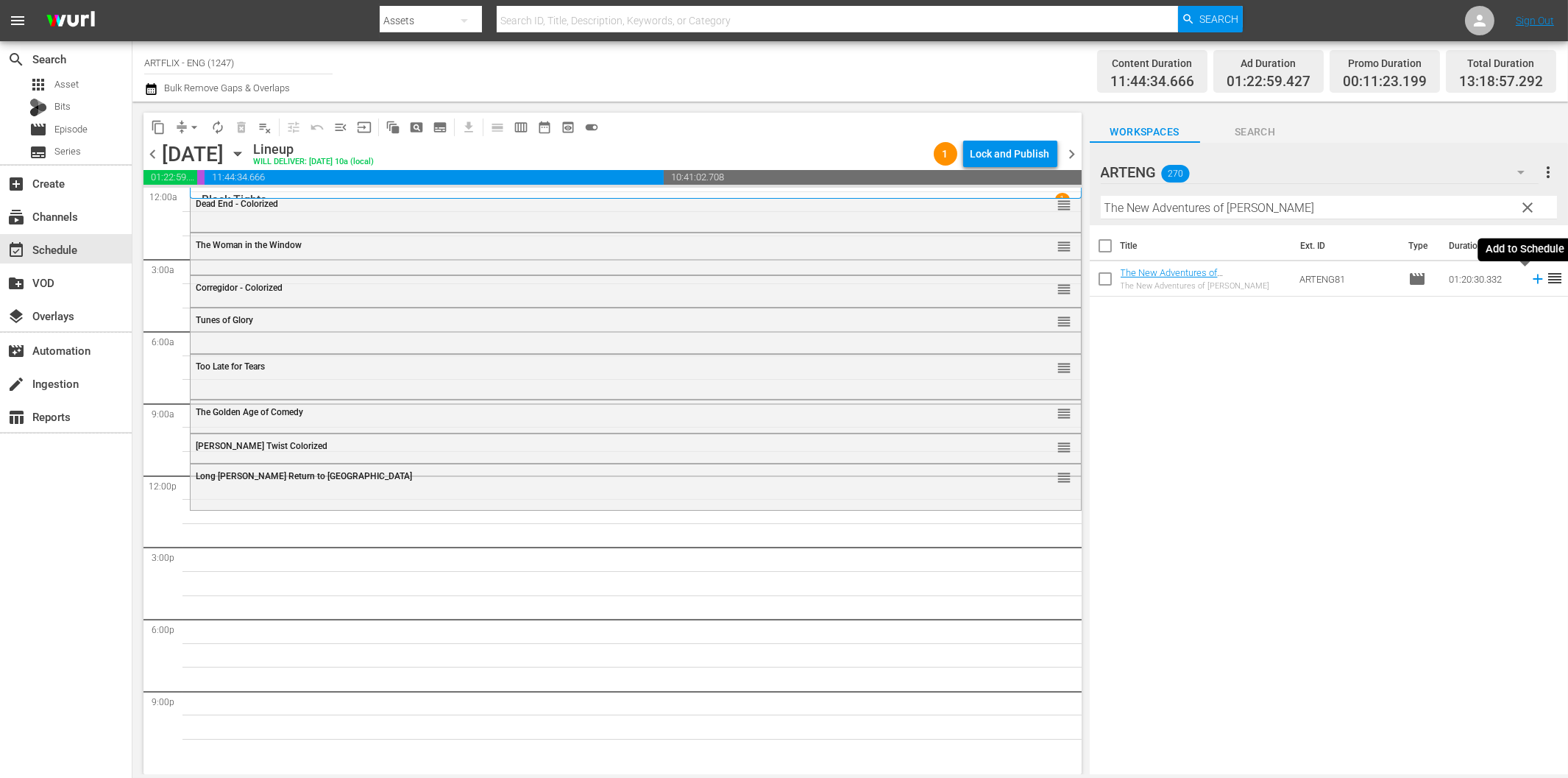
click at [1533, 280] on icon at bounding box center [1537, 279] width 10 height 10
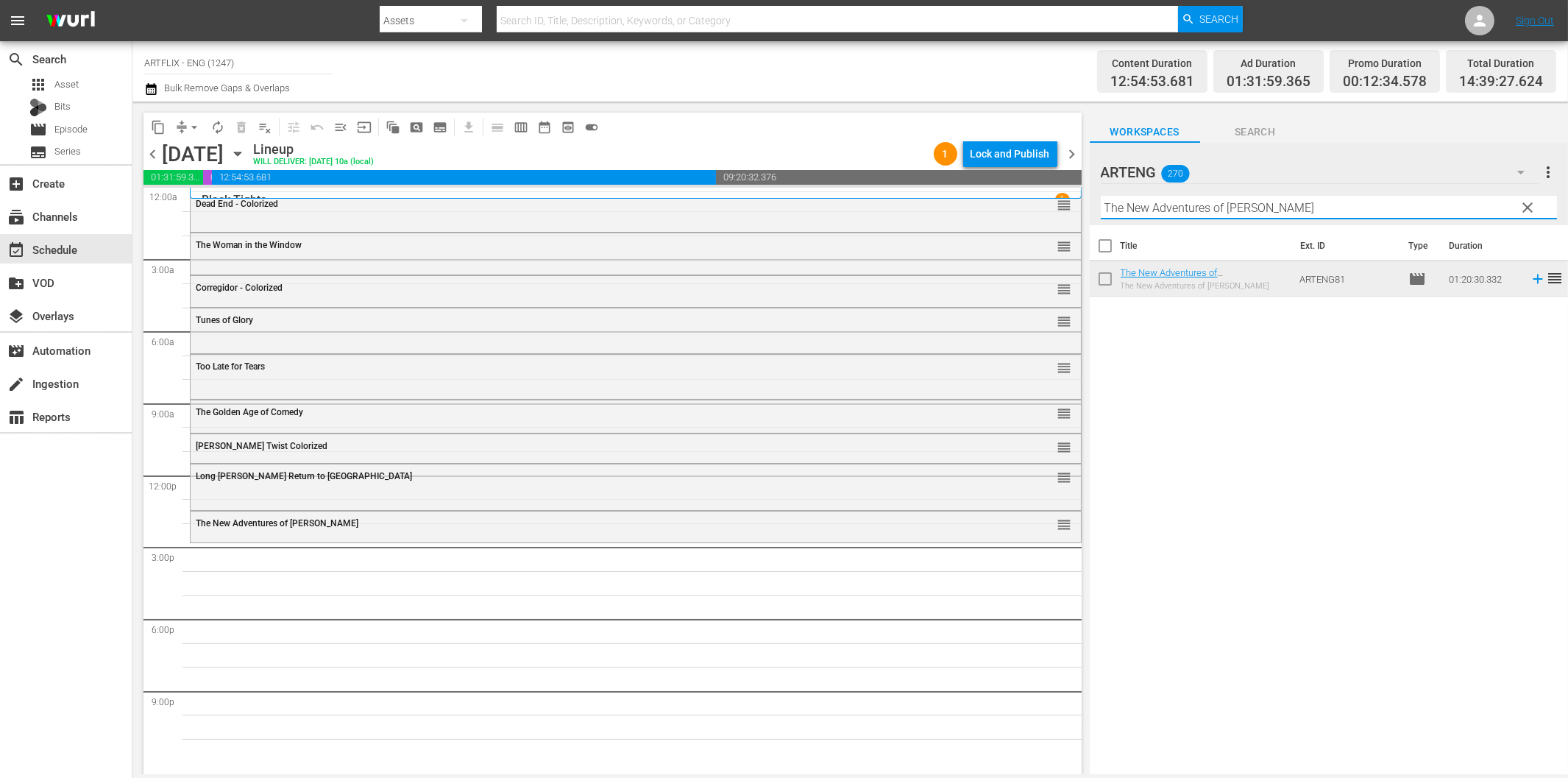
click at [1173, 208] on input "The New Adventures of Tarzan" at bounding box center [1329, 208] width 457 height 23
paste input "Charade"
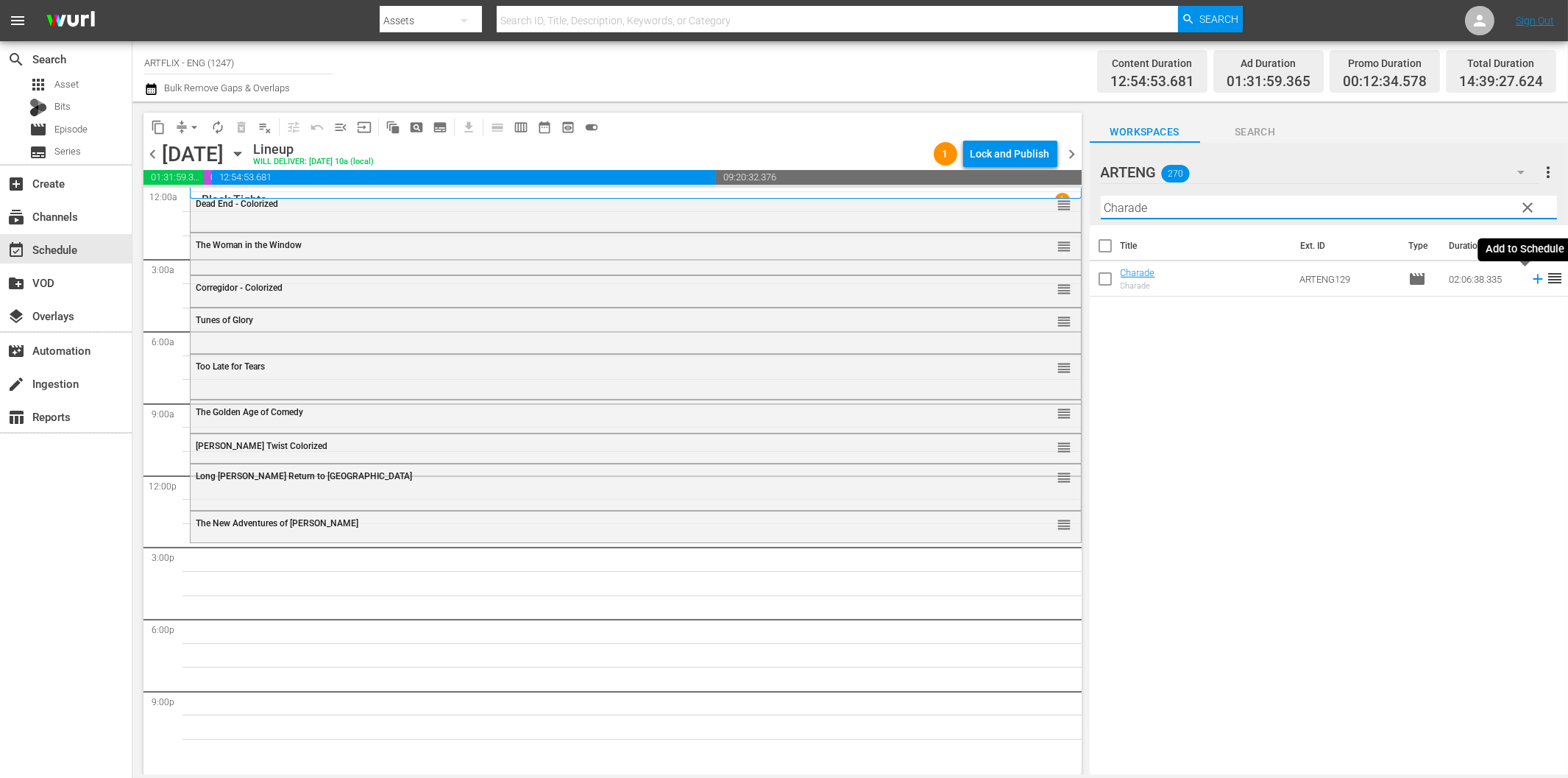
click at [1529, 277] on icon at bounding box center [1537, 279] width 16 height 16
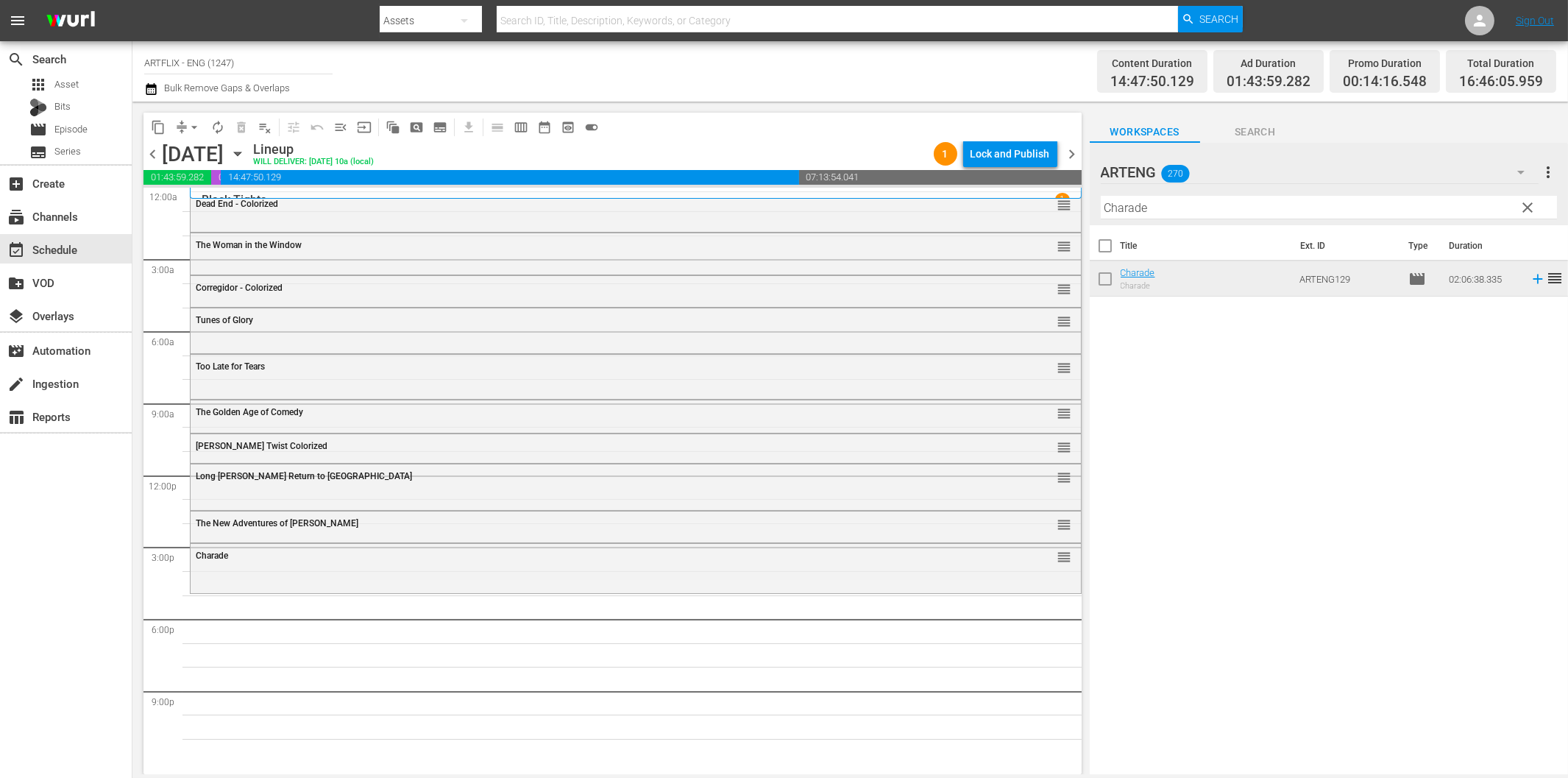
click at [1147, 205] on input "Charade" at bounding box center [1329, 208] width 457 height 23
paste input "aptain Scarlett"
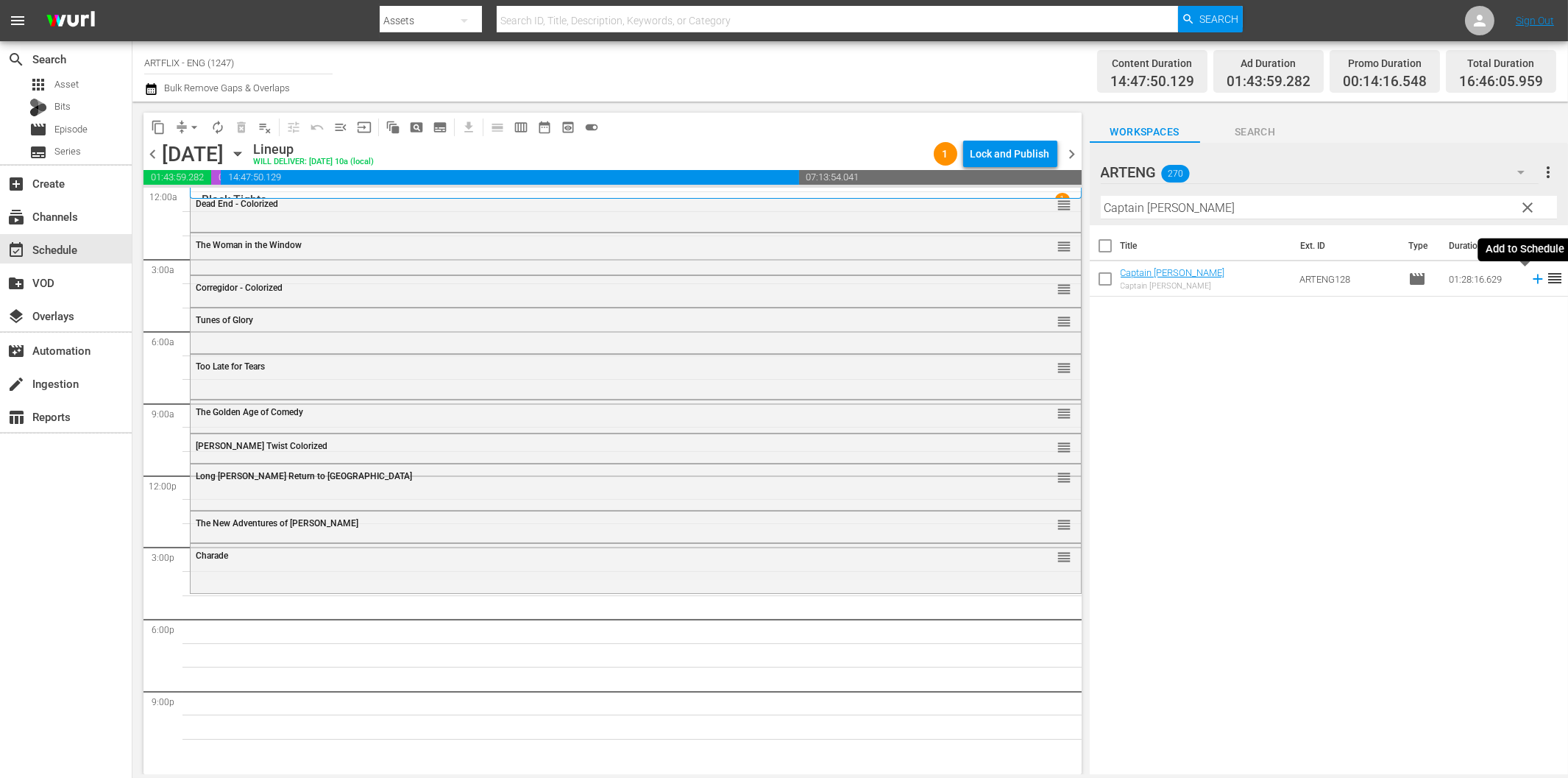
click at [1529, 282] on icon at bounding box center [1537, 279] width 16 height 16
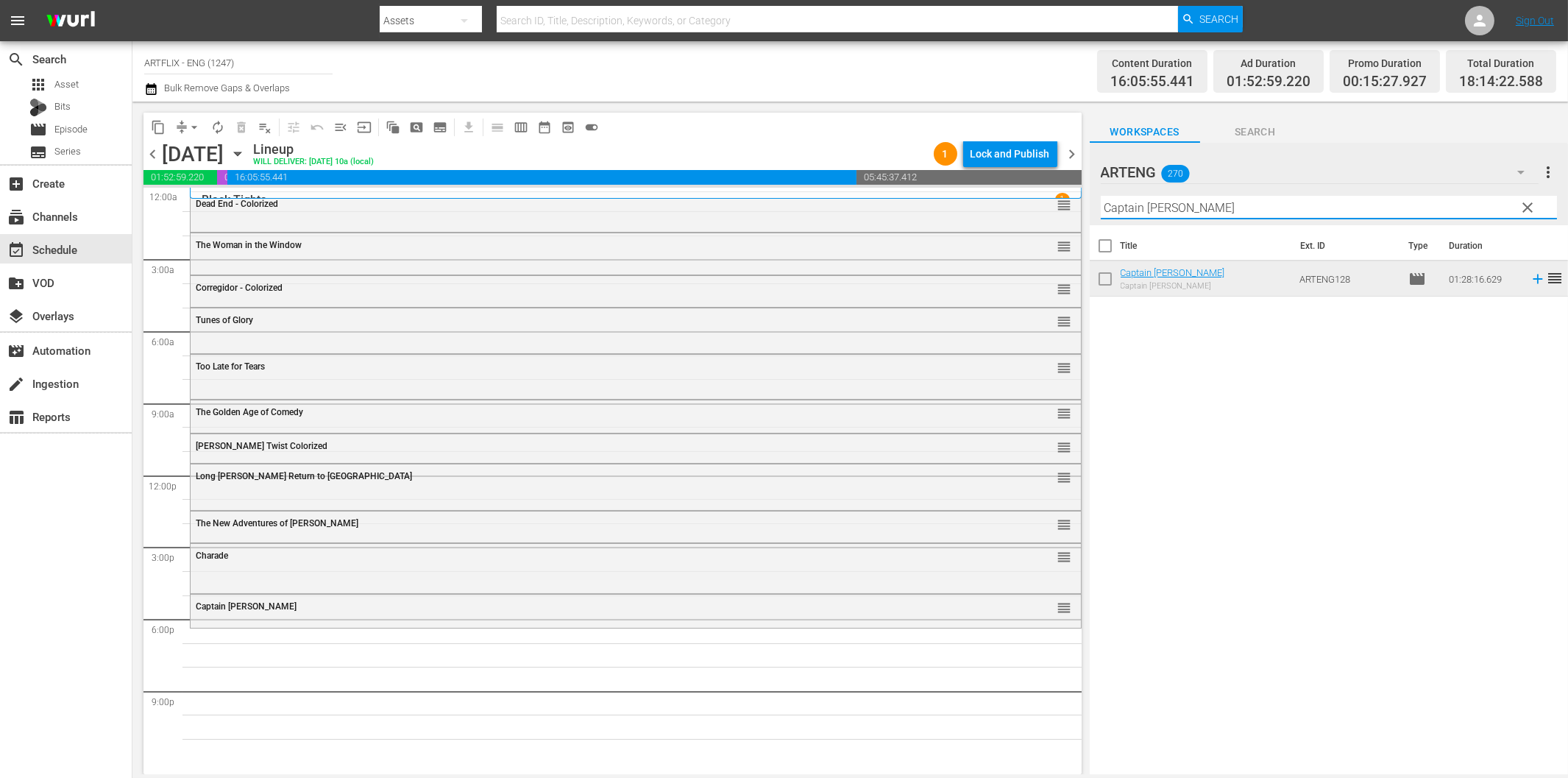
click at [1166, 201] on input "Captain Scarlett" at bounding box center [1329, 208] width 457 height 23
paste input "Blackmail"
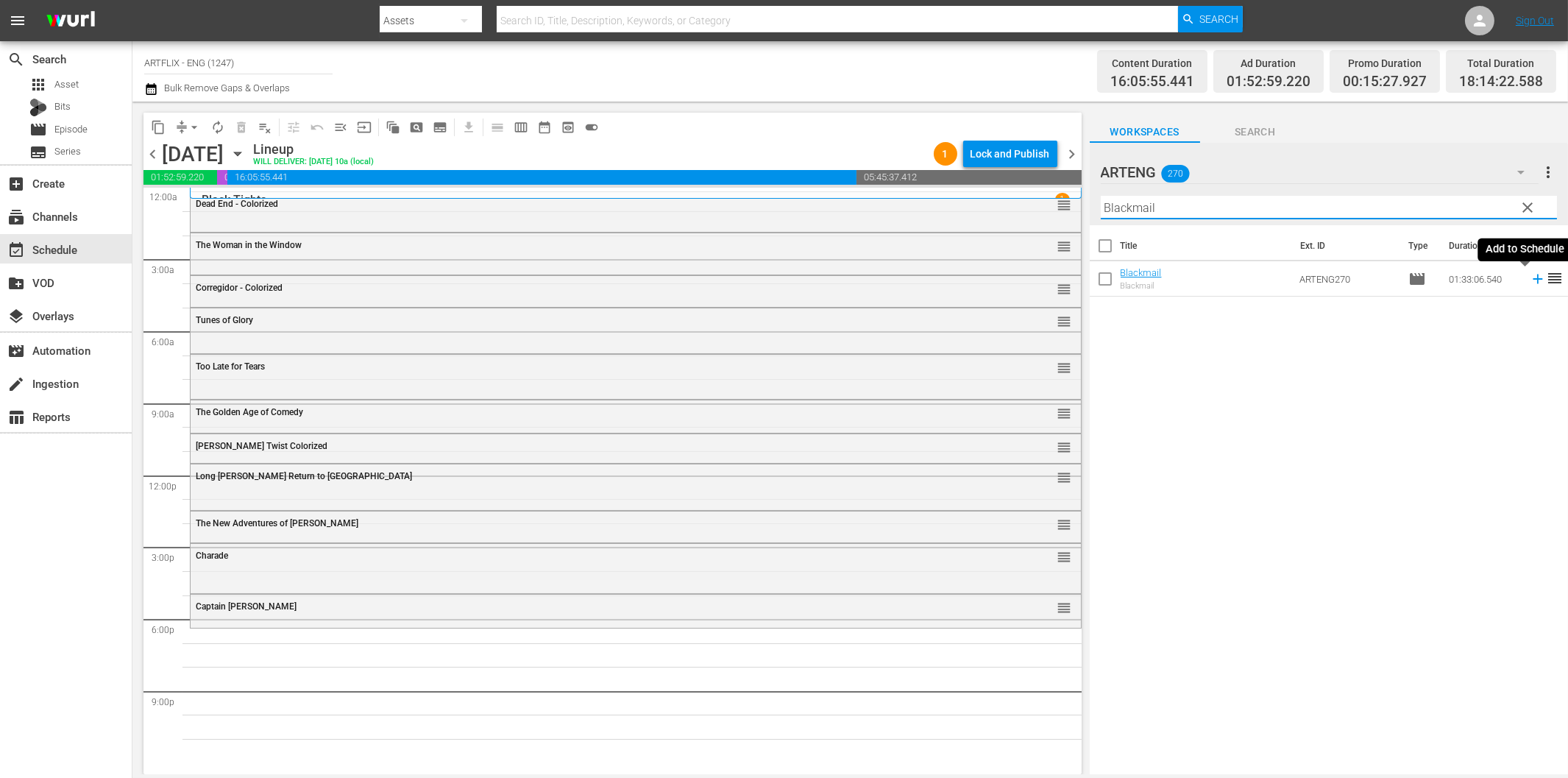
click at [1529, 282] on icon at bounding box center [1537, 279] width 16 height 16
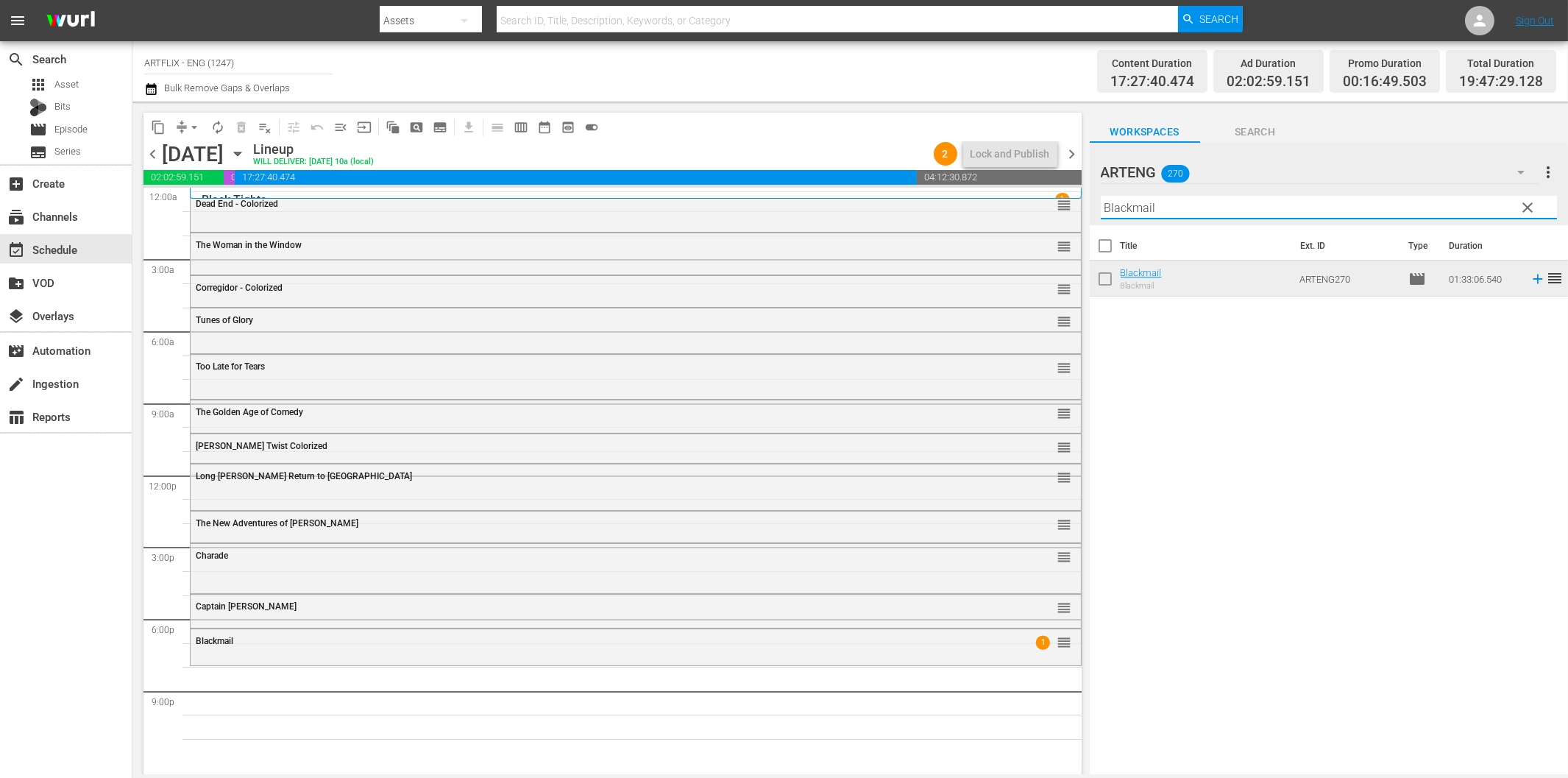
click at [1350, 204] on input "Blackmail" at bounding box center [1329, 208] width 457 height 23
paste input "Marked Men"
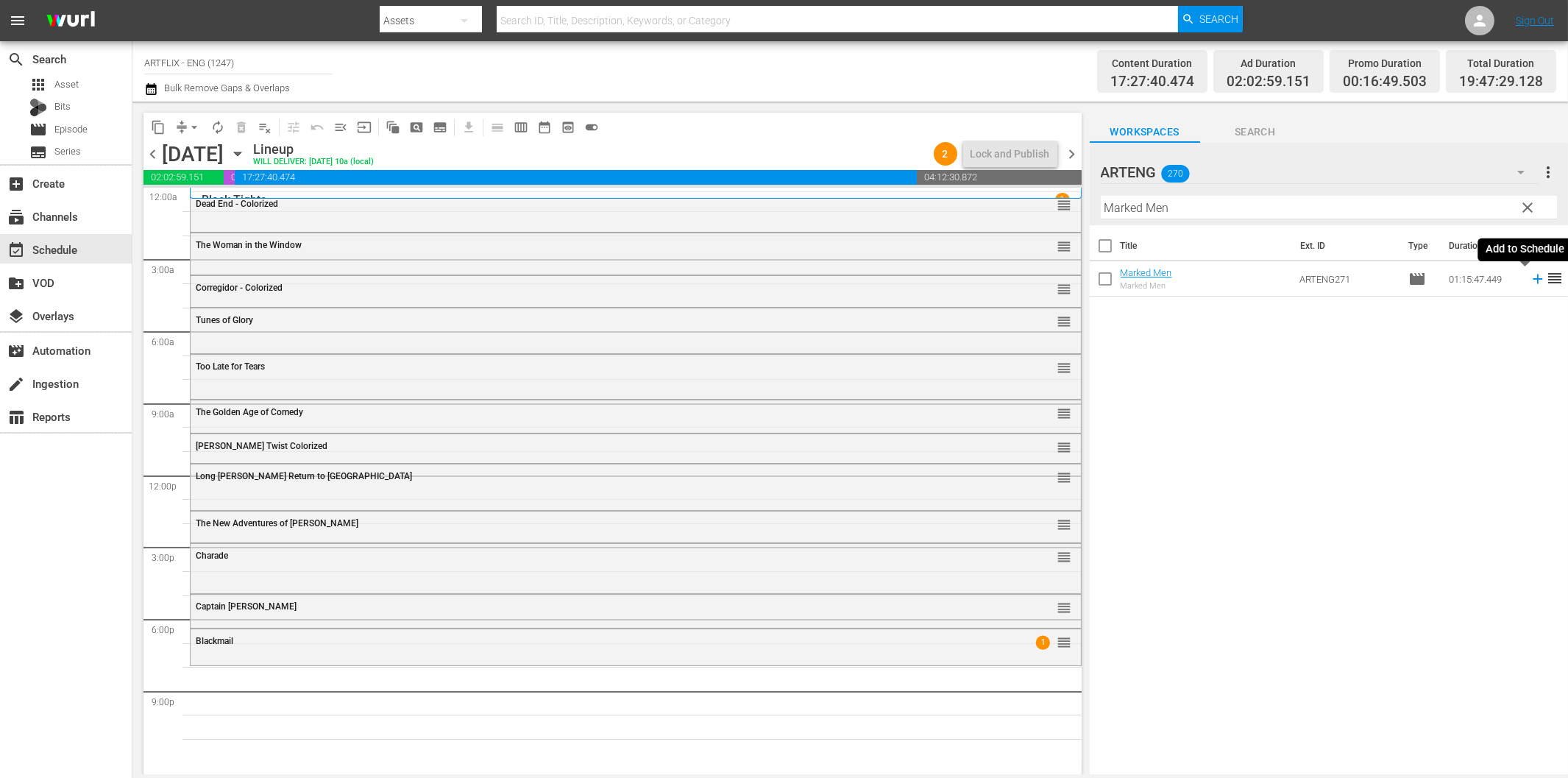
click at [1533, 278] on icon at bounding box center [1537, 279] width 10 height 10
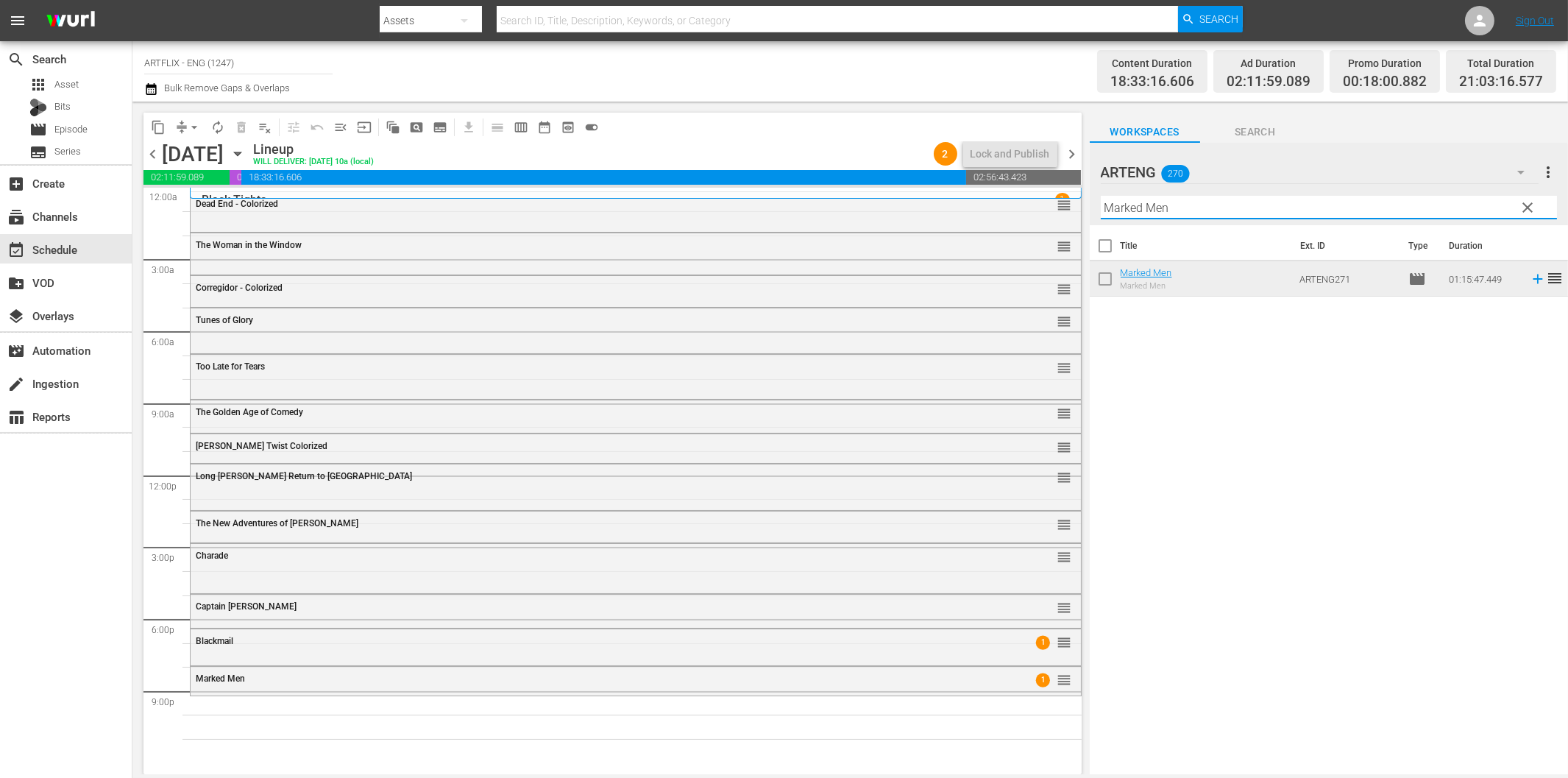
click at [1189, 207] on input "Marked Men" at bounding box center [1329, 208] width 457 height 23
paste input "The Curtain Falls"
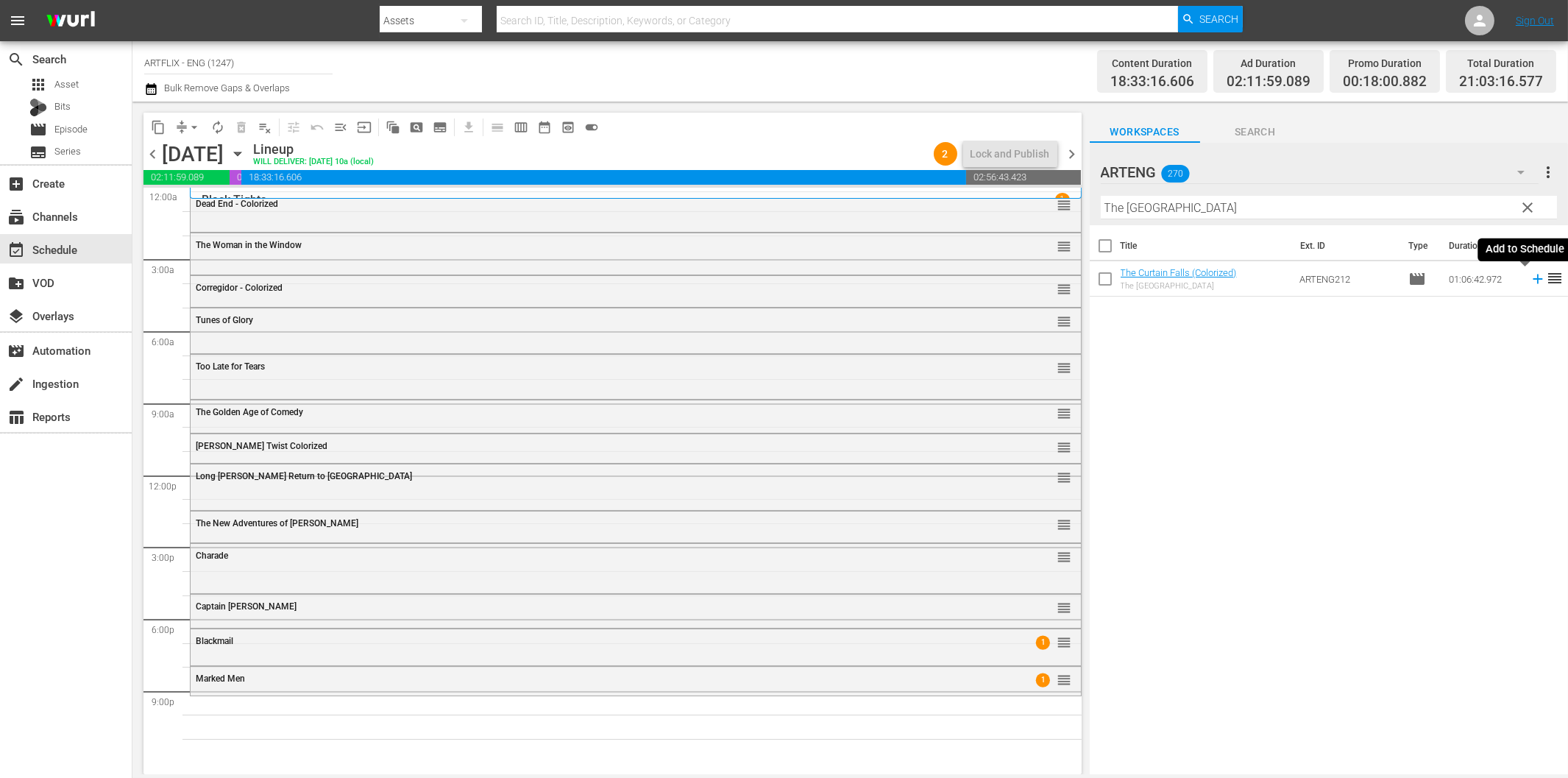
click at [1533, 280] on icon at bounding box center [1537, 279] width 10 height 10
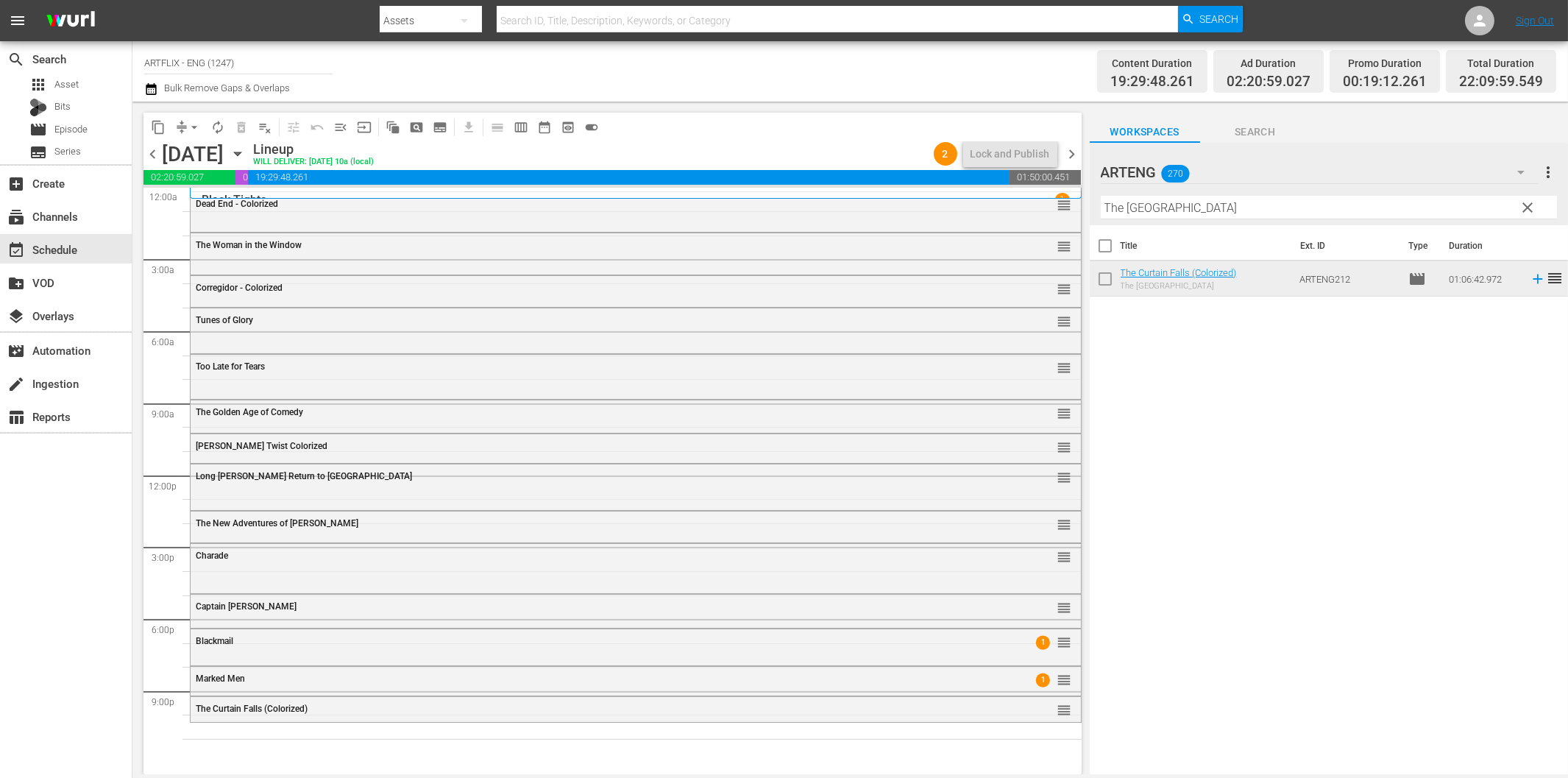
click at [1205, 208] on input "The Curtain Falls" at bounding box center [1329, 208] width 457 height 23
paste input "Good Against Evil"
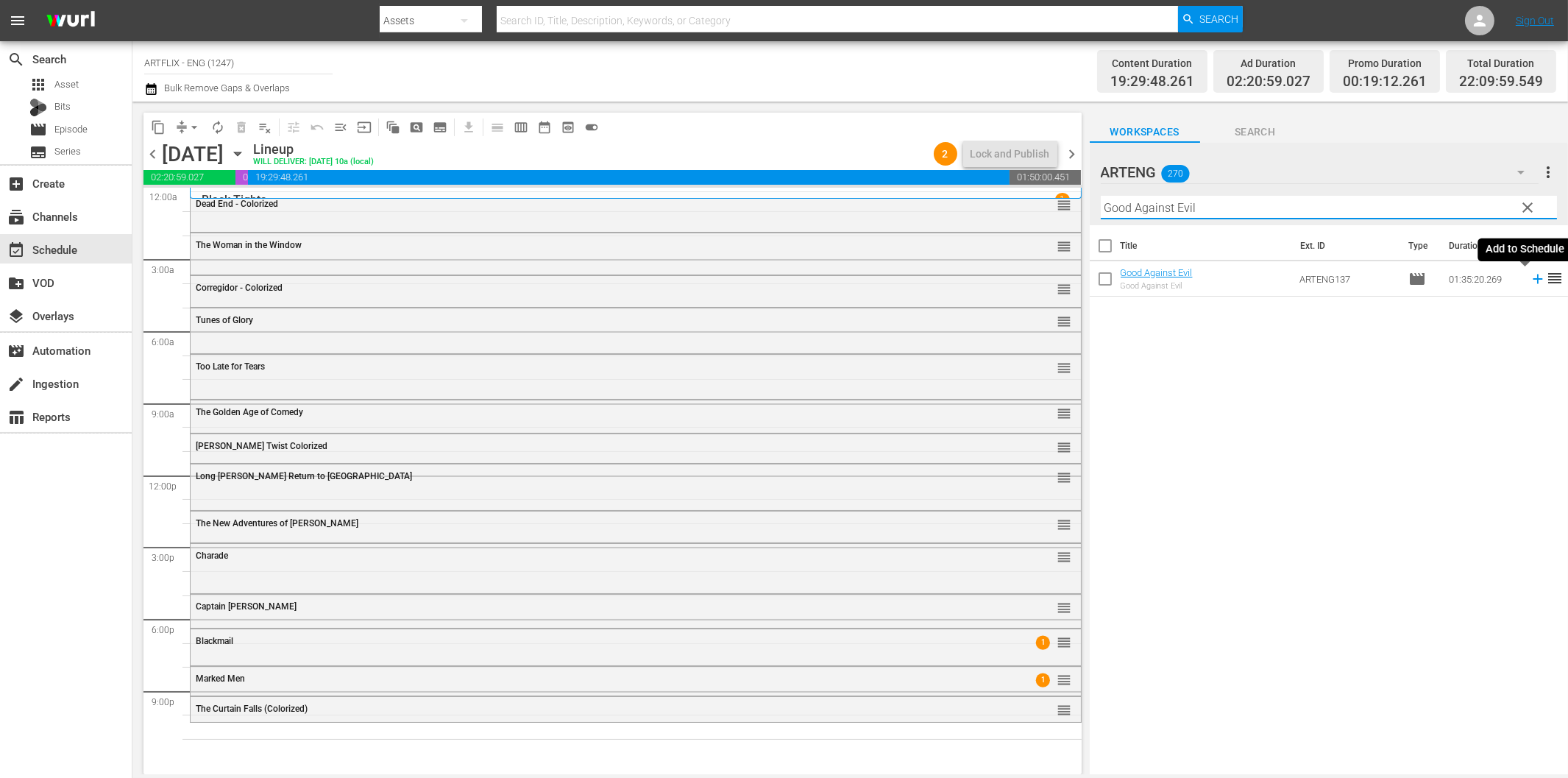
click at [1533, 282] on icon at bounding box center [1537, 279] width 10 height 10
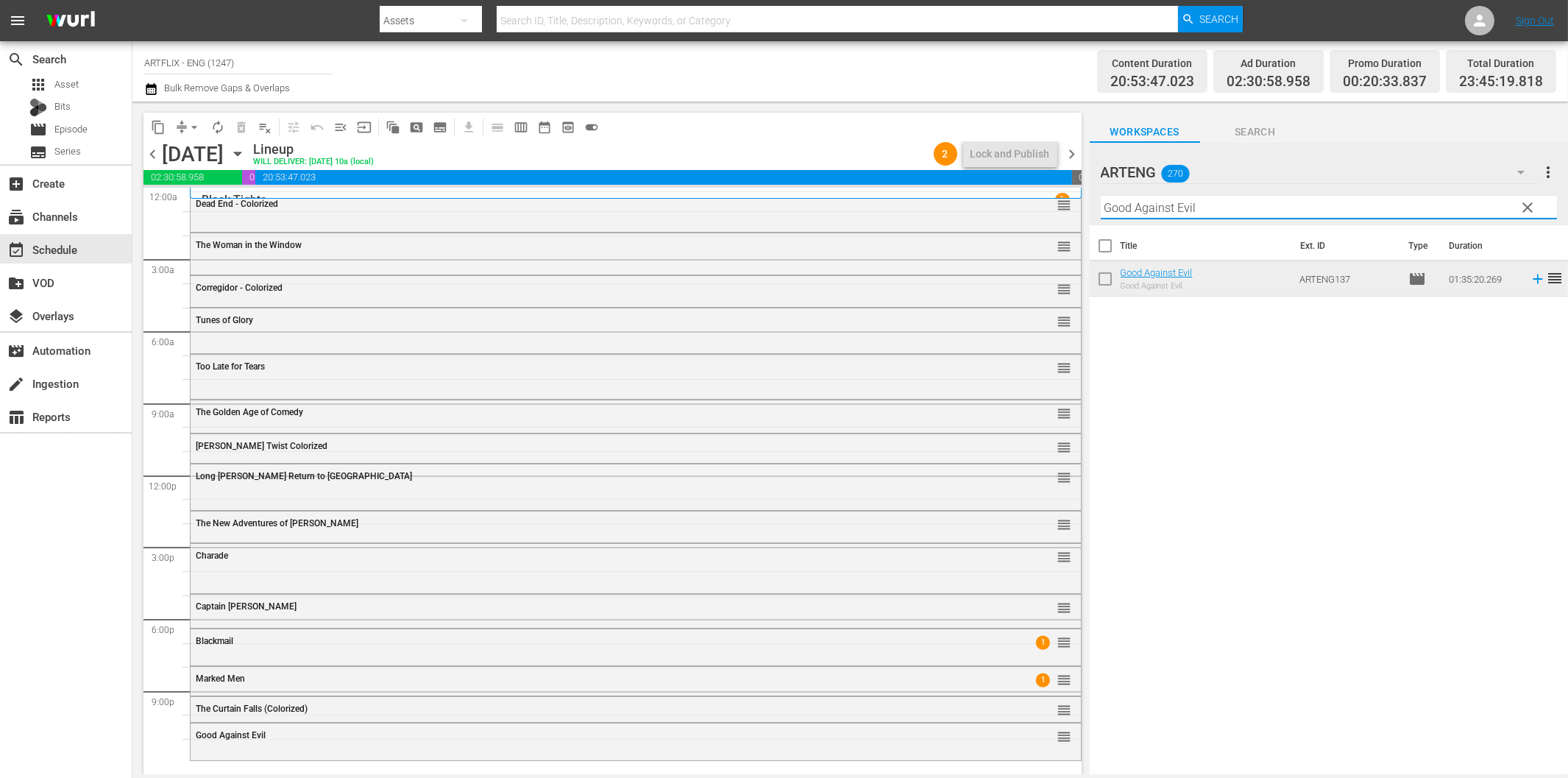
click at [1155, 205] on input "Good Against Evil" at bounding box center [1329, 208] width 457 height 23
paste input "Dr. Kildare's Strange Case"
type input "Dr. Kildare's Strange Case"
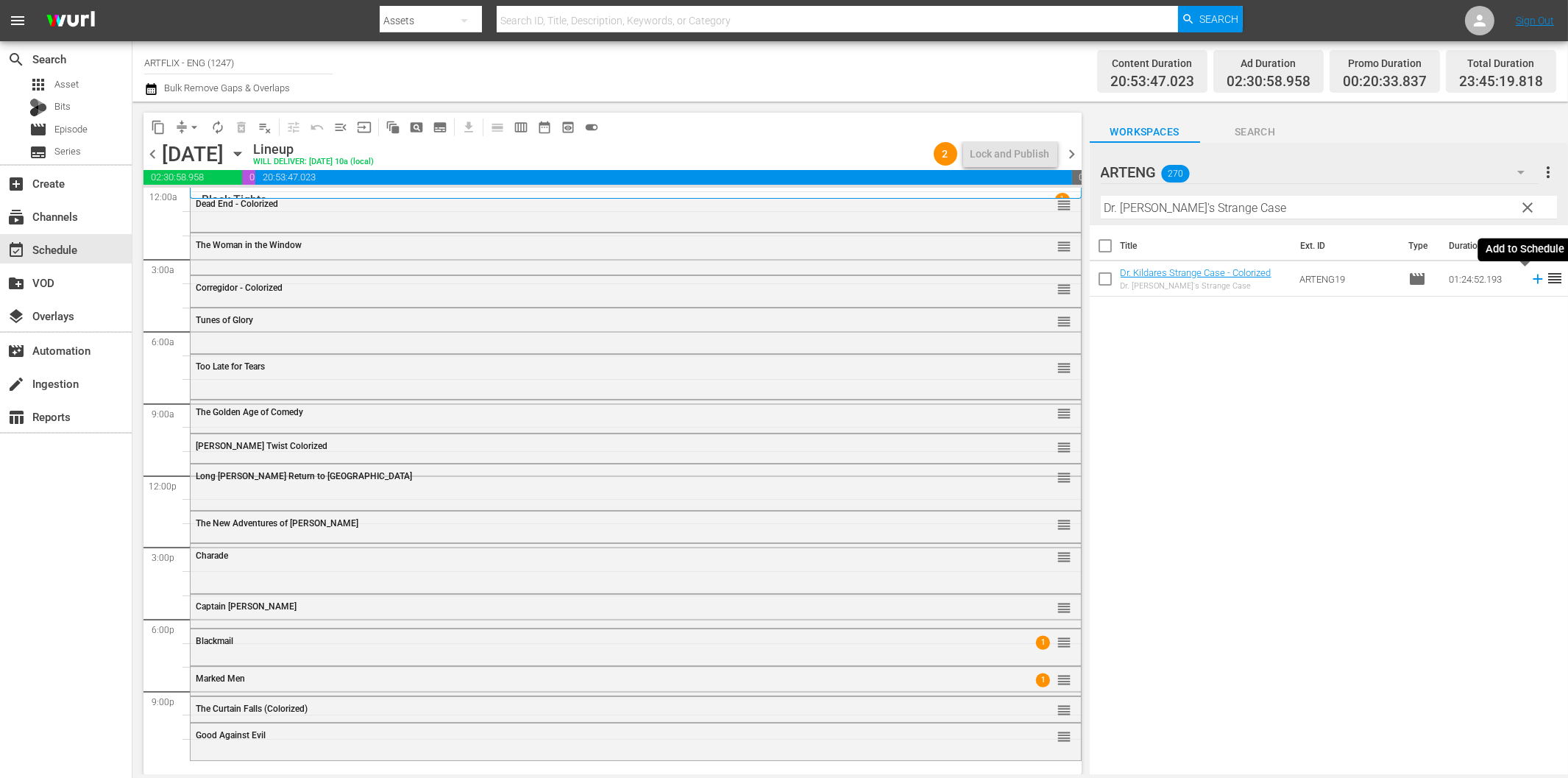
click at [1533, 278] on icon at bounding box center [1537, 279] width 10 height 10
